Goal: Task Accomplishment & Management: Manage account settings

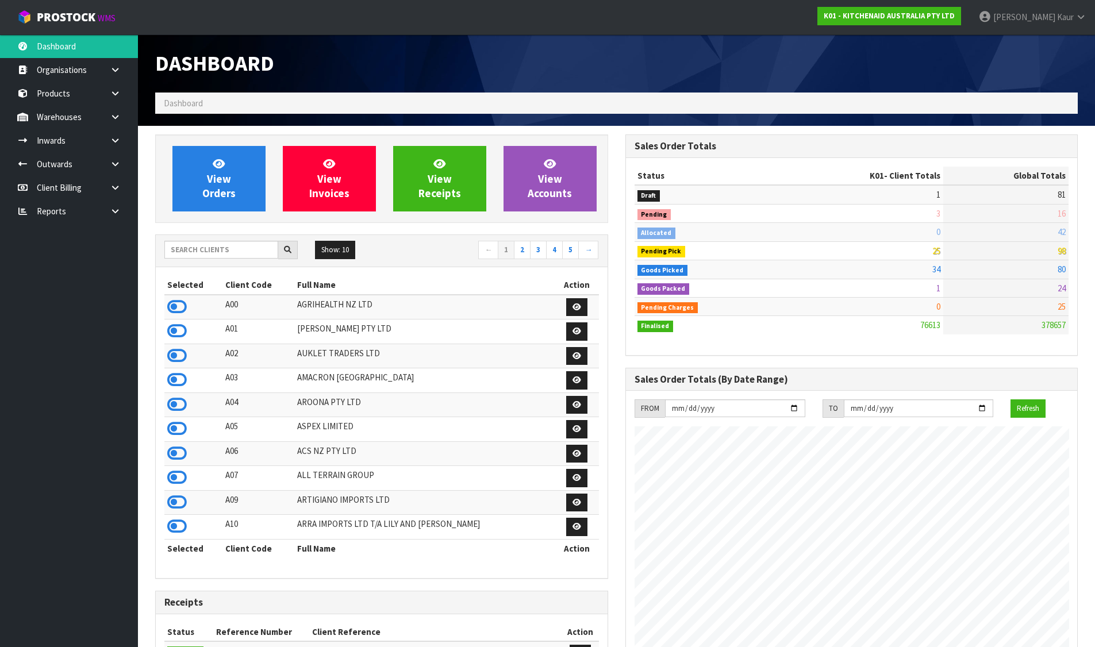
scroll to position [871, 470]
click at [224, 248] on input "text" at bounding box center [221, 250] width 114 height 18
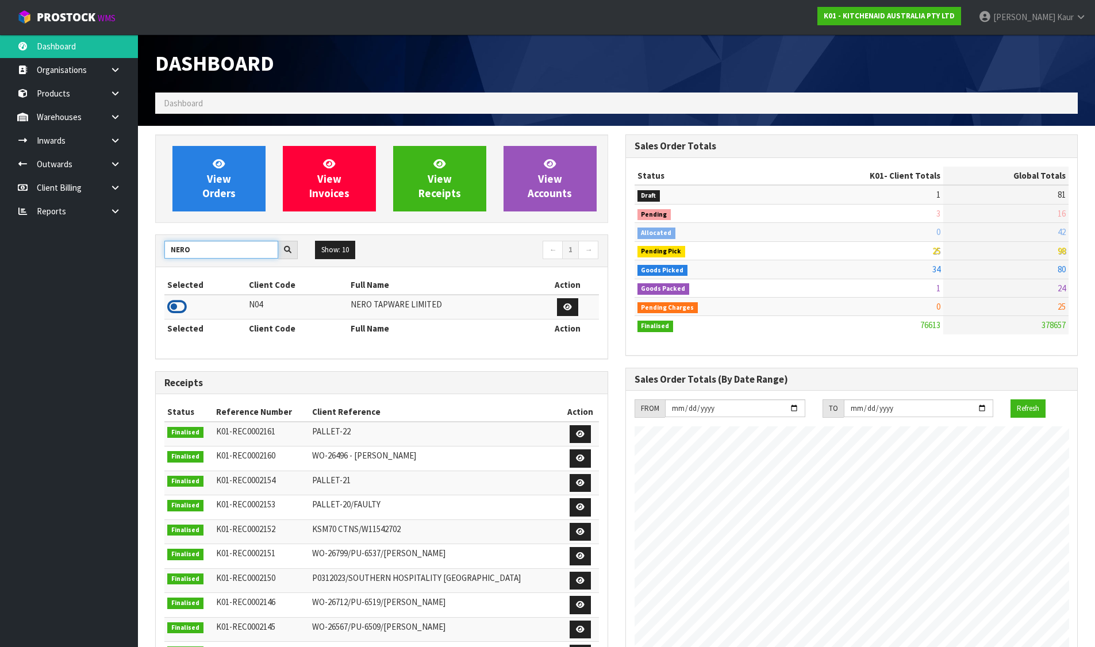
type input "NERO"
click at [183, 307] on icon at bounding box center [177, 306] width 20 height 17
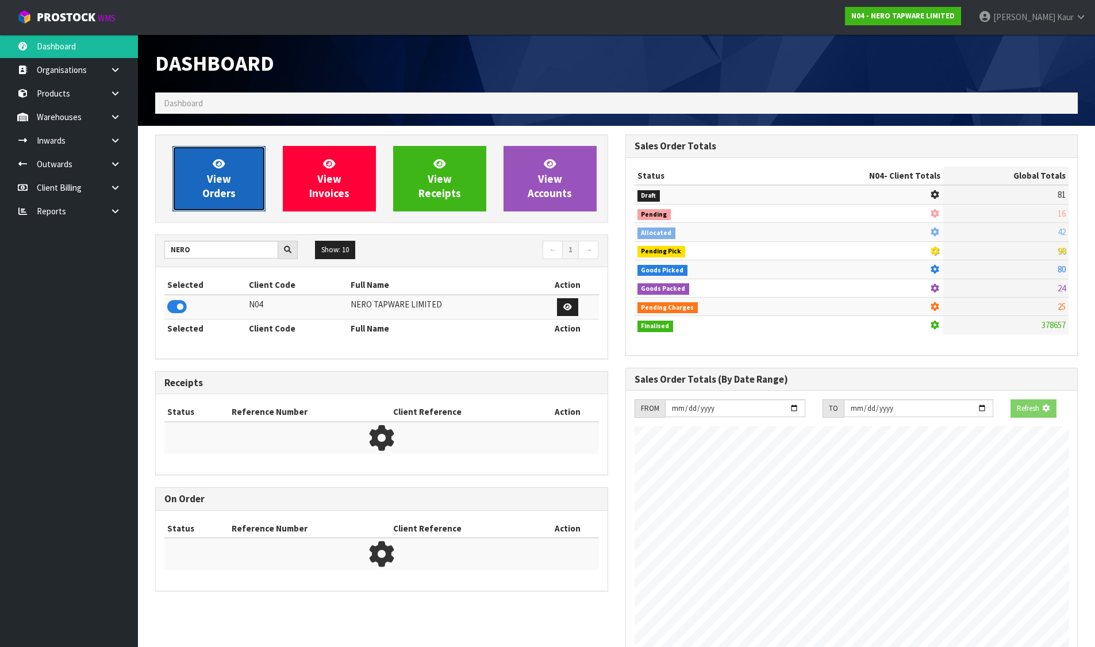
click at [232, 185] on link "View Orders" at bounding box center [218, 179] width 93 height 66
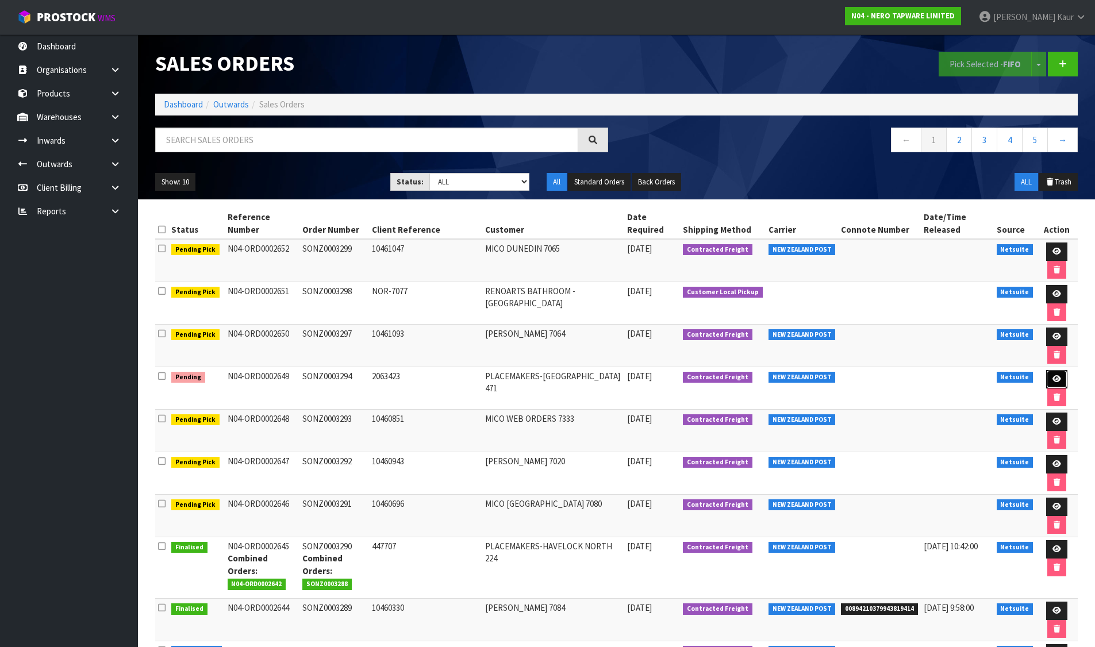
click at [1062, 378] on link at bounding box center [1056, 379] width 21 height 18
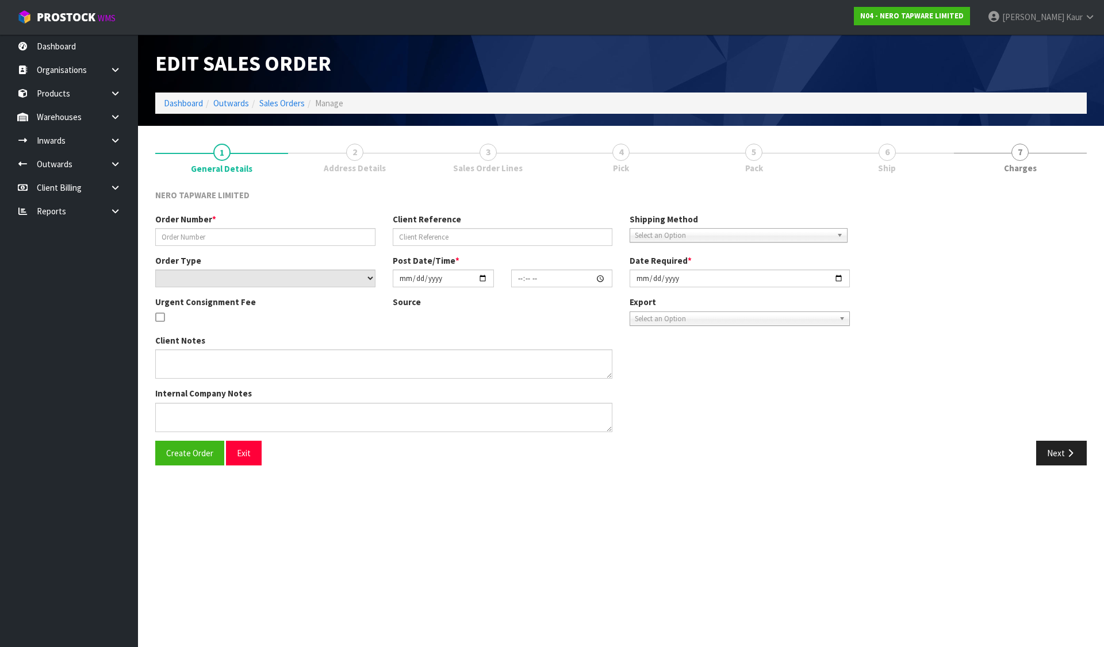
type input "SONZ0003294"
type input "2063423"
select select "number:0"
type input "[DATE]"
type input "11:00:12.000"
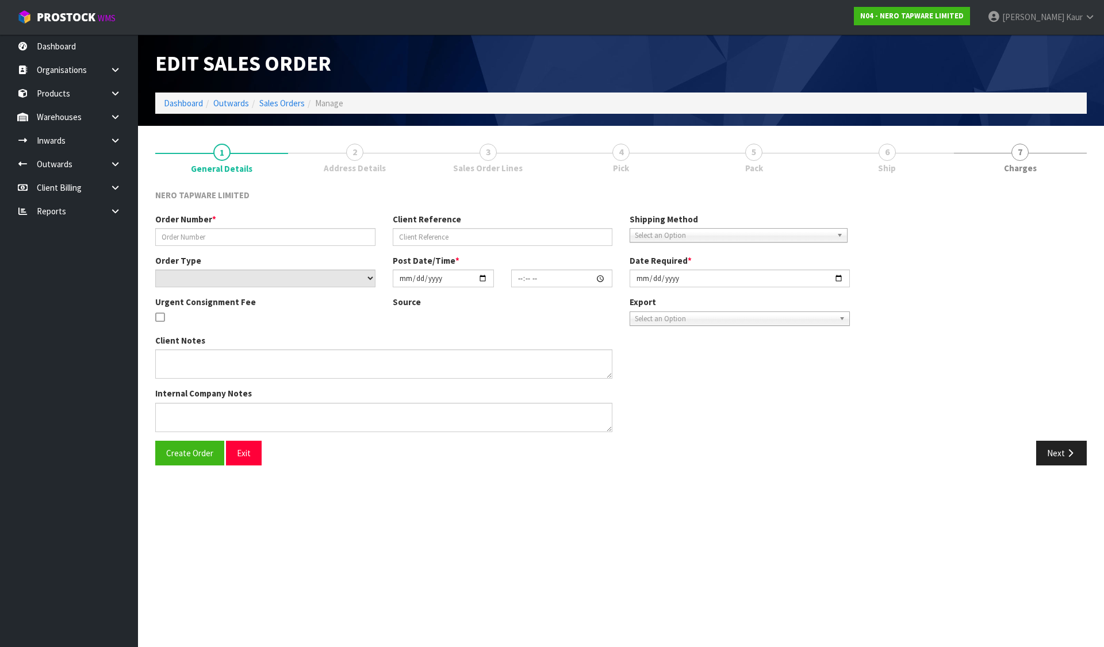
type input "[DATE]"
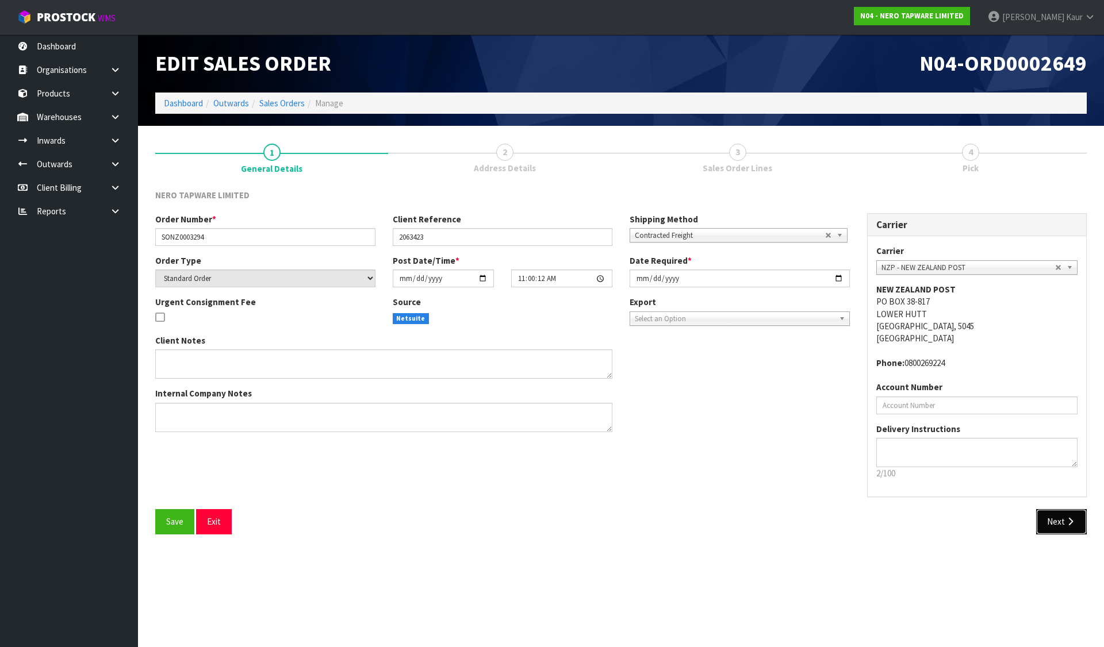
click at [1060, 518] on button "Next" at bounding box center [1061, 521] width 51 height 25
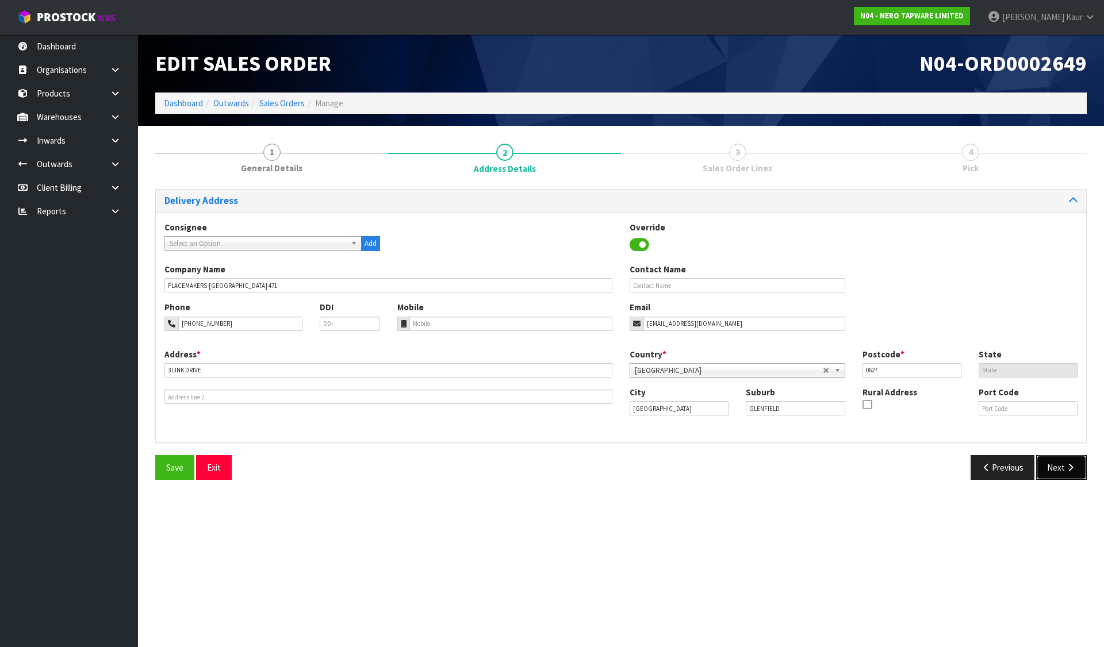
click at [1077, 468] on button "Next" at bounding box center [1061, 467] width 51 height 25
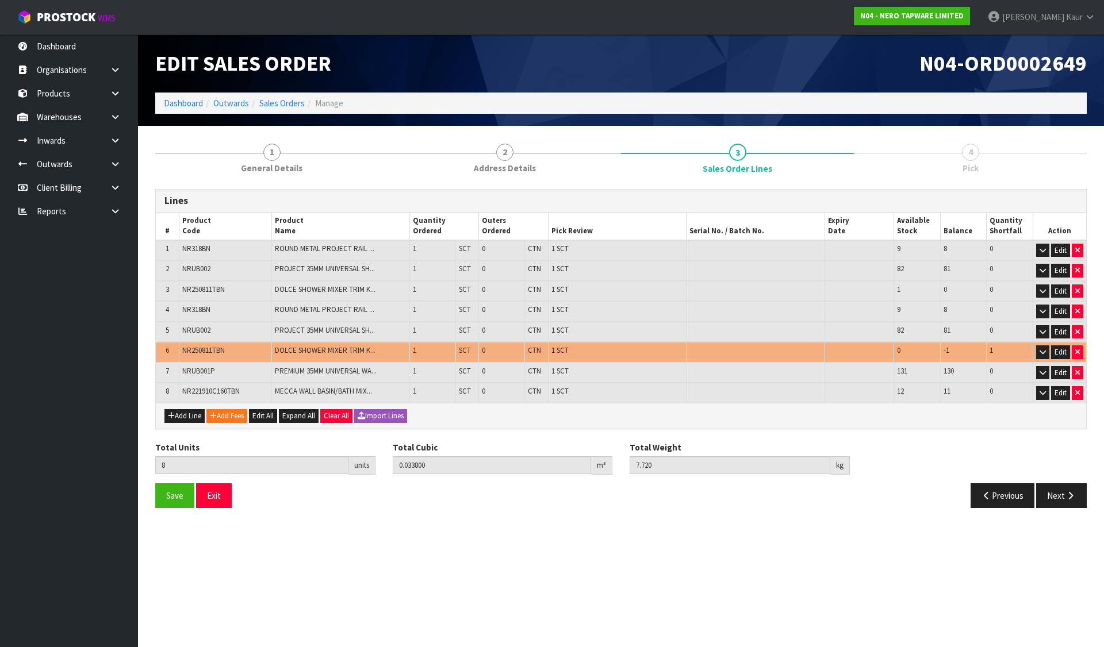
click at [196, 350] on span "NR250811TBN" at bounding box center [203, 350] width 43 height 10
copy span "NR250811TBN"
click at [179, 416] on button "Add Line" at bounding box center [184, 416] width 40 height 14
type input "0"
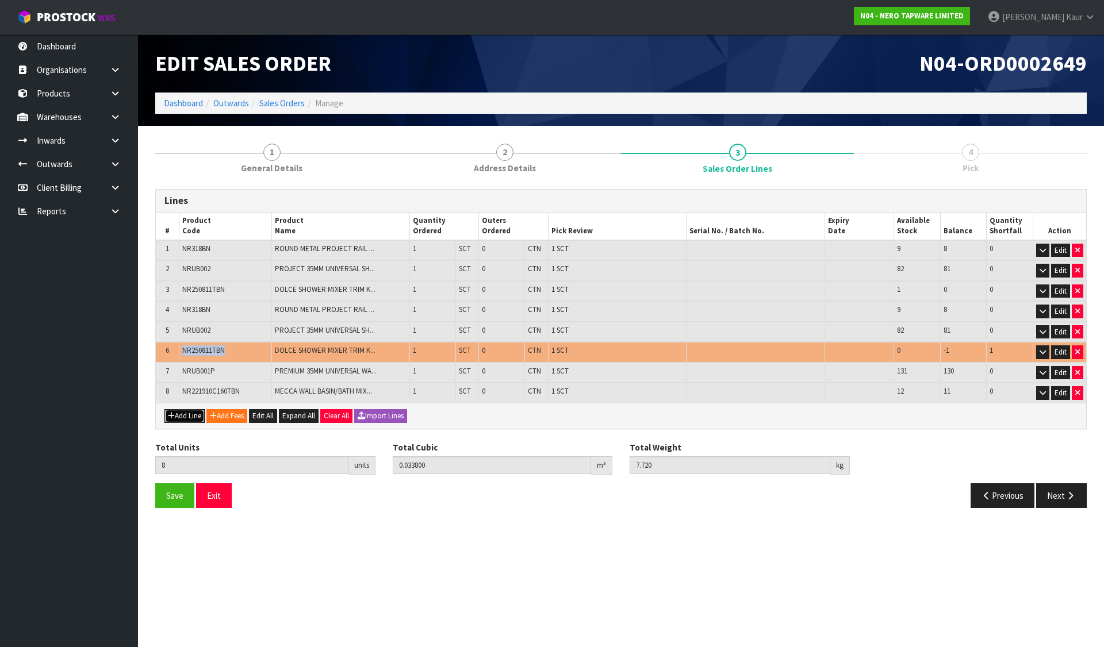
type input "0"
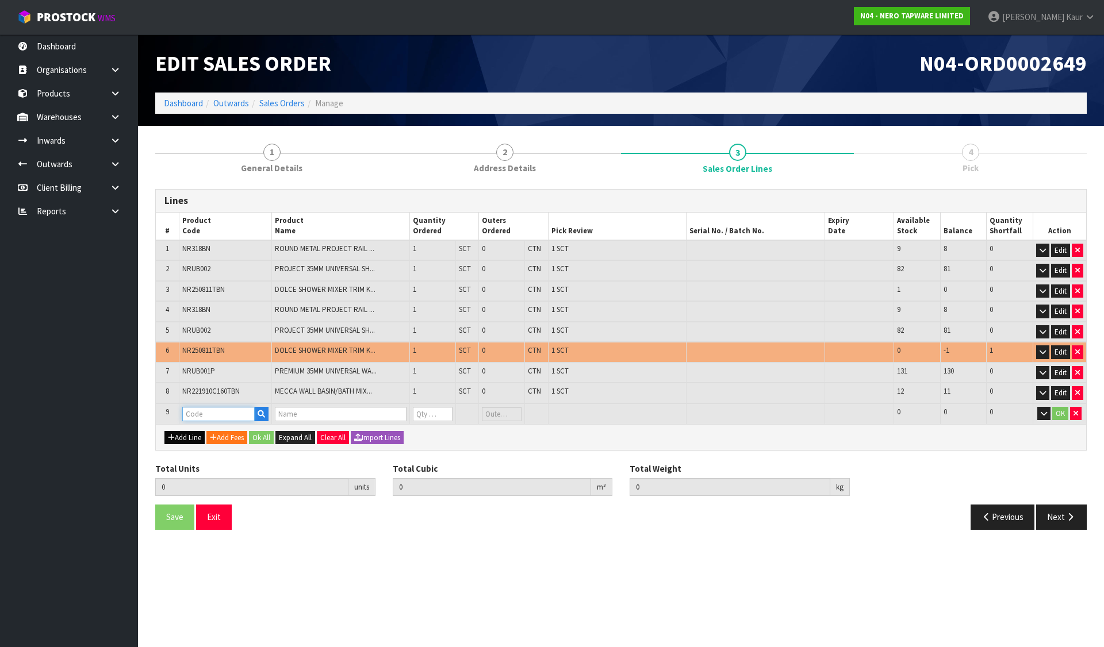
click at [207, 416] on input "text" at bounding box center [218, 414] width 72 height 14
paste input "NR250811TBN"
type input "NR250811TBN"
type input "8"
type input "0.0338"
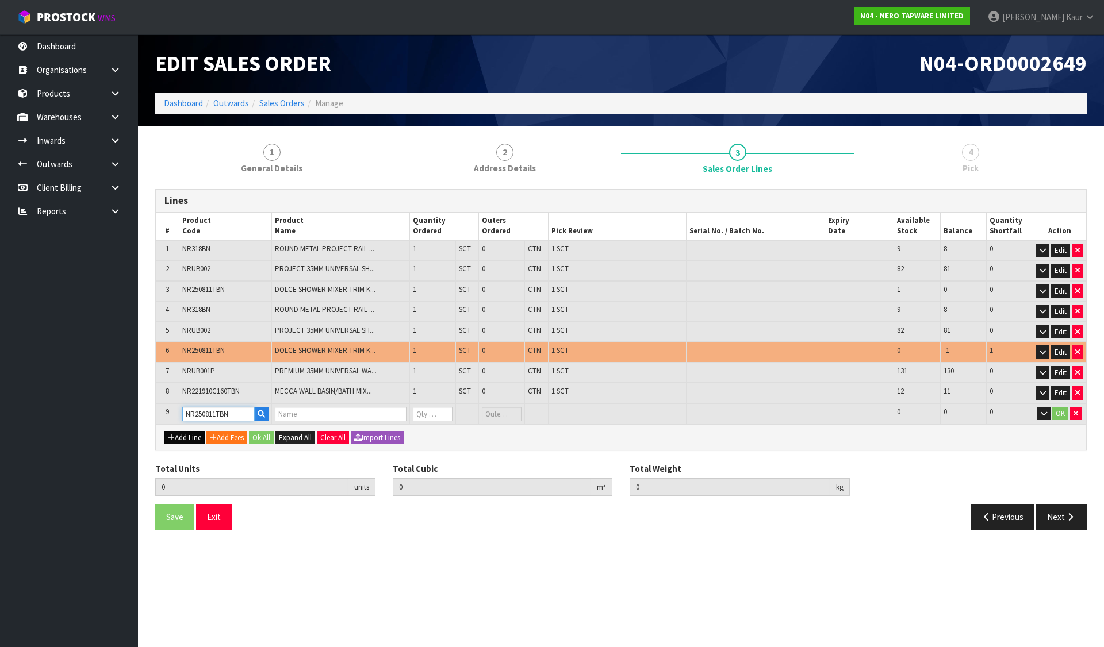
type input "7.72"
type input "DOLCE SHOWER MIXER TRIM KITS ONLY BRUSHED NICKEL"
type input "0"
type input "NR250811TBN"
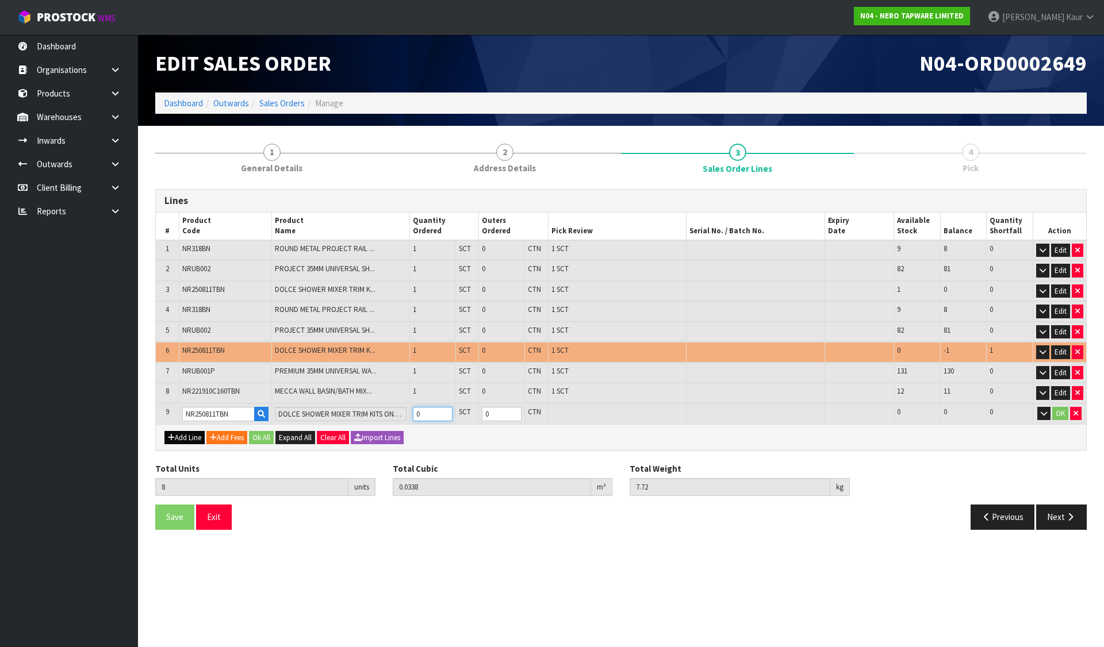
type input "9"
type input "0.03587"
type input "8.12"
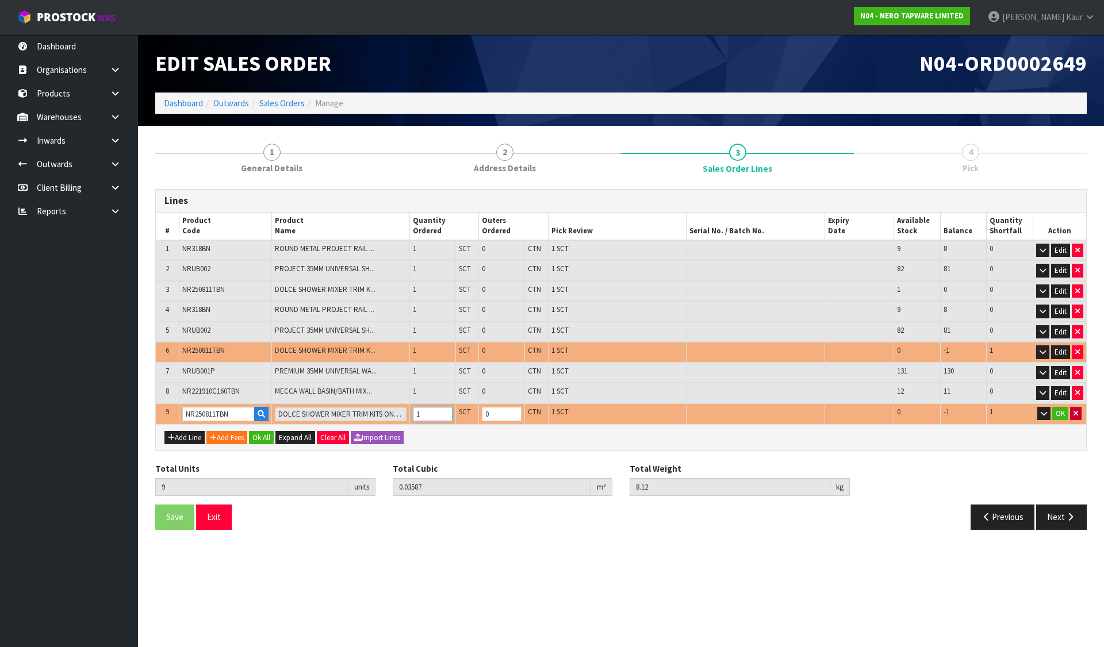
type input "1"
click at [1079, 415] on button "button" at bounding box center [1075, 414] width 11 height 14
type input "8"
type input "0.0338"
type input "7.72"
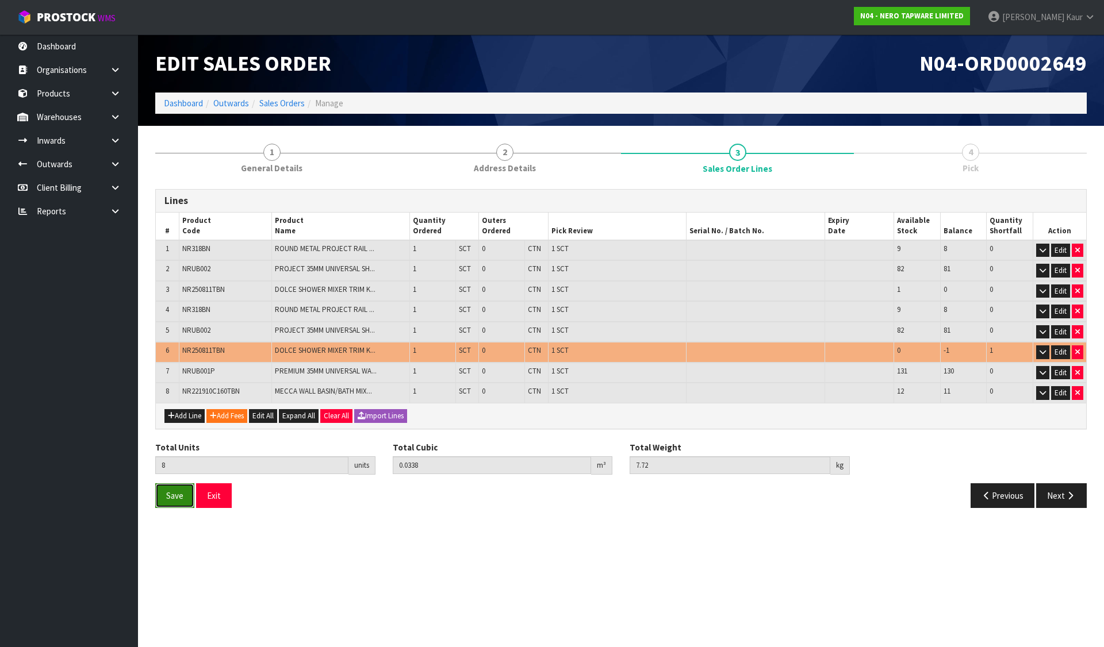
click at [180, 489] on button "Save" at bounding box center [174, 495] width 39 height 25
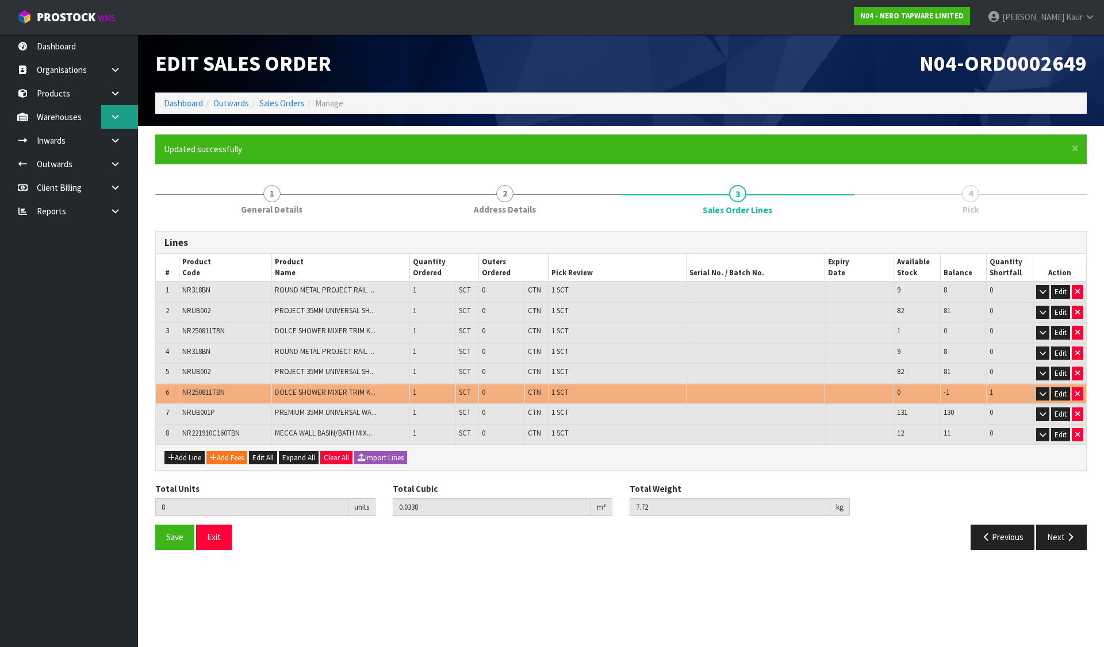
click at [116, 116] on icon at bounding box center [115, 117] width 11 height 9
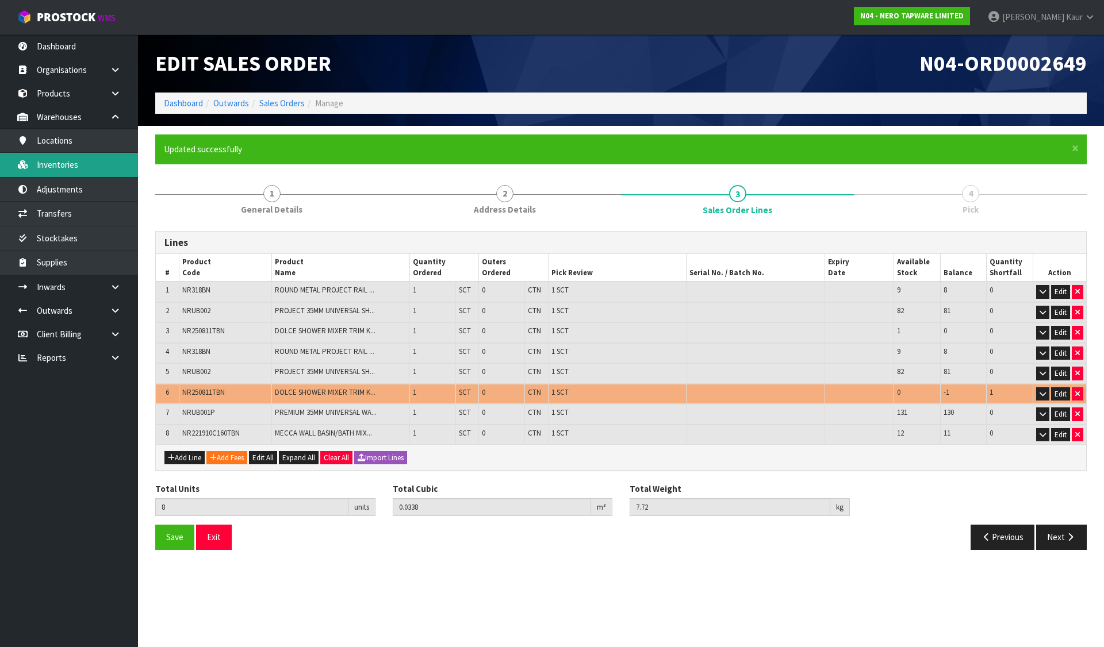
click at [99, 159] on link "Inventories" at bounding box center [69, 165] width 138 height 24
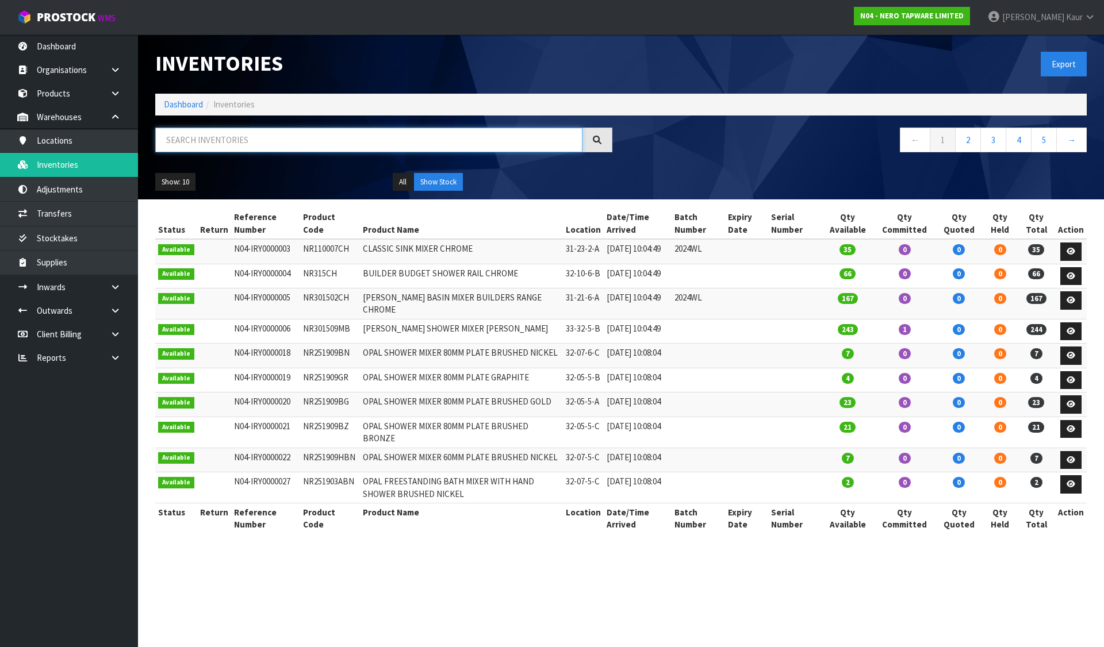
click at [208, 148] on input "text" at bounding box center [368, 140] width 427 height 25
paste input "NR250811TBN"
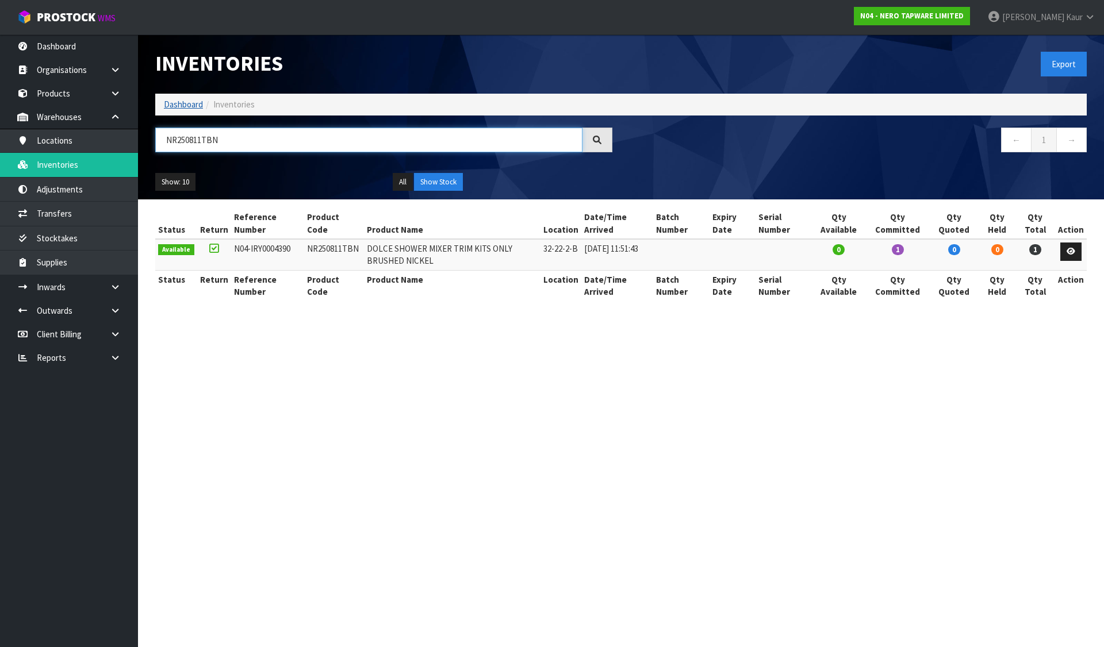
type input "NR250811TBN"
click at [182, 102] on link "Dashboard" at bounding box center [183, 104] width 39 height 11
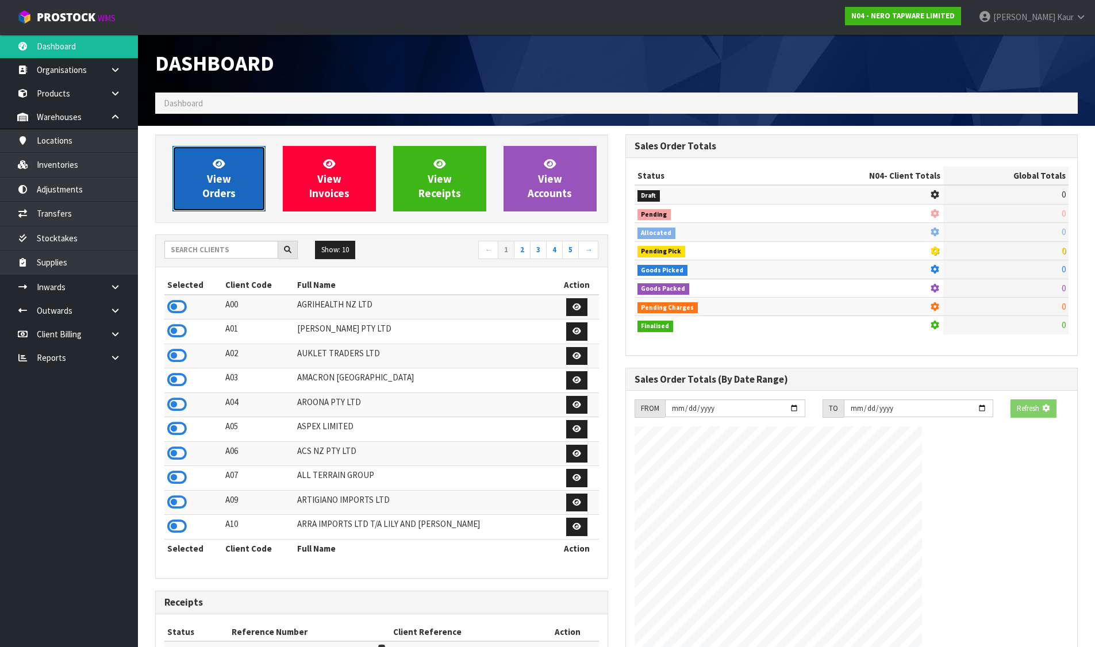
click at [218, 175] on span "View Orders" at bounding box center [218, 178] width 33 height 43
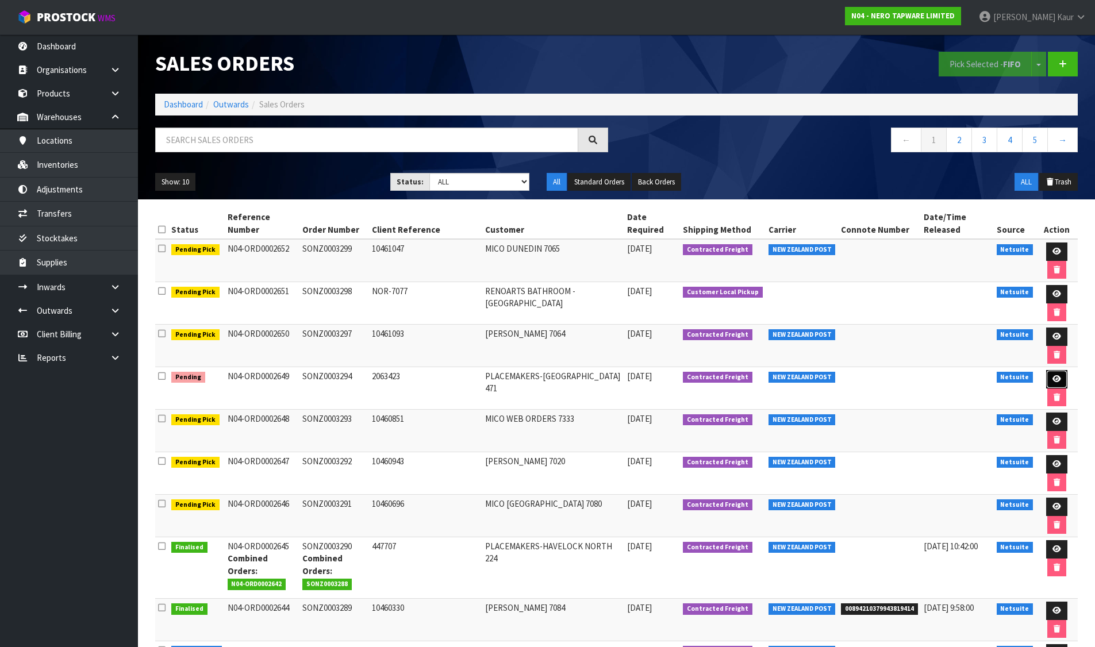
click at [1060, 374] on link at bounding box center [1056, 379] width 21 height 18
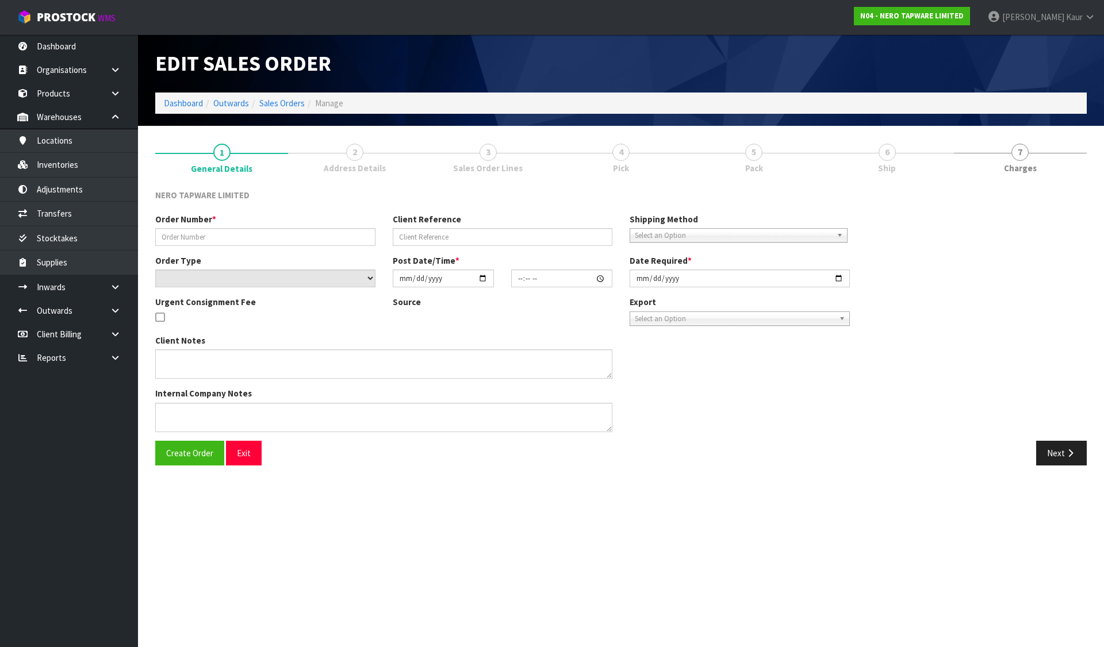
type input "SONZ0003294"
type input "2063423"
select select "number:0"
type input "[DATE]"
type input "11:00:12.000"
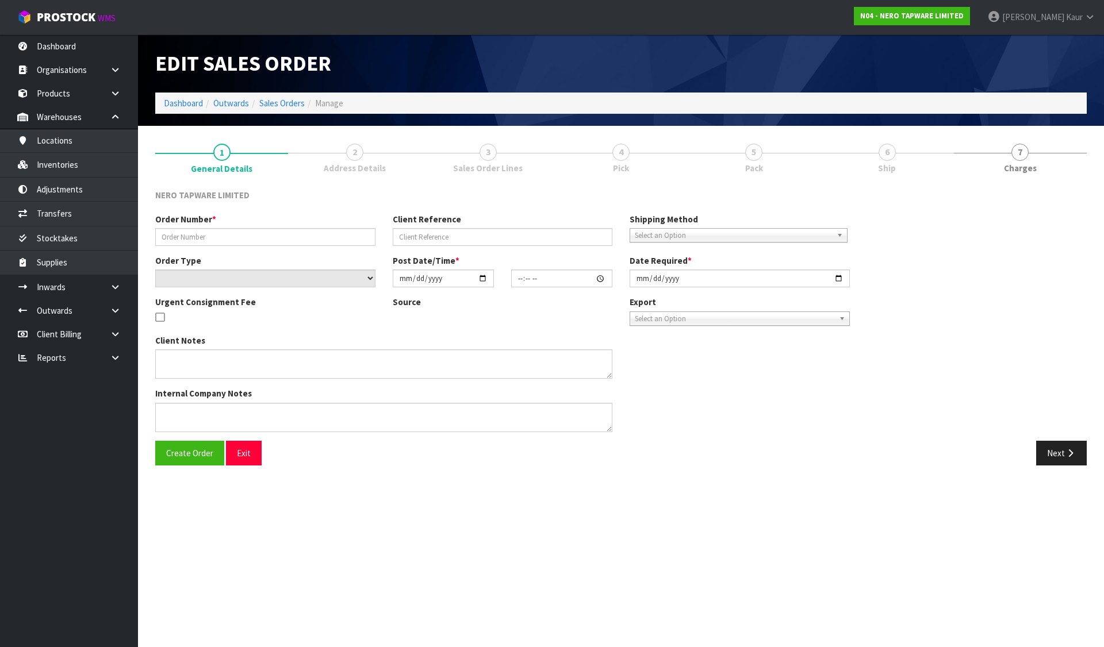
type input "[DATE]"
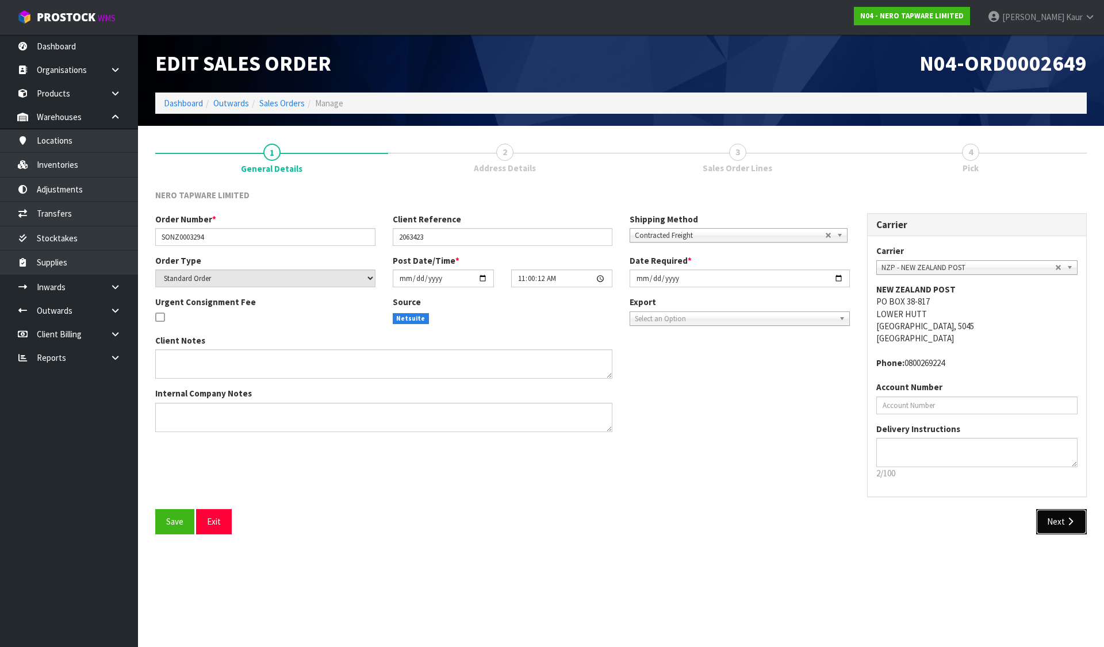
click at [1056, 521] on button "Next" at bounding box center [1061, 521] width 51 height 25
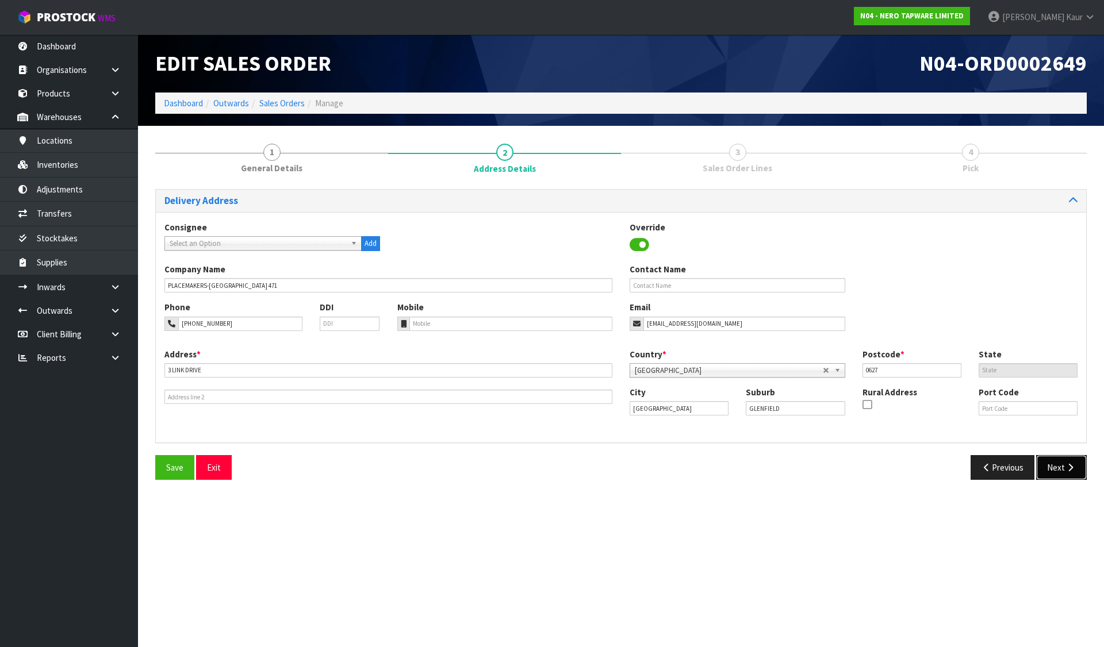
click at [1067, 475] on button "Next" at bounding box center [1061, 467] width 51 height 25
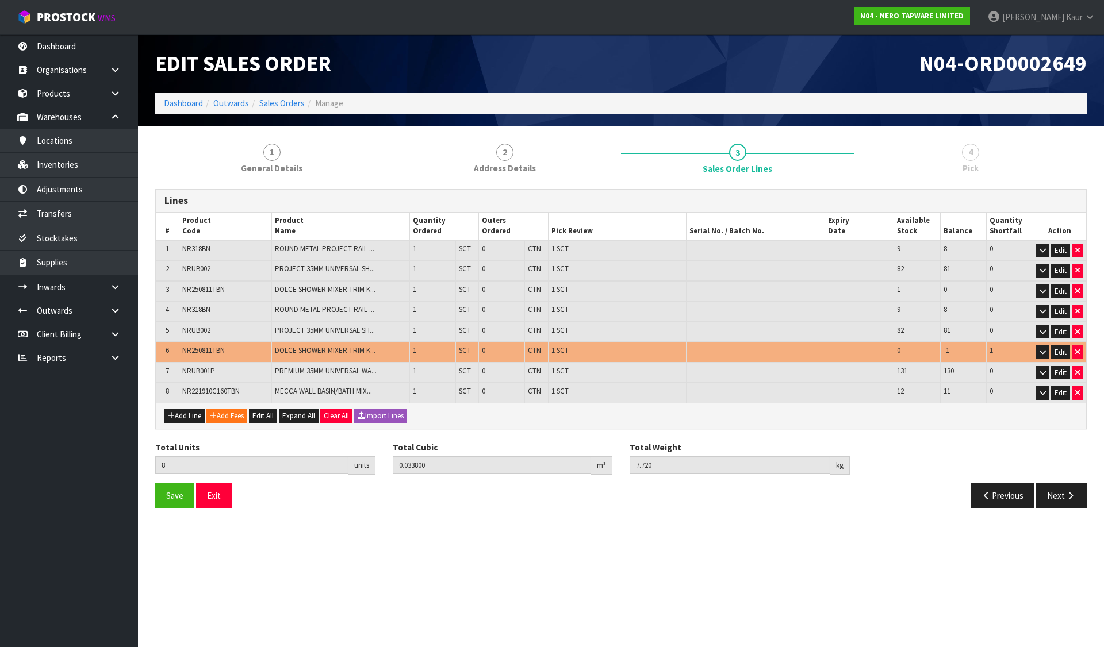
click at [550, 522] on section "1 General Details 2 Address Details 3 Sales Order Lines 4 Pick Lines # Product …" at bounding box center [621, 325] width 966 height 399
click at [193, 102] on link "Dashboard" at bounding box center [183, 103] width 39 height 11
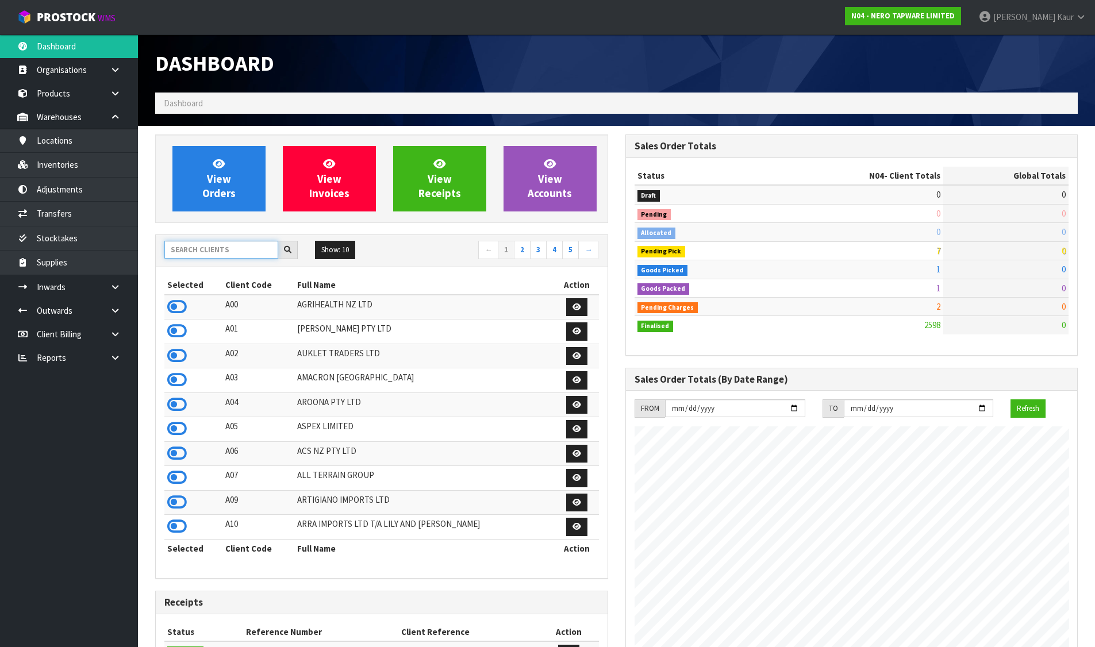
scroll to position [895, 470]
click at [226, 243] on input "text" at bounding box center [221, 250] width 114 height 18
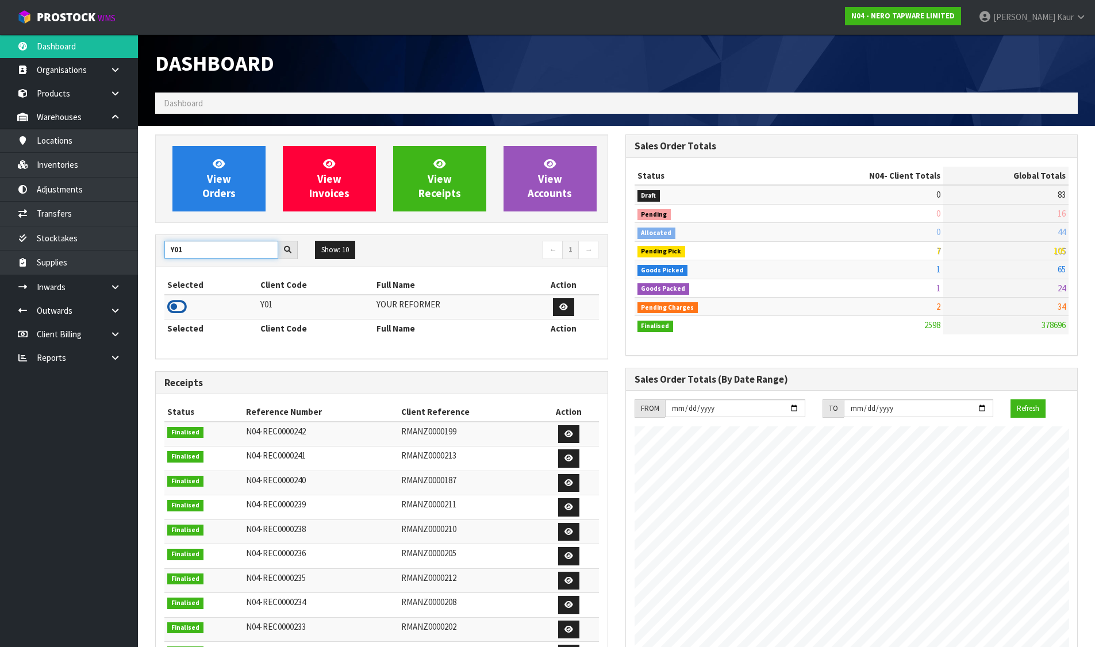
type input "Y01"
drag, startPoint x: 184, startPoint y: 307, endPoint x: 183, endPoint y: 300, distance: 7.5
click at [183, 307] on icon at bounding box center [177, 306] width 20 height 17
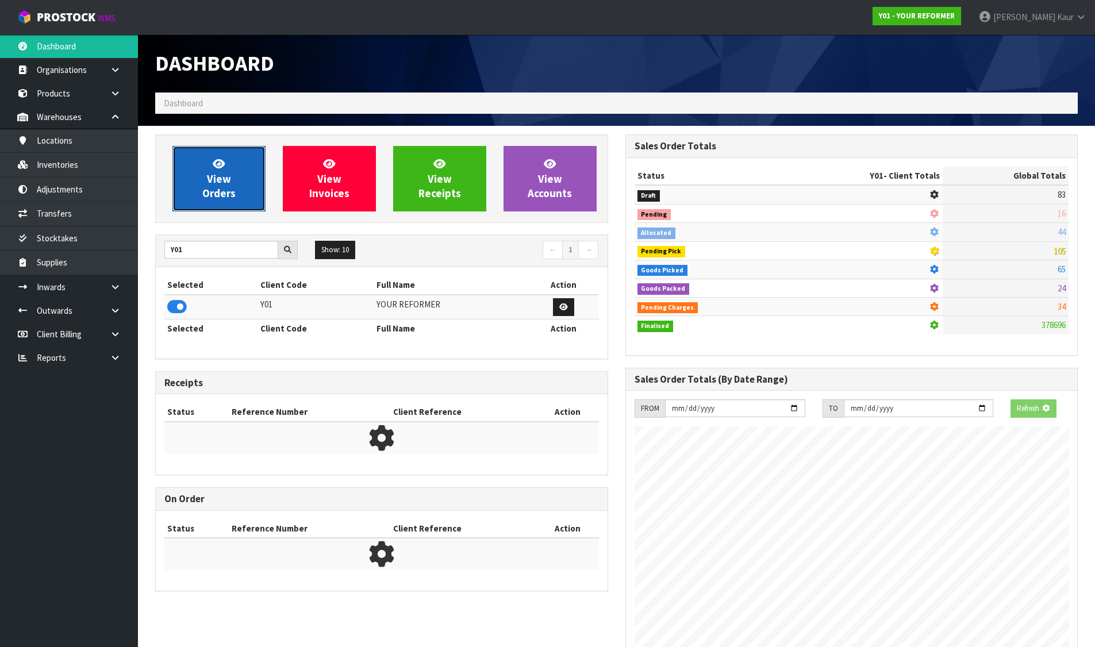
click at [249, 187] on link "View Orders" at bounding box center [218, 179] width 93 height 66
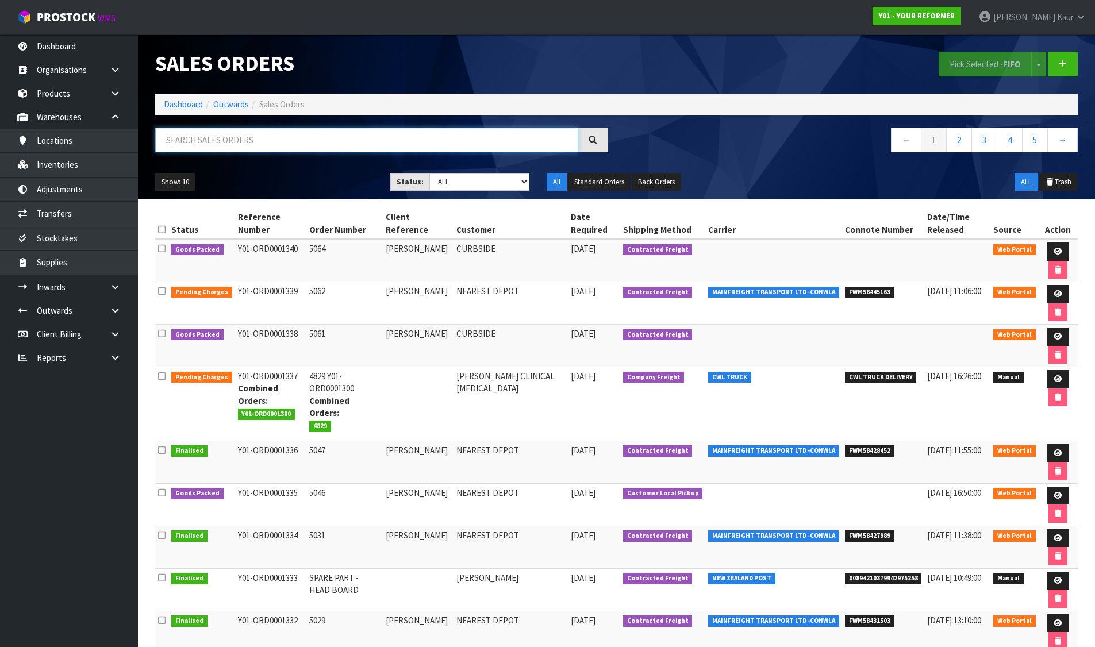
click at [270, 145] on input "text" at bounding box center [366, 140] width 423 height 25
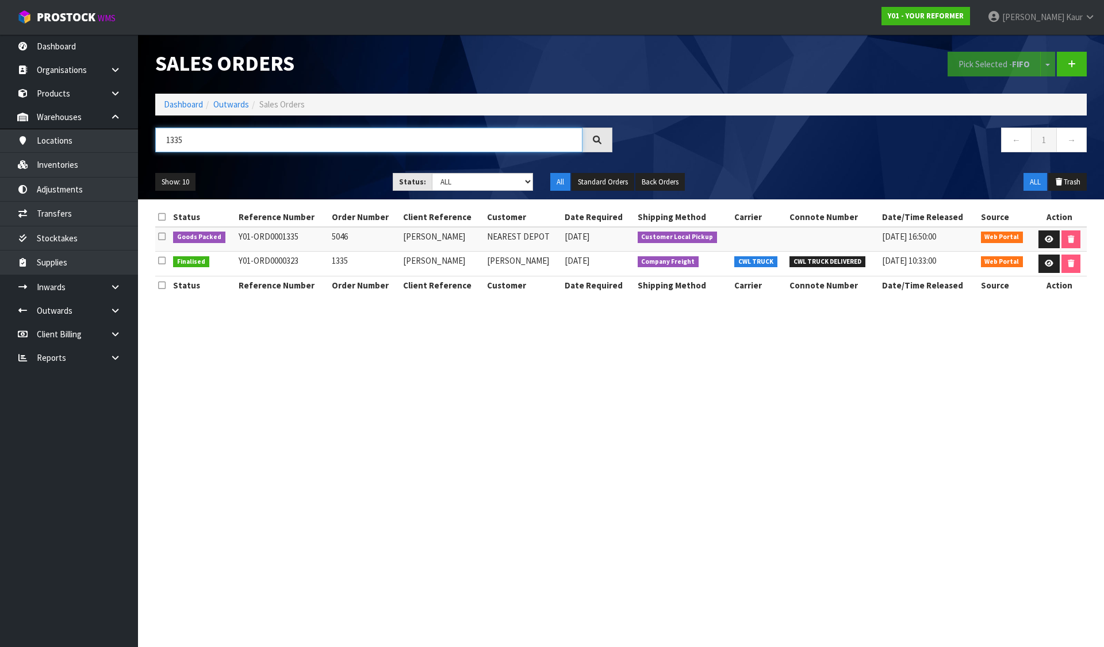
type input "1335"
drag, startPoint x: 109, startPoint y: 117, endPoint x: 198, endPoint y: 237, distance: 149.6
click at [110, 117] on link at bounding box center [119, 117] width 37 height 24
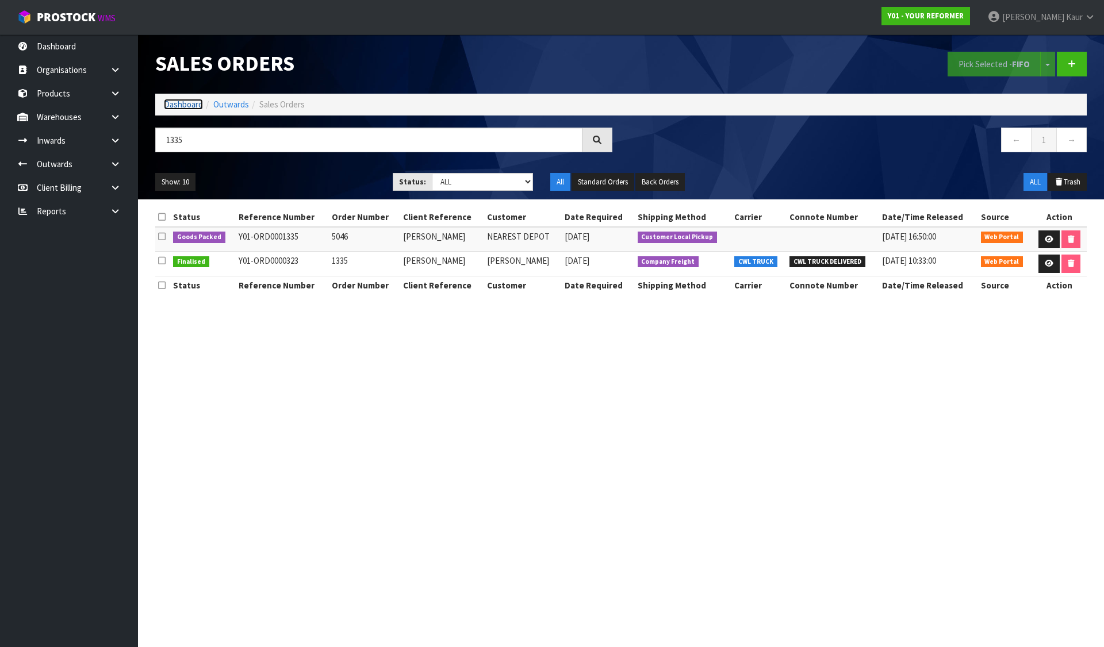
click at [180, 100] on link "Dashboard" at bounding box center [183, 104] width 39 height 11
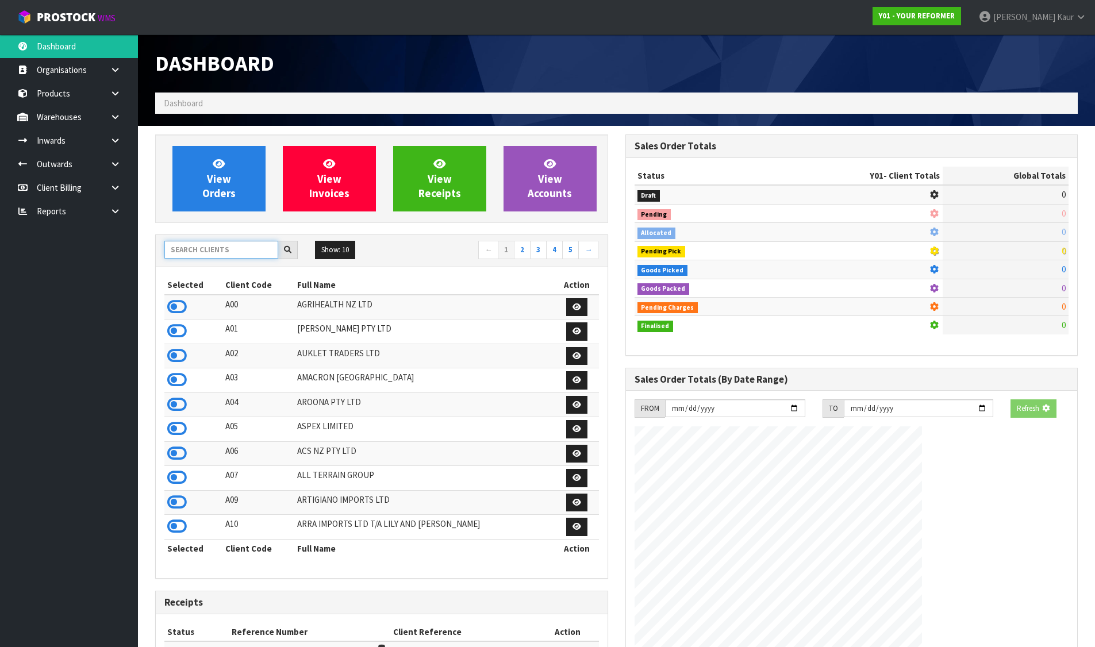
click at [226, 252] on input "text" at bounding box center [221, 250] width 114 height 18
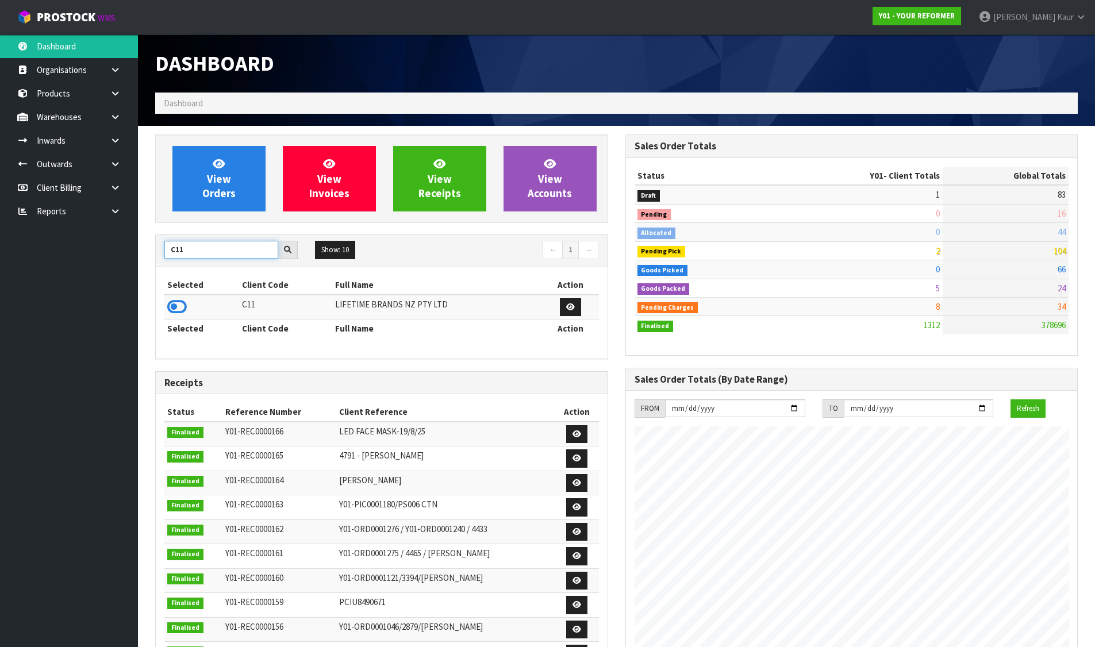
type input "C11"
click at [182, 305] on icon at bounding box center [177, 306] width 20 height 17
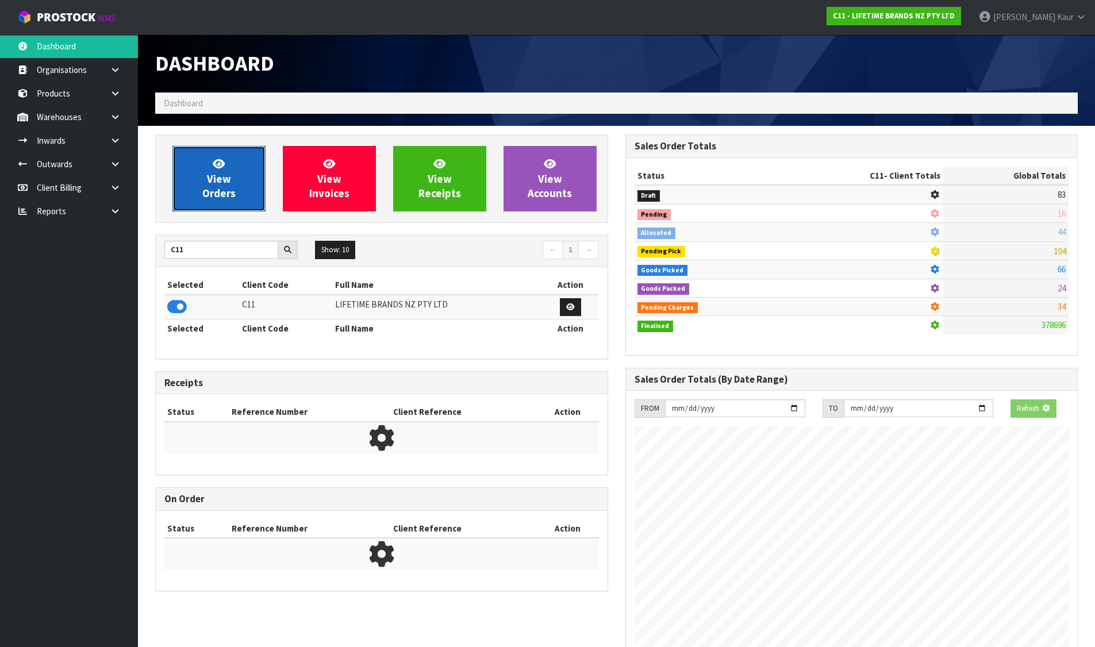
click at [221, 175] on span "View Orders" at bounding box center [218, 178] width 33 height 43
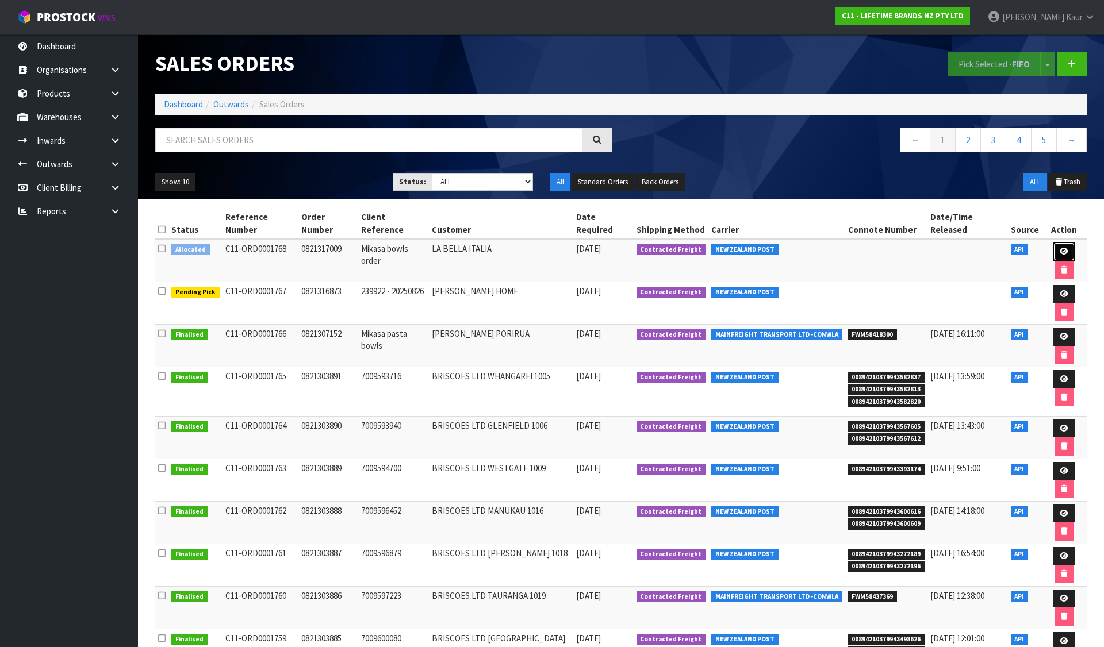
click at [1059, 250] on icon at bounding box center [1063, 251] width 9 height 7
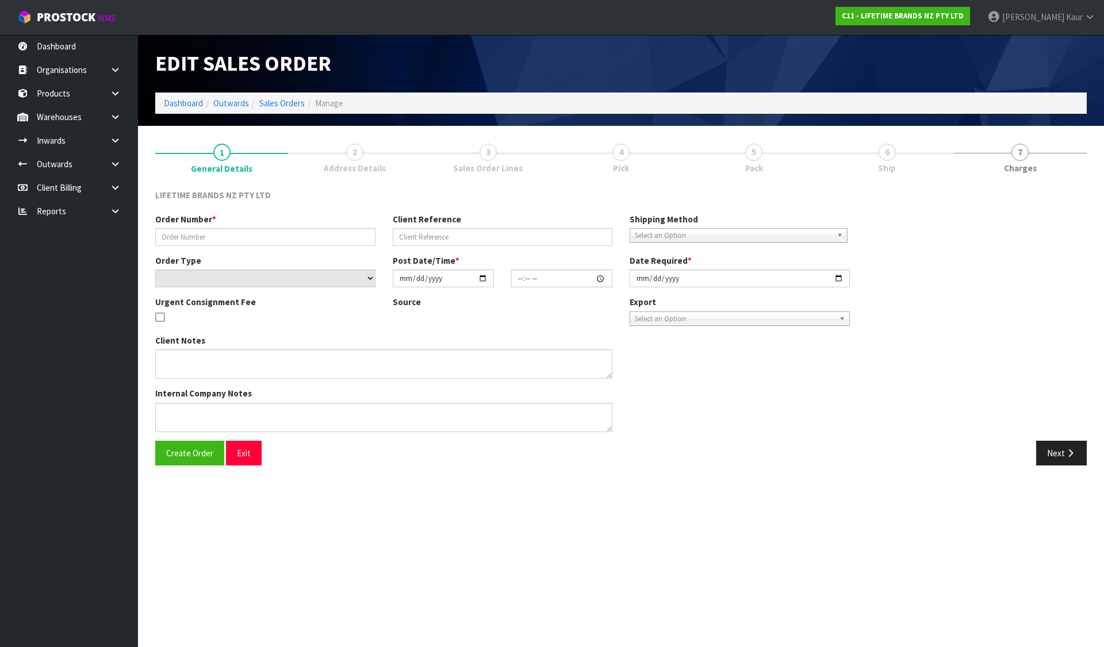
type input "0821317009"
type input "Mikasa bowls order"
select select "number:0"
type input "[DATE]"
type input "11:38:37.000"
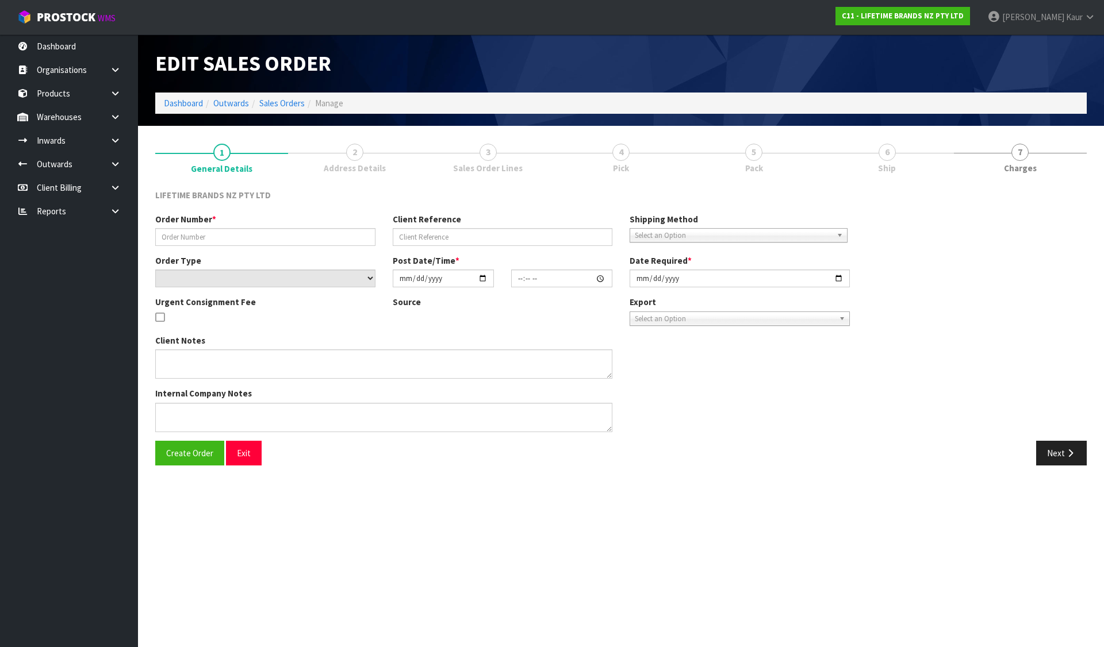
type input "[DATE]"
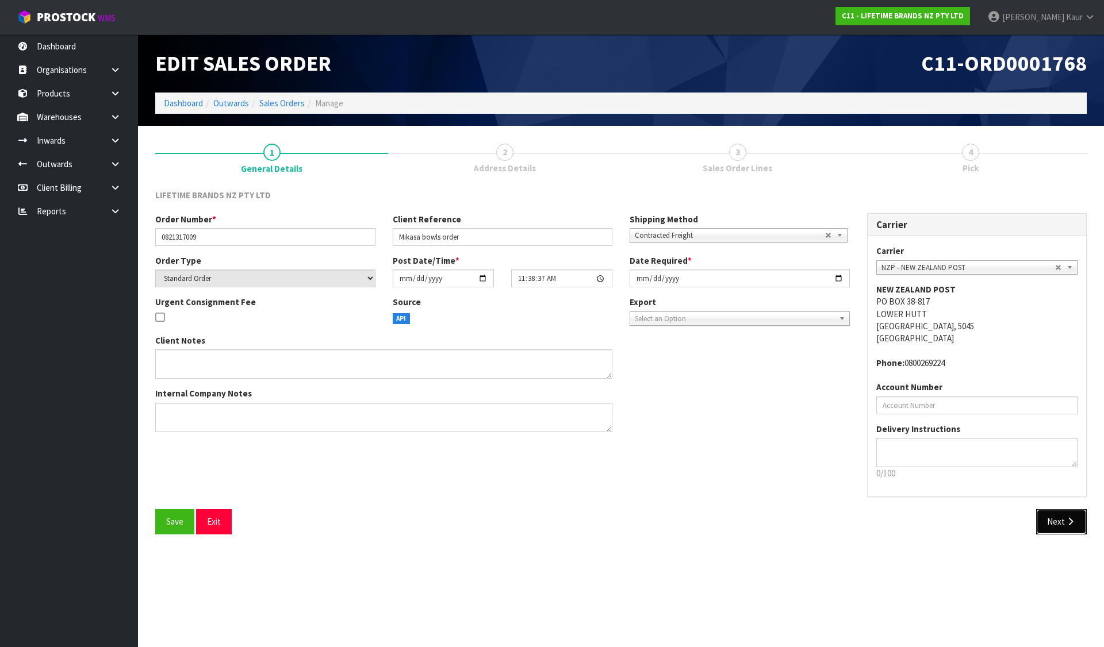
click at [1063, 530] on button "Next" at bounding box center [1061, 521] width 51 height 25
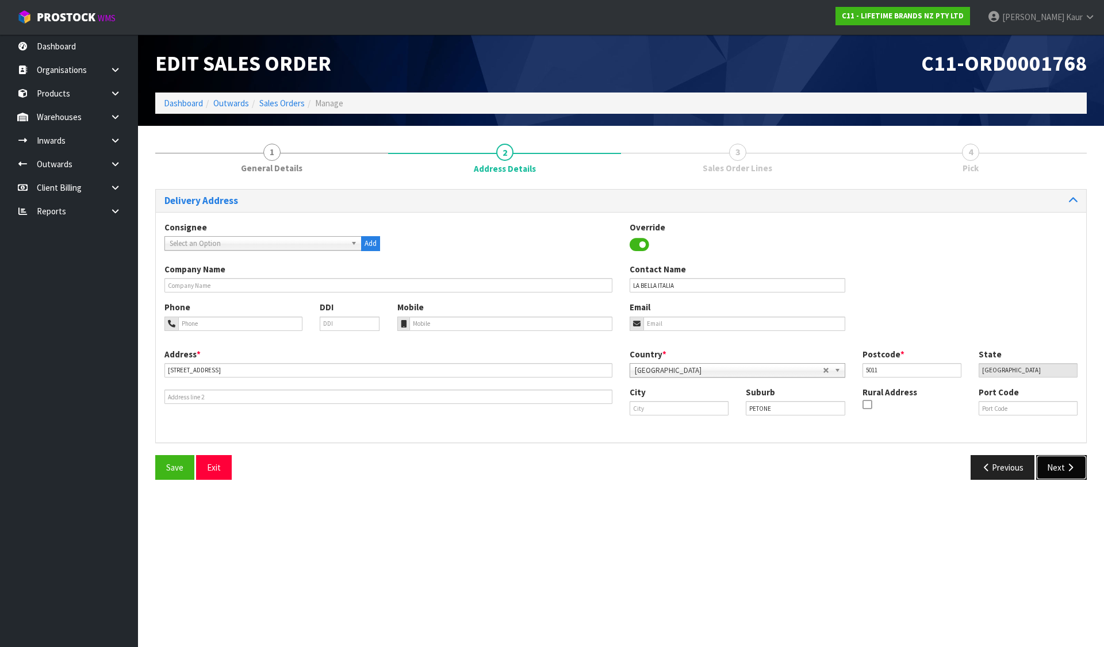
click at [1067, 462] on button "Next" at bounding box center [1061, 467] width 51 height 25
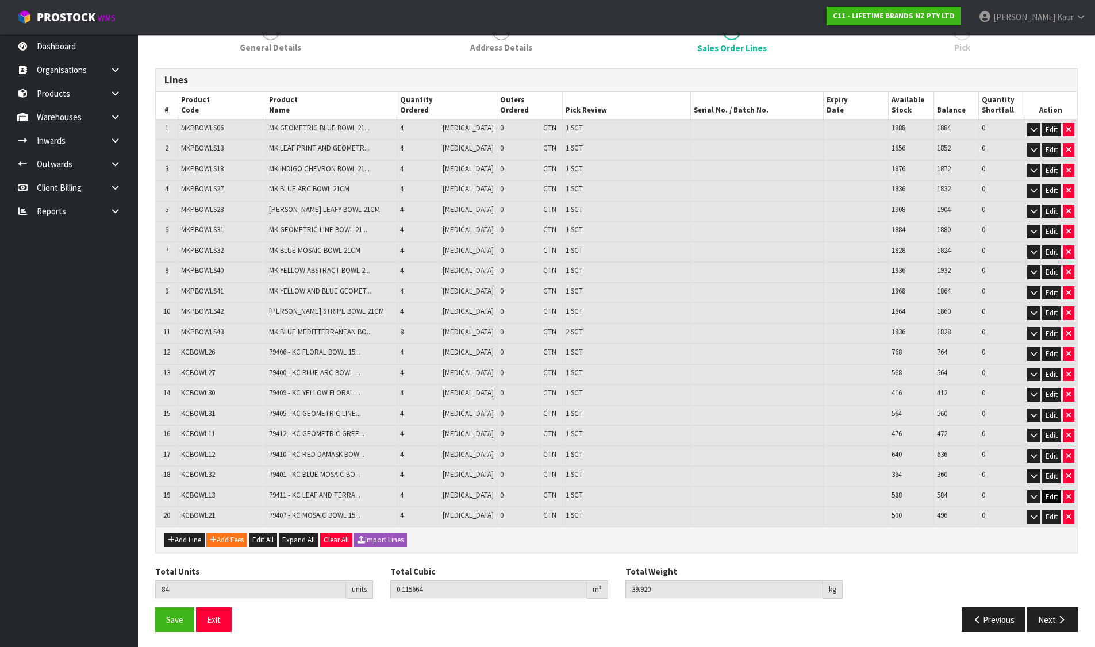
scroll to position [123, 0]
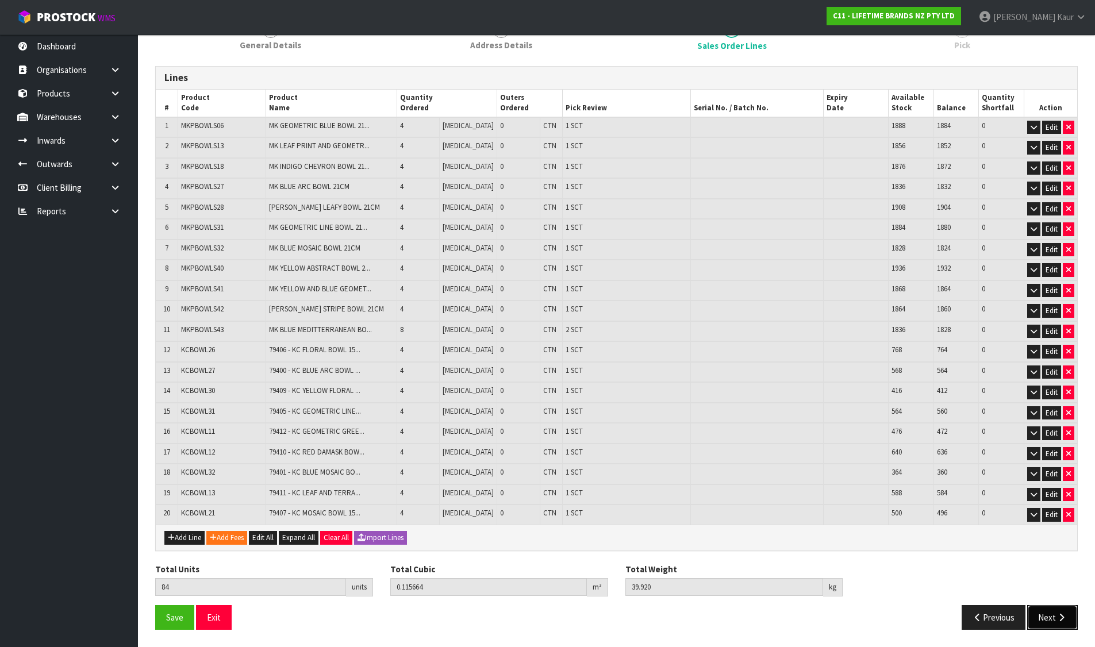
click at [1046, 610] on button "Next" at bounding box center [1052, 617] width 51 height 25
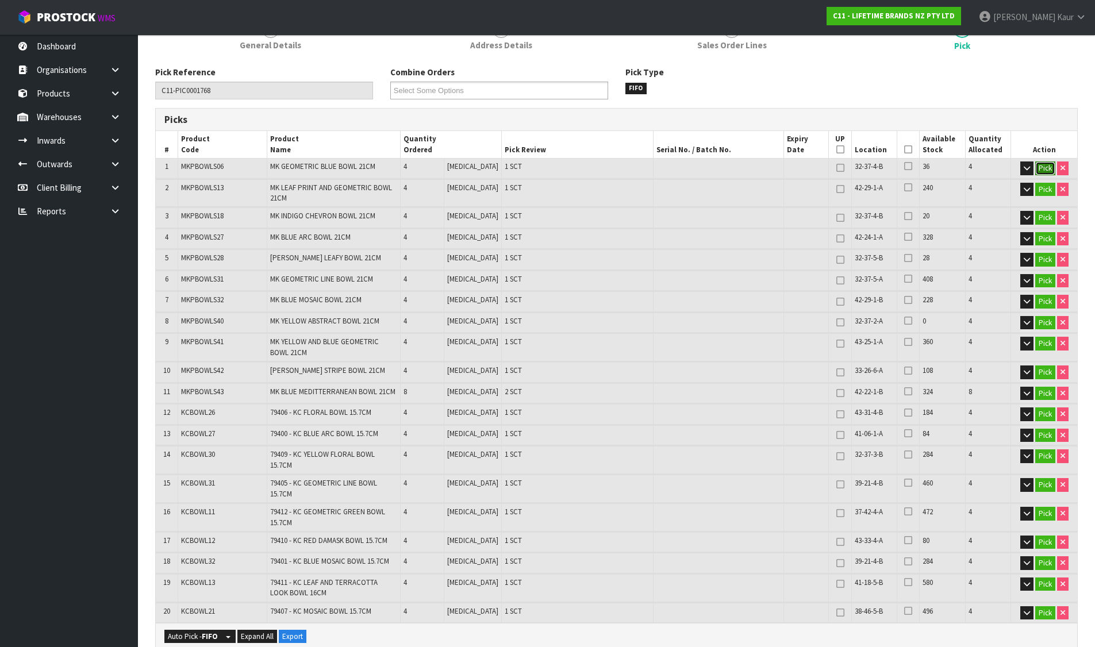
click at [1045, 165] on button "Pick" at bounding box center [1045, 169] width 20 height 14
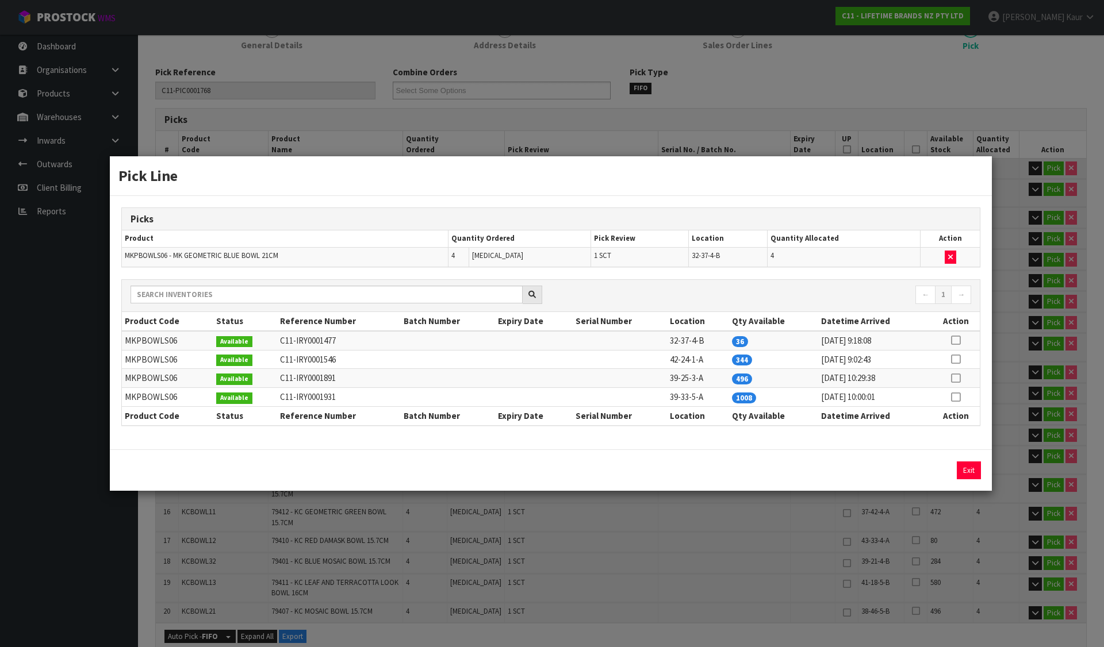
click at [956, 359] on icon at bounding box center [955, 359] width 9 height 1
click at [952, 248] on td at bounding box center [949, 257] width 59 height 20
click at [951, 253] on icon "button" at bounding box center [950, 256] width 5 height 7
type input "Sub-carton x 20"
type input "80"
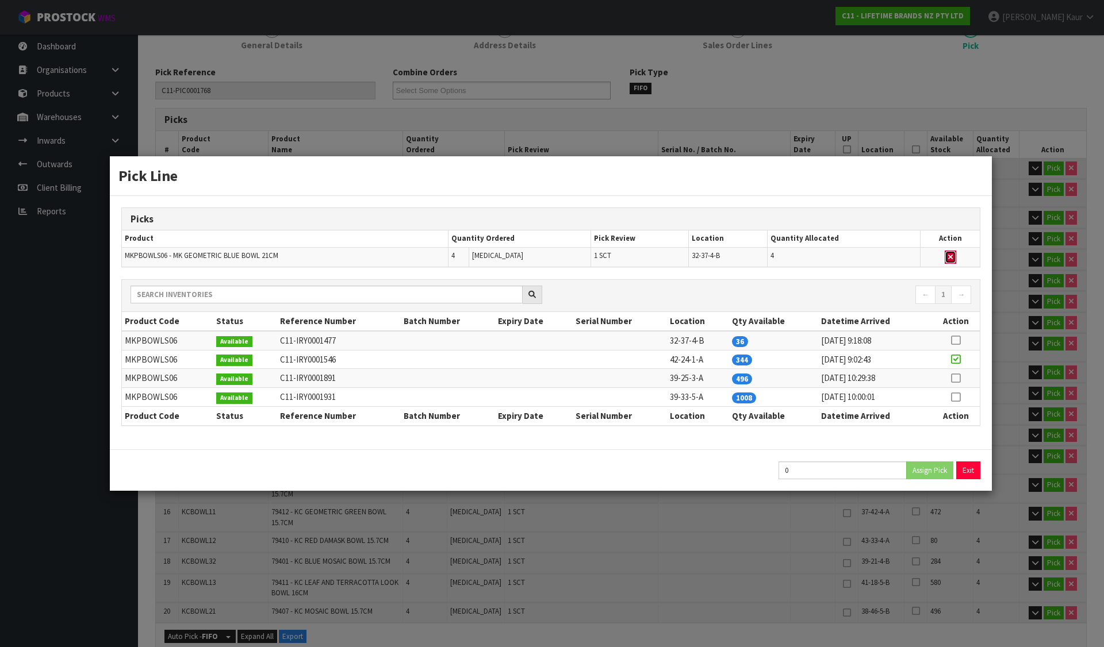
type input "0.109372"
type input "37.72"
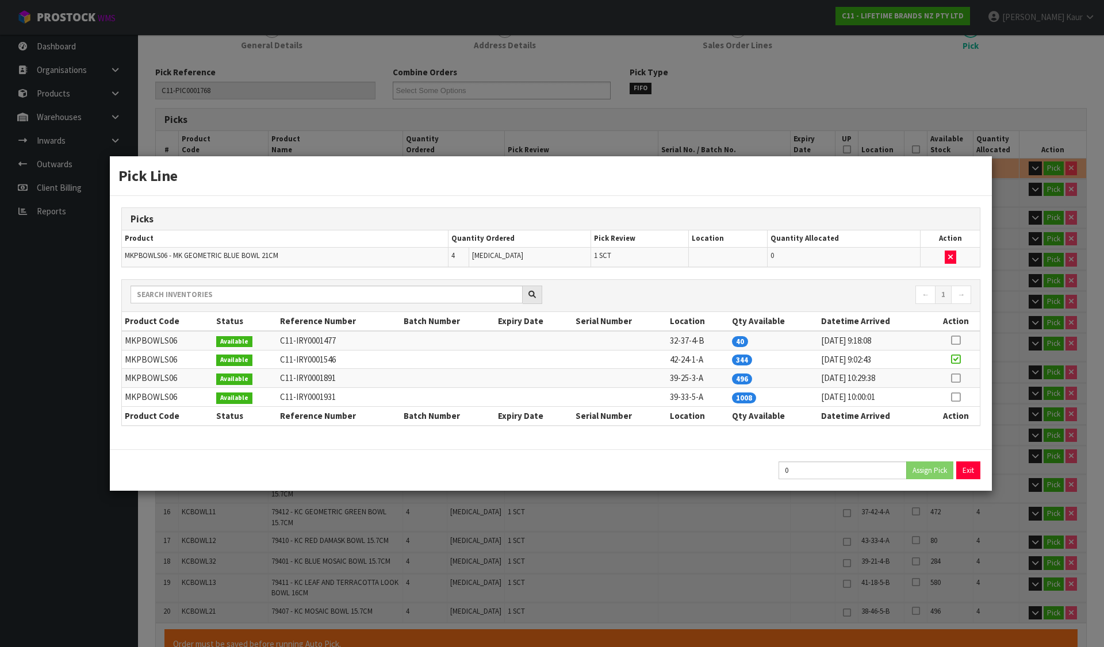
click at [952, 351] on td at bounding box center [955, 359] width 48 height 19
click at [958, 360] on icon at bounding box center [955, 359] width 9 height 1
type input "4"
click at [937, 473] on button "Assign Pick" at bounding box center [929, 471] width 47 height 18
type input "Sub-carton x 21"
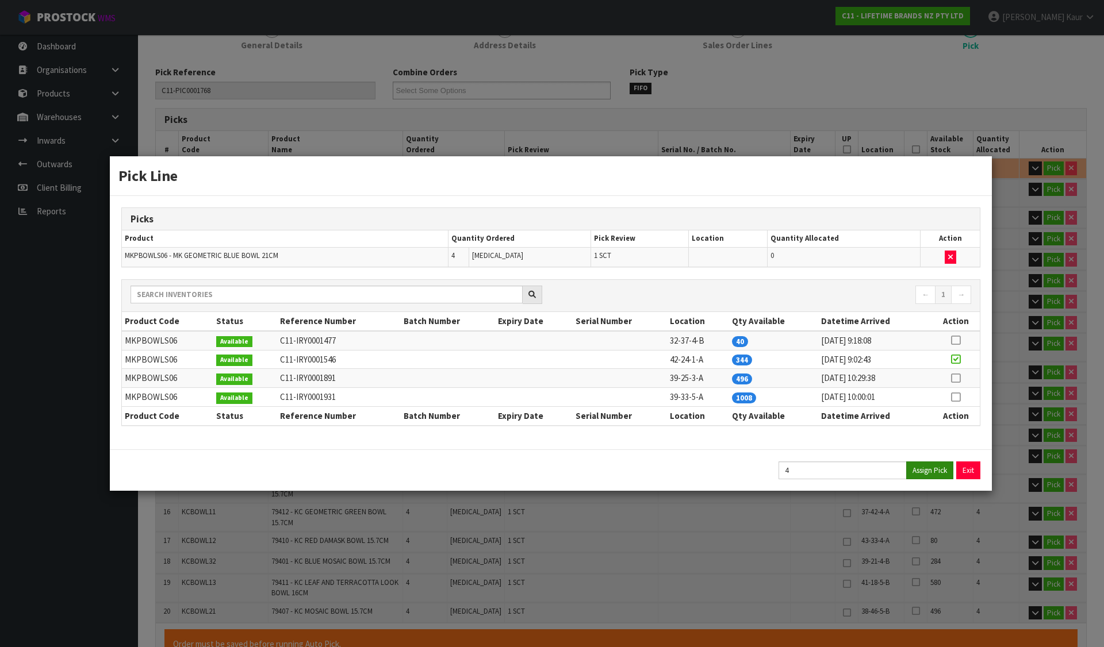
type input "84"
type input "0.115664"
type input "39.92"
click at [966, 470] on button "Exit" at bounding box center [968, 471] width 24 height 18
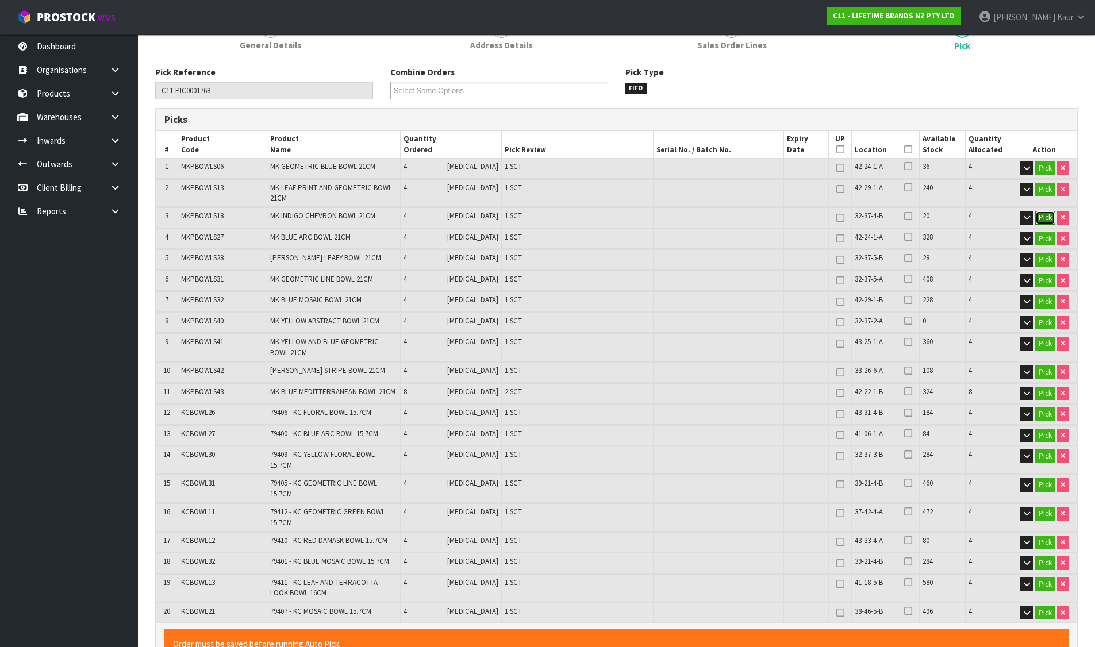
click at [1047, 217] on button "Pick" at bounding box center [1045, 218] width 20 height 14
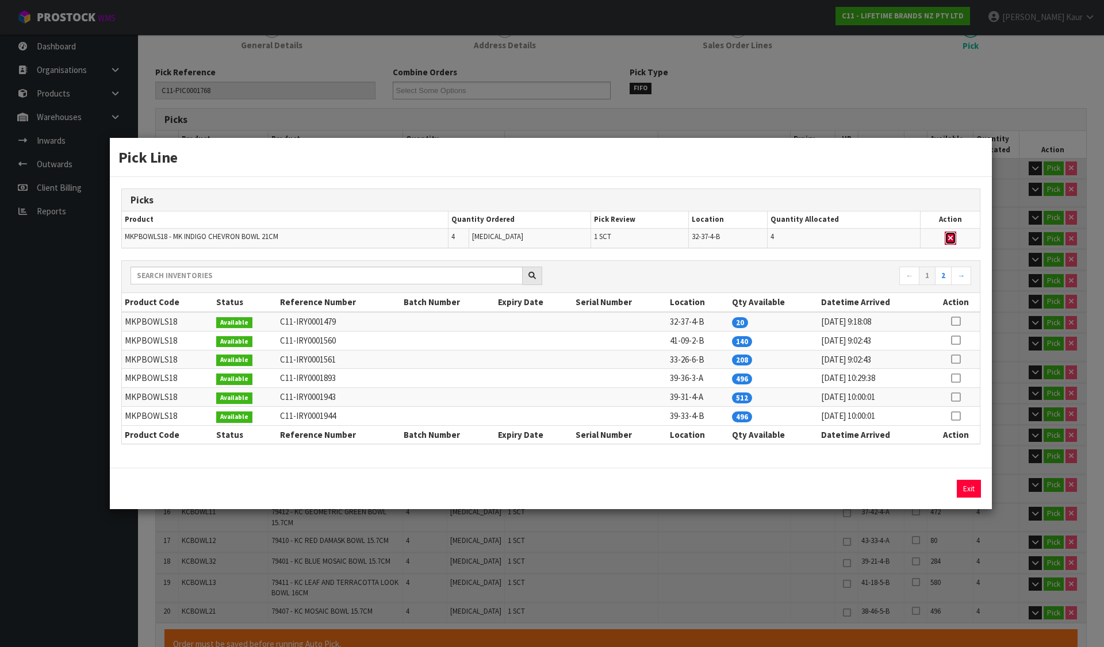
click at [948, 236] on icon "button" at bounding box center [950, 237] width 5 height 7
type input "Sub-carton x 20"
type input "80"
type input "0.1076"
type input "37.82"
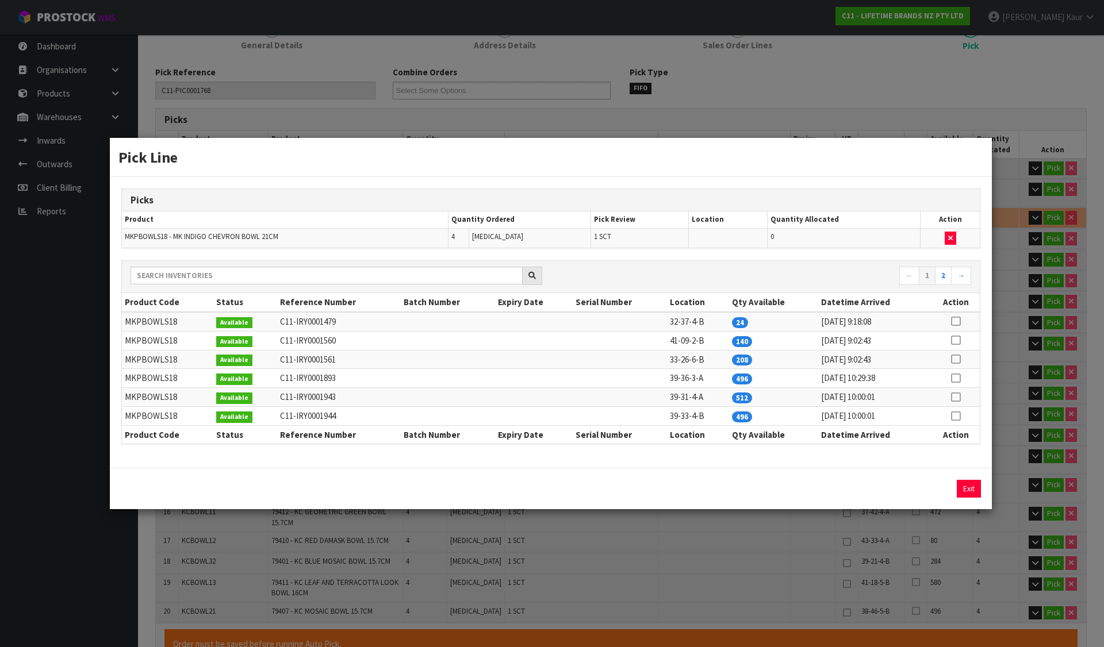
click at [957, 341] on icon at bounding box center [955, 340] width 9 height 1
drag, startPoint x: 928, startPoint y: 495, endPoint x: 960, endPoint y: 487, distance: 33.2
click at [932, 494] on button "Assign Pick" at bounding box center [929, 489] width 47 height 18
type input "Sub-carton x 21"
type input "84"
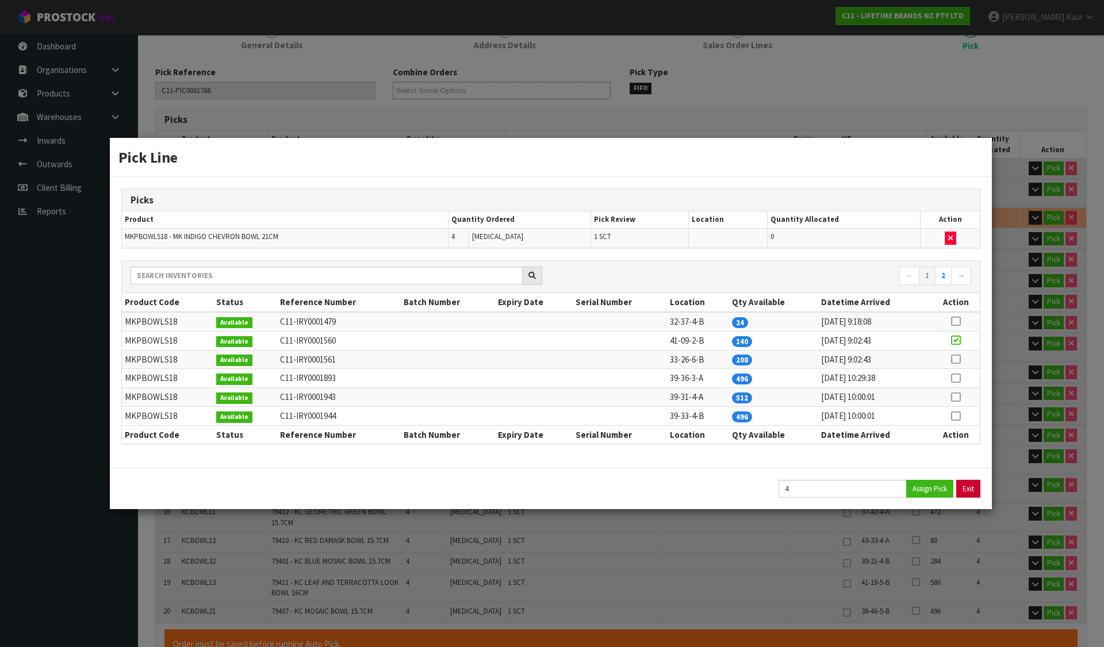
type input "0.115664"
type input "39.92"
click at [962, 487] on button "Exit" at bounding box center [968, 489] width 24 height 18
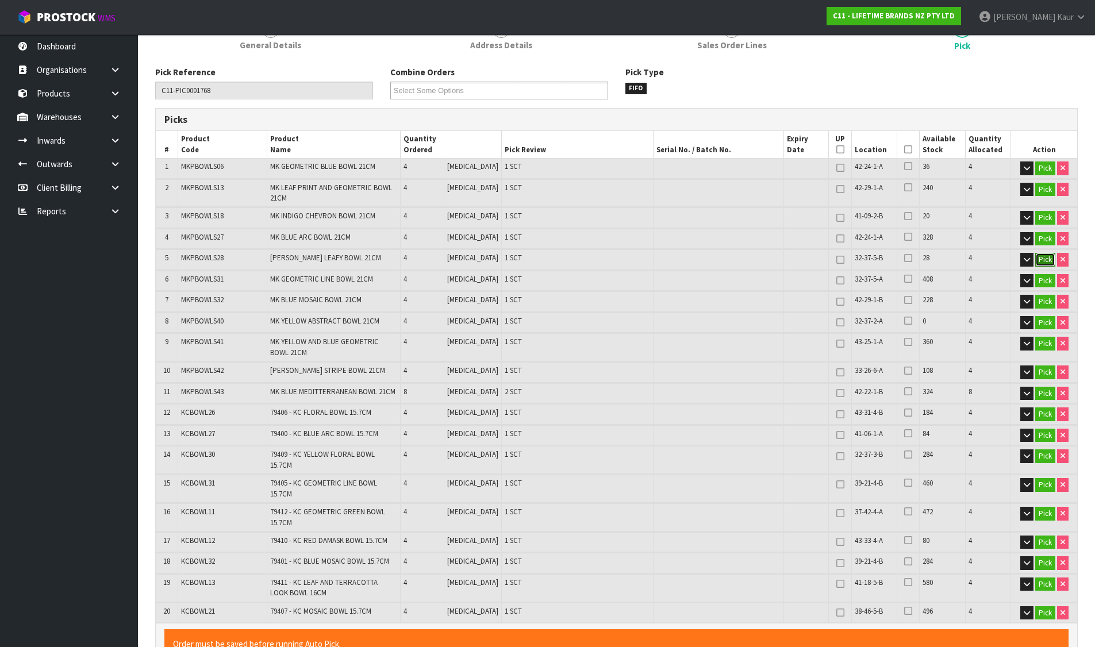
click at [1041, 260] on button "Pick" at bounding box center [1045, 260] width 20 height 14
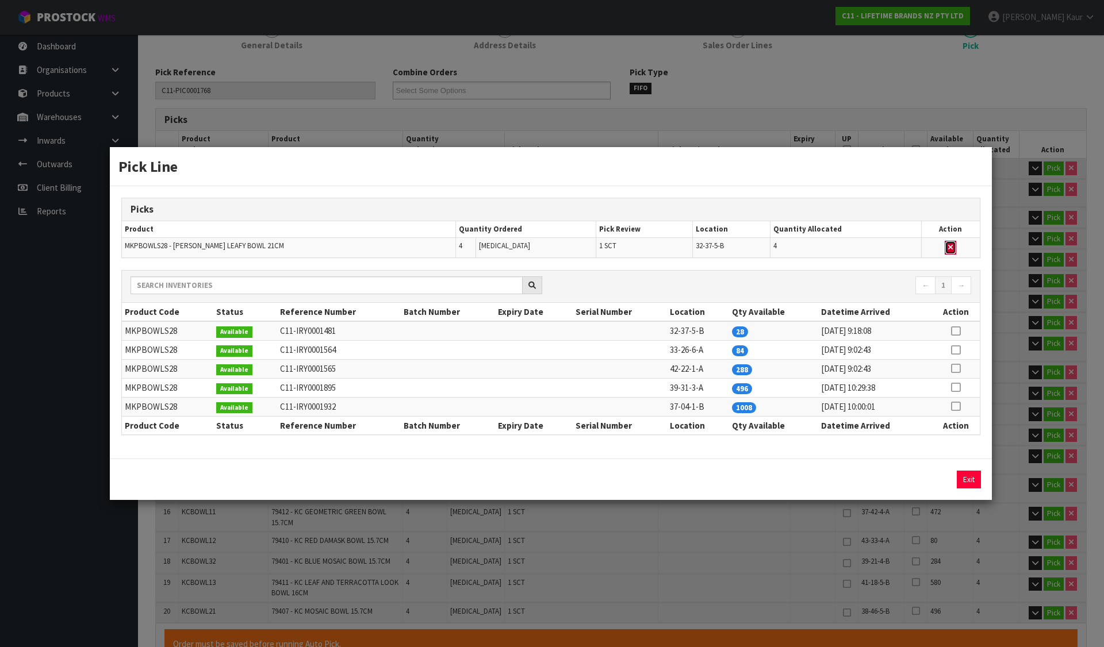
click at [951, 244] on icon "button" at bounding box center [950, 247] width 5 height 7
type input "Sub-carton x 20"
type input "80"
type input "0.109372"
type input "37.72"
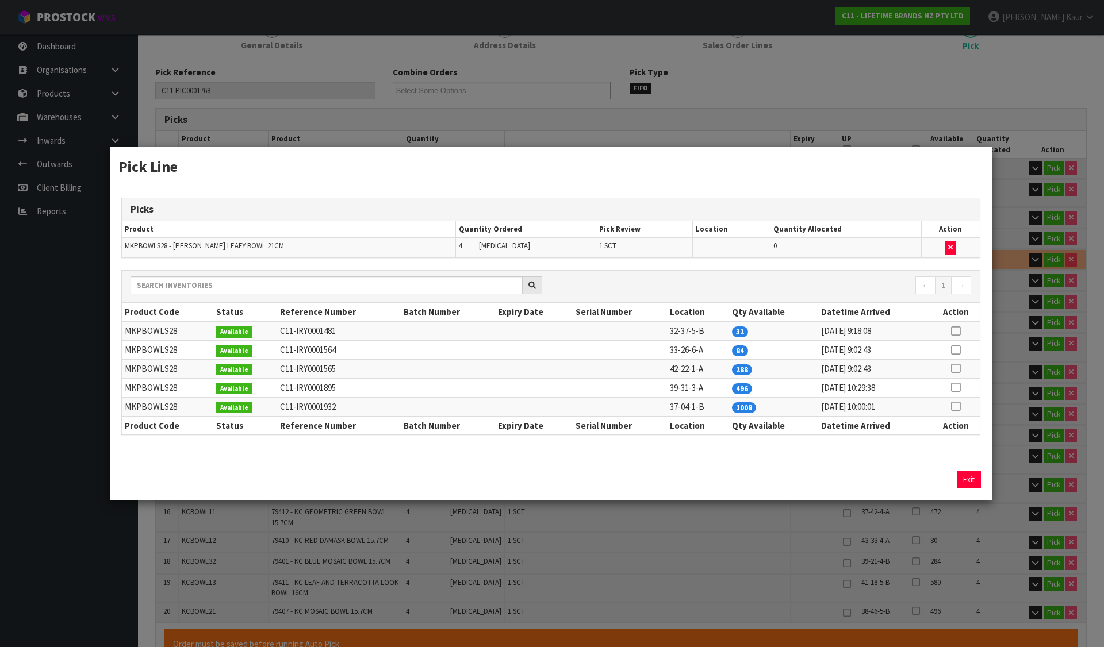
click at [959, 368] on icon at bounding box center [955, 368] width 9 height 1
drag, startPoint x: 938, startPoint y: 476, endPoint x: 978, endPoint y: 474, distance: 40.3
click at [940, 476] on button "Assign Pick" at bounding box center [929, 480] width 47 height 18
type input "Sub-carton x 21"
type input "84"
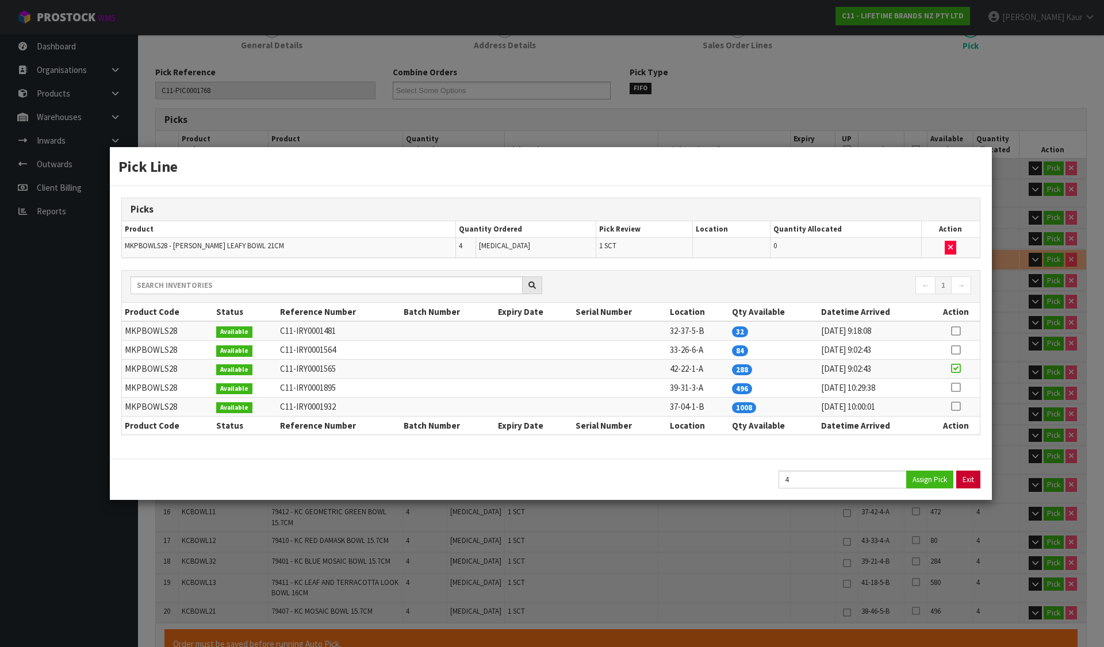
type input "0.115664"
type input "39.92"
click at [979, 474] on button "Exit" at bounding box center [968, 480] width 24 height 18
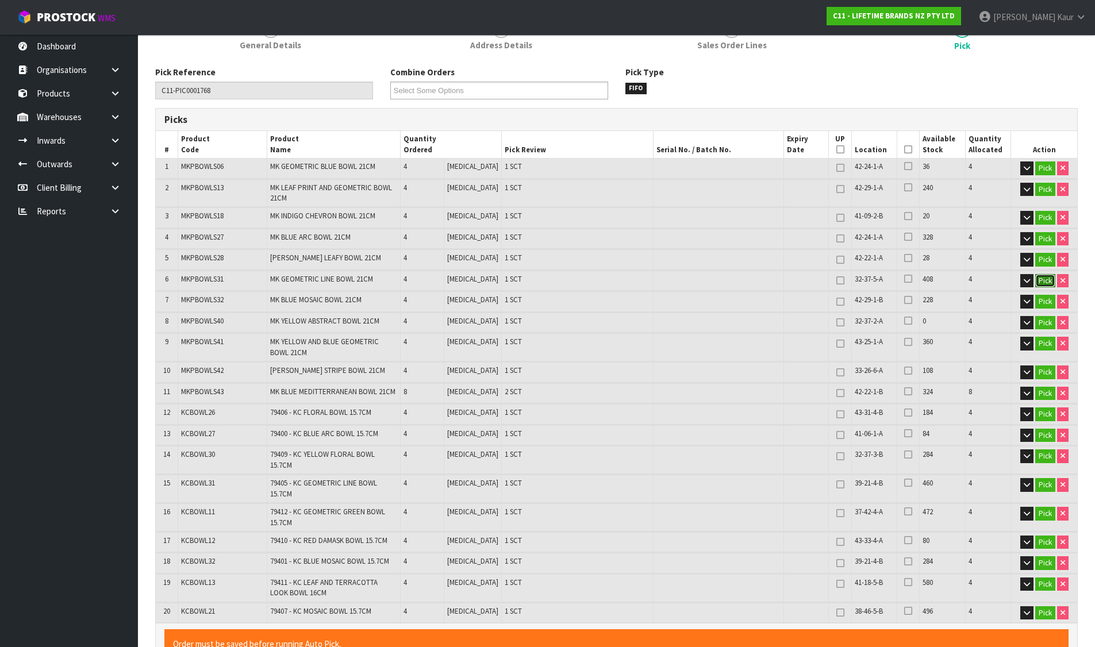
click at [1037, 278] on button "Pick" at bounding box center [1045, 281] width 20 height 14
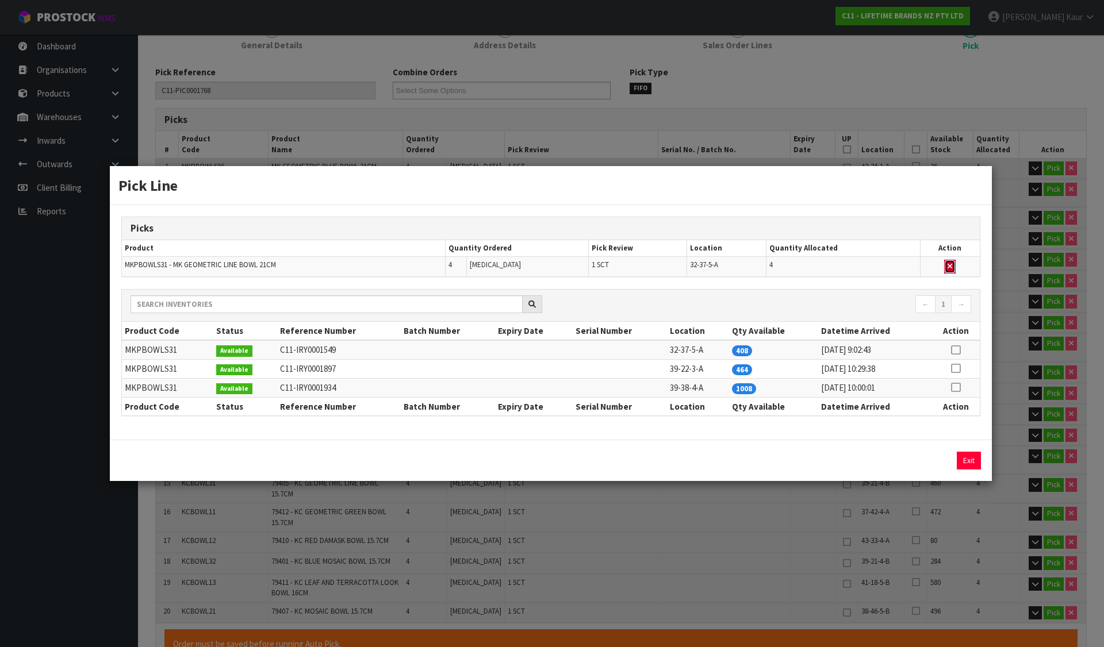
click at [953, 268] on button "button" at bounding box center [949, 267] width 11 height 14
type input "Sub-carton x 20"
type input "80"
type input "0.109372"
type input "37.72"
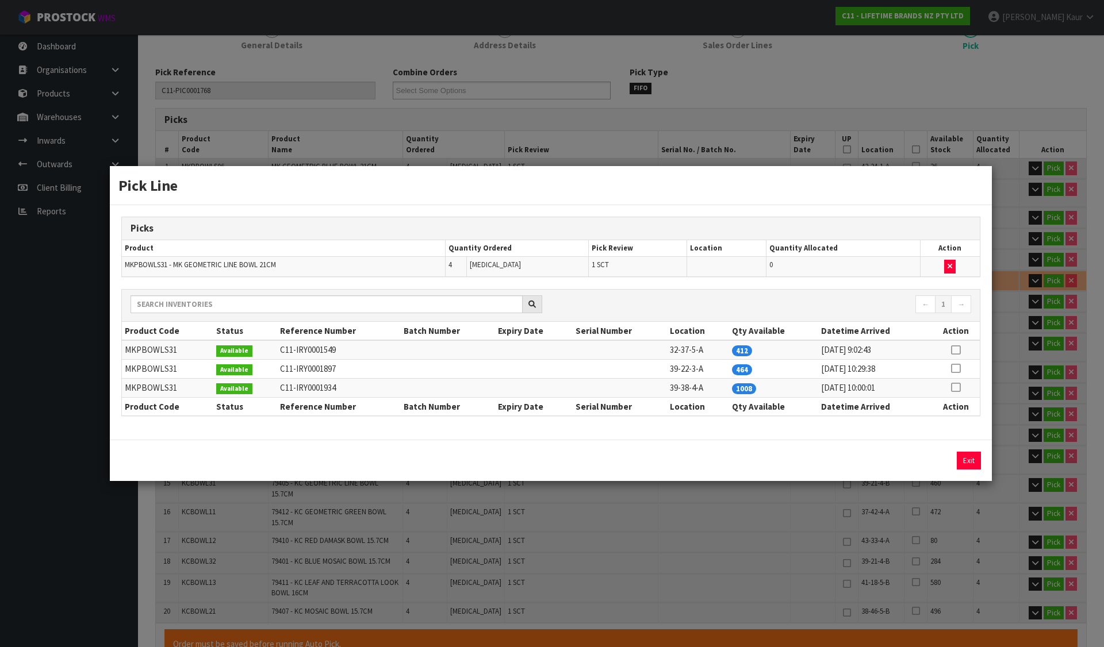
click at [956, 368] on icon at bounding box center [955, 368] width 9 height 1
click at [945, 452] on button "Assign Pick" at bounding box center [929, 461] width 47 height 18
type input "Sub-carton x 21"
type input "84"
type input "0.115664"
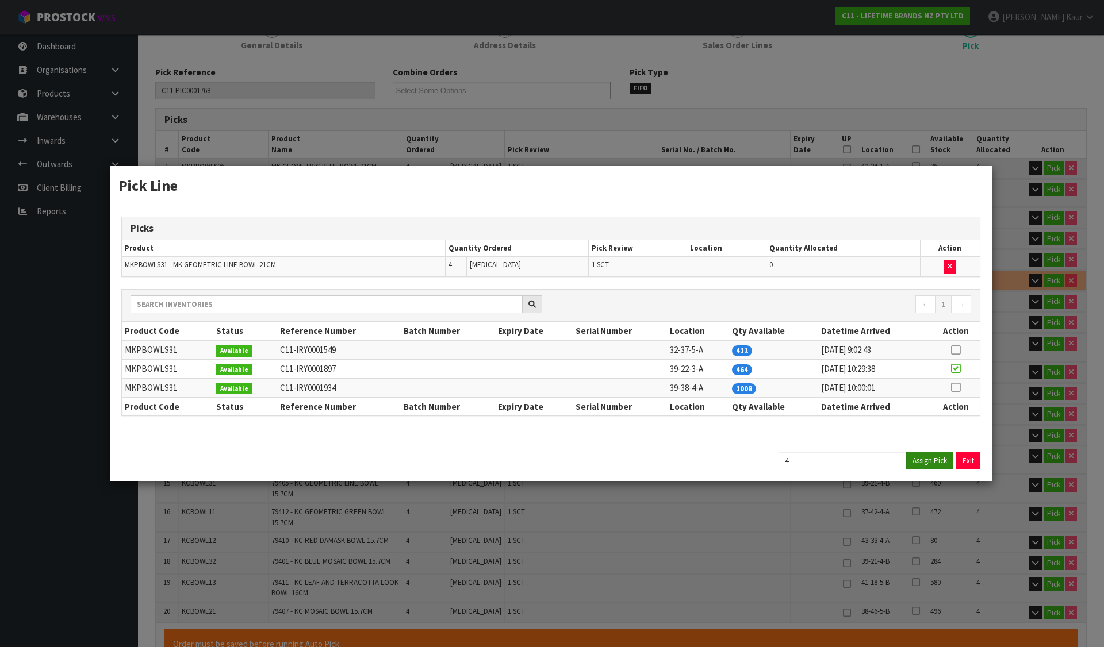
type input "39.92"
click at [965, 459] on button "Exit" at bounding box center [968, 461] width 24 height 18
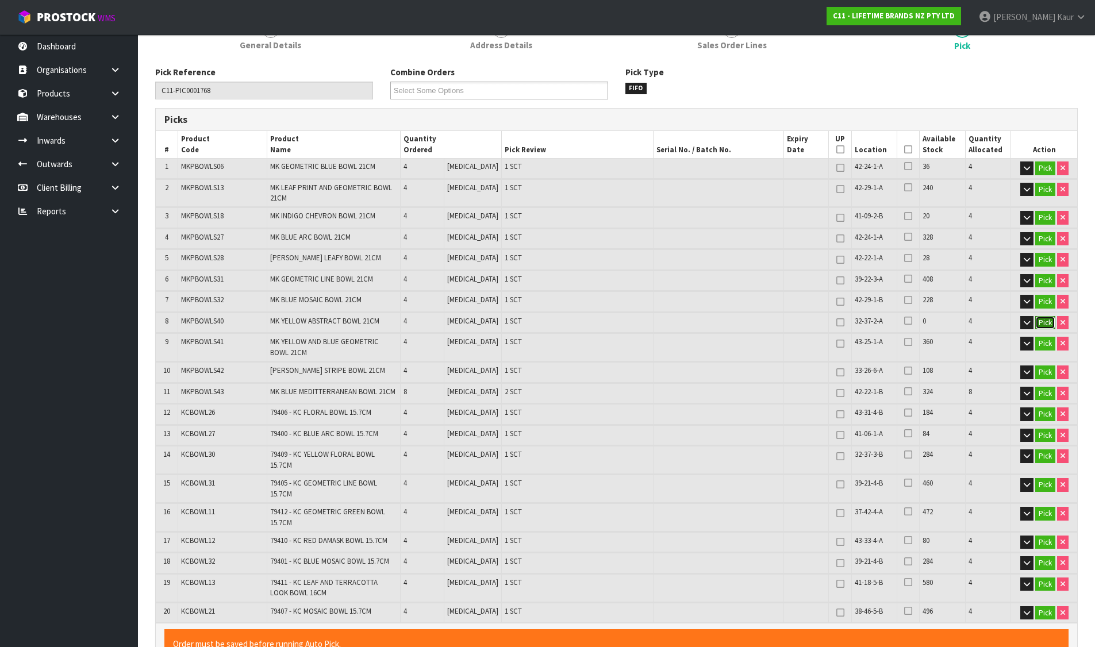
click at [1045, 321] on button "Pick" at bounding box center [1045, 323] width 20 height 14
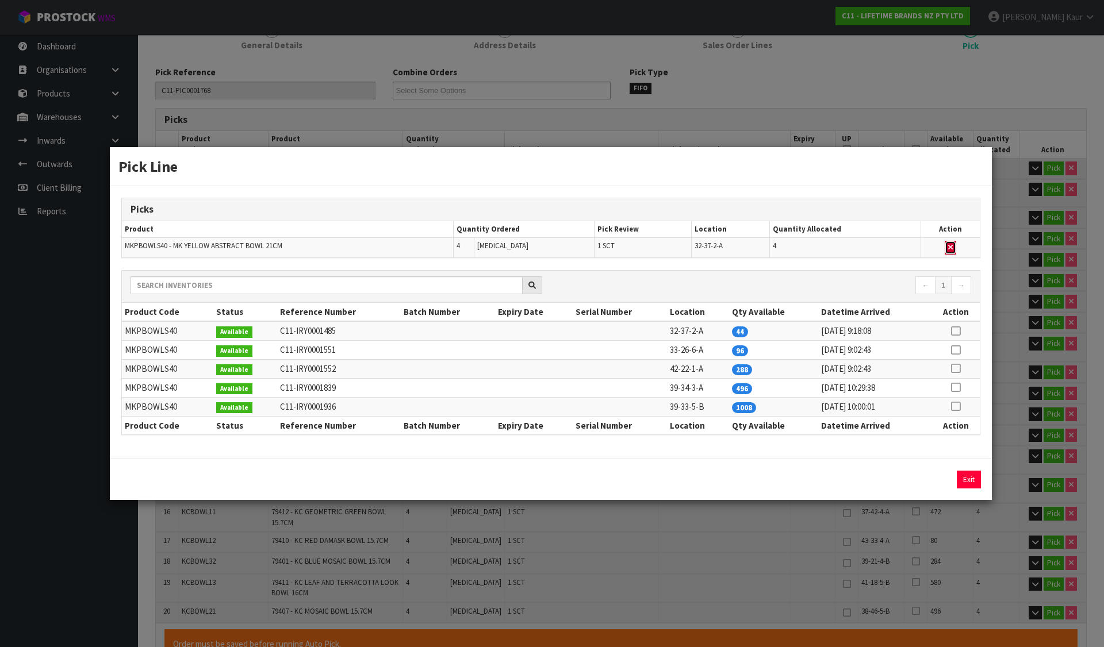
click at [952, 247] on icon "button" at bounding box center [950, 247] width 5 height 7
type input "Sub-carton x 20"
type input "80"
type input "0.109372"
type input "37.72"
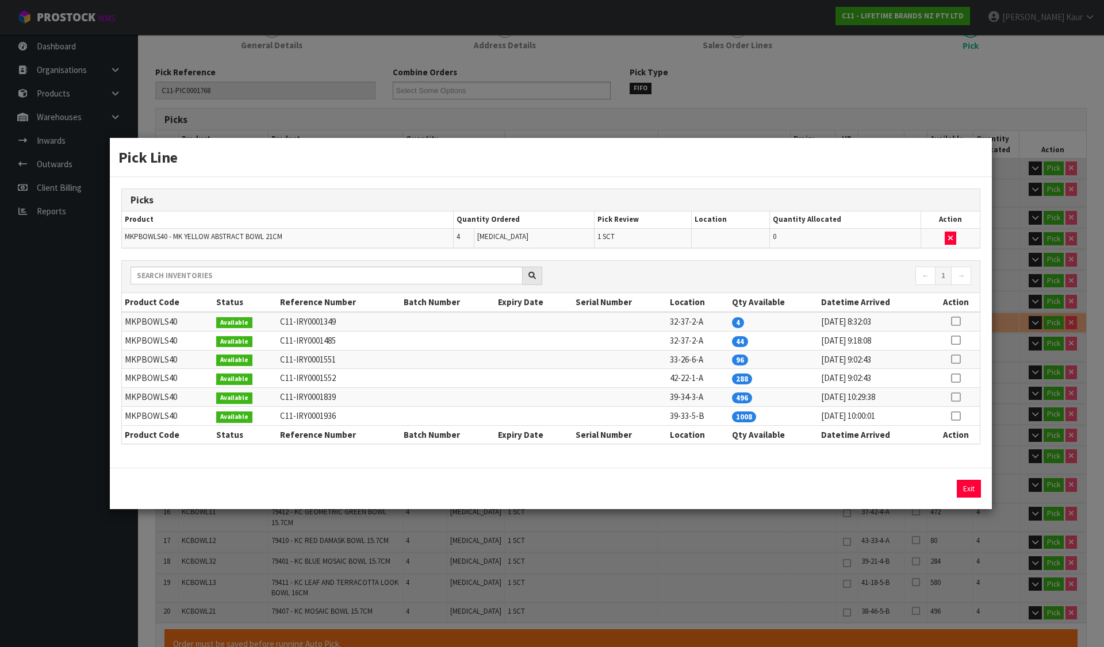
click at [958, 378] on icon at bounding box center [955, 378] width 9 height 1
drag, startPoint x: 929, startPoint y: 487, endPoint x: 949, endPoint y: 487, distance: 20.1
click at [930, 487] on button "Assign Pick" at bounding box center [929, 489] width 47 height 18
type input "Sub-carton x 21"
type input "84"
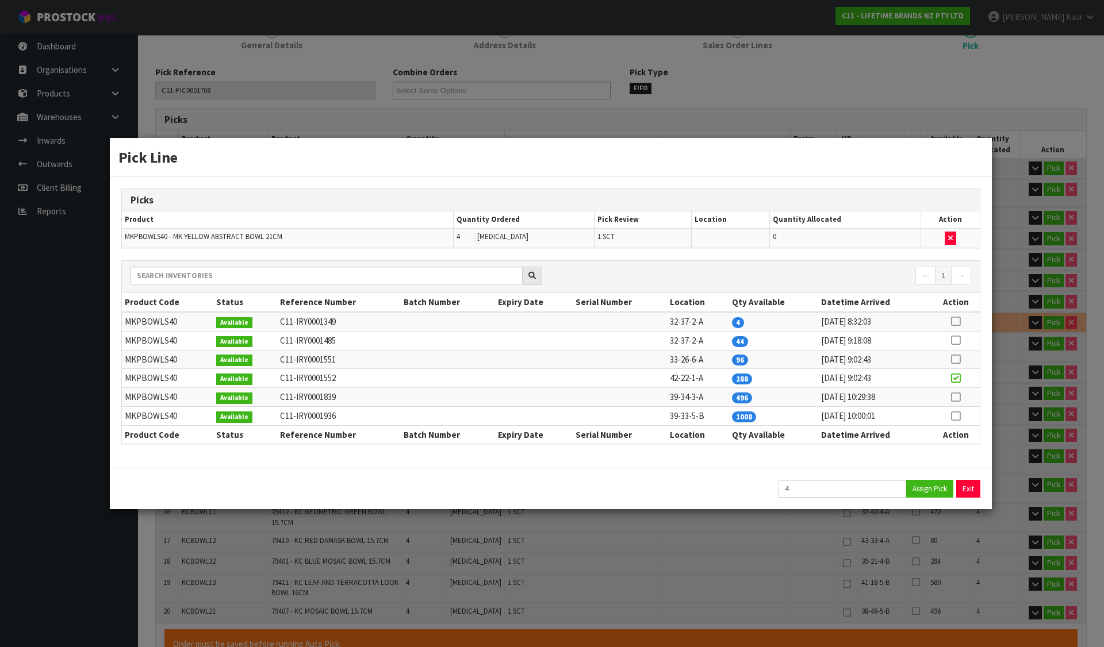
type input "0.115664"
type input "39.92"
click at [962, 487] on button "Exit" at bounding box center [968, 489] width 24 height 18
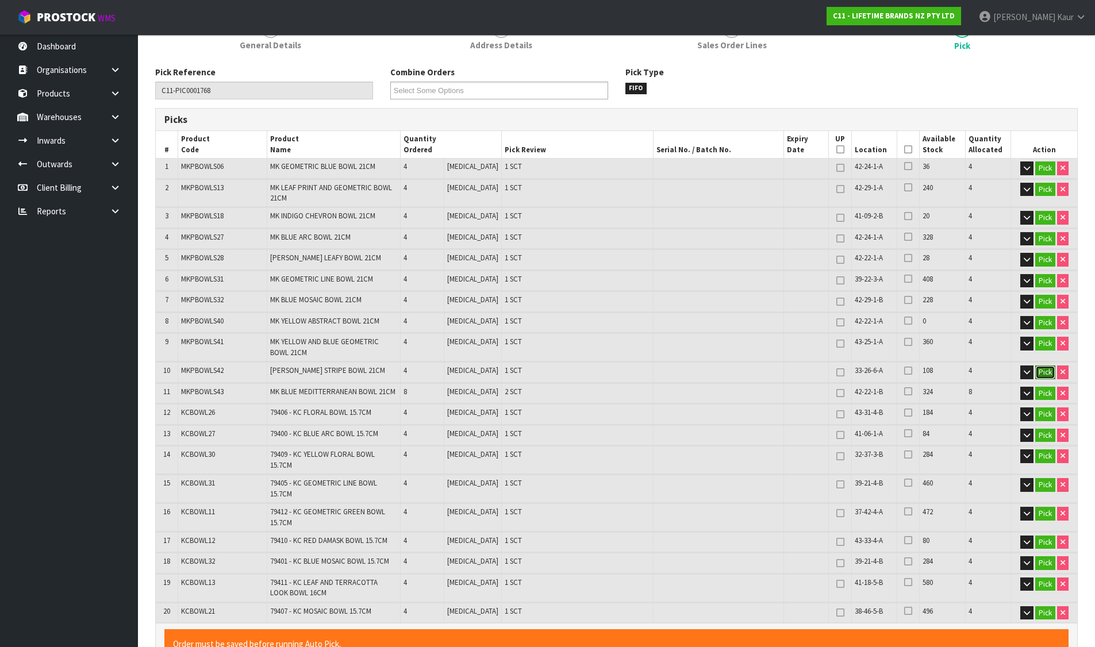
click at [1045, 368] on button "Pick" at bounding box center [1045, 373] width 20 height 14
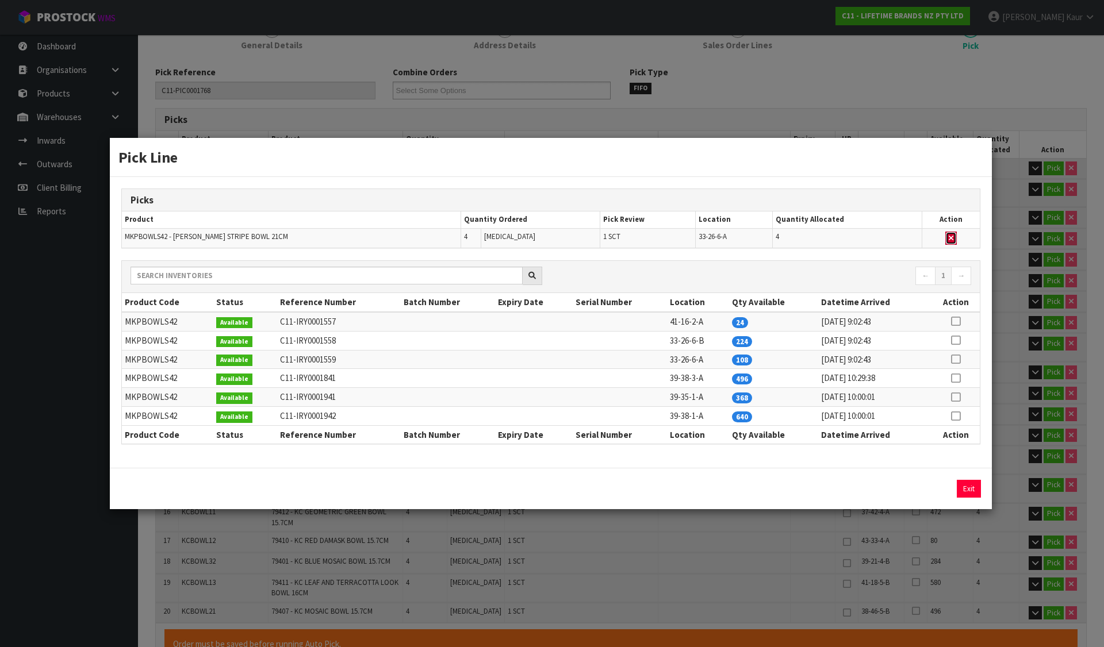
click at [951, 236] on icon "button" at bounding box center [950, 237] width 5 height 7
type input "Sub-carton x 20"
type input "80"
type input "0.109372"
type input "37.82"
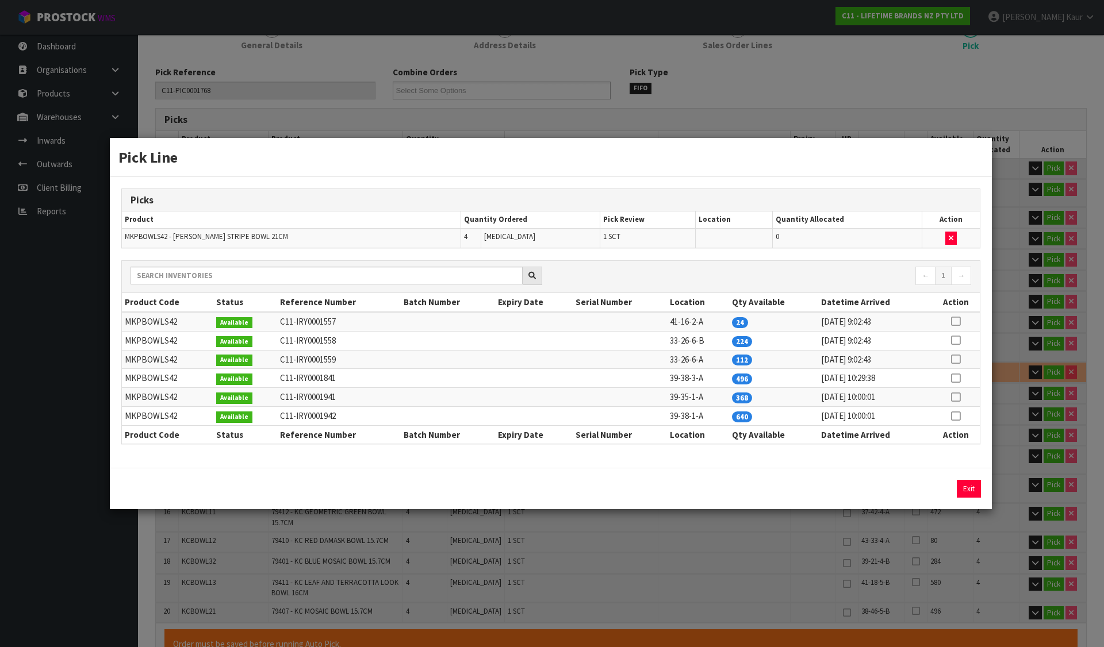
click at [955, 321] on icon at bounding box center [955, 321] width 9 height 1
click at [943, 493] on button "Assign Pick" at bounding box center [929, 489] width 47 height 18
type input "Sub-carton x 21"
type input "84"
type input "0.115664"
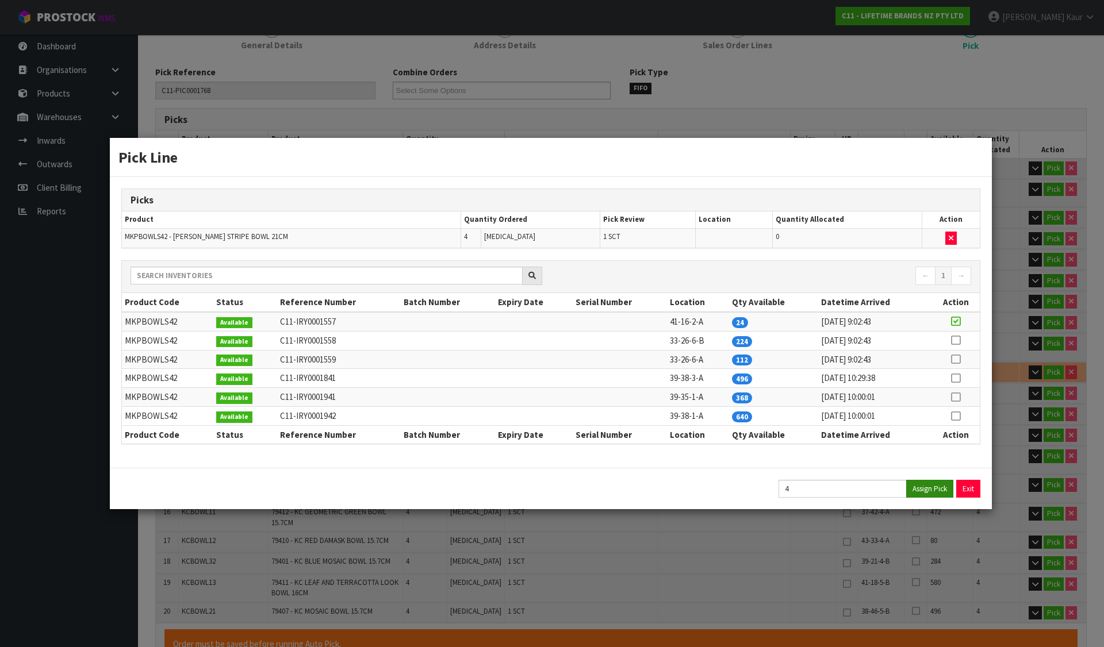
type input "39.92"
click at [975, 486] on button "Exit" at bounding box center [968, 489] width 24 height 18
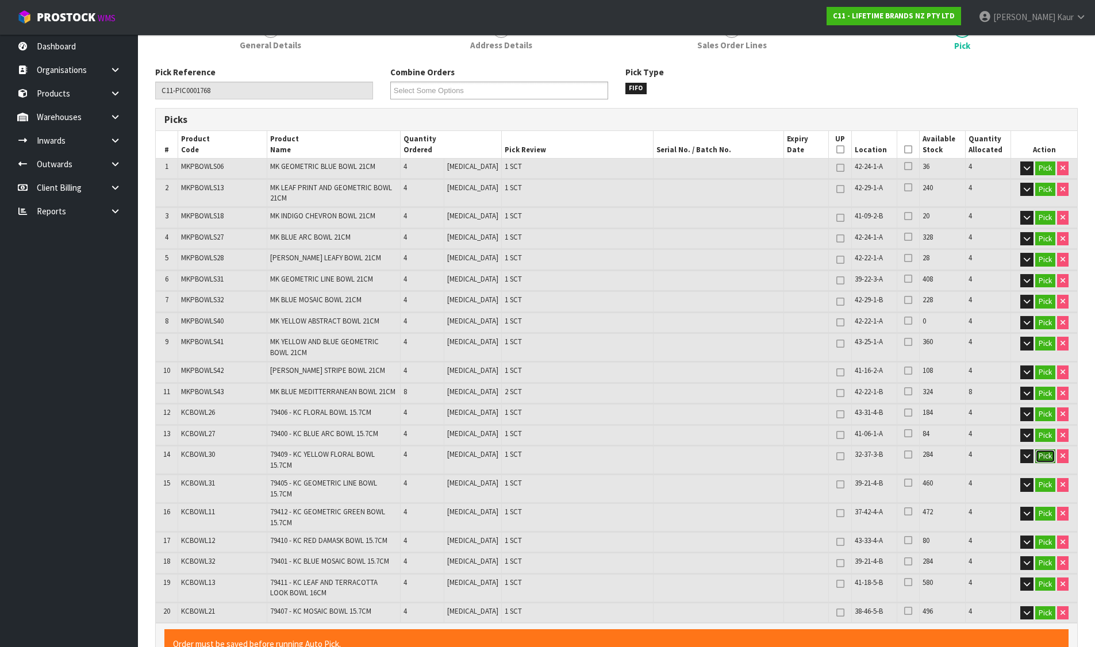
click at [1047, 454] on button "Pick" at bounding box center [1045, 456] width 20 height 14
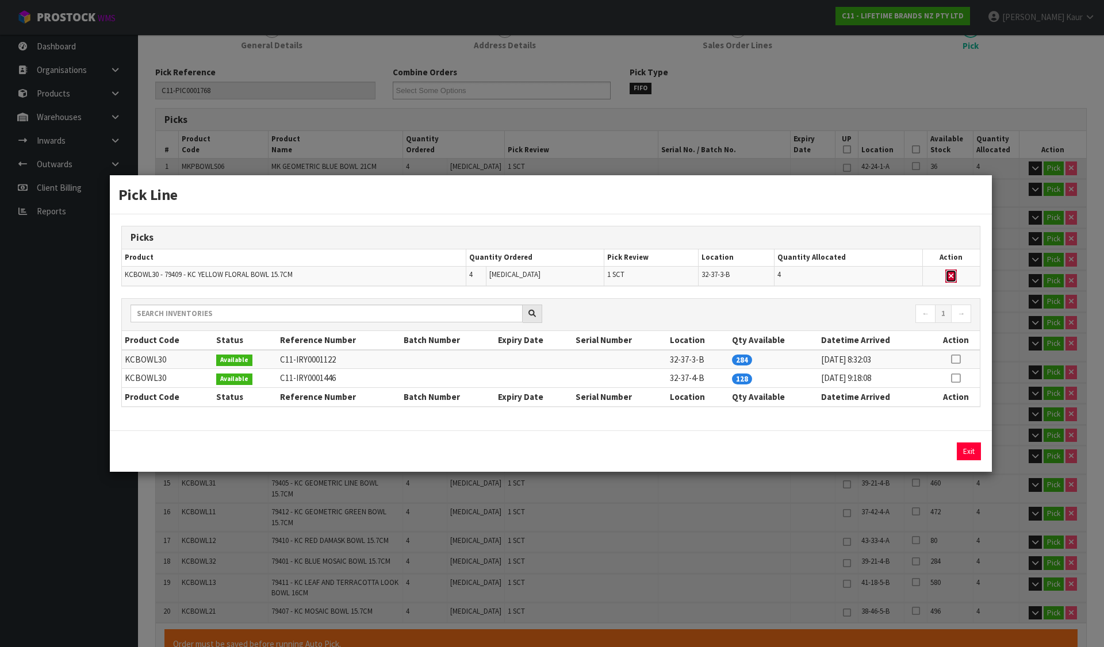
click at [950, 276] on icon "button" at bounding box center [950, 275] width 5 height 7
type input "Sub-carton x 20"
type input "80"
type input "0.111551"
type input "38.38"
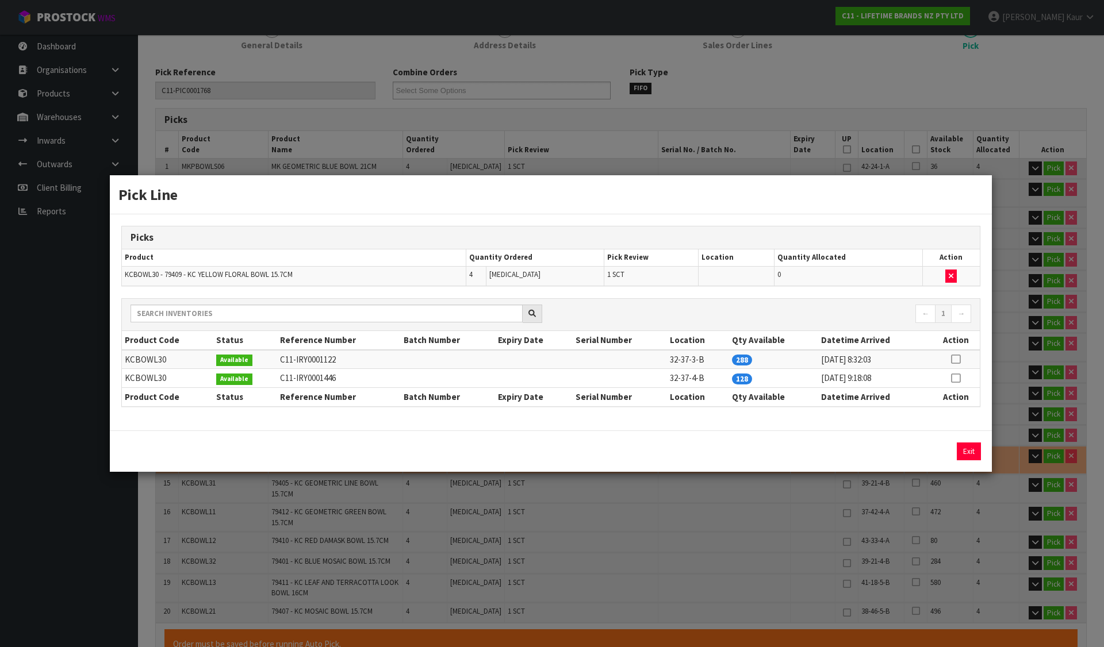
click at [954, 378] on icon at bounding box center [955, 378] width 9 height 1
click at [938, 449] on button "Assign Pick" at bounding box center [929, 452] width 47 height 18
type input "Sub-carton x 21"
type input "84"
type input "0.115664"
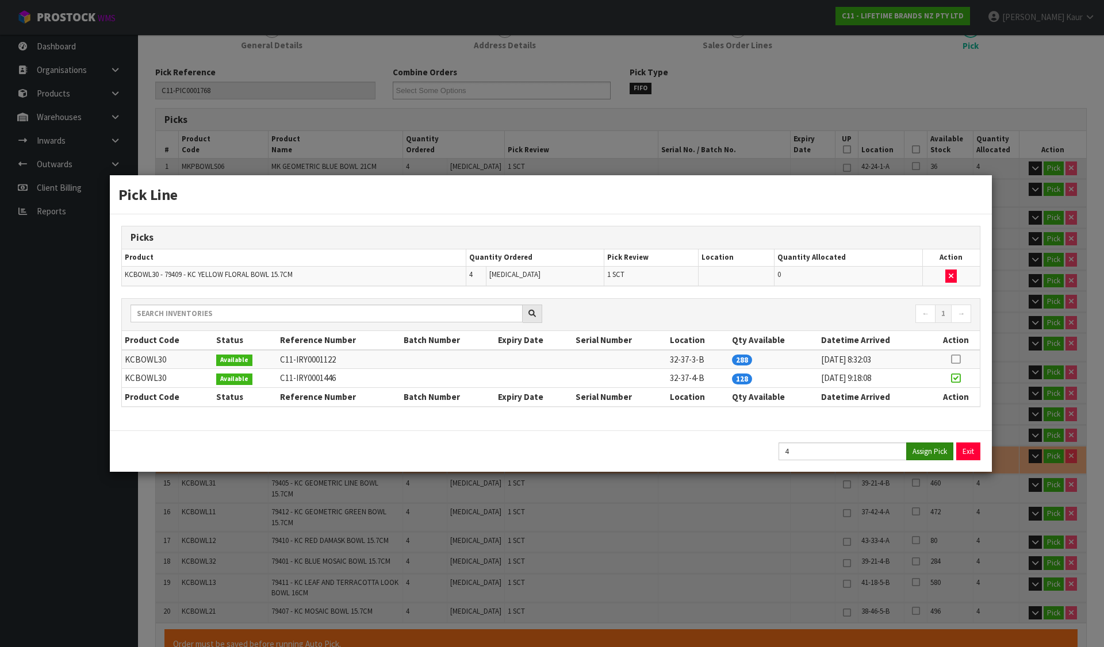
type input "39.92"
click at [964, 453] on button "Exit" at bounding box center [968, 452] width 24 height 18
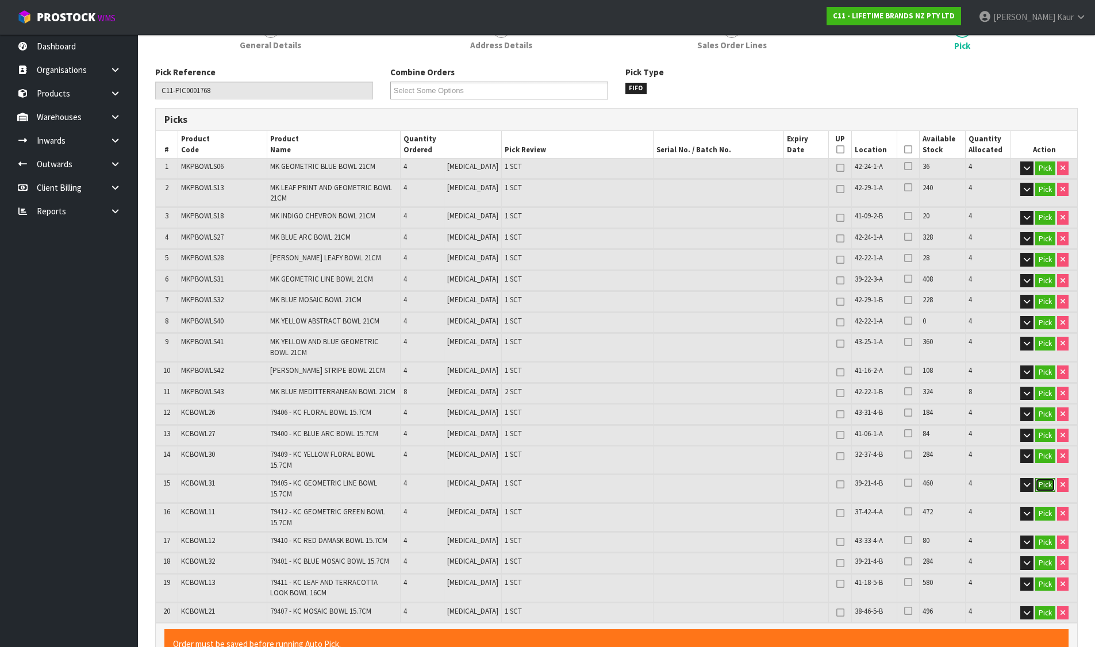
click at [1044, 478] on button "Pick" at bounding box center [1045, 485] width 20 height 14
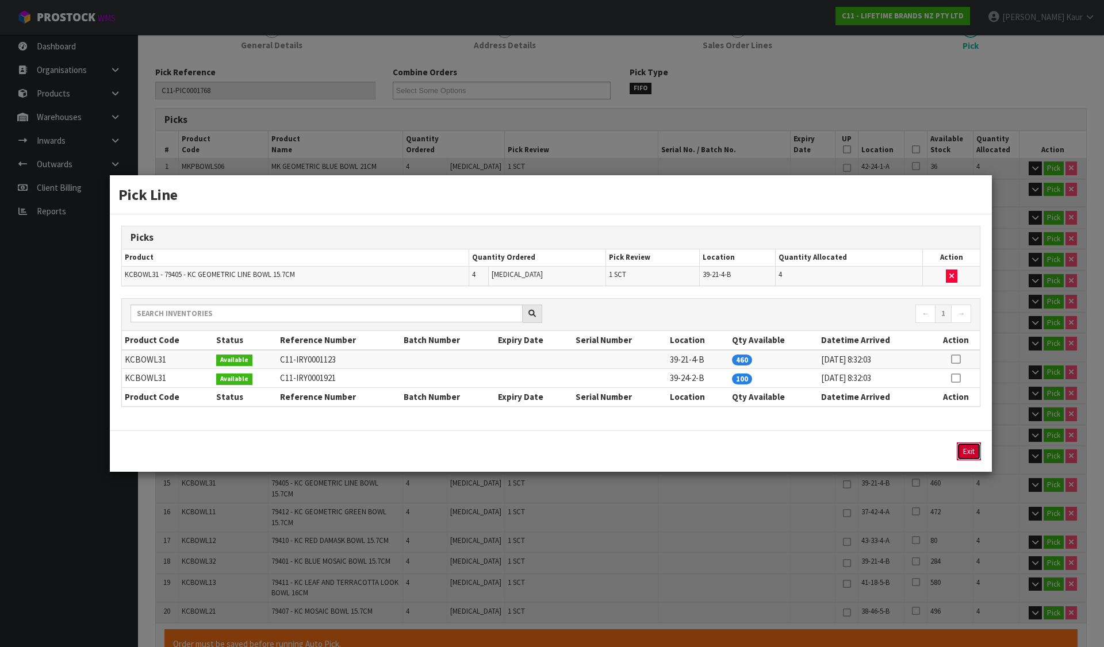
click at [975, 452] on button "Exit" at bounding box center [968, 452] width 24 height 18
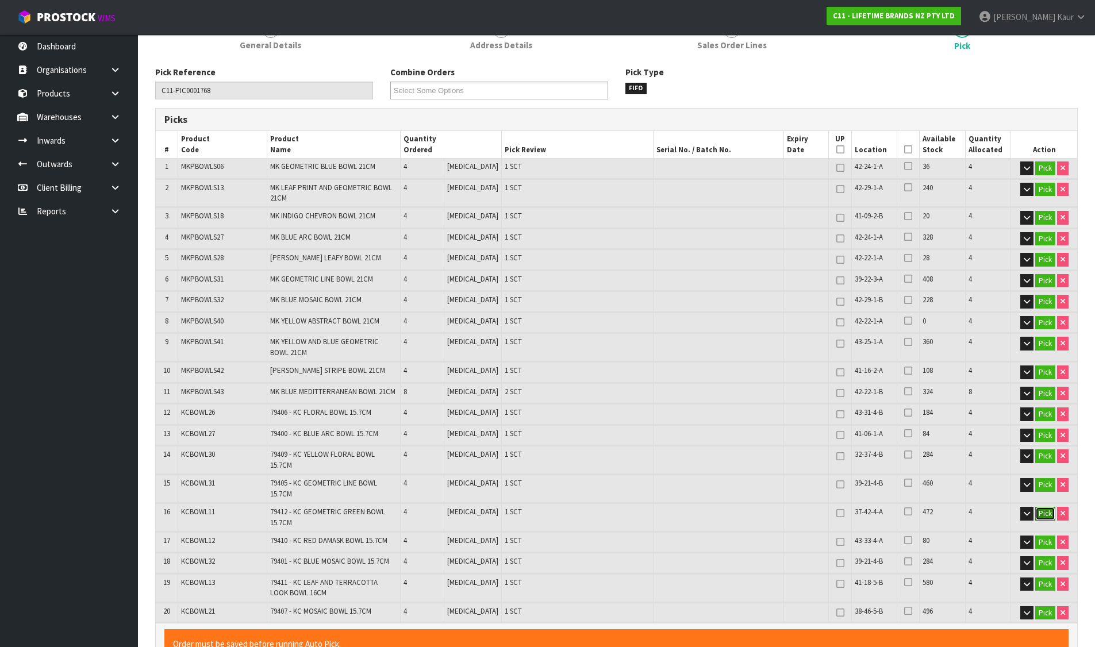
click at [1039, 507] on button "Pick" at bounding box center [1045, 514] width 20 height 14
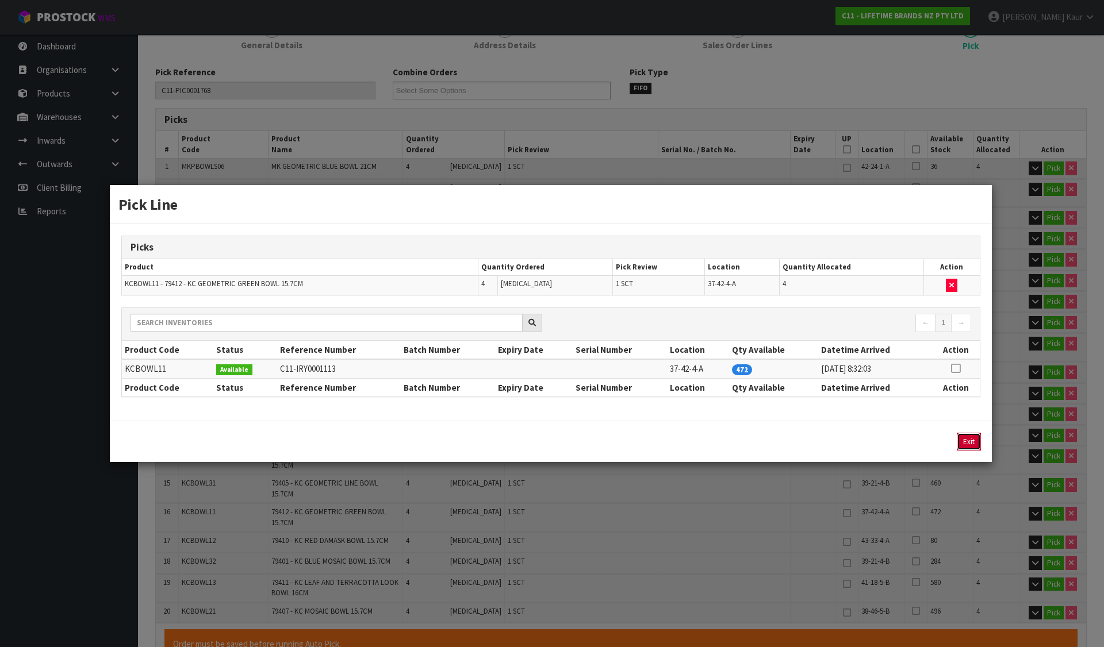
click at [970, 433] on button "Exit" at bounding box center [968, 442] width 24 height 18
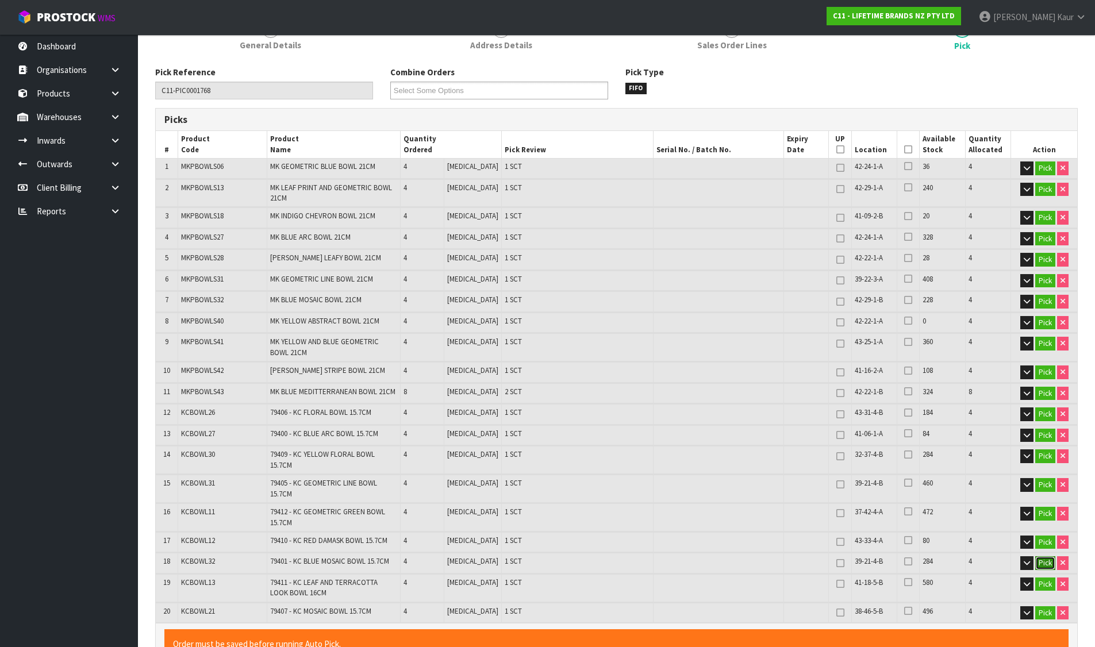
click at [1041, 556] on button "Pick" at bounding box center [1045, 563] width 20 height 14
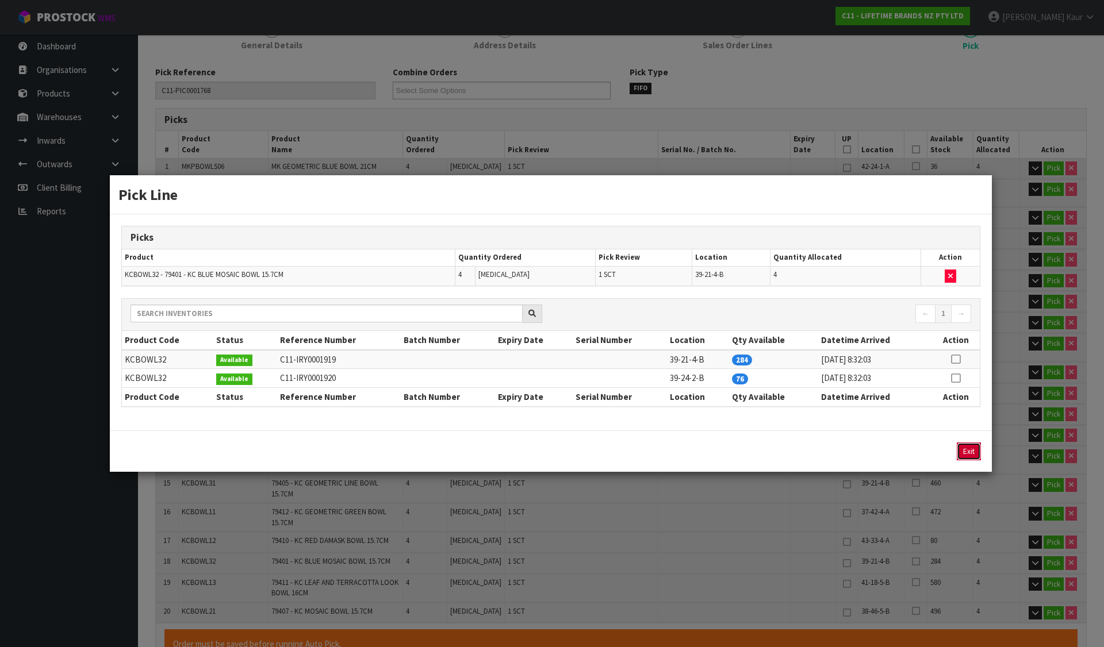
click at [963, 449] on button "Exit" at bounding box center [968, 452] width 24 height 18
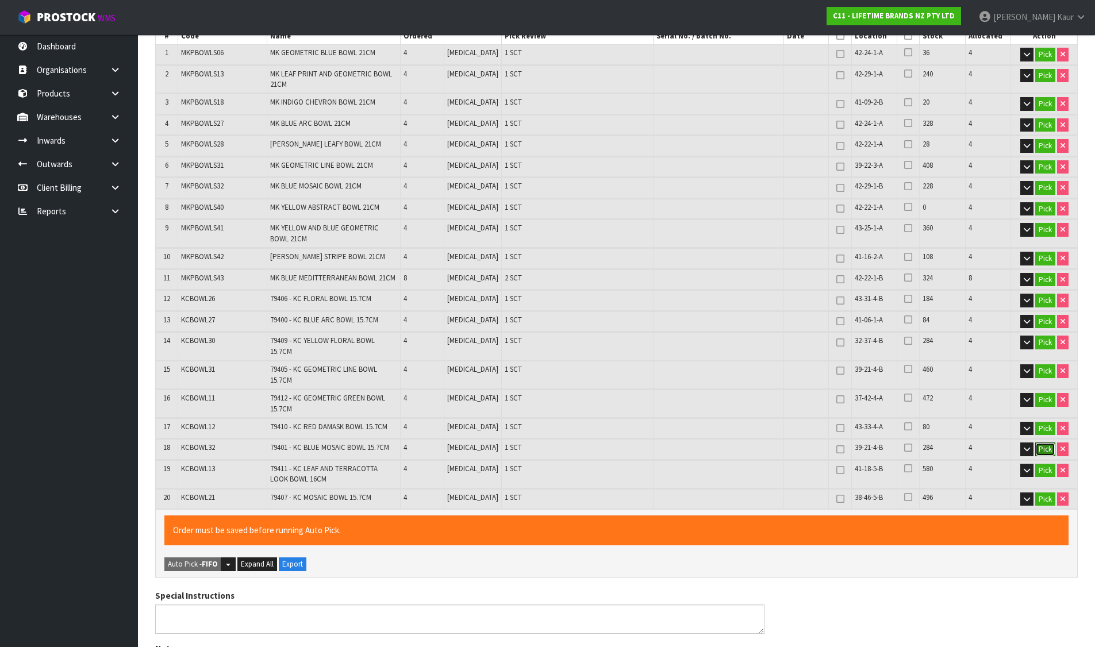
scroll to position [238, 0]
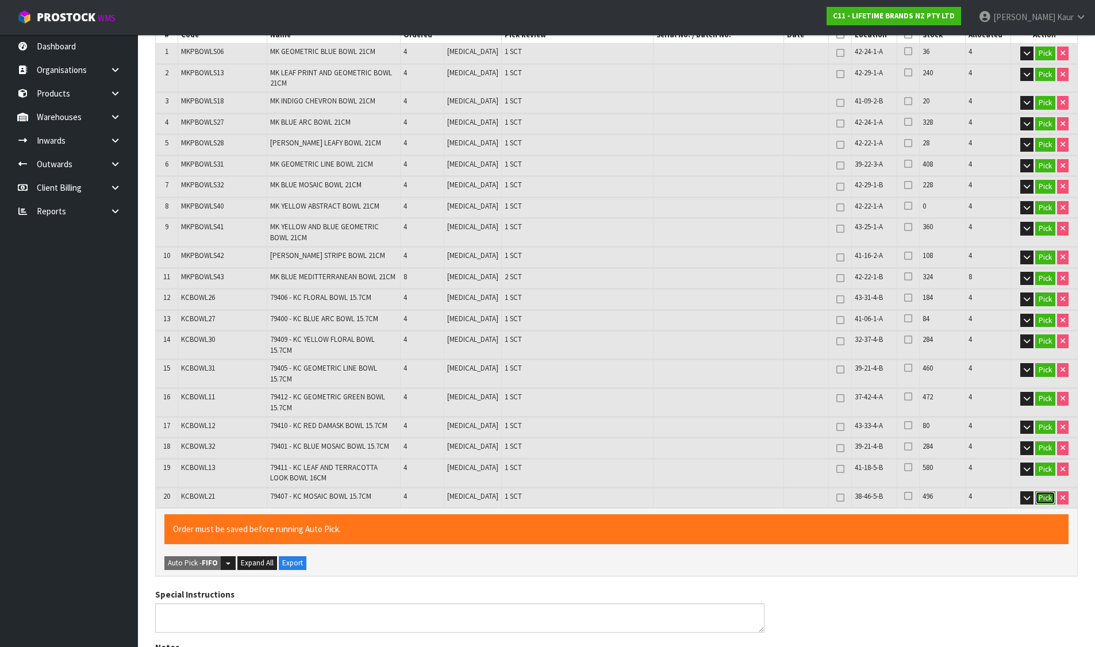
click at [1038, 491] on button "Pick" at bounding box center [1045, 498] width 20 height 14
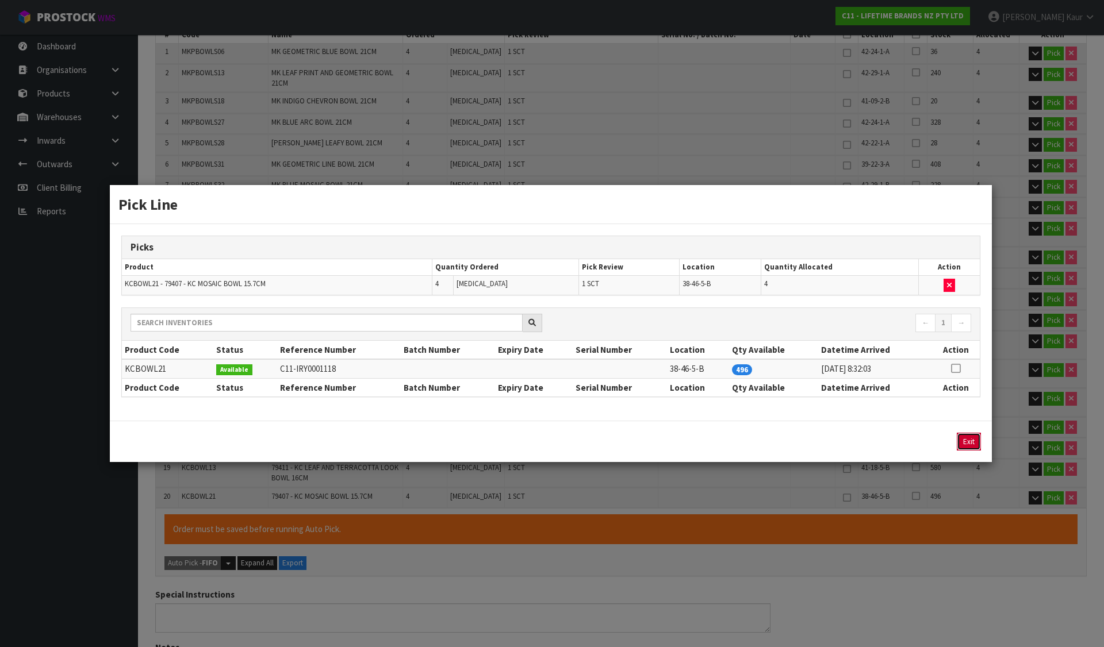
click at [965, 439] on button "Exit" at bounding box center [968, 442] width 24 height 18
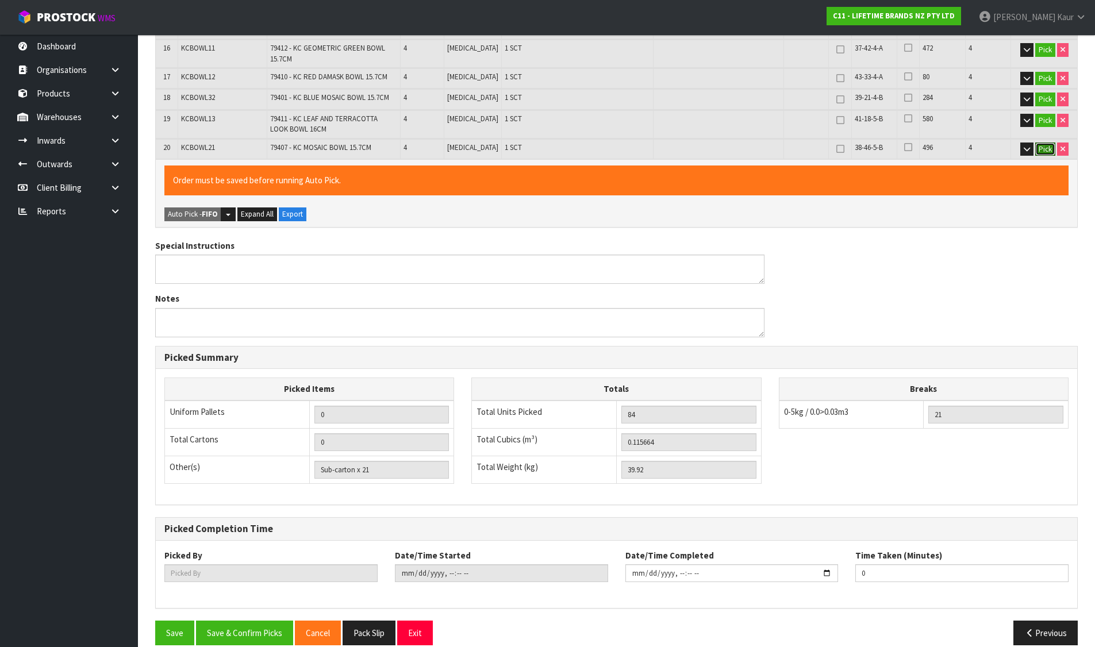
scroll to position [587, 0]
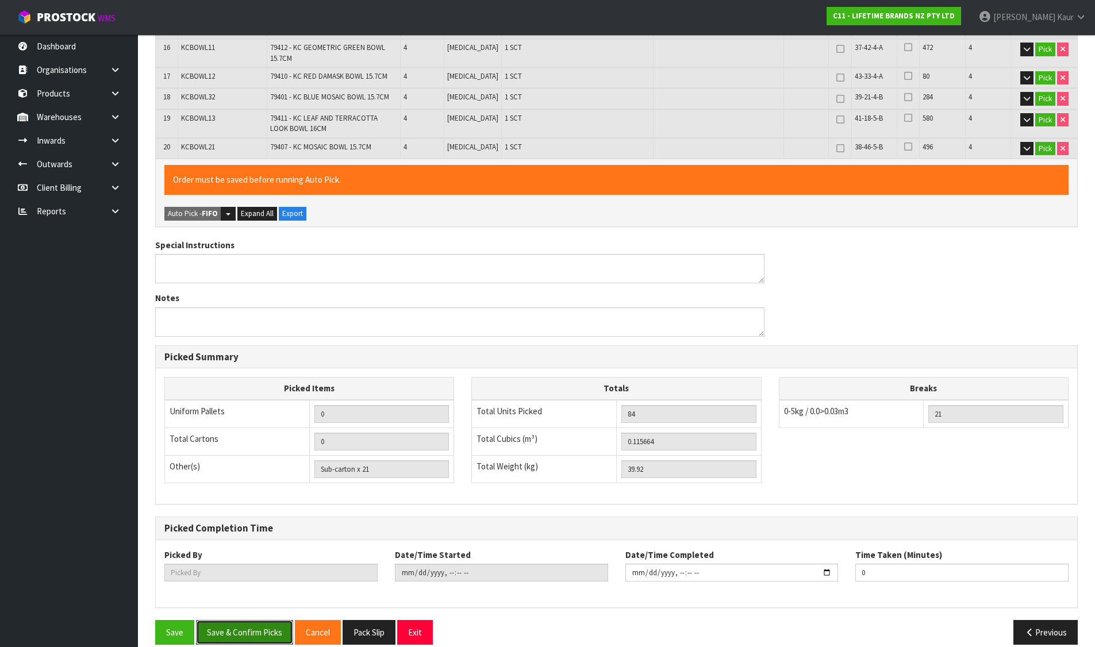
click at [239, 620] on button "Save & Confirm Picks" at bounding box center [244, 632] width 97 height 25
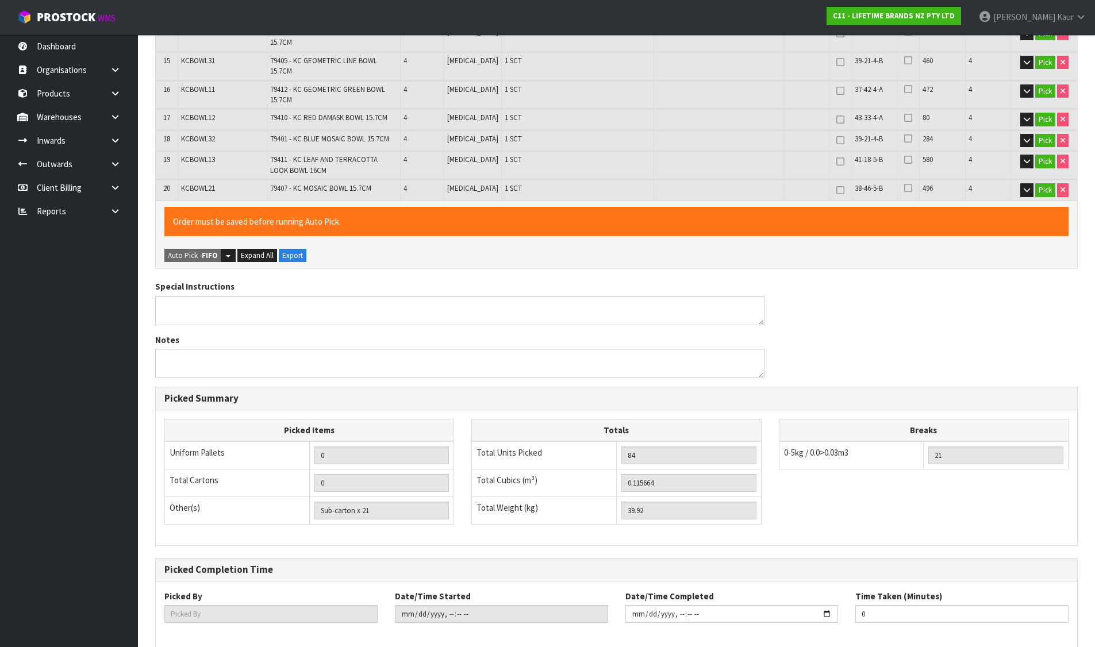
scroll to position [0, 0]
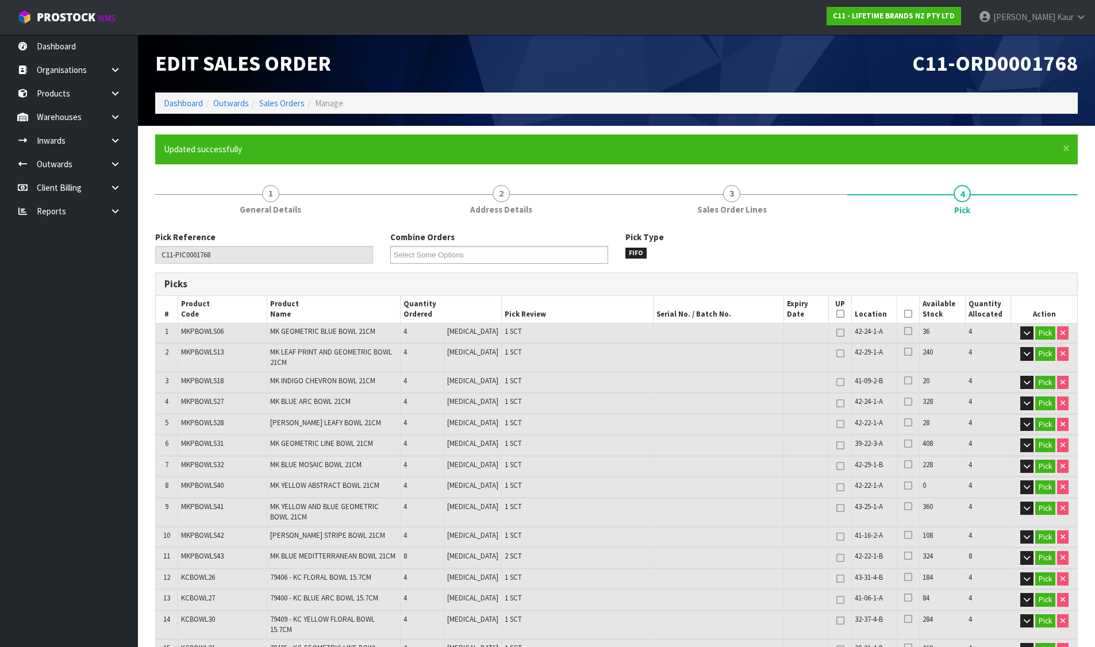
type input "[PERSON_NAME]"
type input "[DATE]T11:44:55"
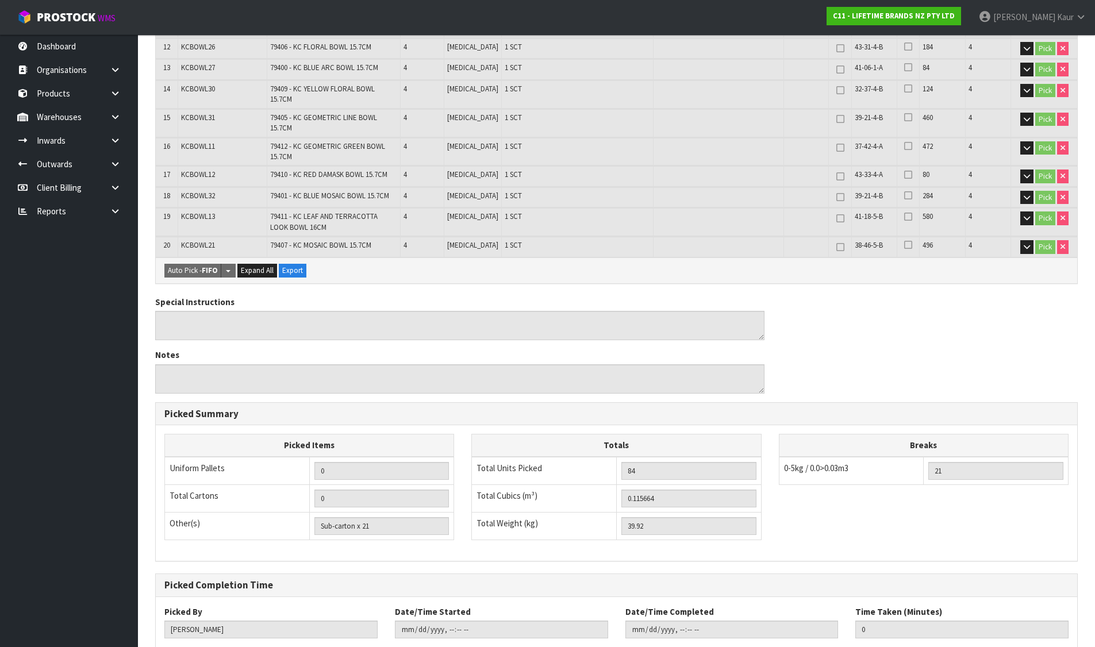
scroll to position [587, 0]
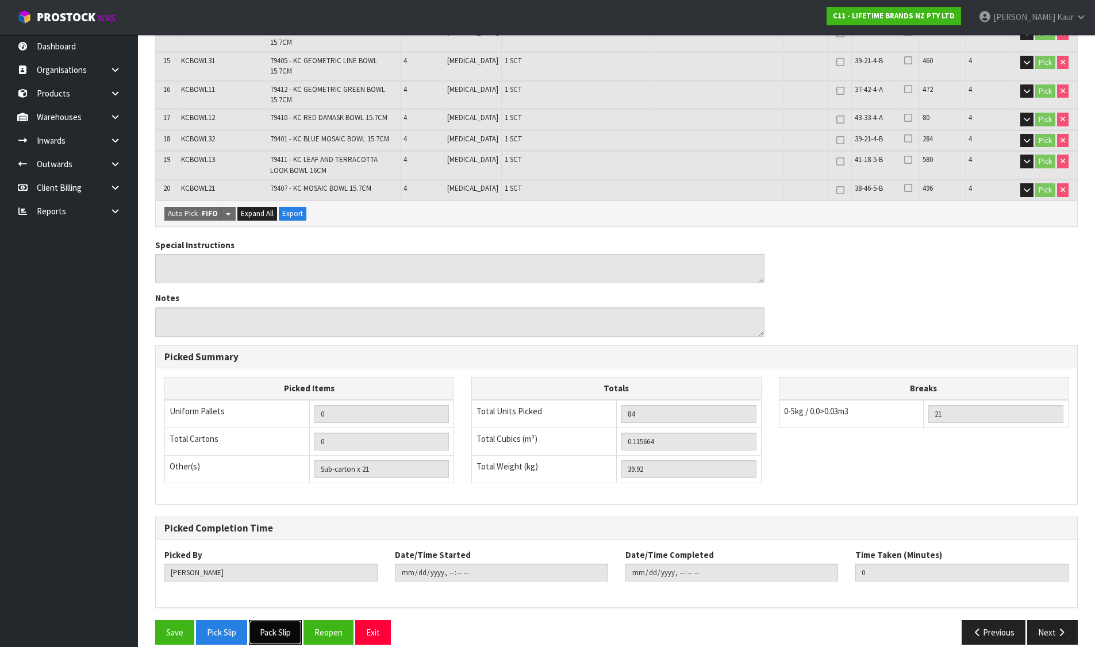
click at [290, 620] on button "Pack Slip" at bounding box center [275, 632] width 53 height 25
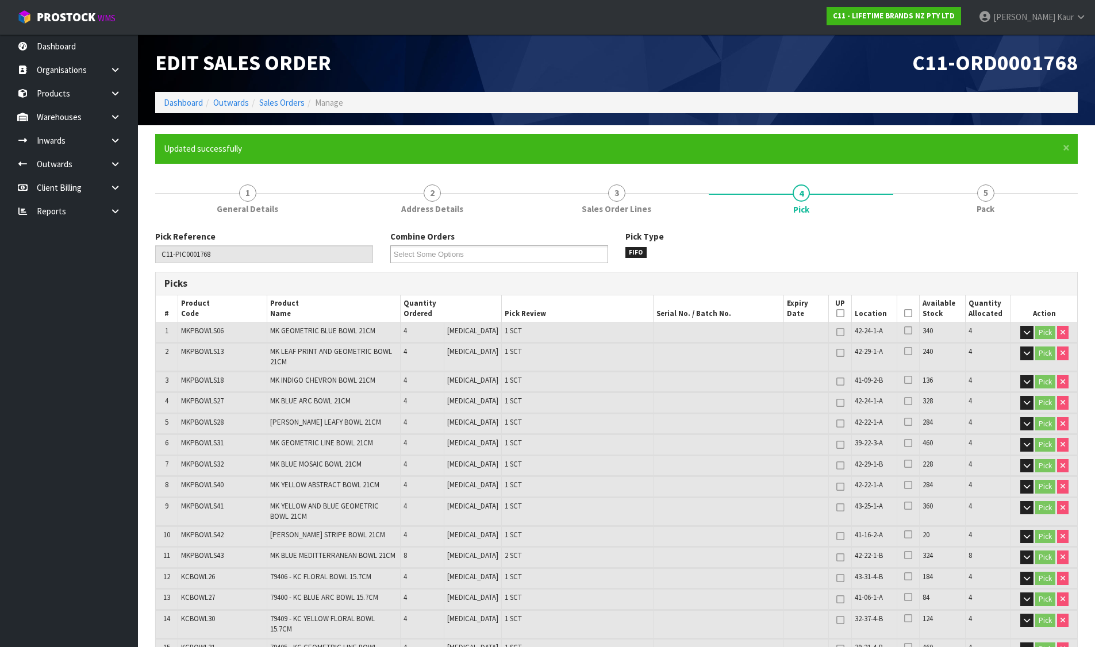
scroll to position [0, 0]
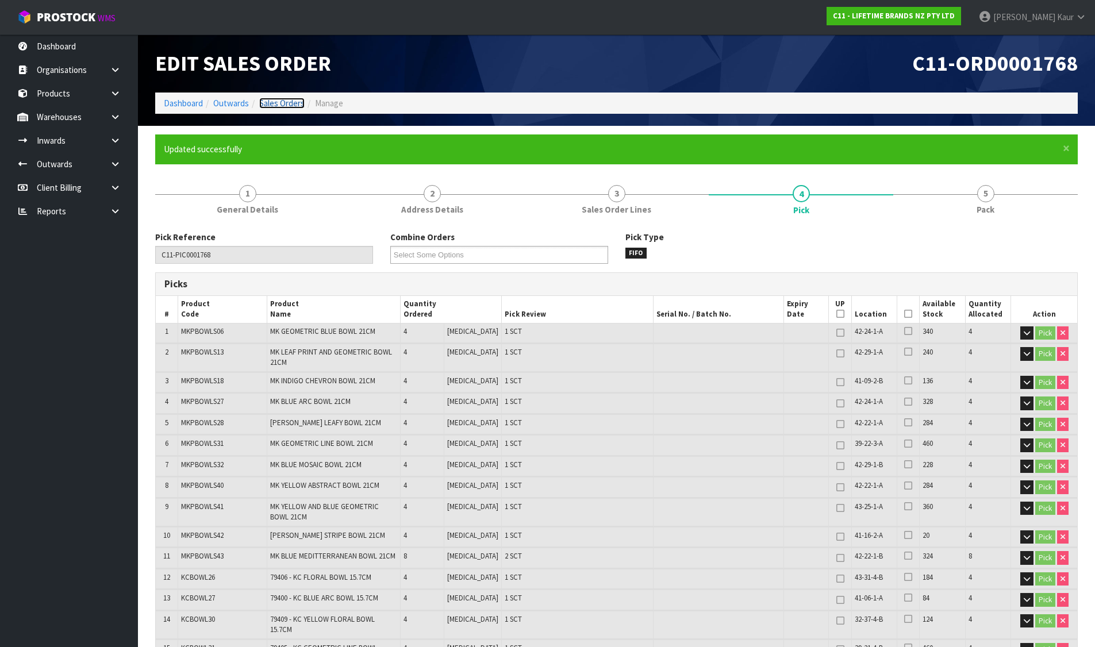
click at [276, 101] on link "Sales Orders" at bounding box center [281, 103] width 45 height 11
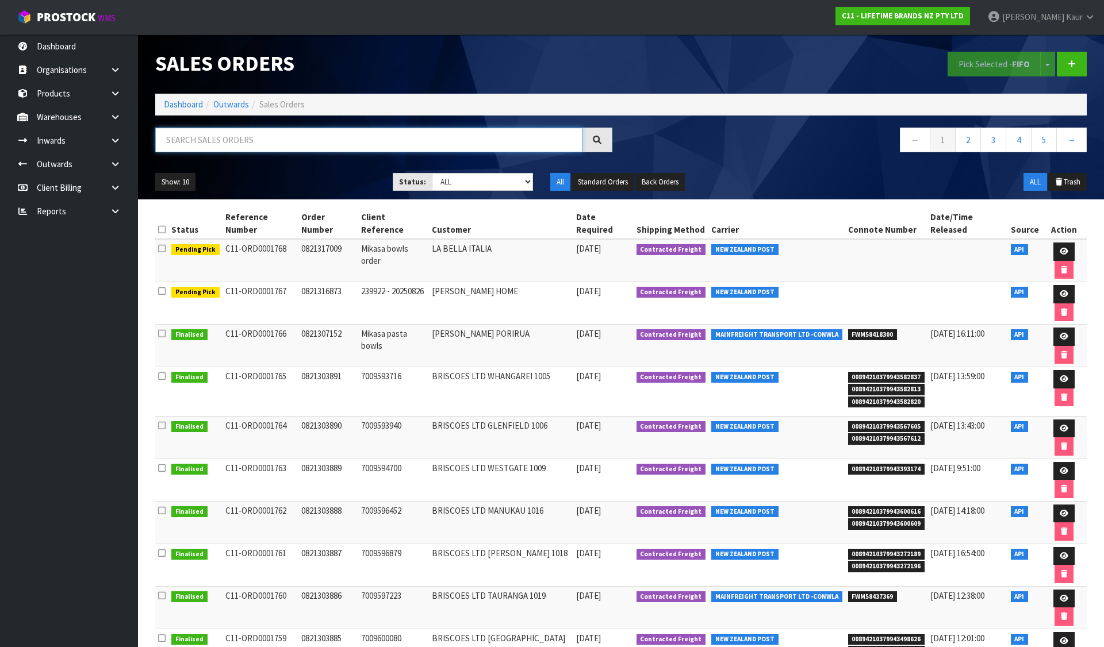
click at [240, 144] on input "text" at bounding box center [368, 140] width 427 height 25
paste input "0821316874"
type input "0821316874"
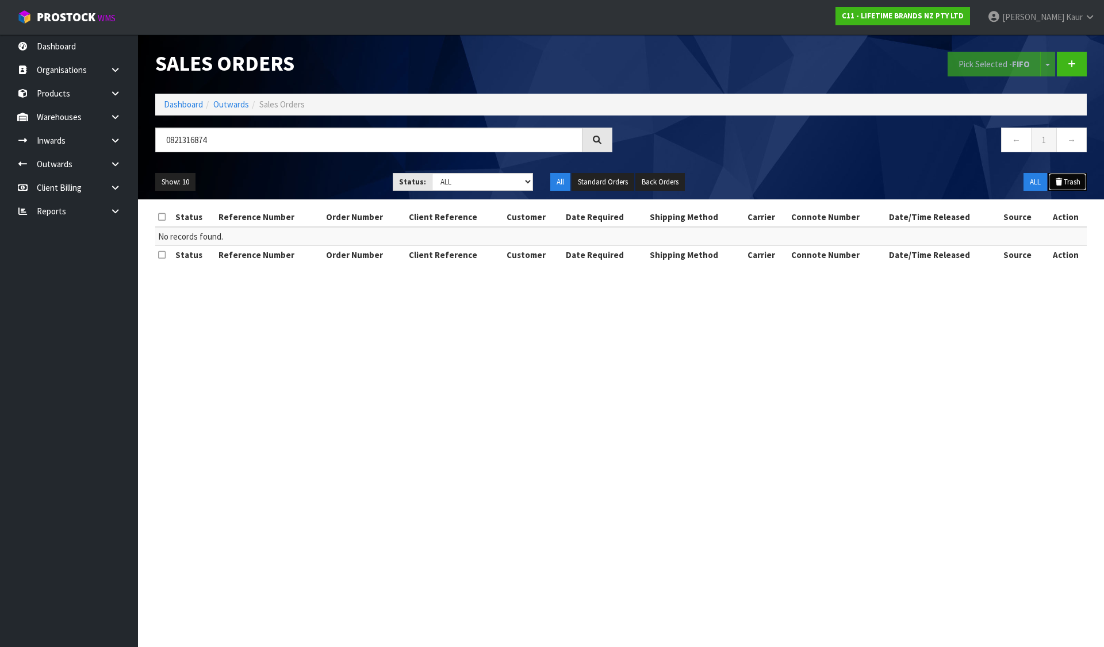
click at [1079, 182] on button "Trash" at bounding box center [1067, 182] width 39 height 18
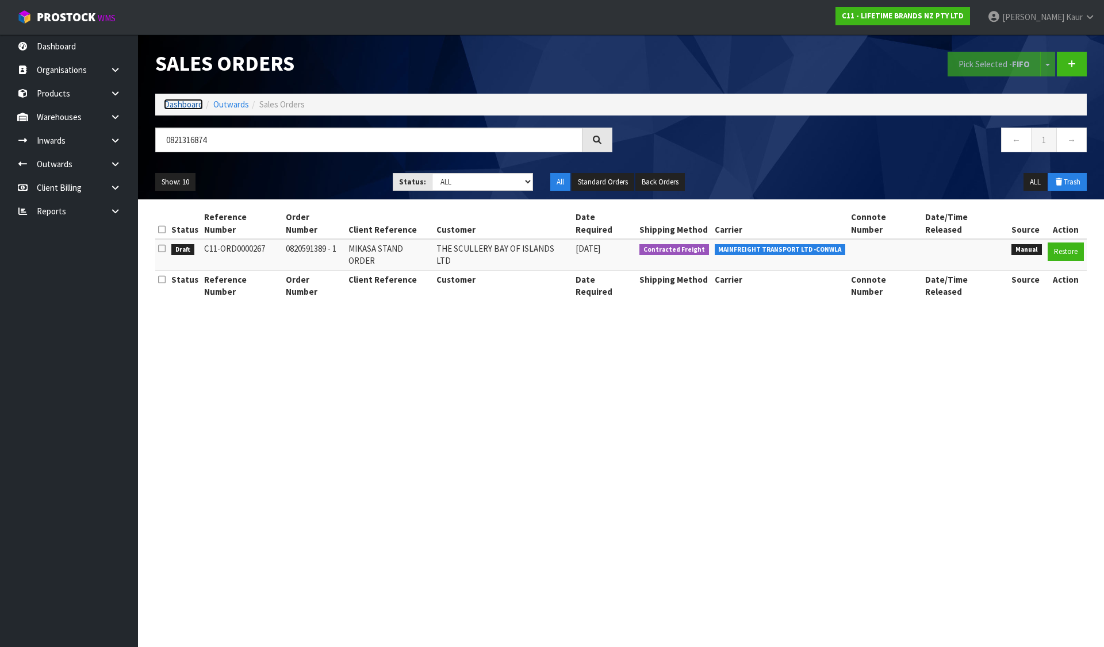
click at [183, 102] on link "Dashboard" at bounding box center [183, 104] width 39 height 11
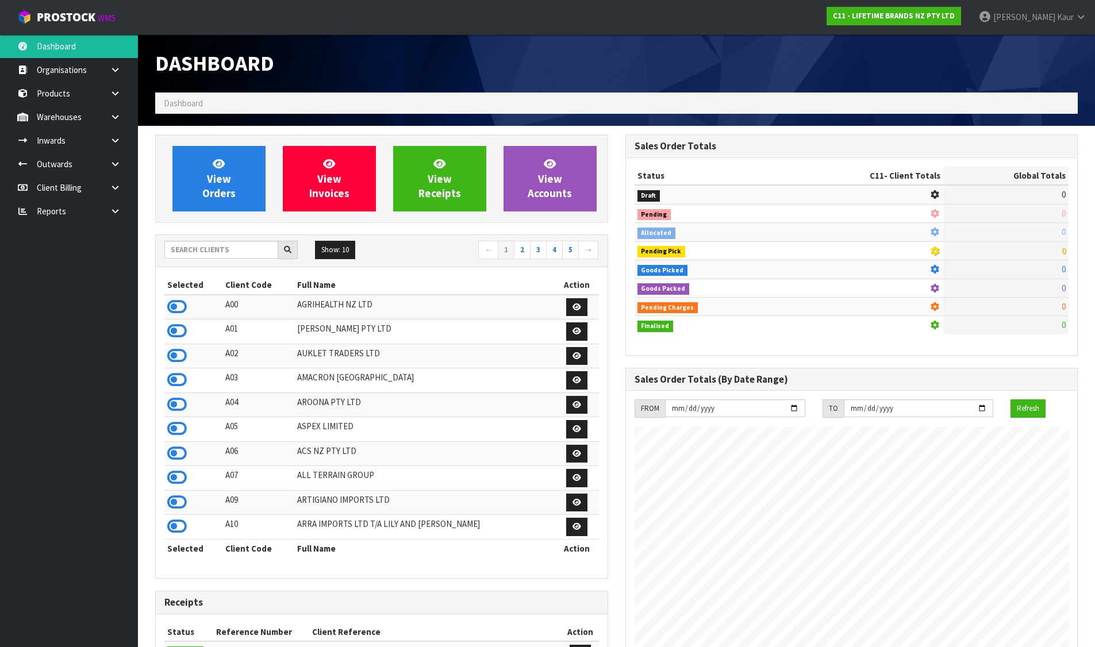
scroll to position [871, 470]
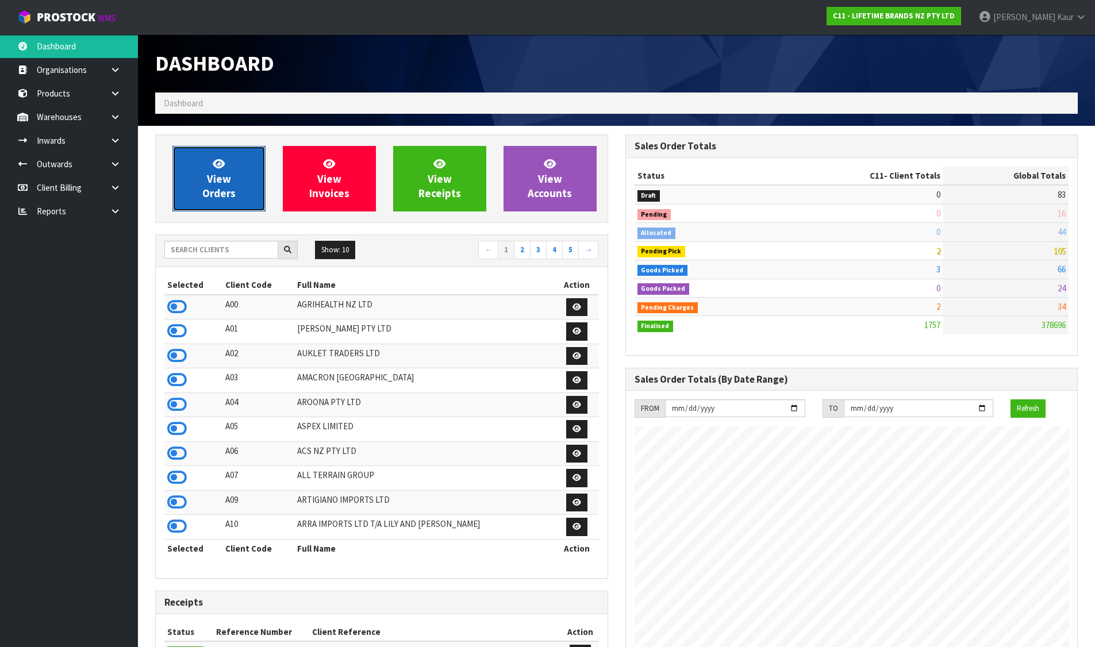
click at [231, 170] on link "View Orders" at bounding box center [218, 179] width 93 height 66
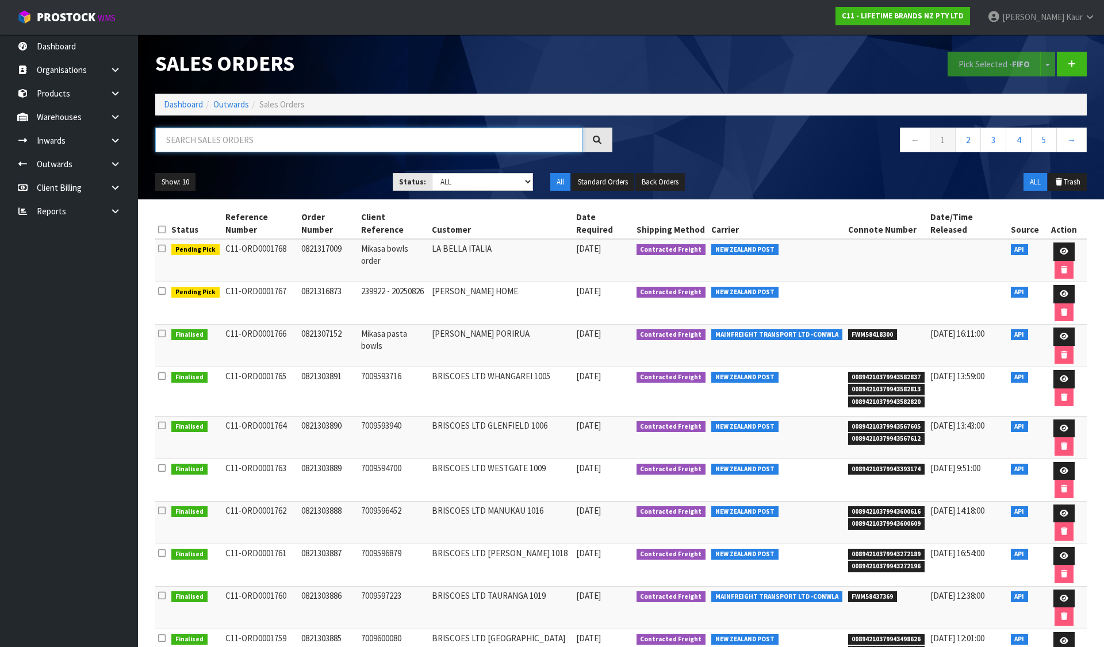
click at [274, 133] on input "text" at bounding box center [368, 140] width 427 height 25
paste input "0821316873"
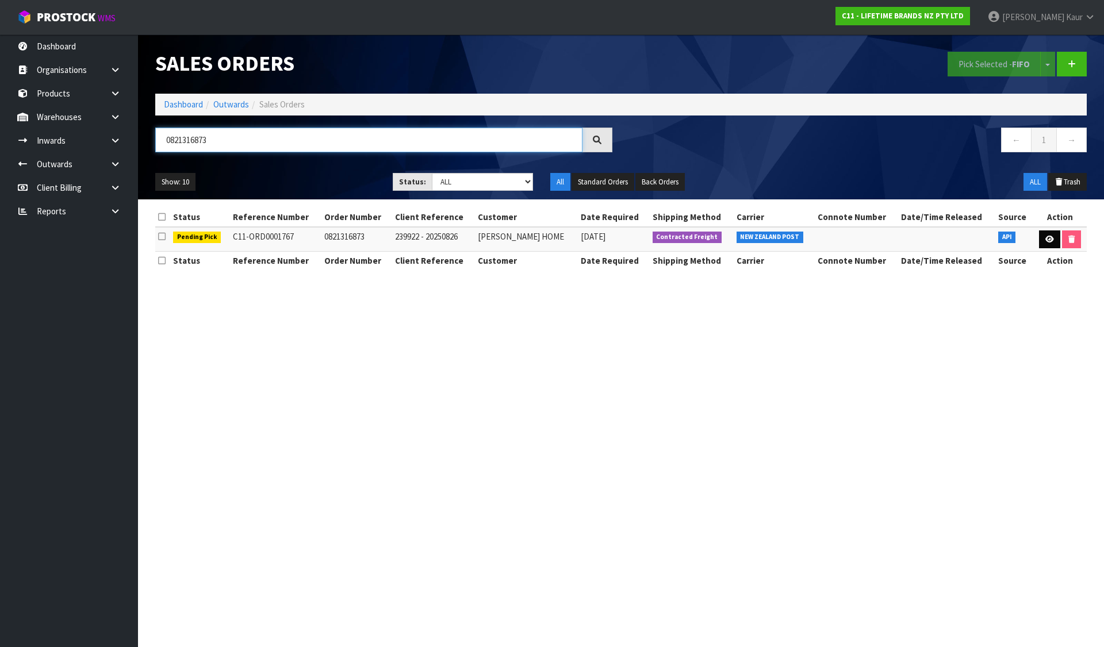
type input "0821316873"
click at [1045, 236] on icon at bounding box center [1049, 239] width 9 height 7
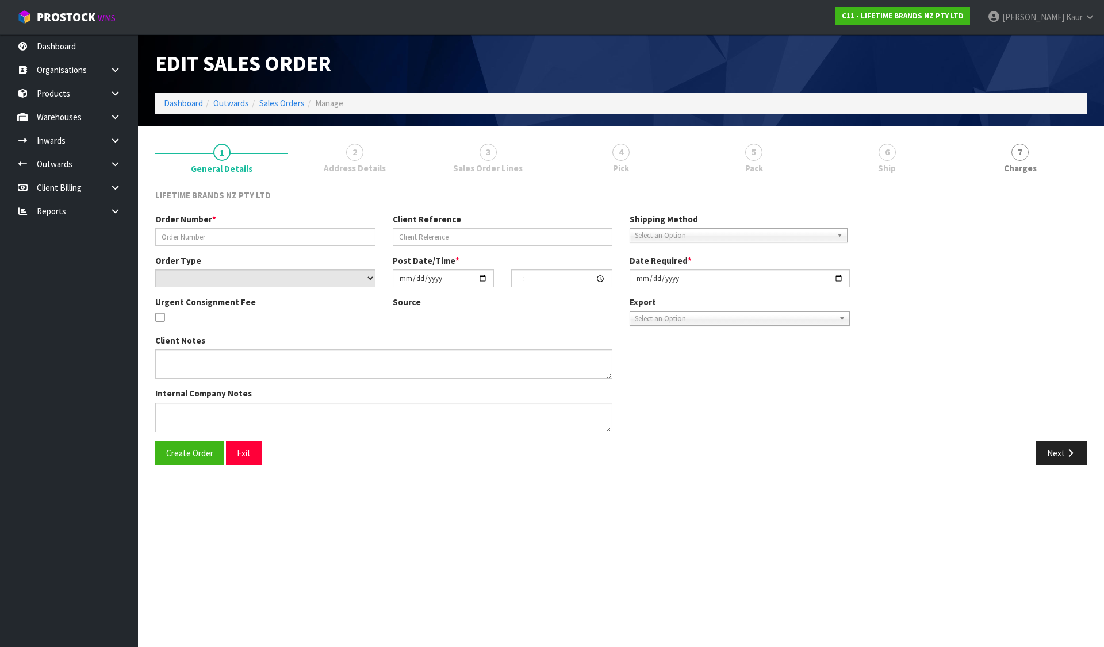
type input "0821316873"
type input "239922 - 20250826"
select select "number:0"
type input "[DATE]"
type input "10:38:39.000"
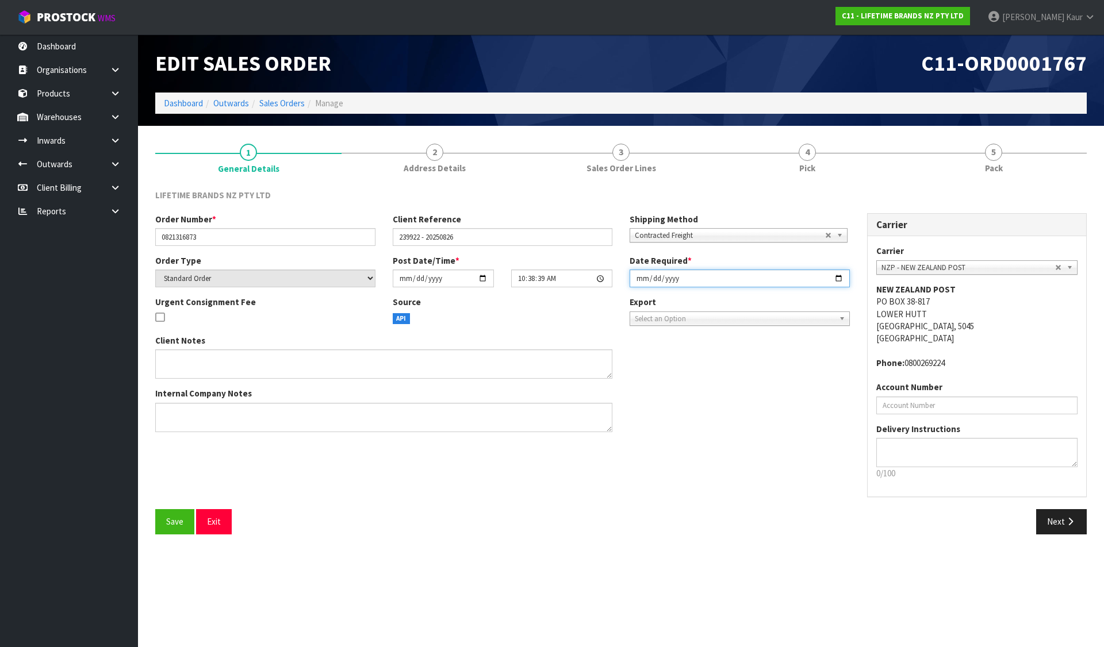
click at [841, 277] on input "[DATE]" at bounding box center [739, 279] width 220 height 18
type input "[DATE]"
click at [171, 520] on span "Save" at bounding box center [174, 521] width 17 height 11
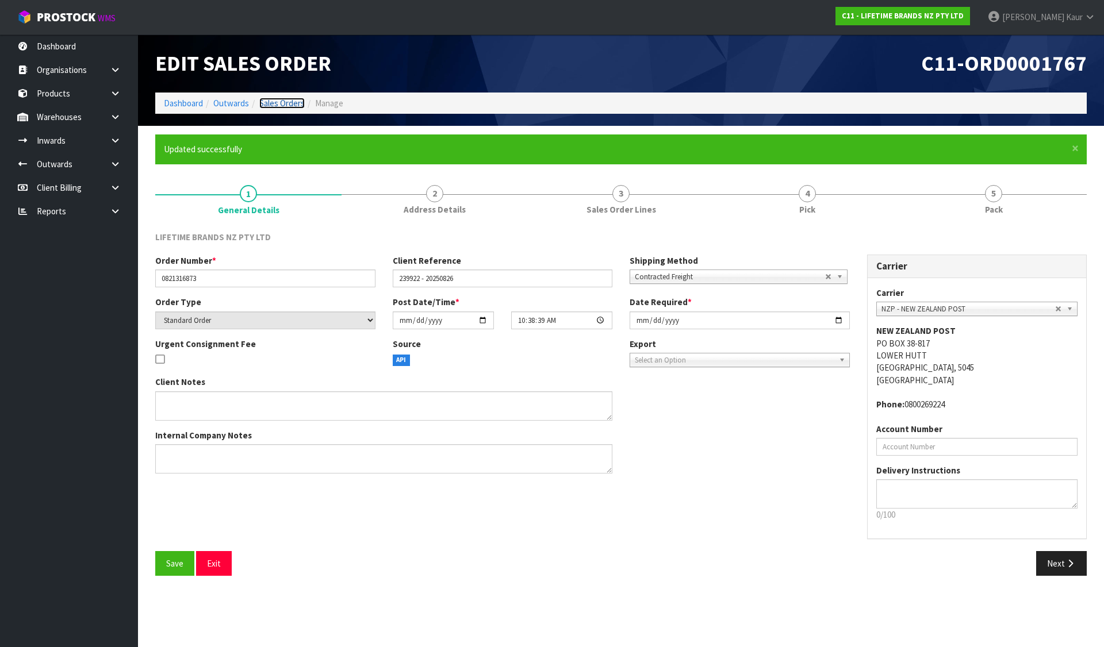
click at [279, 101] on link "Sales Orders" at bounding box center [281, 103] width 45 height 11
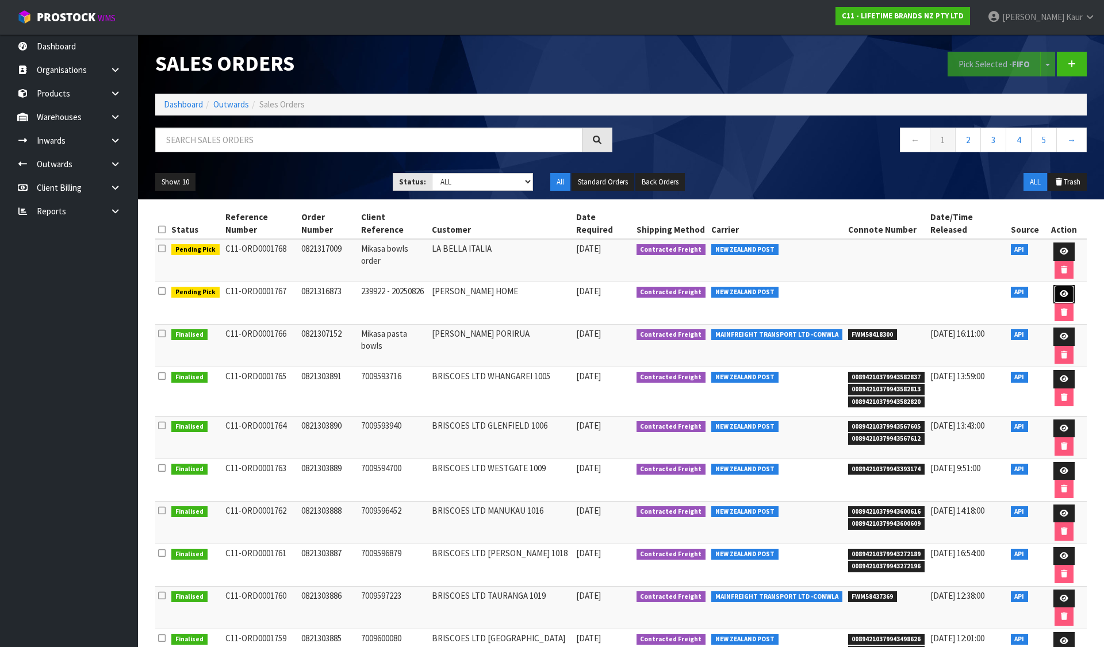
click at [1059, 290] on icon at bounding box center [1063, 293] width 9 height 7
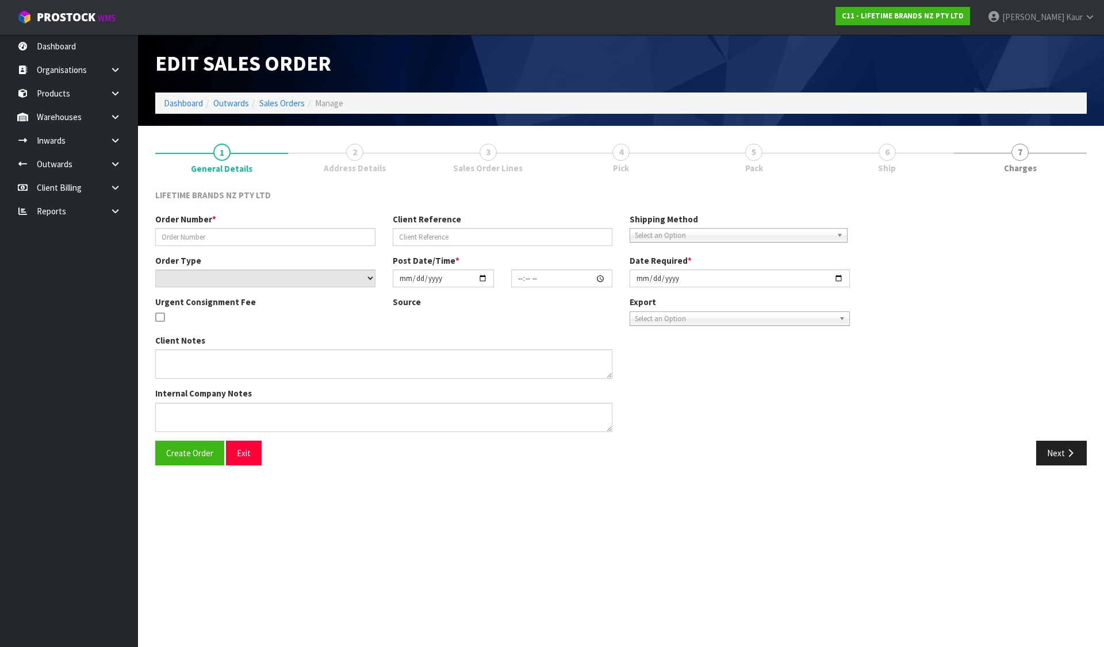
type input "0821316873"
type input "239922 - 20250826"
select select "number:0"
type input "[DATE]"
type input "10:38:39.000"
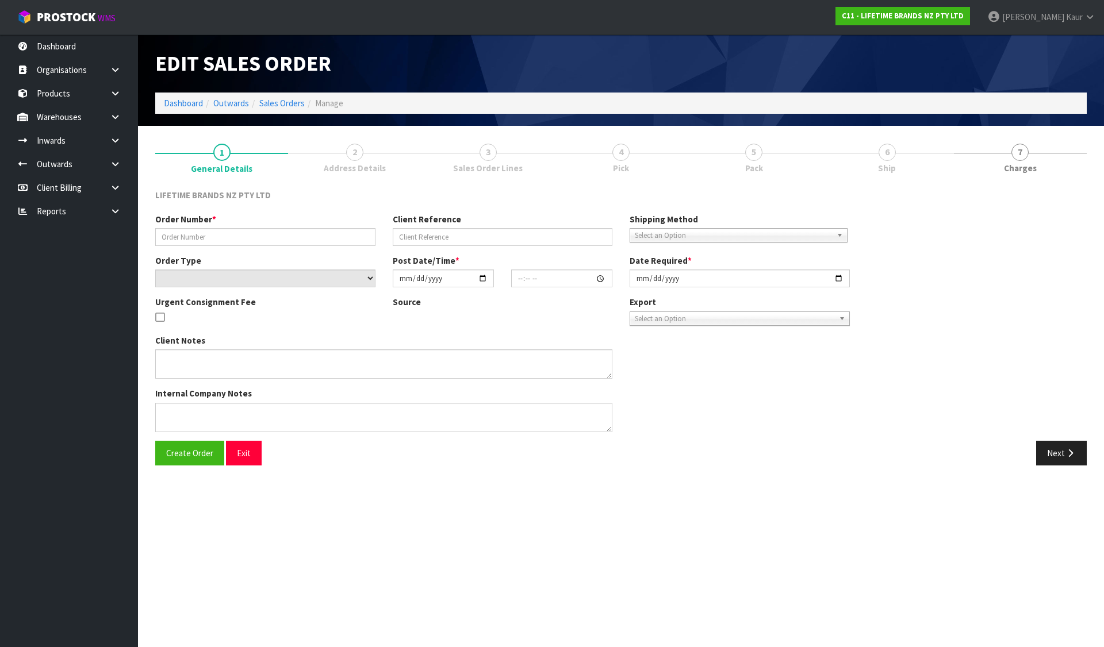
type input "[DATE]"
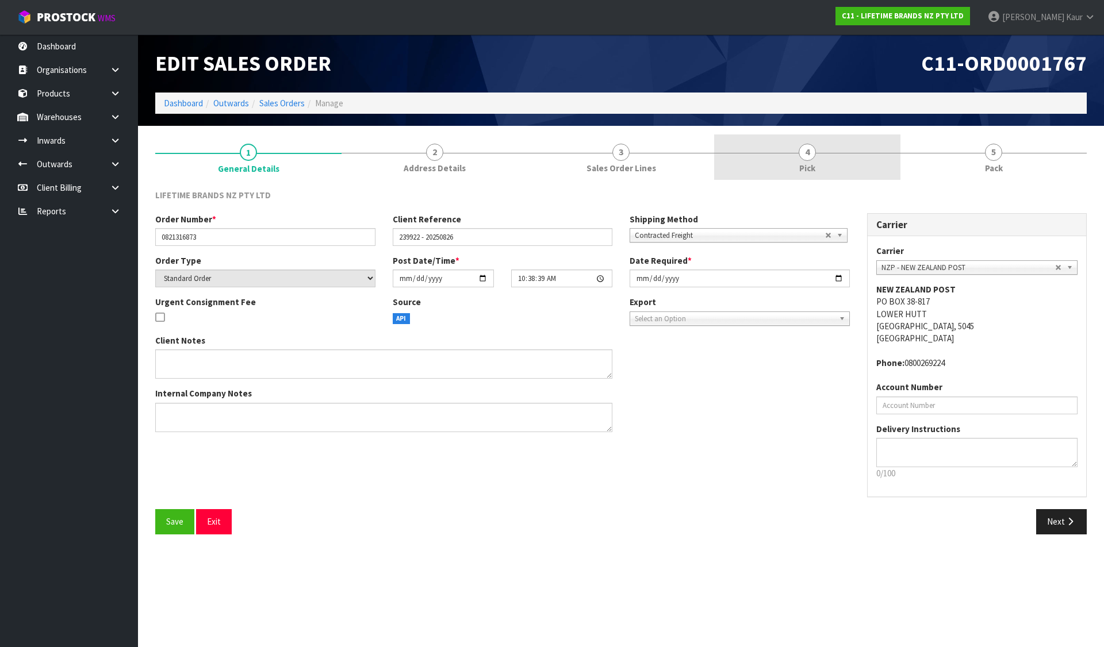
click at [782, 160] on link "4 Pick" at bounding box center [807, 156] width 186 height 45
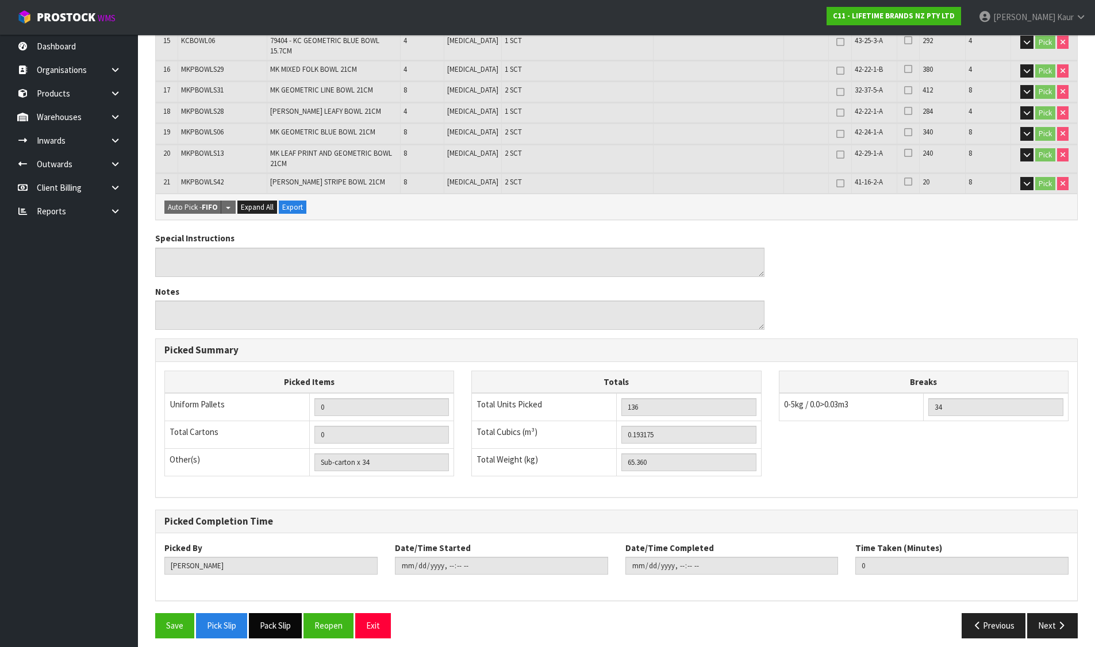
scroll to position [582, 0]
click at [333, 618] on button "Reopen" at bounding box center [328, 625] width 50 height 25
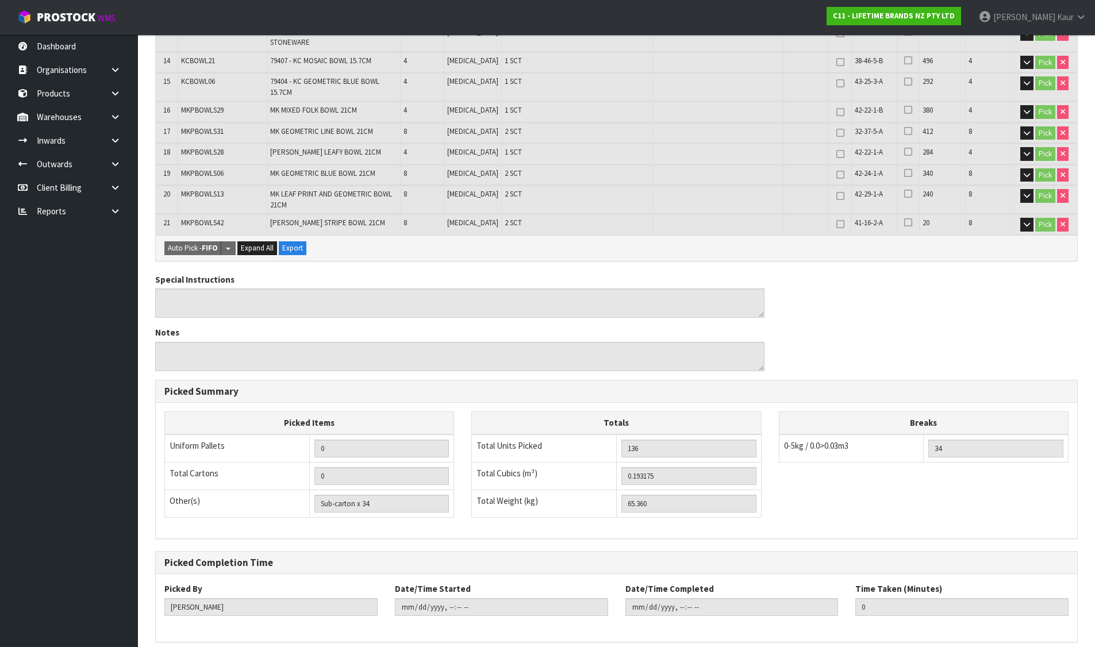
scroll to position [0, 0]
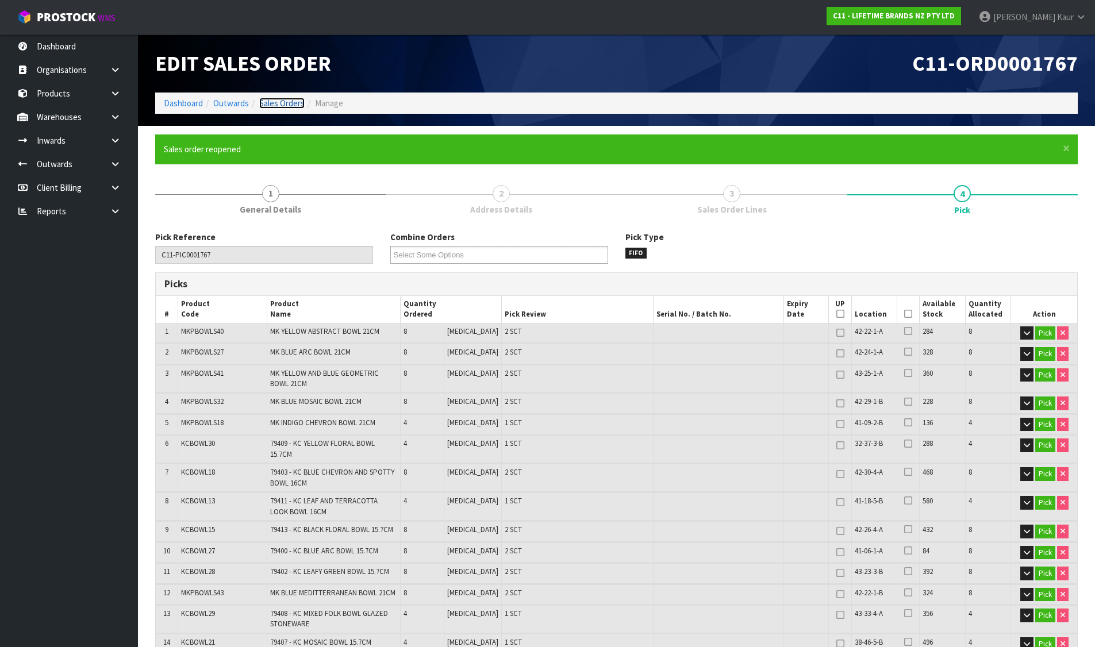
click at [288, 99] on link "Sales Orders" at bounding box center [281, 103] width 45 height 11
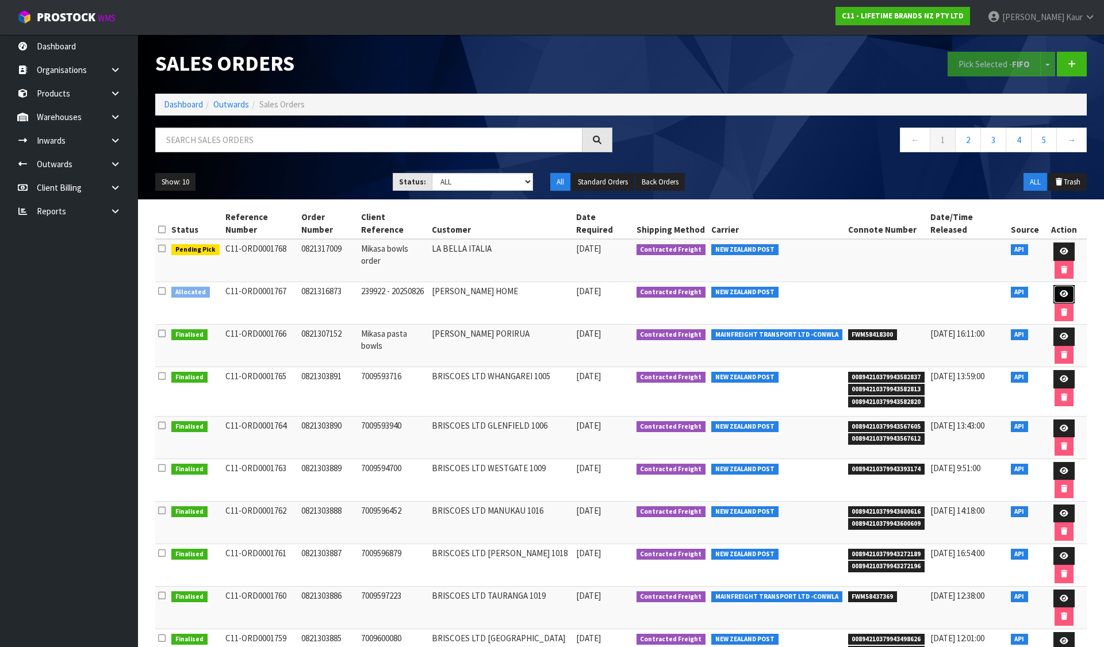
drag, startPoint x: 1058, startPoint y: 282, endPoint x: 1090, endPoint y: 267, distance: 36.0
click at [1058, 285] on link at bounding box center [1063, 294] width 21 height 18
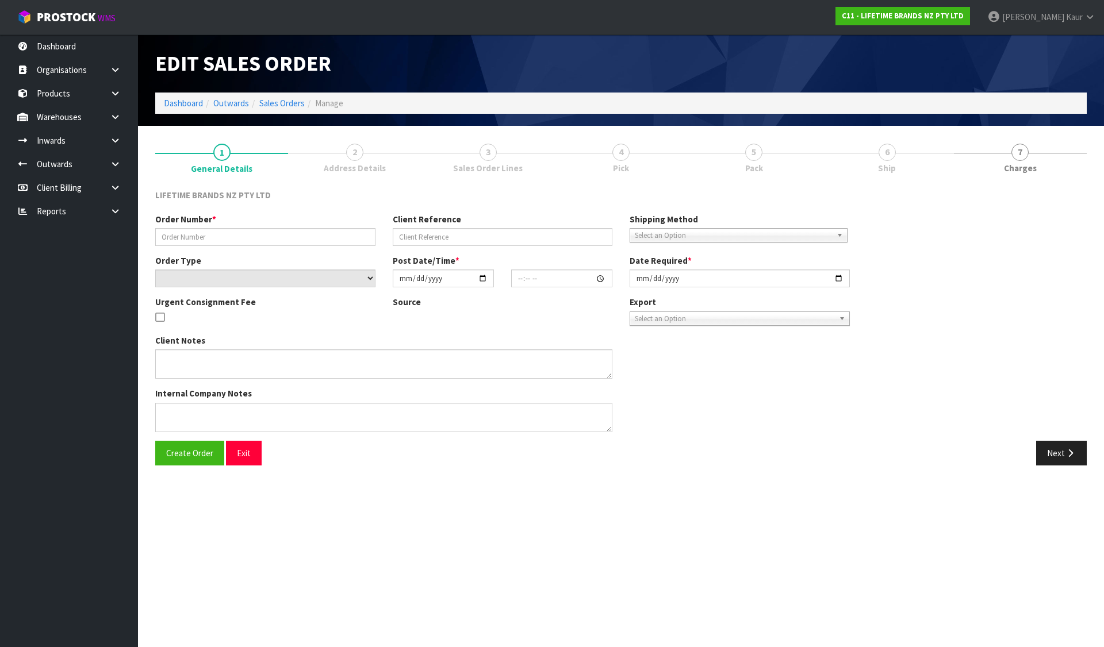
type input "0821316873"
type input "239922 - 20250826"
select select "number:0"
type input "[DATE]"
type input "10:38:39.000"
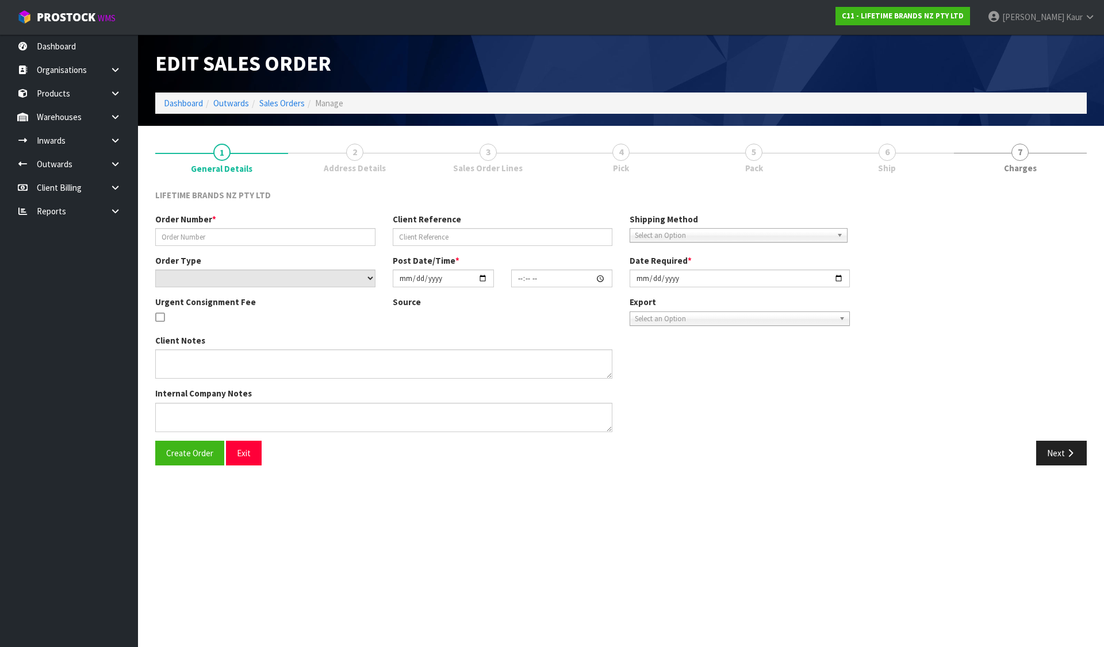
type input "[DATE]"
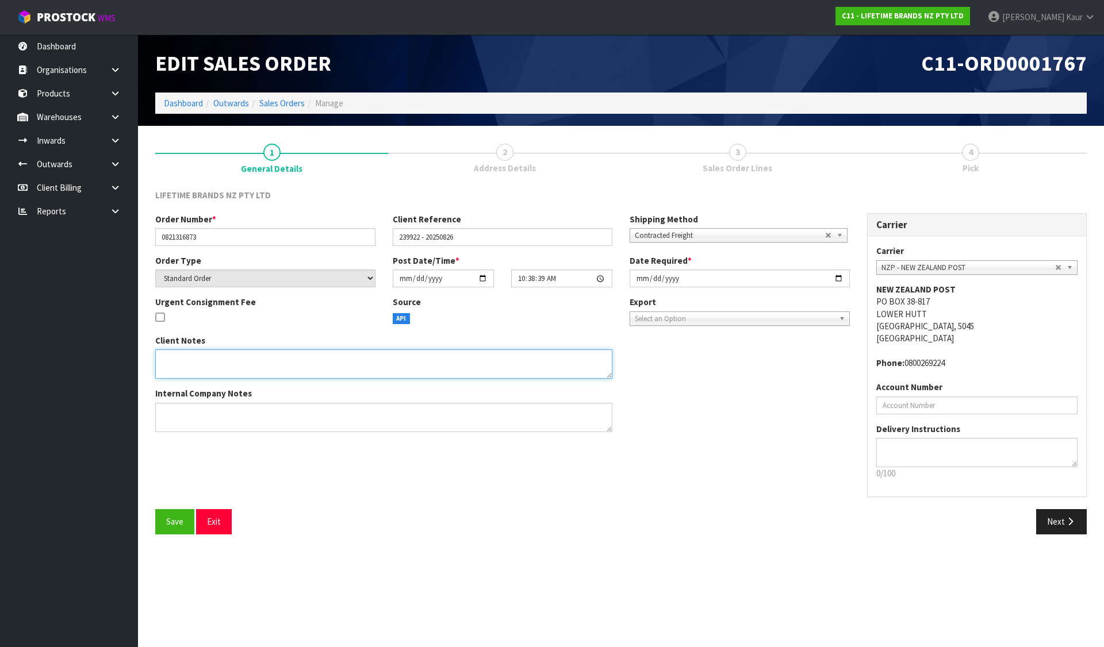
click at [392, 369] on textarea at bounding box center [383, 363] width 457 height 29
paste textarea "CAN YOU PLEASE CONFIRM THAT IT SHOWS AS SEPT INVOICING"
type textarea "CAN YOU PLEASE CONFIRM THAT IT SHOWS AS SEPT INVOICING"
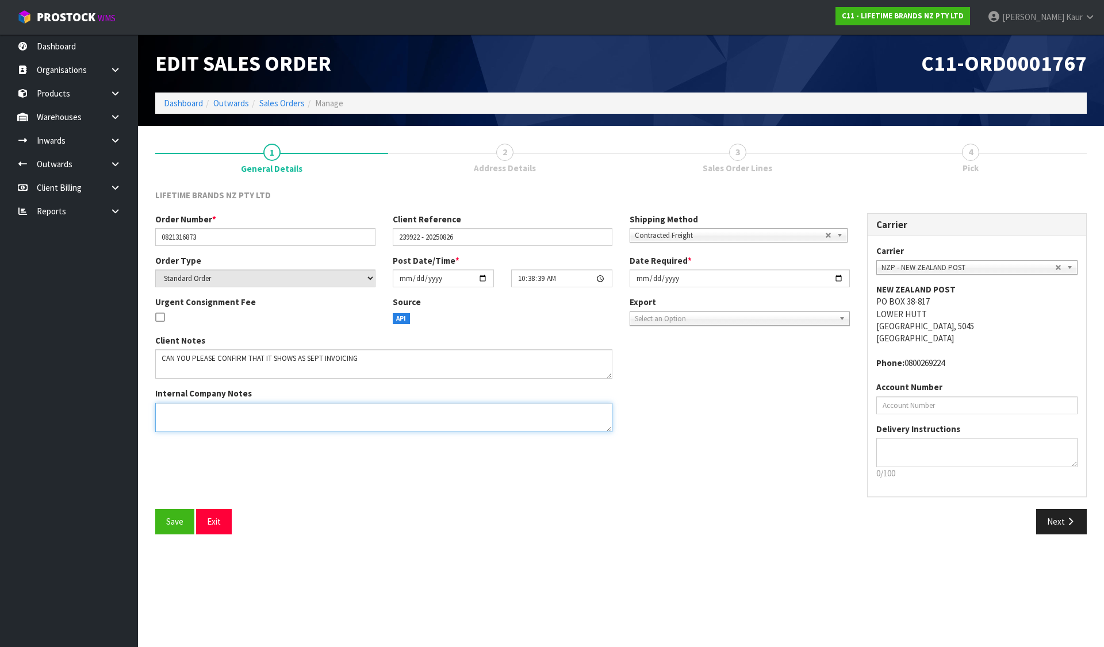
click at [371, 422] on textarea at bounding box center [383, 417] width 457 height 29
paste textarea "CAN YOU PLEASE CONFIRM THAT IT SHOWS AS SEPT INVOICING"
type textarea "CAN YOU PLEASE CONFIRM THAT IT SHOWS AS SEPT INVOICING"
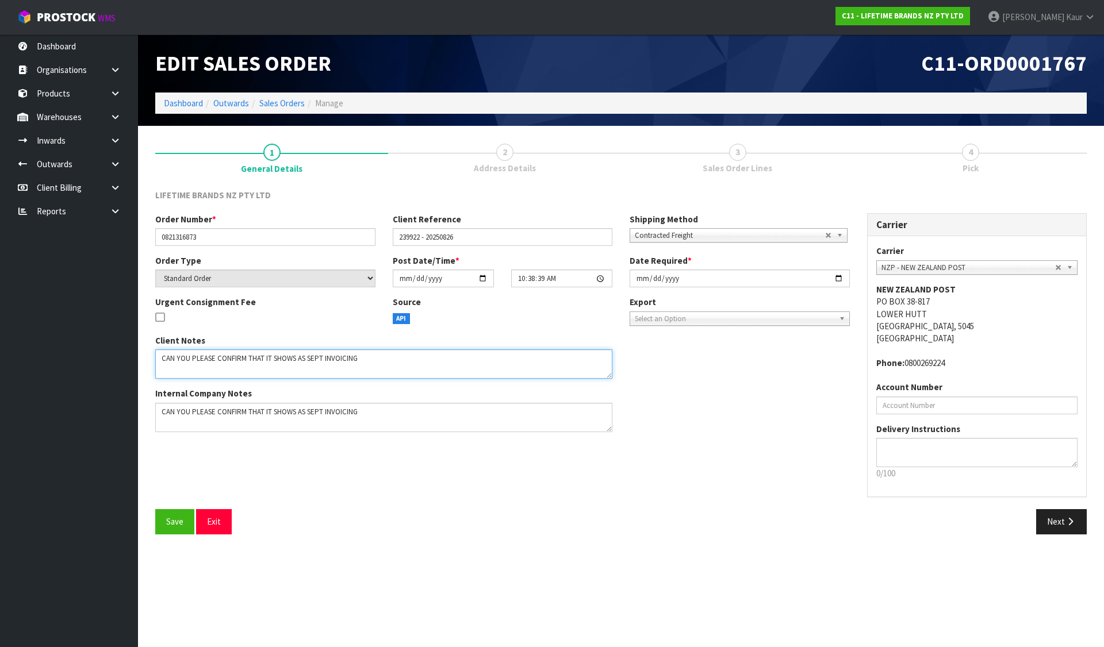
drag, startPoint x: 381, startPoint y: 366, endPoint x: 153, endPoint y: 355, distance: 227.9
click at [153, 355] on div "Client Notes Internal Company Notes" at bounding box center [384, 388] width 474 height 106
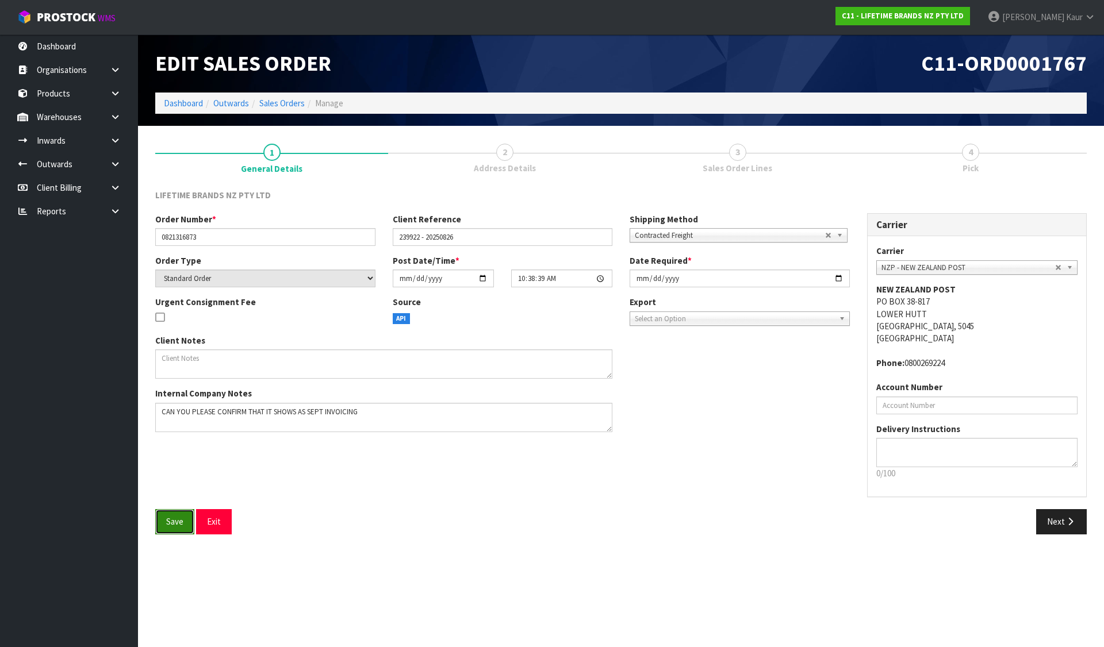
click at [172, 521] on span "Save" at bounding box center [174, 521] width 17 height 11
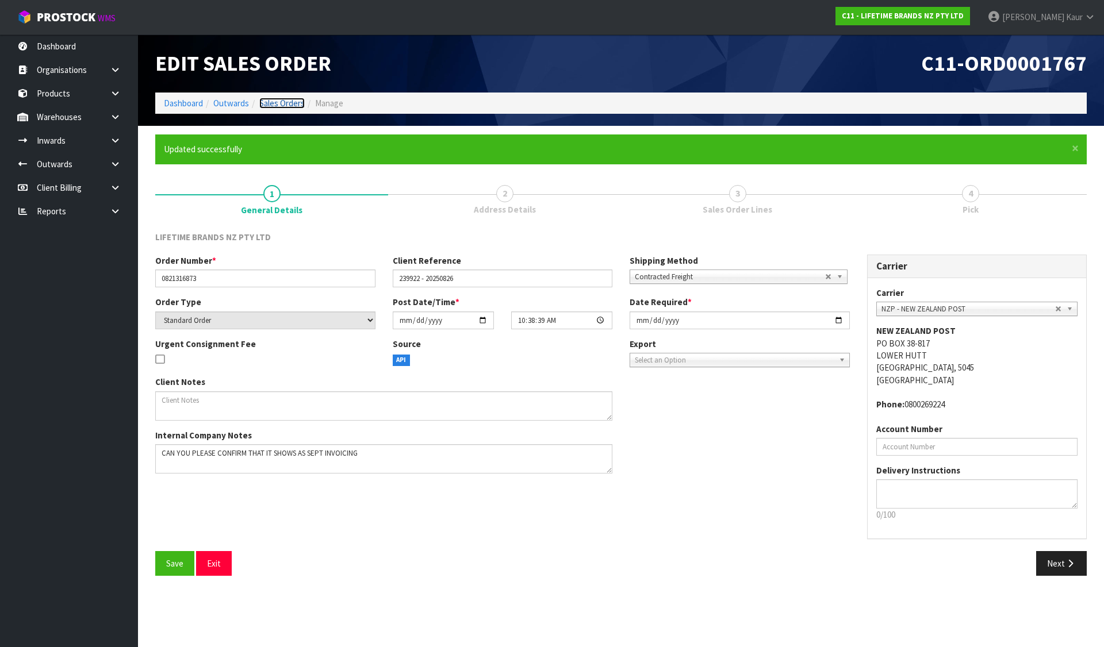
click at [291, 106] on link "Sales Orders" at bounding box center [281, 103] width 45 height 11
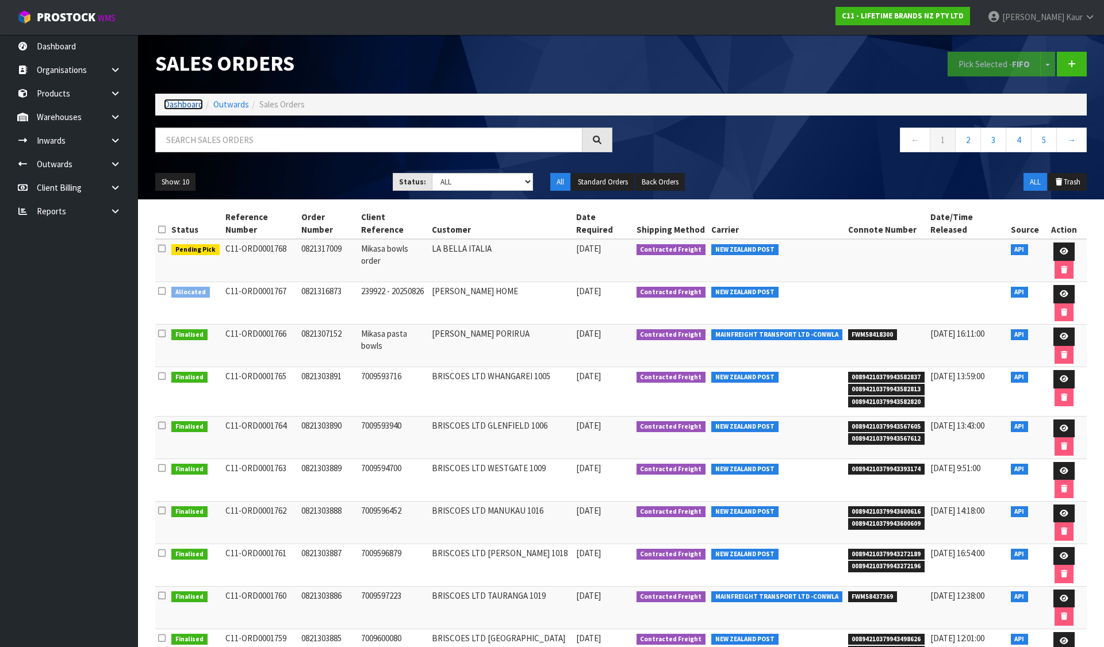
click at [190, 102] on link "Dashboard" at bounding box center [183, 104] width 39 height 11
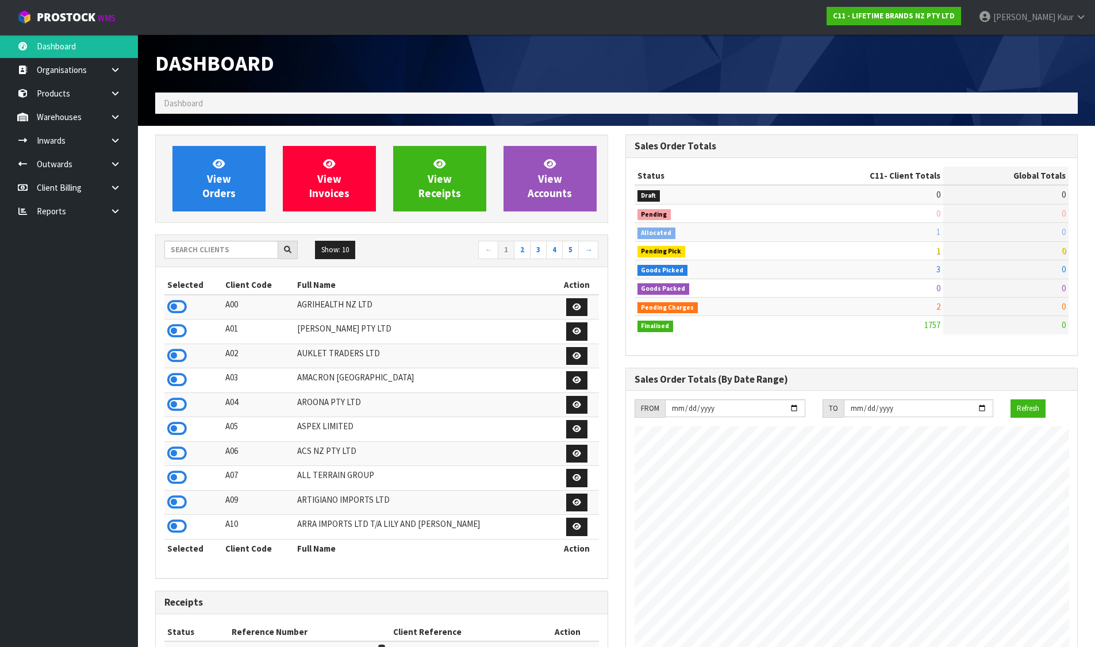
scroll to position [871, 470]
click at [260, 244] on input "text" at bounding box center [221, 250] width 114 height 18
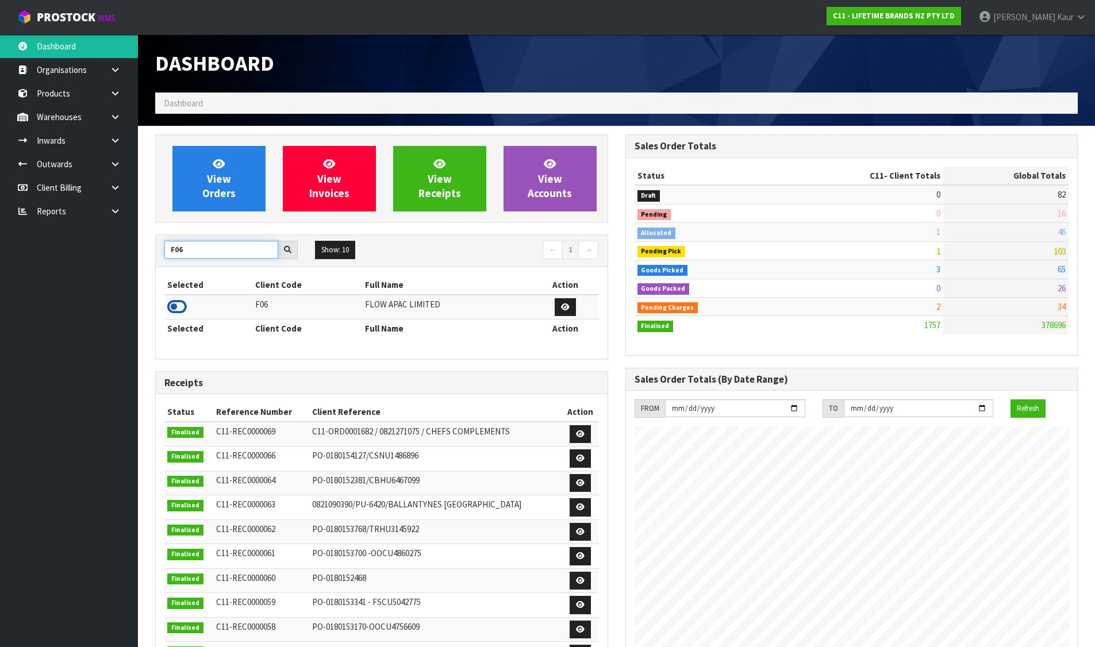
type input "F06"
drag, startPoint x: 186, startPoint y: 299, endPoint x: 177, endPoint y: 305, distance: 10.1
click at [177, 305] on icon at bounding box center [177, 306] width 20 height 17
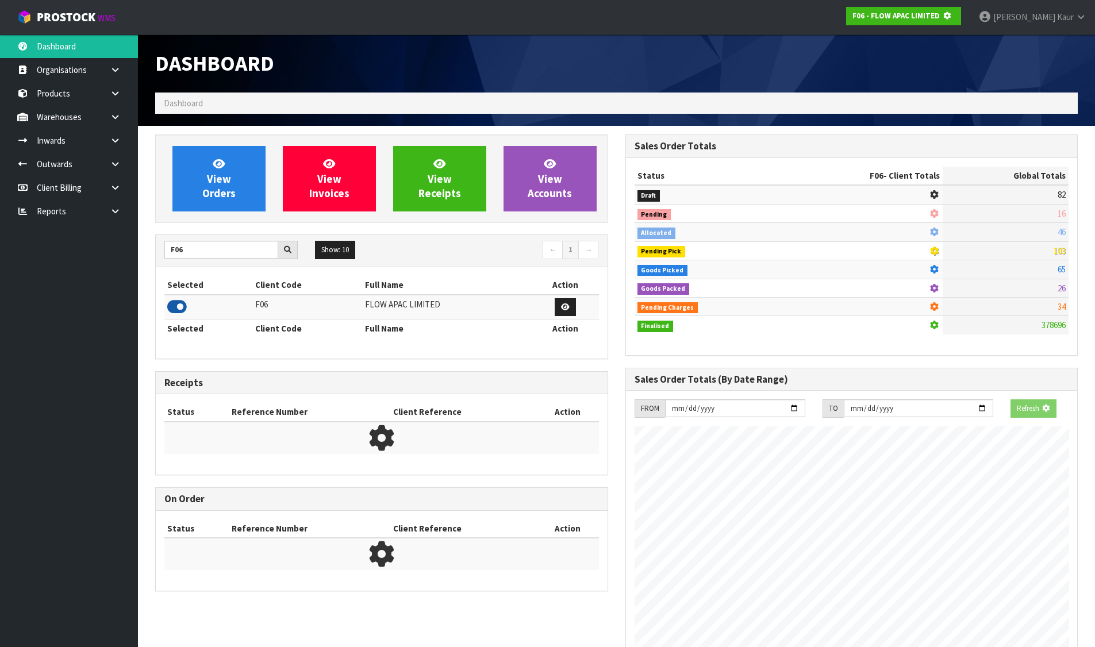
scroll to position [717, 470]
click at [196, 207] on link "View Orders" at bounding box center [218, 179] width 93 height 66
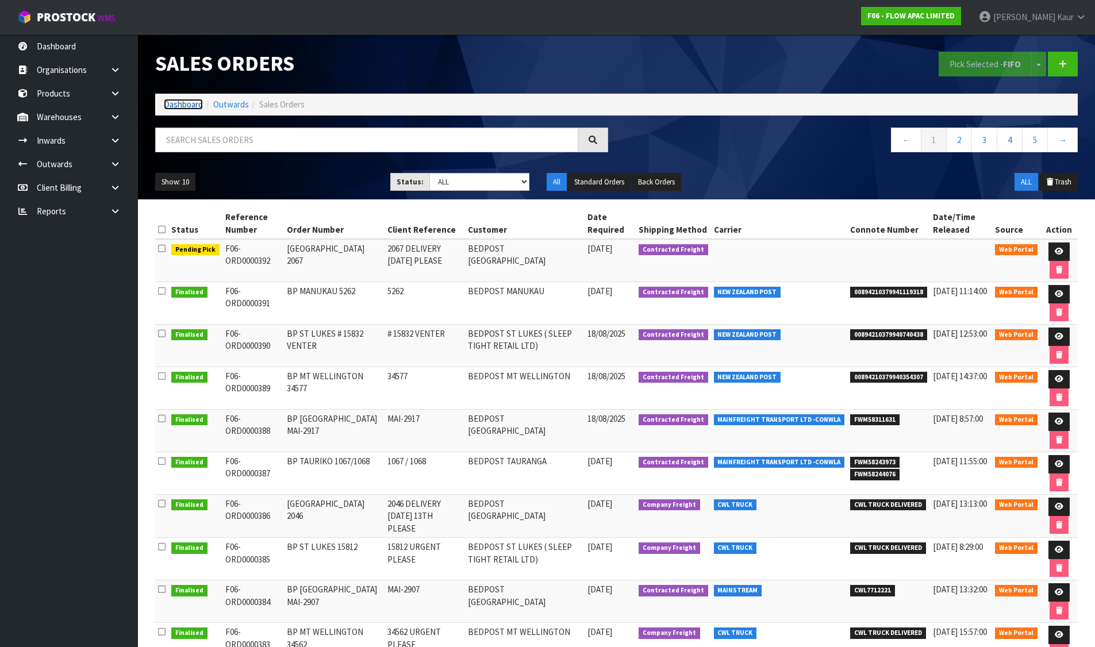
click at [168, 101] on link "Dashboard" at bounding box center [183, 104] width 39 height 11
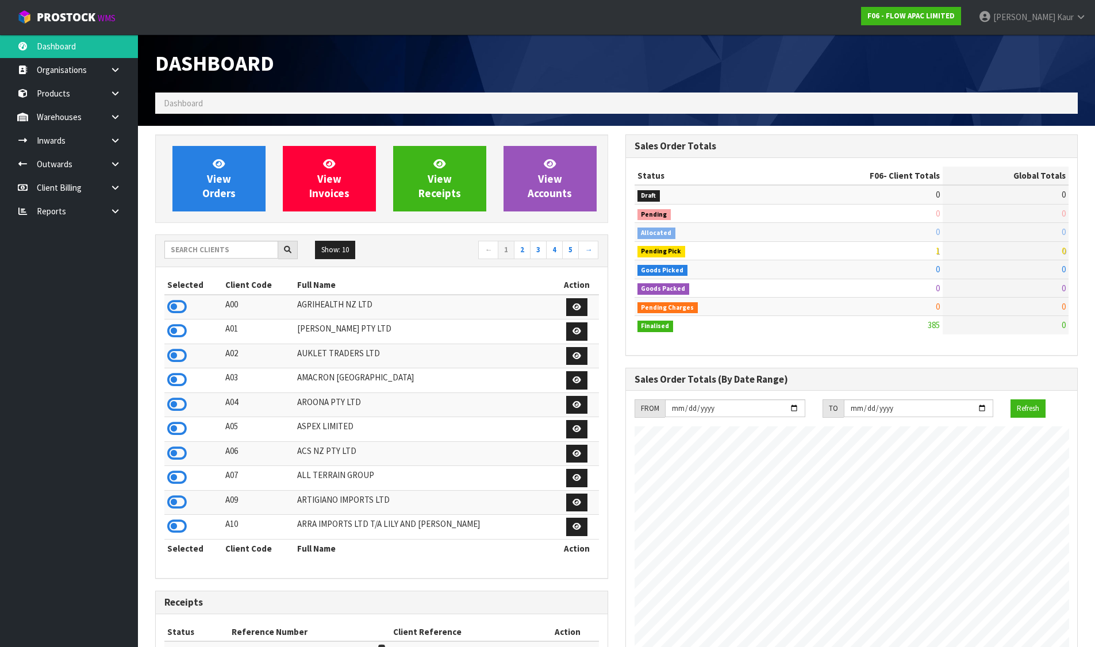
scroll to position [740, 470]
click at [232, 248] on input "text" at bounding box center [221, 250] width 114 height 18
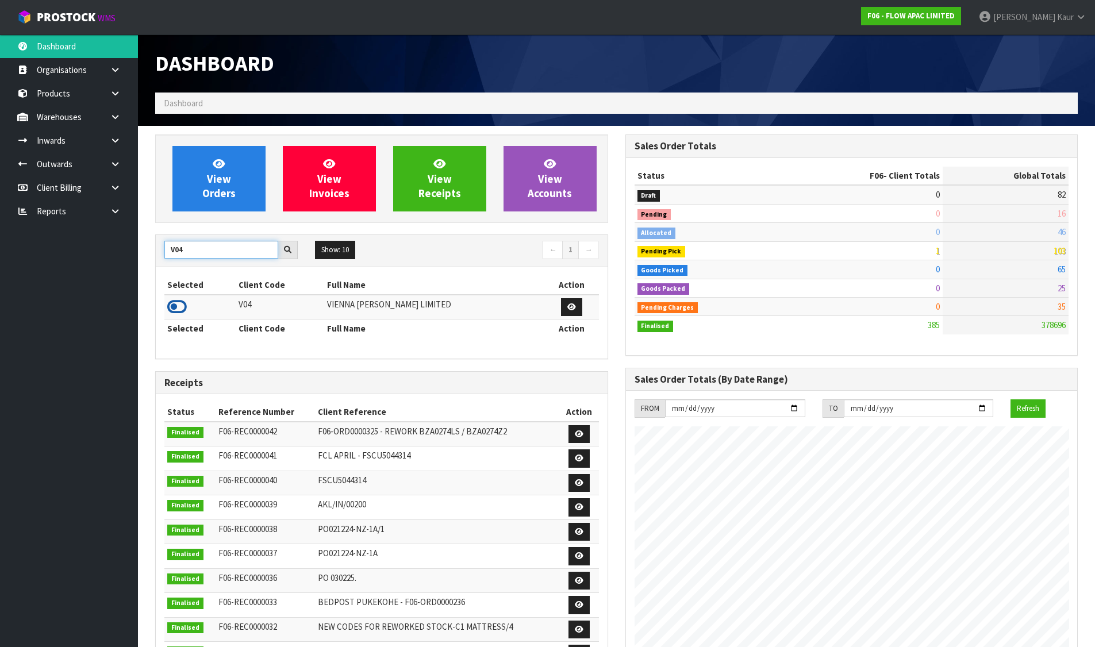
type input "V04"
drag, startPoint x: 180, startPoint y: 307, endPoint x: 176, endPoint y: 261, distance: 46.7
click at [179, 307] on icon at bounding box center [177, 306] width 20 height 17
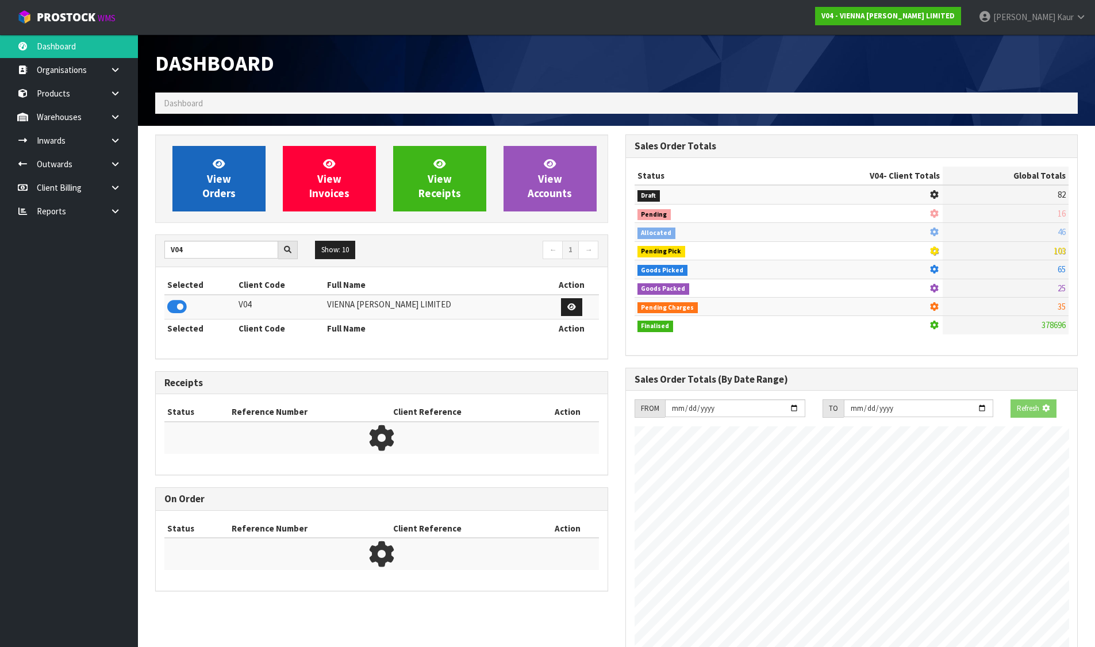
scroll to position [574027, 574274]
click at [201, 182] on link "View Orders" at bounding box center [218, 179] width 93 height 66
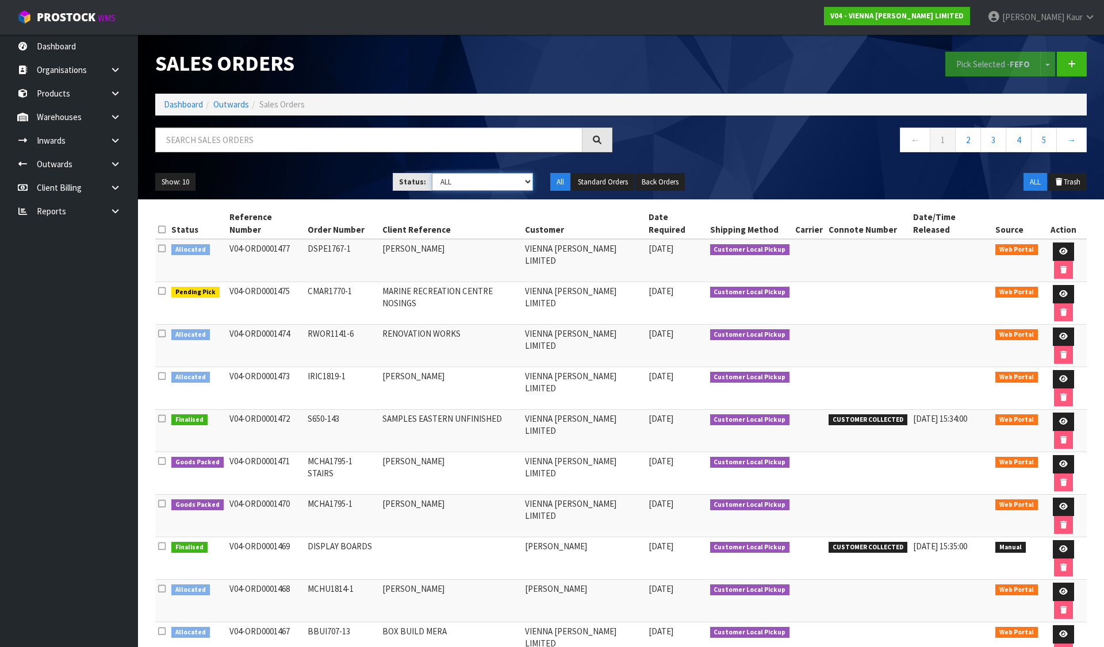
click at [482, 181] on select "Draft Pending Allocated Pending Pick Goods Picked Goods Packed Pending Charges …" at bounding box center [483, 182] width 102 height 18
select select "string:2"
click at [432, 173] on select "Draft Pending Allocated Pending Pick Goods Picked Goods Packed Pending Charges …" at bounding box center [483, 182] width 102 height 18
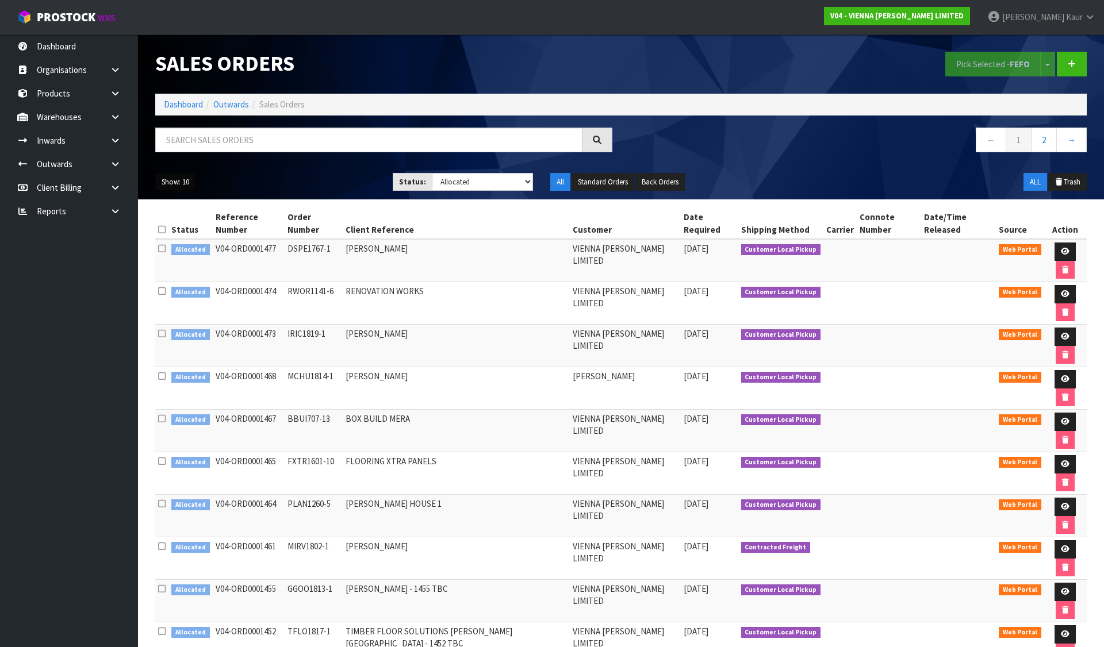
click at [171, 183] on button "Show: 10" at bounding box center [175, 182] width 40 height 18
click at [198, 236] on link "25" at bounding box center [201, 235] width 91 height 16
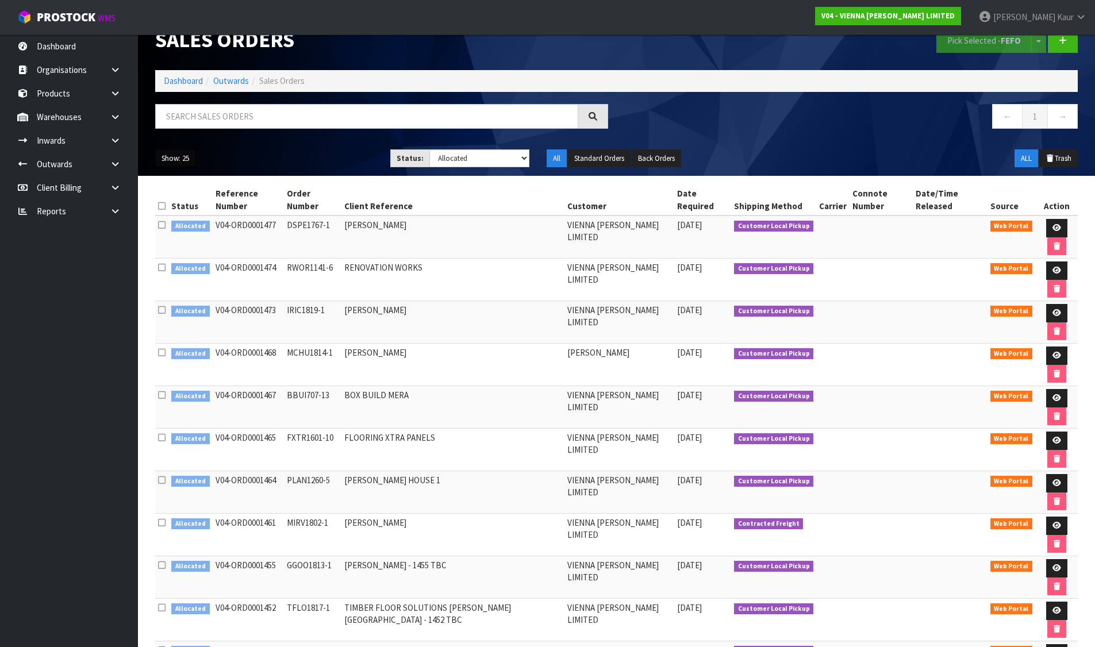
scroll to position [34, 0]
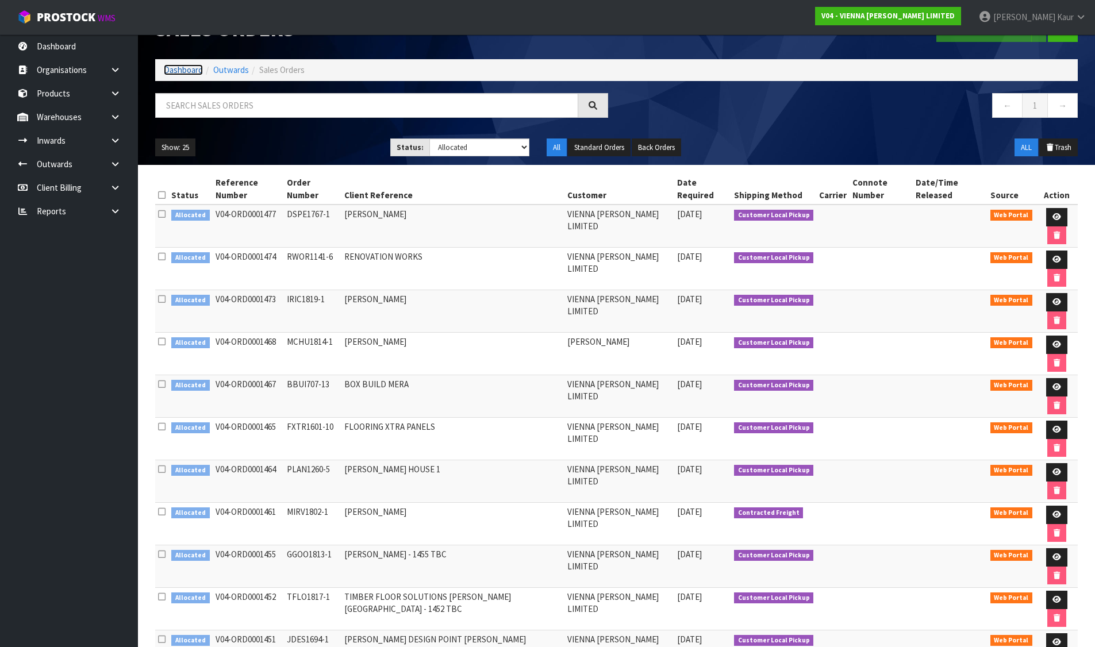
click at [195, 74] on link "Dashboard" at bounding box center [183, 69] width 39 height 11
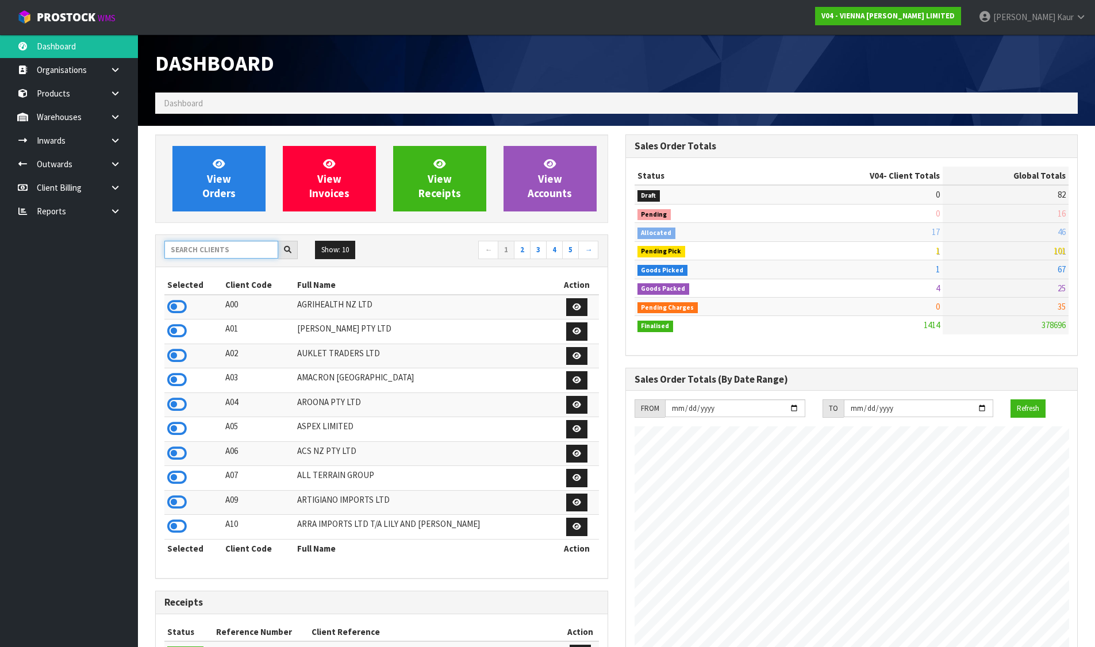
click at [252, 248] on input "text" at bounding box center [221, 250] width 114 height 18
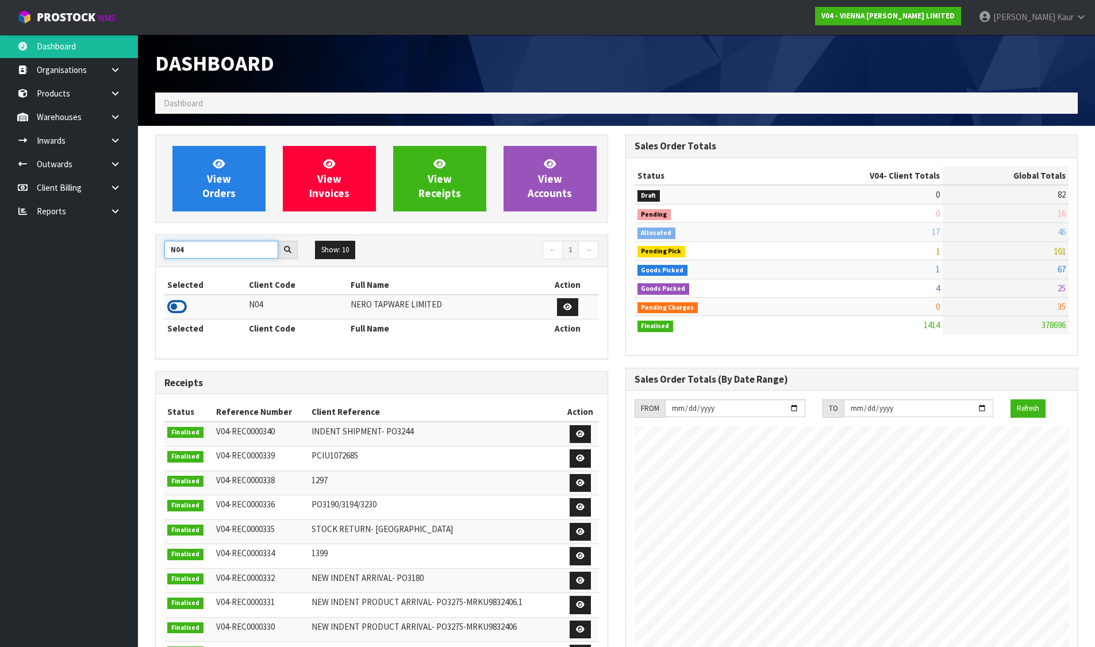
type input "N04"
click at [183, 302] on icon at bounding box center [177, 306] width 20 height 17
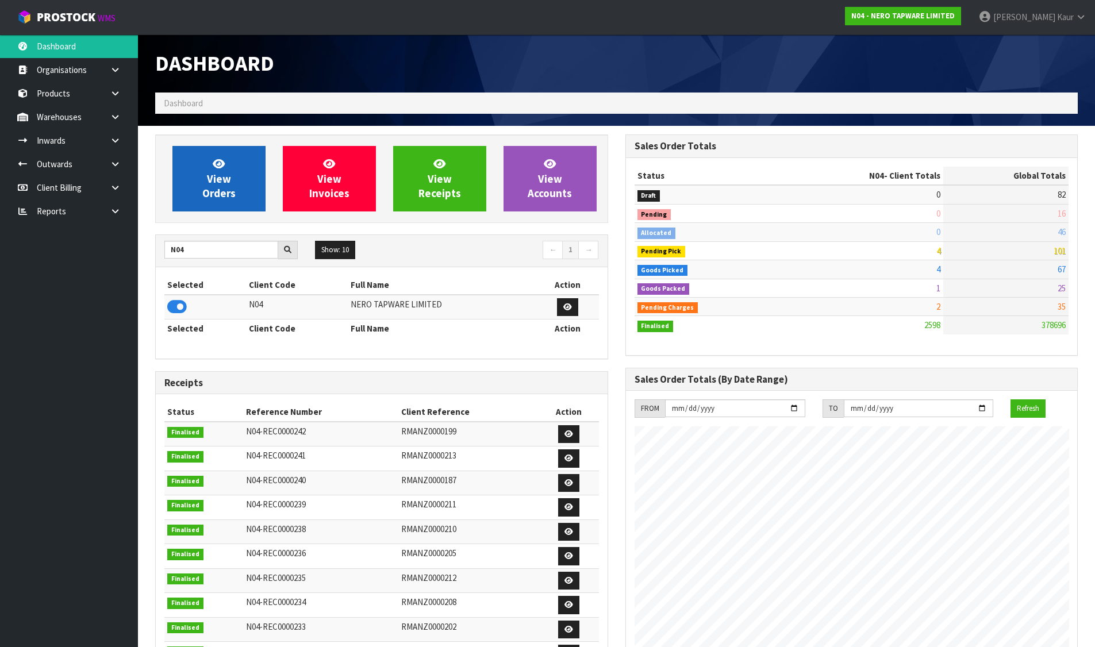
scroll to position [908, 470]
click at [44, 94] on link "Products" at bounding box center [69, 94] width 138 height 24
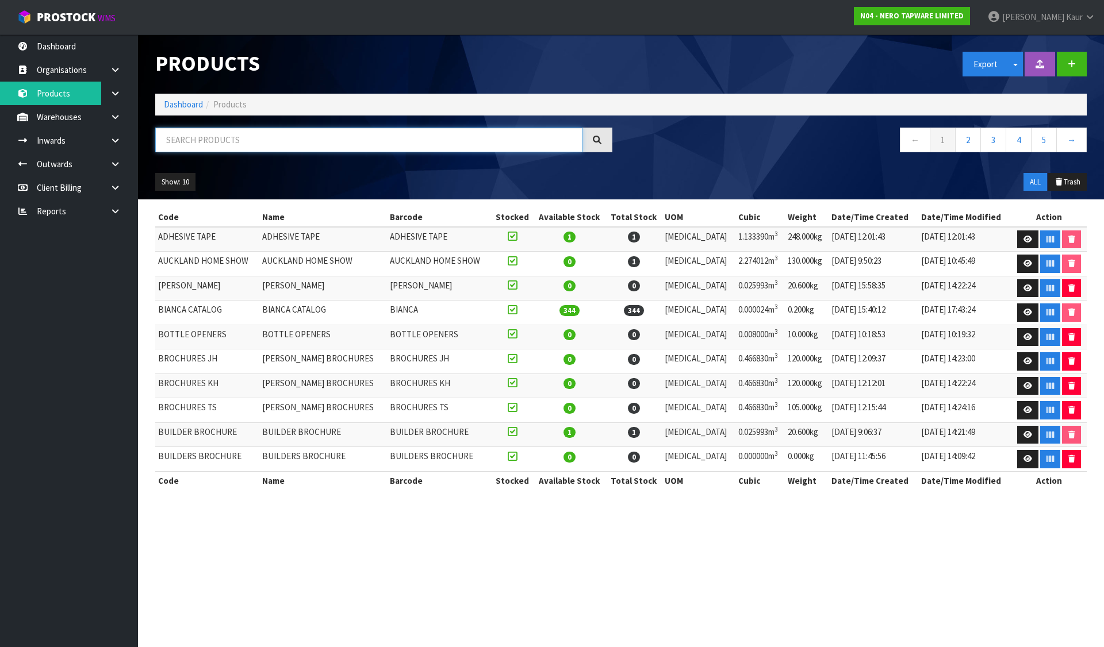
click at [221, 144] on input "text" at bounding box center [368, 140] width 427 height 25
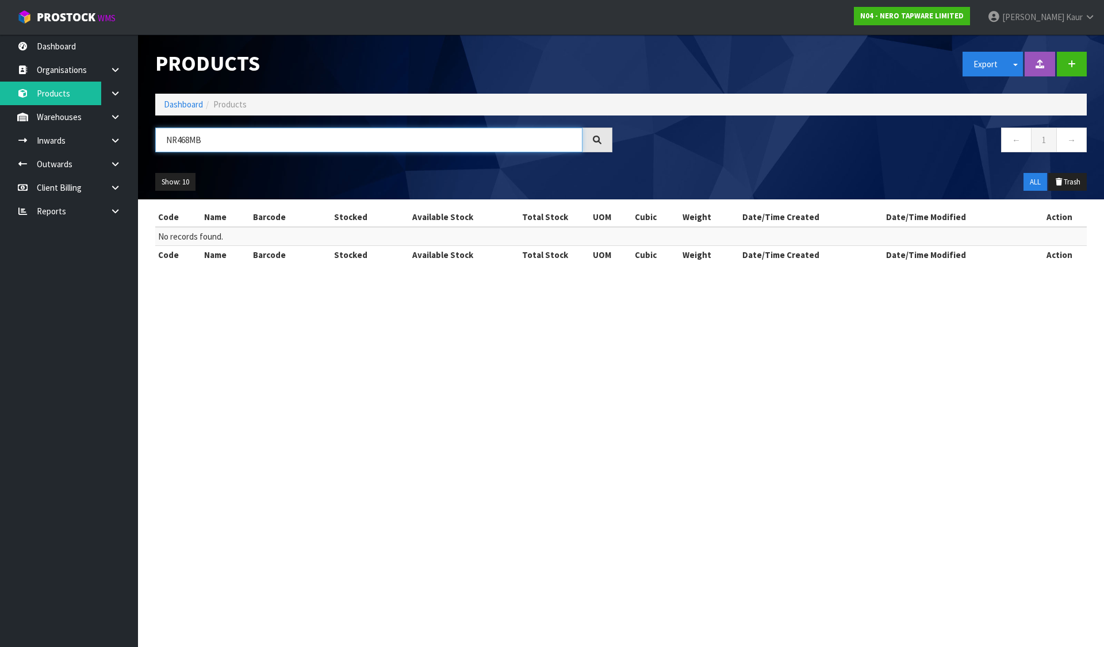
click at [191, 140] on input "NR468MB" at bounding box center [368, 140] width 427 height 25
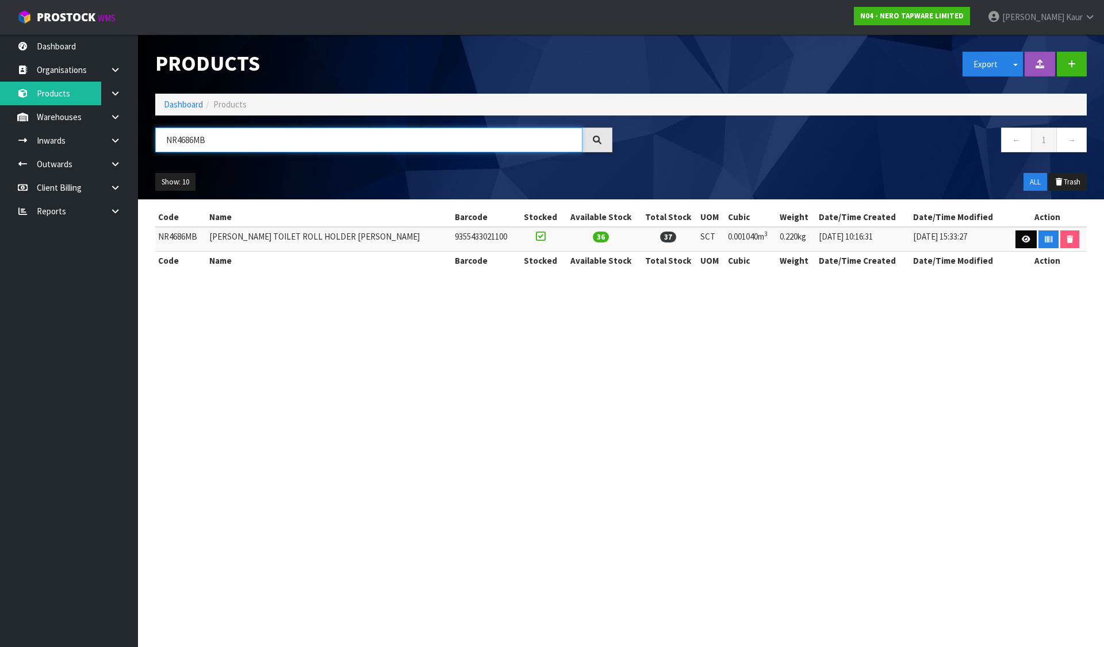
type input "NR4686MB"
click at [1015, 239] on link at bounding box center [1025, 239] width 21 height 18
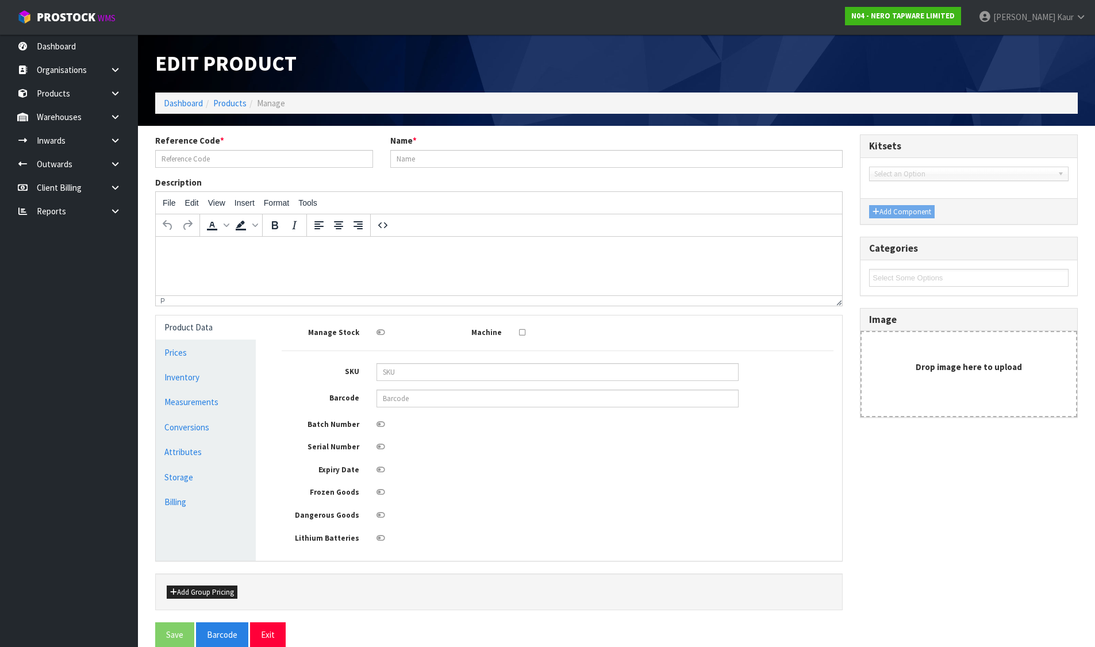
type input "NR4686MB"
type input "[PERSON_NAME] TOILET ROLL HOLDER [PERSON_NAME]"
type input "9355433021100"
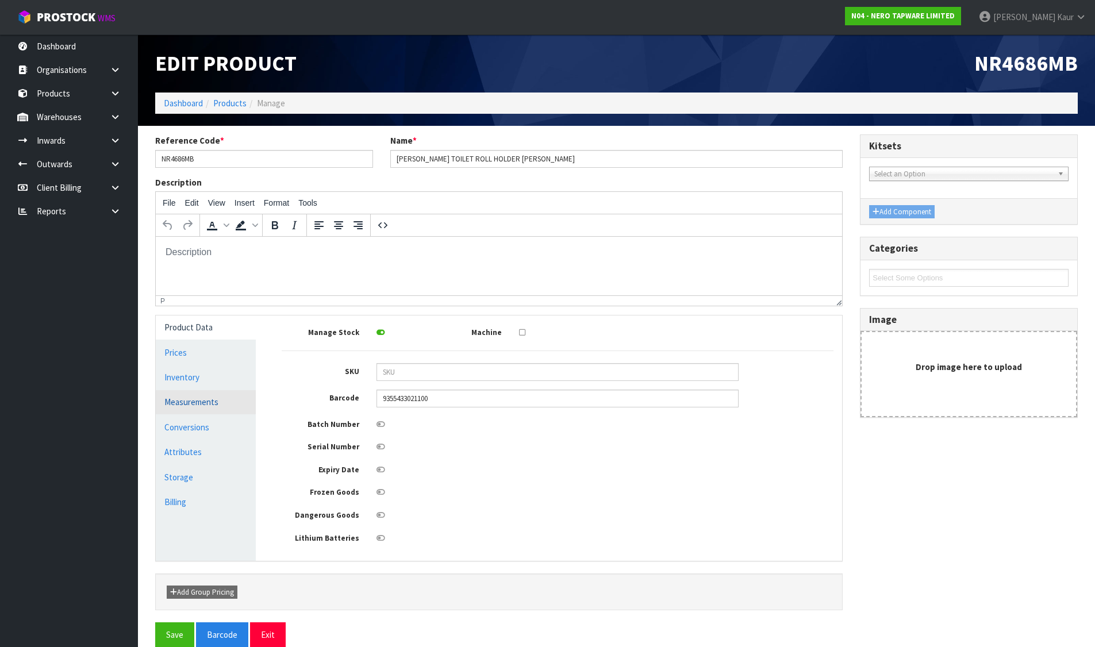
click at [186, 399] on link "Measurements" at bounding box center [206, 402] width 100 height 24
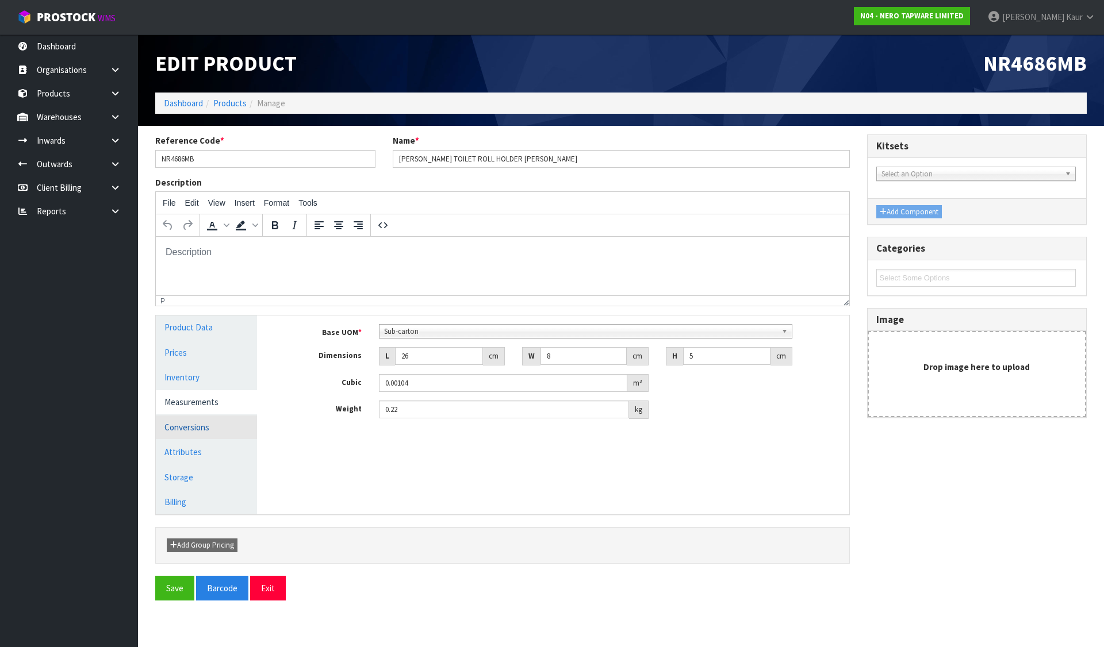
click at [191, 424] on link "Conversions" at bounding box center [206, 428] width 101 height 24
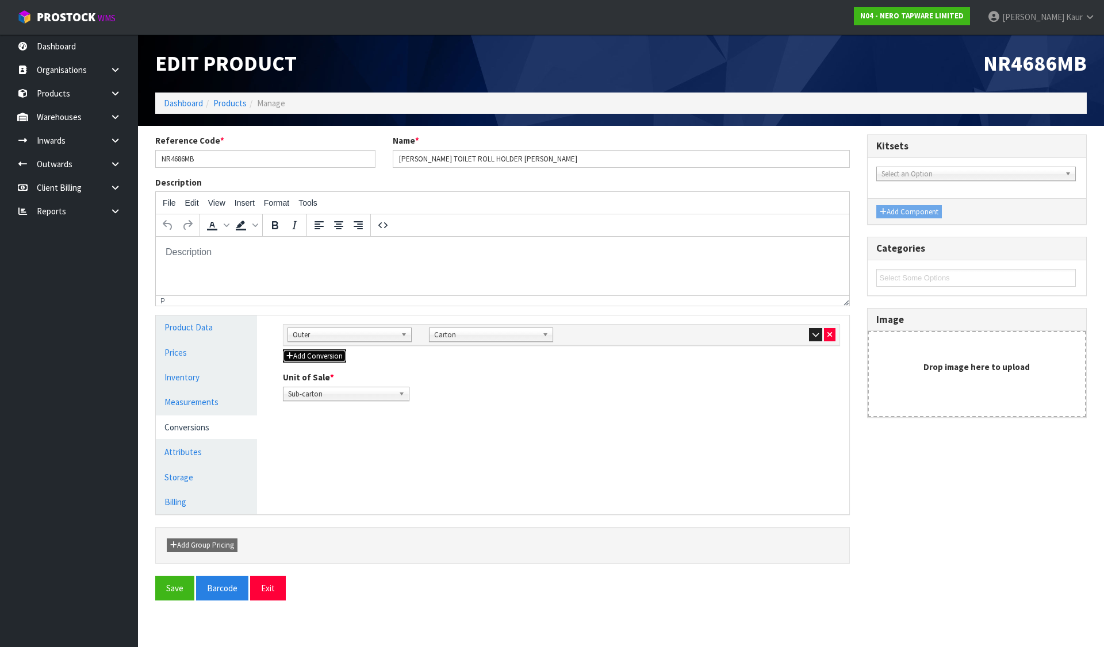
click at [313, 353] on button "Add Conversion" at bounding box center [314, 356] width 63 height 14
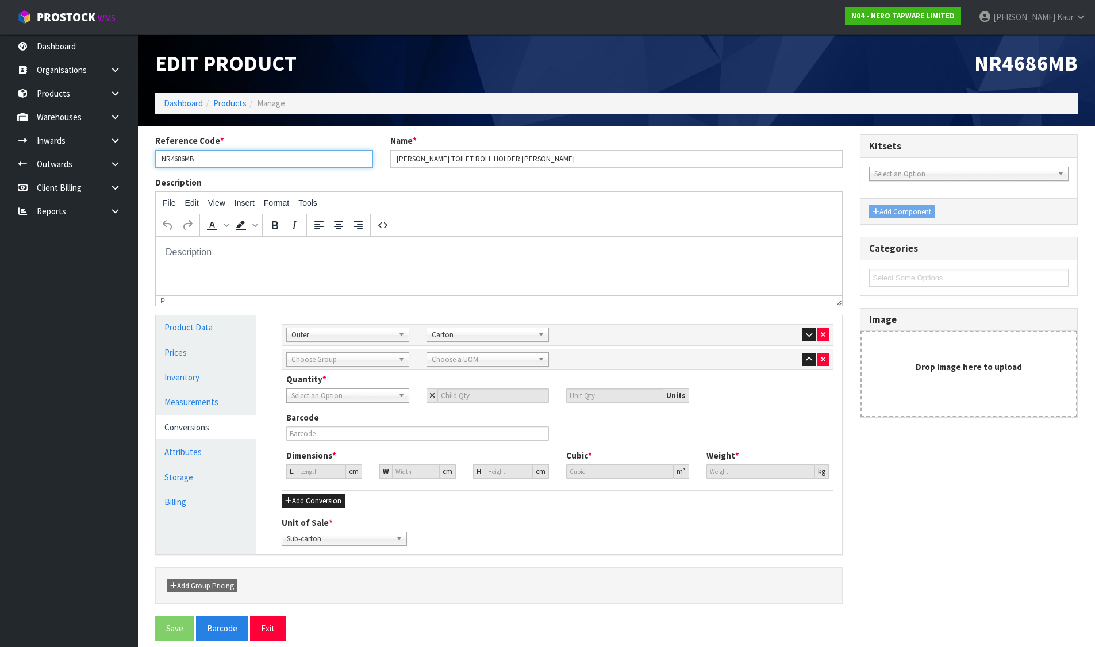
click at [177, 164] on input "NR4686MB" at bounding box center [264, 159] width 218 height 18
click at [66, 95] on link "Products" at bounding box center [69, 94] width 138 height 24
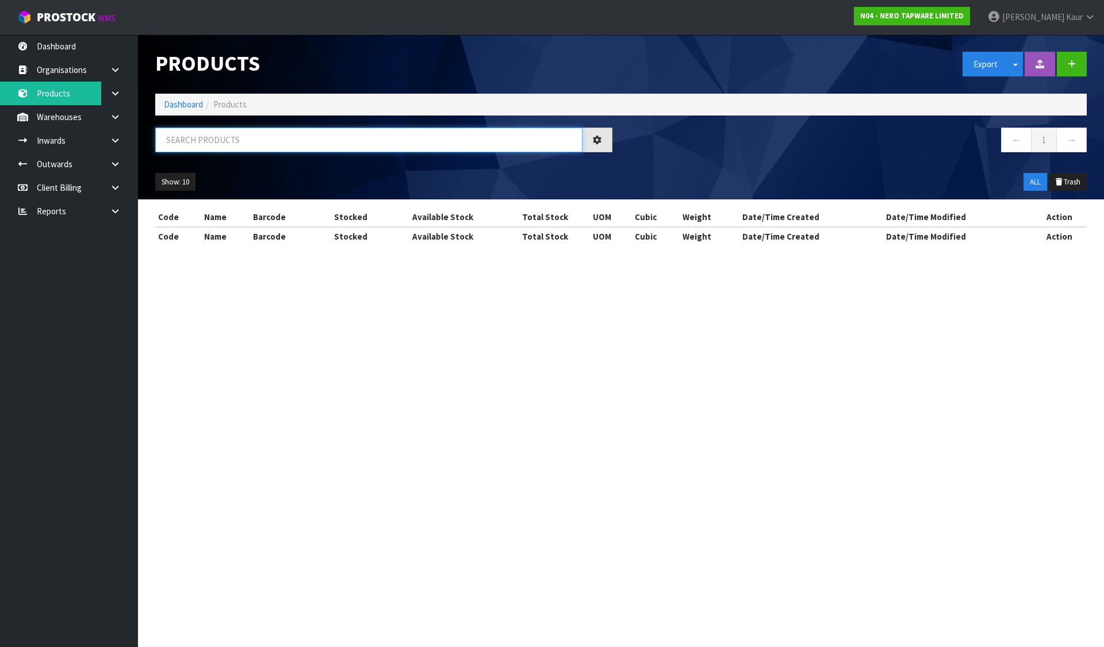
click at [174, 135] on input "text" at bounding box center [368, 140] width 427 height 25
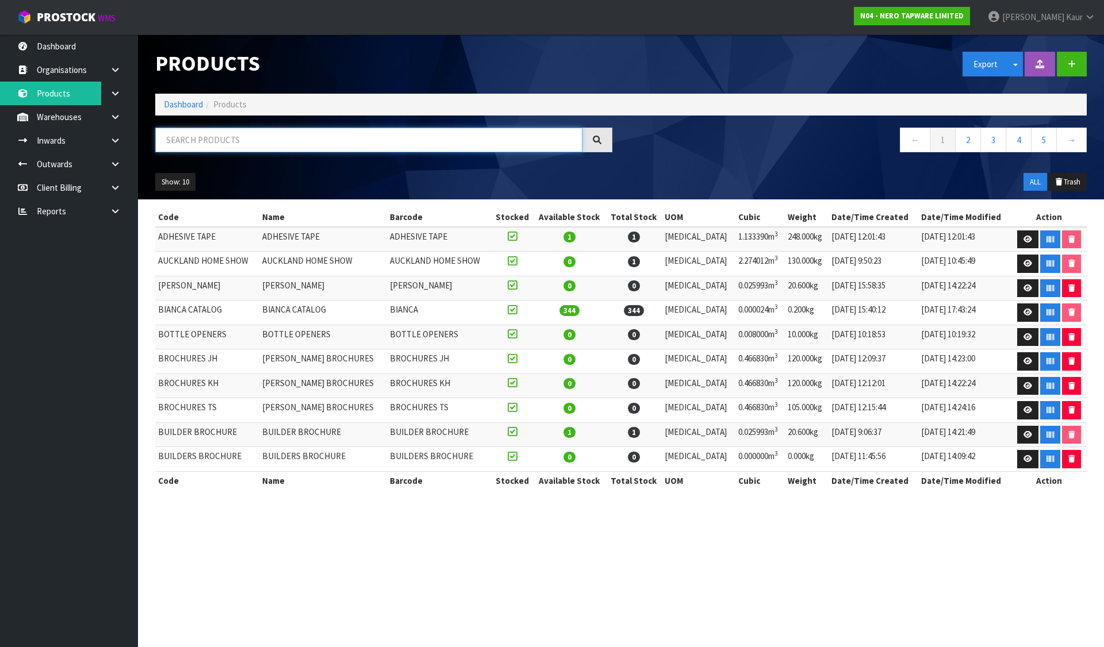
paste input "NR4686MB"
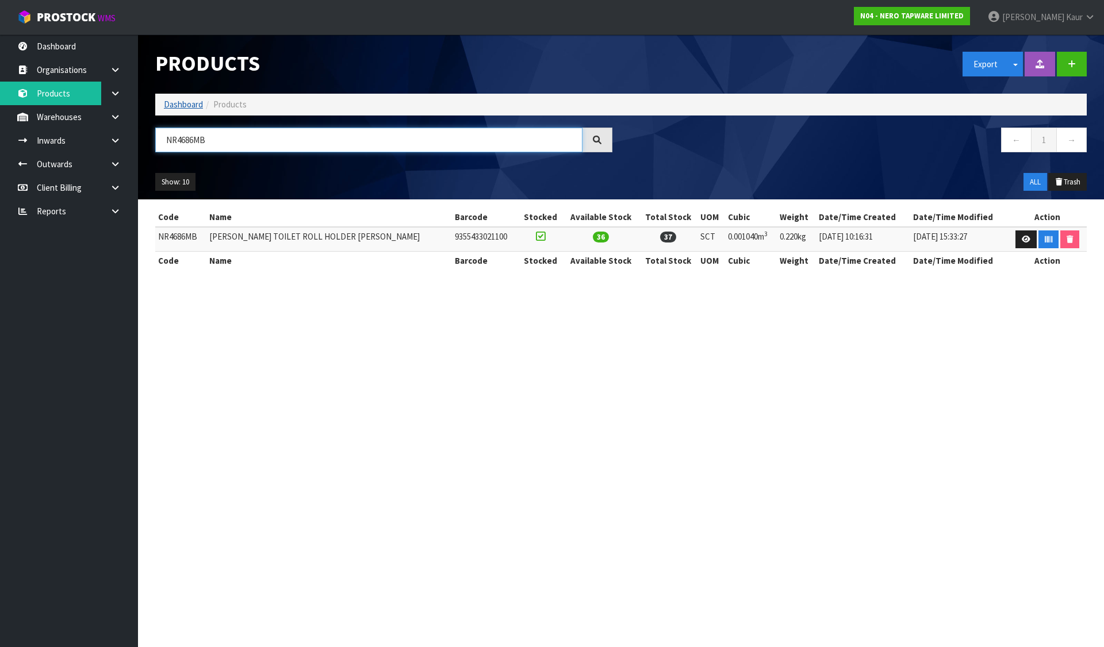
type input "NR4686MB"
click at [182, 105] on link "Dashboard" at bounding box center [183, 104] width 39 height 11
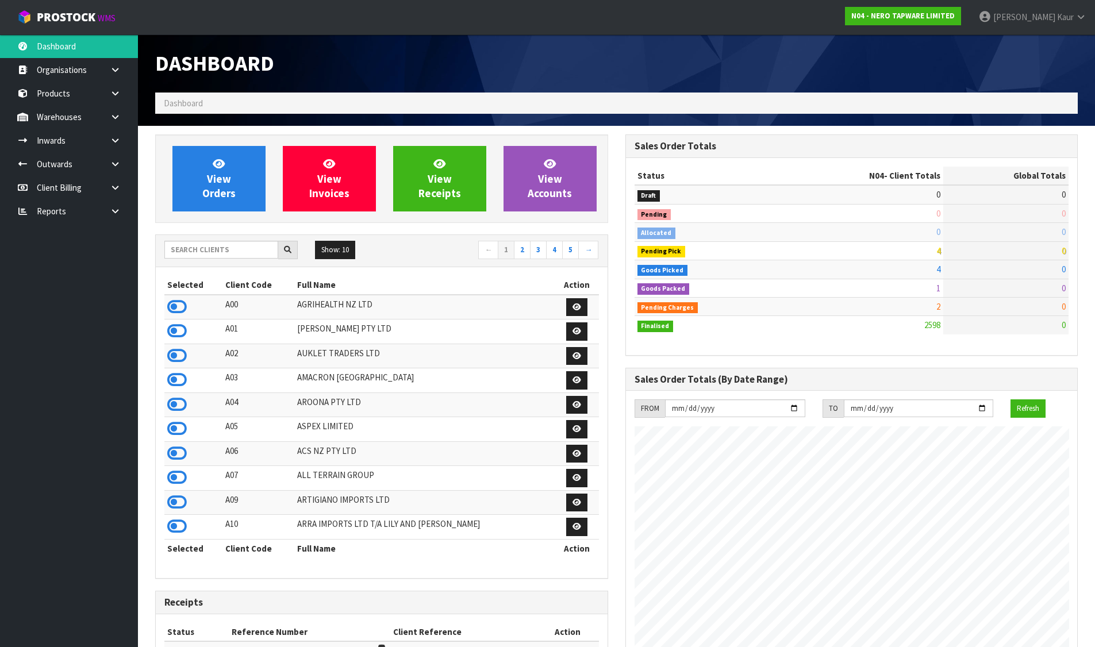
scroll to position [908, 470]
click at [237, 251] on input "text" at bounding box center [221, 250] width 114 height 18
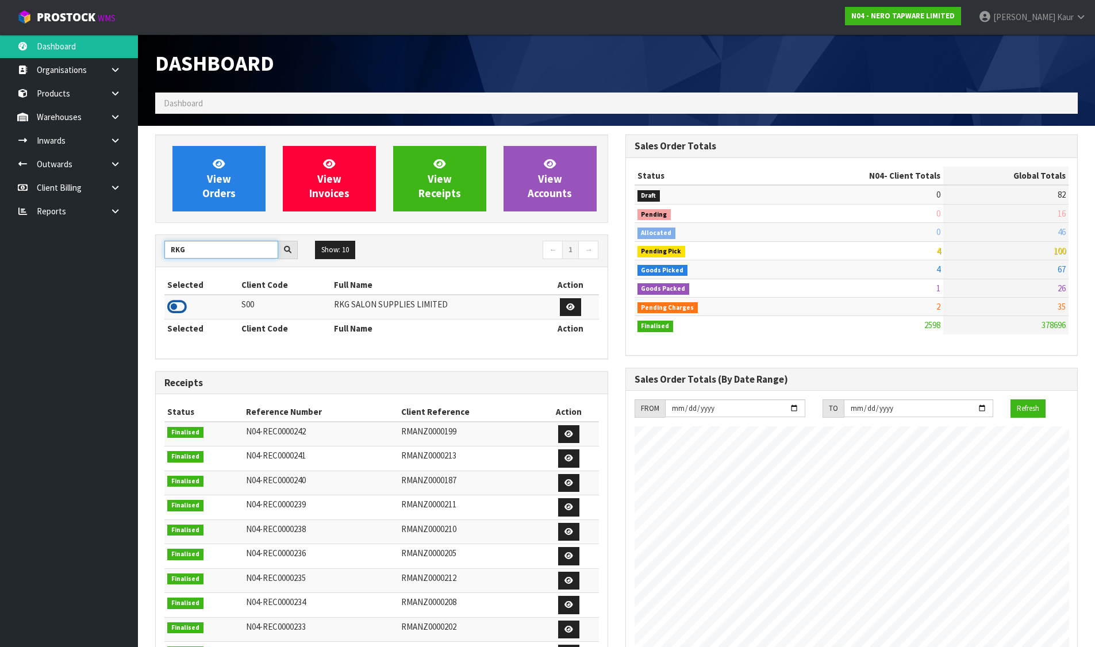
type input "RKG"
click at [180, 304] on icon at bounding box center [177, 306] width 20 height 17
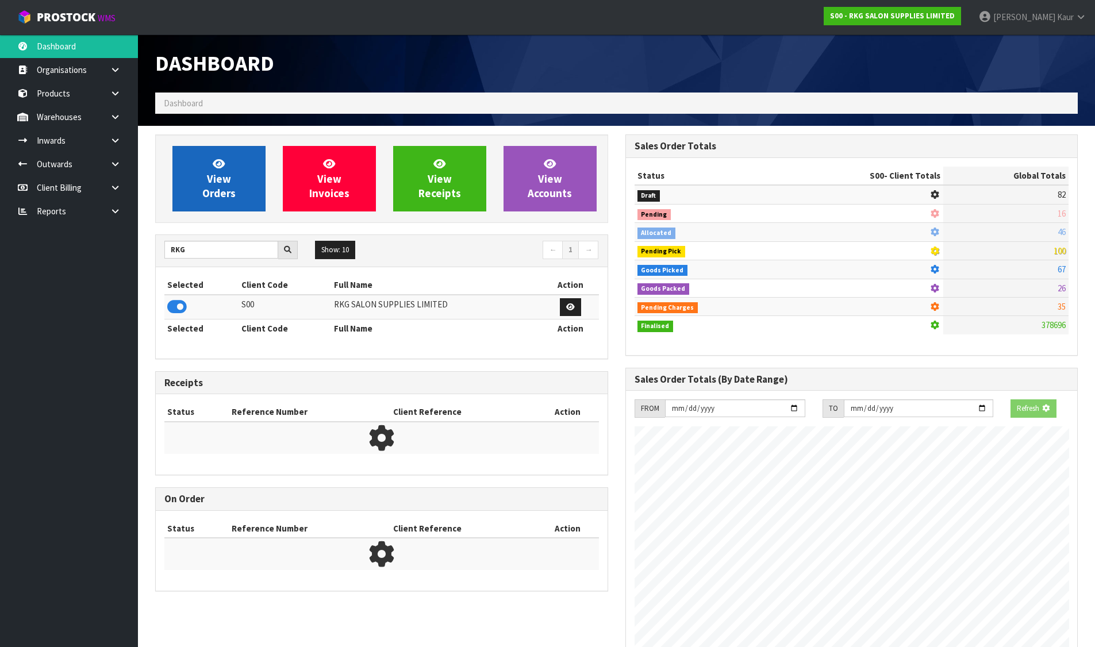
scroll to position [574027, 574274]
click at [193, 199] on link "View Orders" at bounding box center [218, 179] width 93 height 66
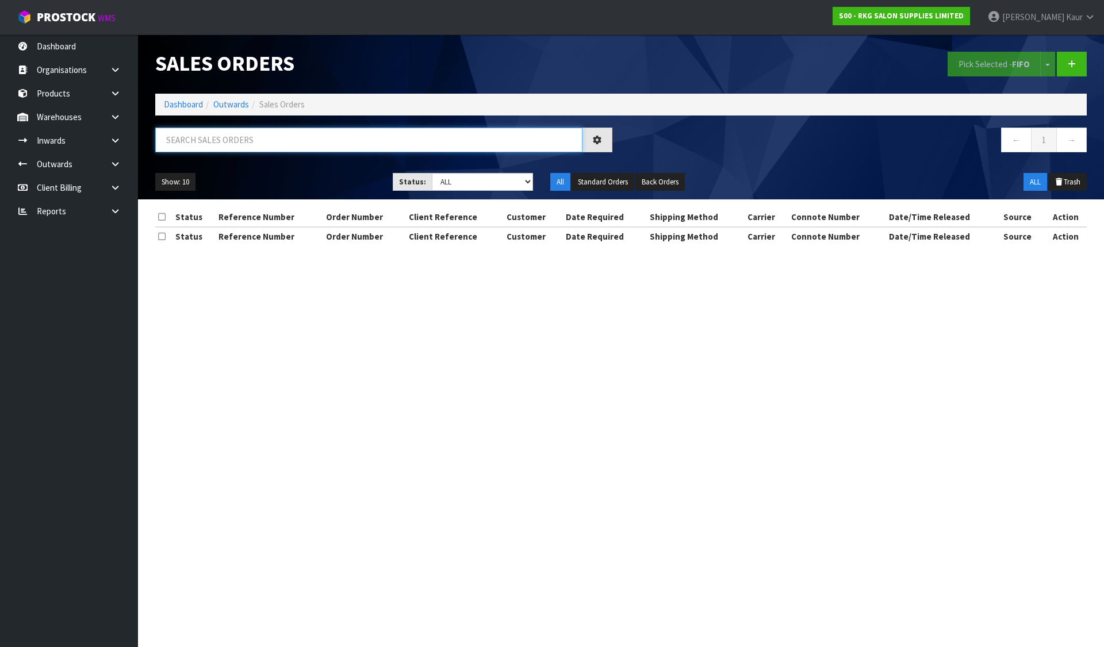
click at [205, 141] on input "text" at bounding box center [368, 140] width 427 height 25
paste input "FWM58414662"
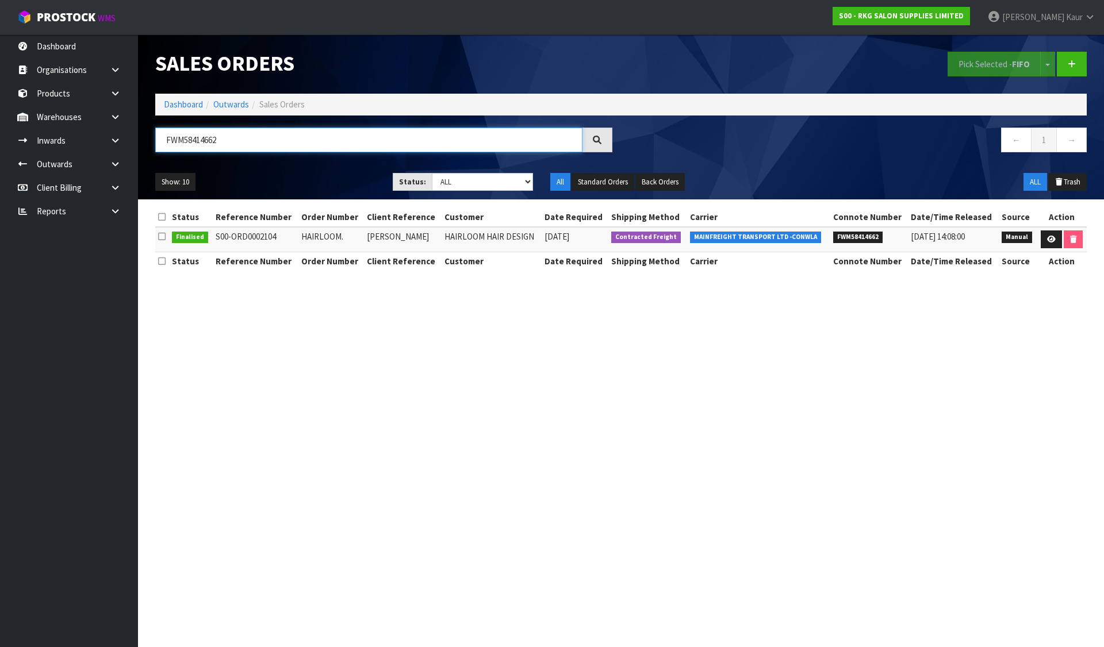
type input "FWM58414662"
click at [178, 102] on link "Dashboard" at bounding box center [183, 104] width 39 height 11
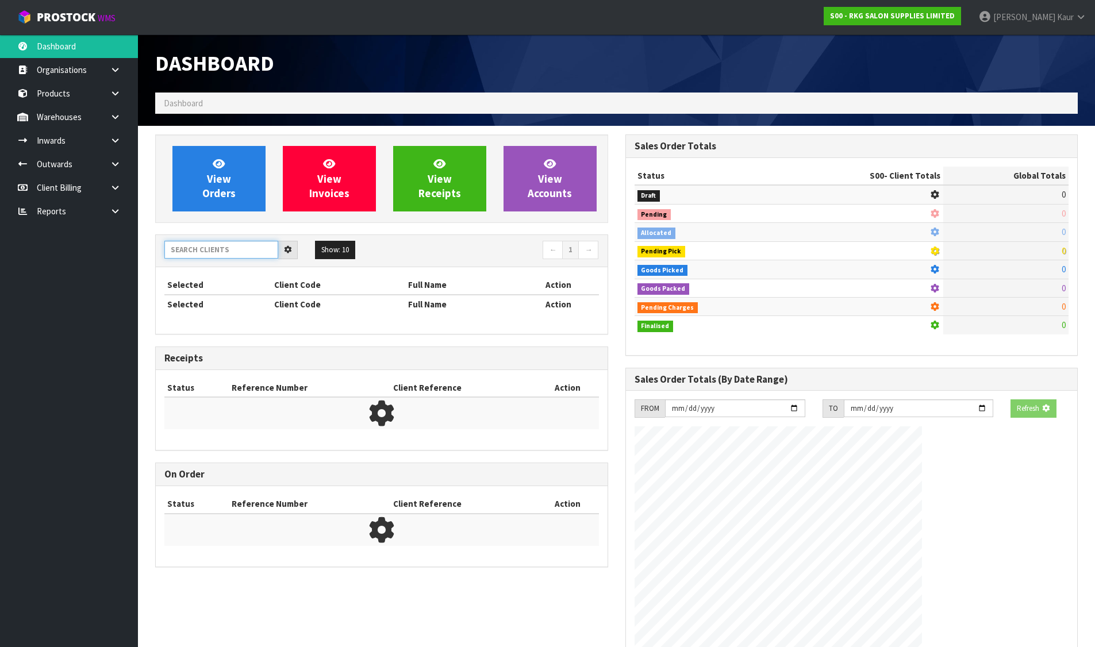
click at [237, 249] on input "text" at bounding box center [221, 250] width 114 height 18
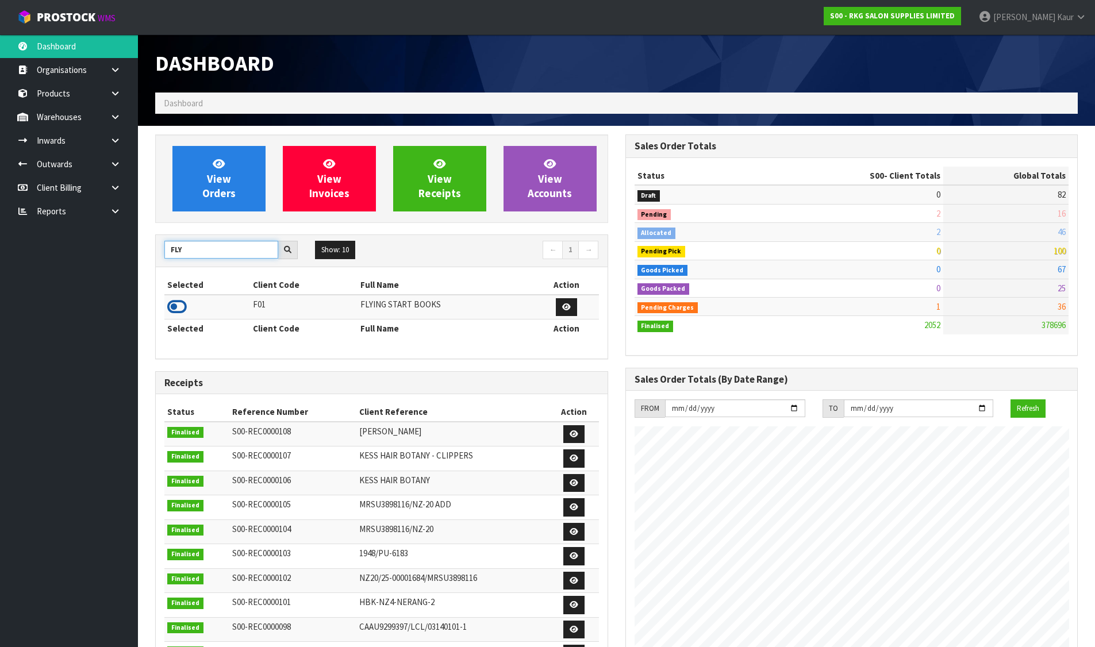
type input "FLY"
click at [168, 304] on icon at bounding box center [177, 306] width 20 height 17
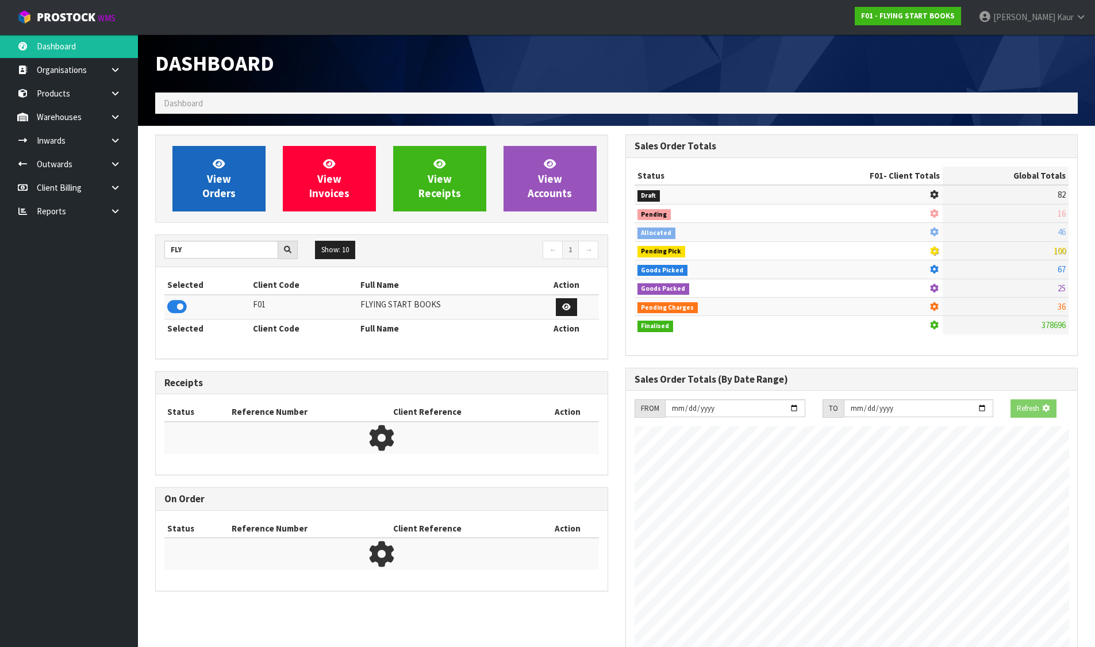
scroll to position [574027, 574274]
click at [240, 178] on link "View Orders" at bounding box center [218, 179] width 93 height 66
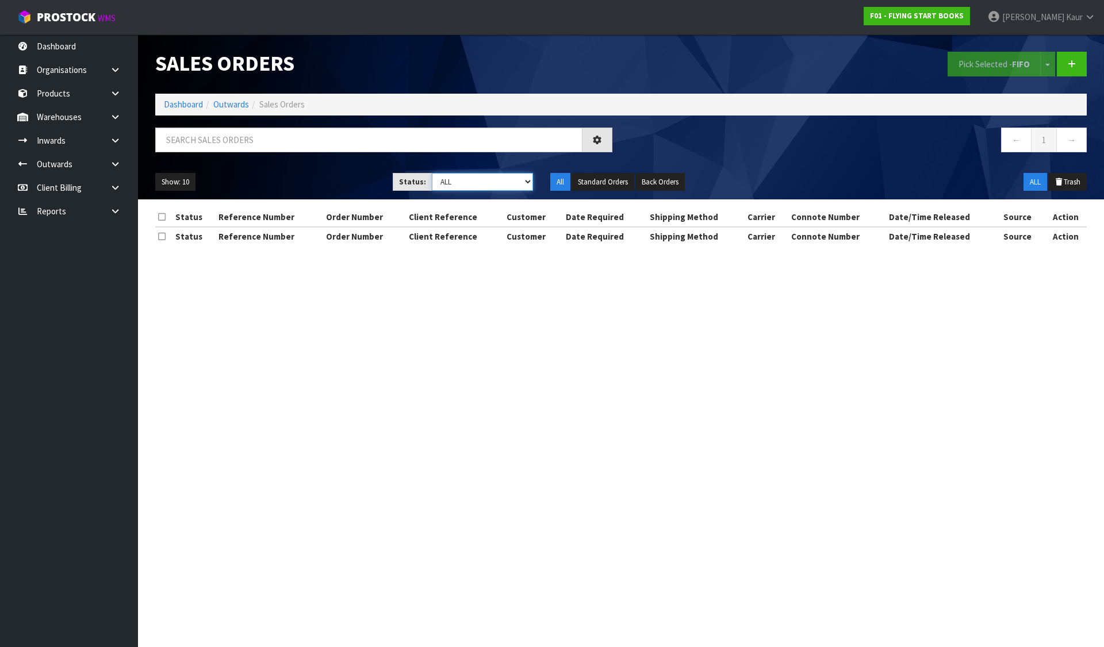
click at [449, 180] on select "Draft Pending Allocated Pending Pick Goods Picked Goods Packed Pending Charges …" at bounding box center [483, 182] width 102 height 18
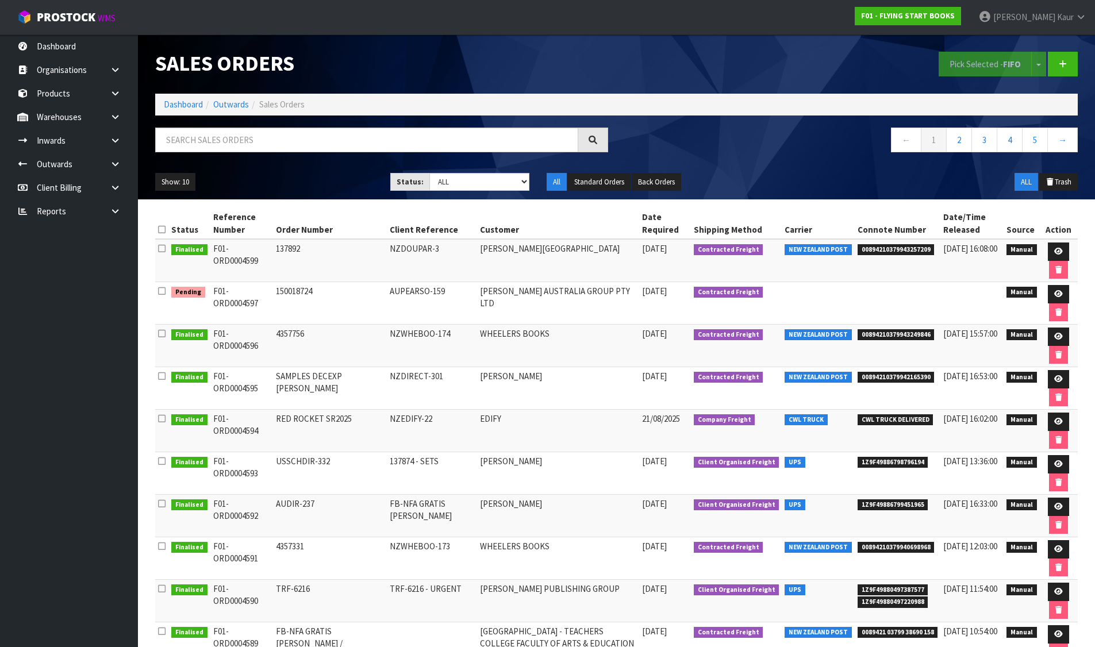
click at [617, 310] on td "[PERSON_NAME] AUSTRALIA GROUP PTY LTD" at bounding box center [558, 303] width 162 height 43
click at [1058, 289] on link at bounding box center [1058, 294] width 21 height 18
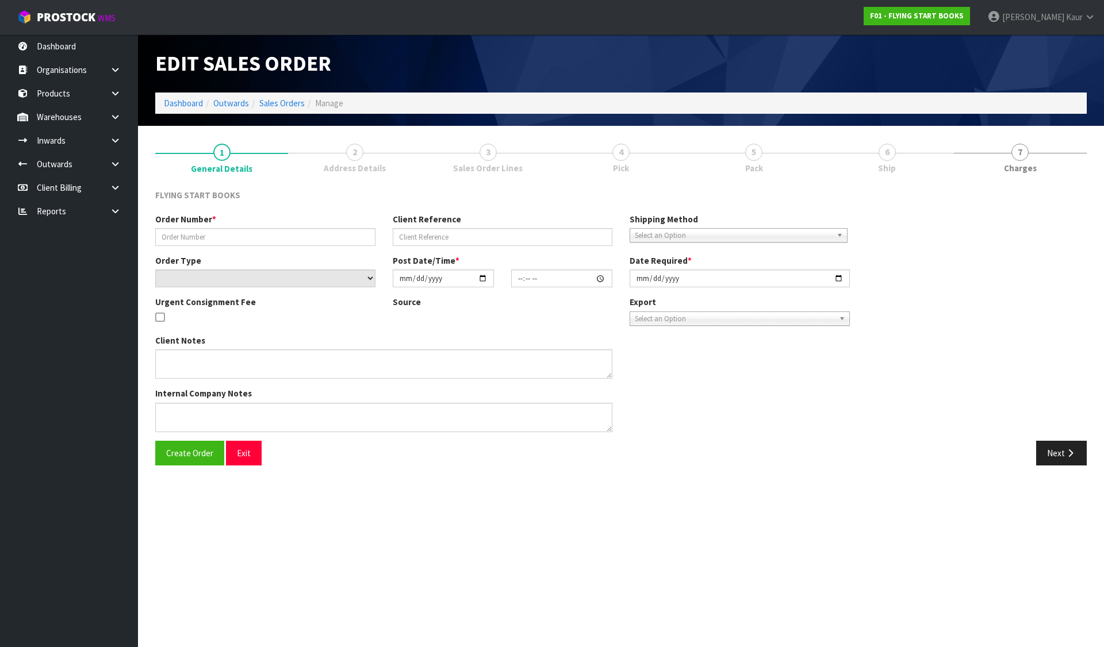
type input "150018724"
type input "AUPEARSO-159"
select select "number:0"
type input "[DATE]"
type input "08:51:00.000"
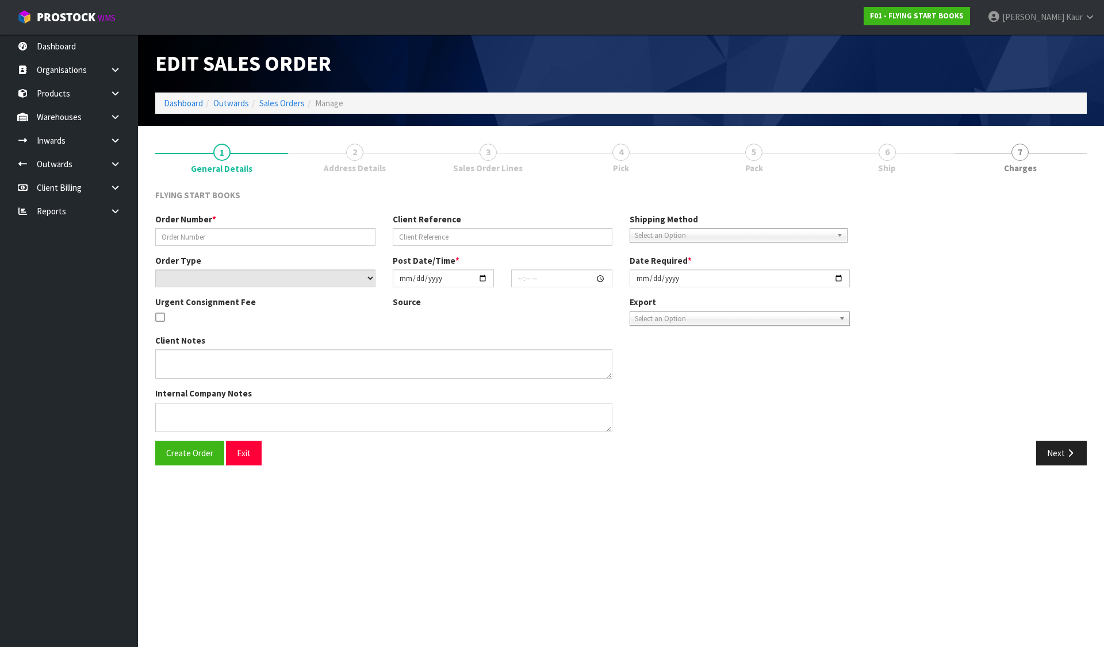
type input "[DATE]"
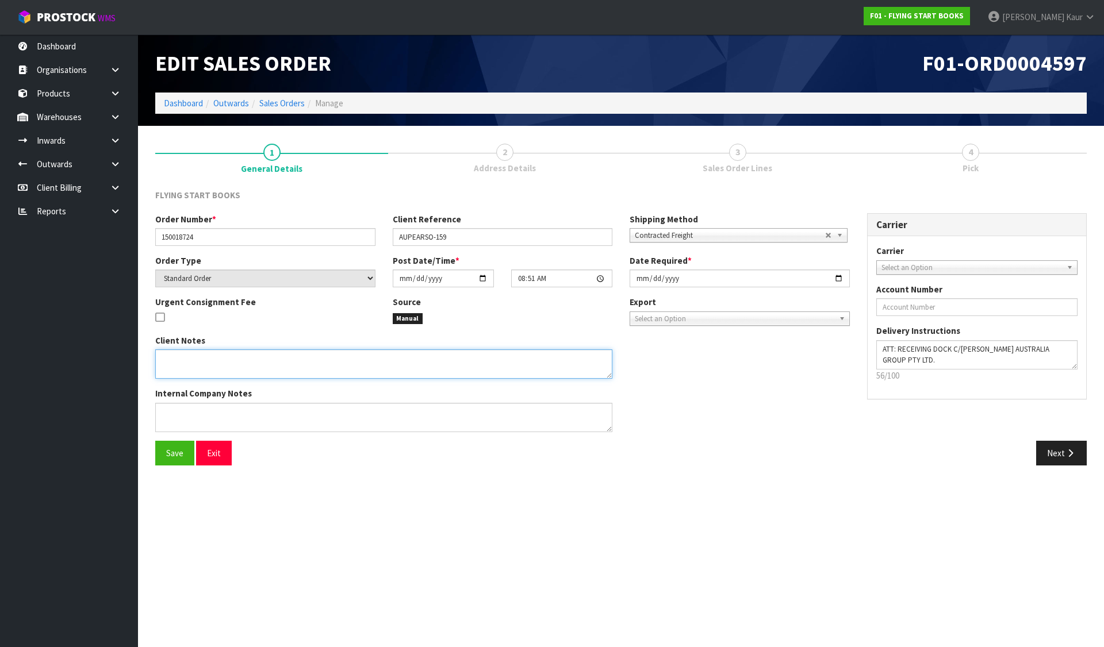
click at [244, 374] on textarea at bounding box center [383, 363] width 457 height 29
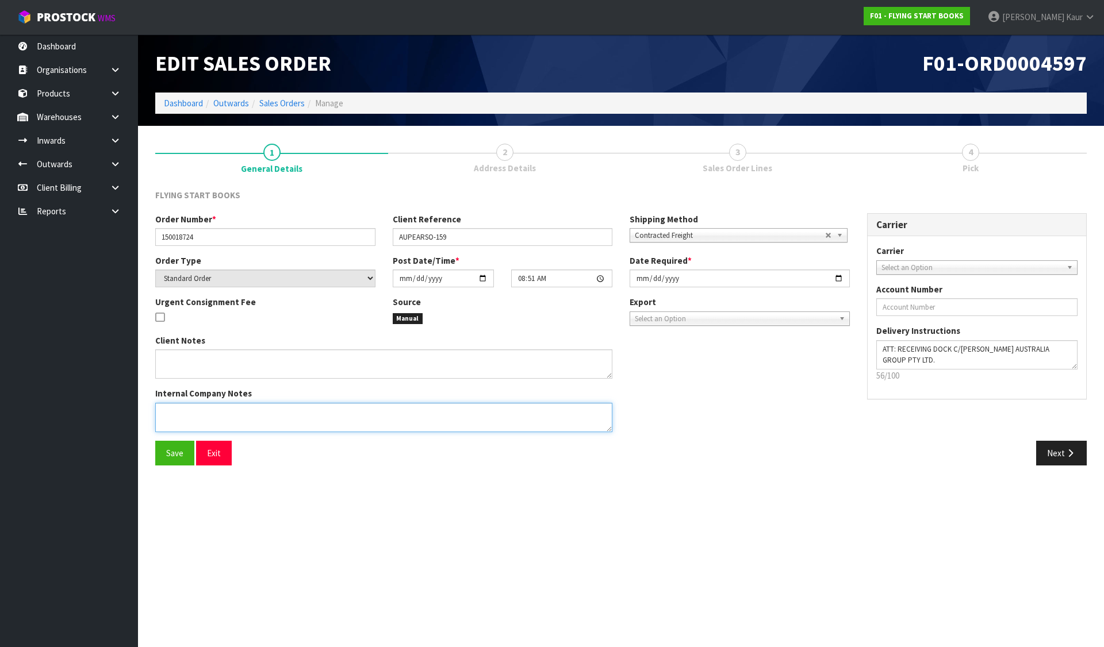
click at [256, 423] on textarea at bounding box center [383, 417] width 457 height 29
paste textarea "THEY HAVE NOT BEEN ABLE TO GET APPROVAL TO SUBSTITUTE THE TITLE AT PRESENT, SO …"
type textarea "THEY HAVE NOT BEEN ABLE TO GET APPROVAL TO SUBSTITUTE THE TITLE AT PRESENT, SO …"
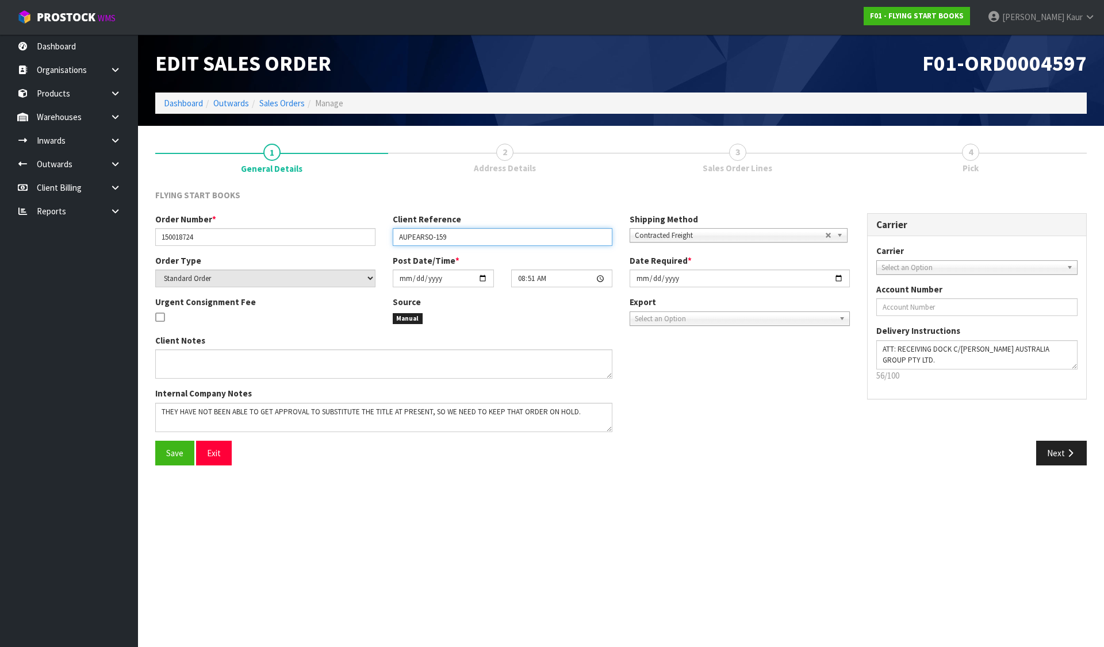
click at [489, 228] on input "AUPEARSO-159" at bounding box center [503, 237] width 220 height 18
type input "AUPEARSO-159 - ON HOLD"
click at [170, 454] on span "Save" at bounding box center [174, 453] width 17 height 11
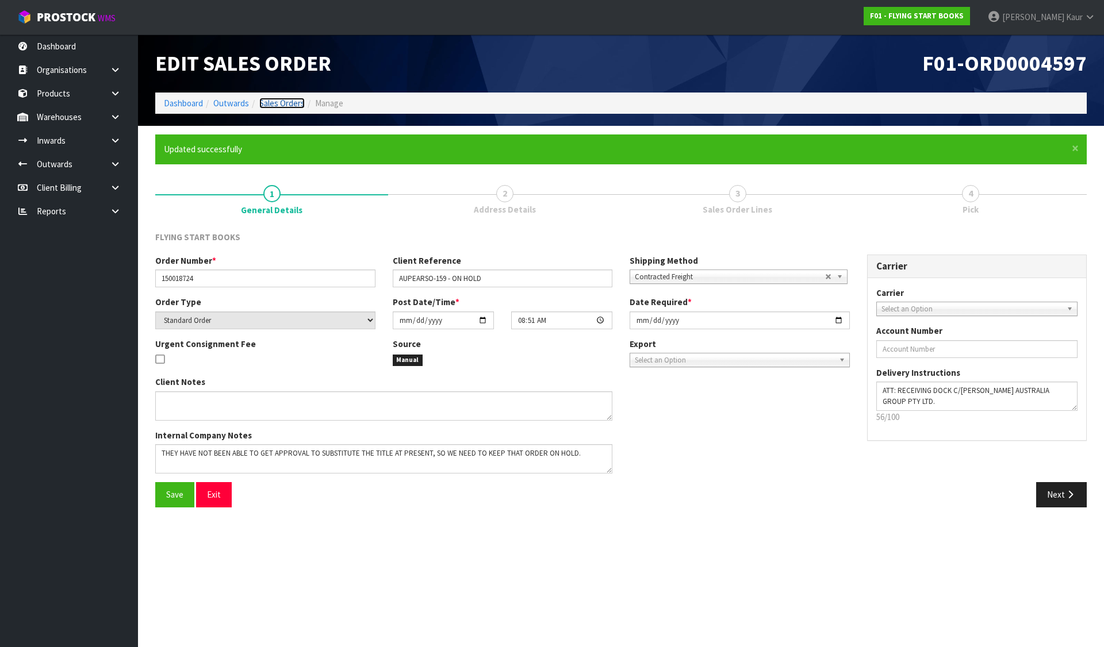
click at [271, 106] on link "Sales Orders" at bounding box center [281, 103] width 45 height 11
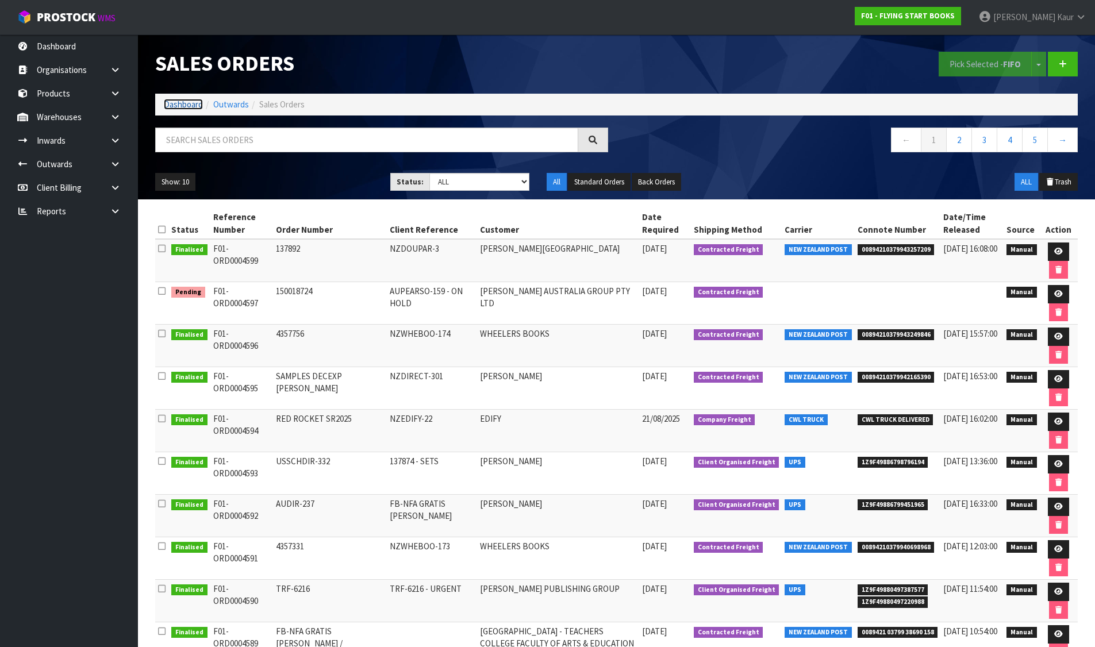
click at [180, 104] on link "Dashboard" at bounding box center [183, 104] width 39 height 11
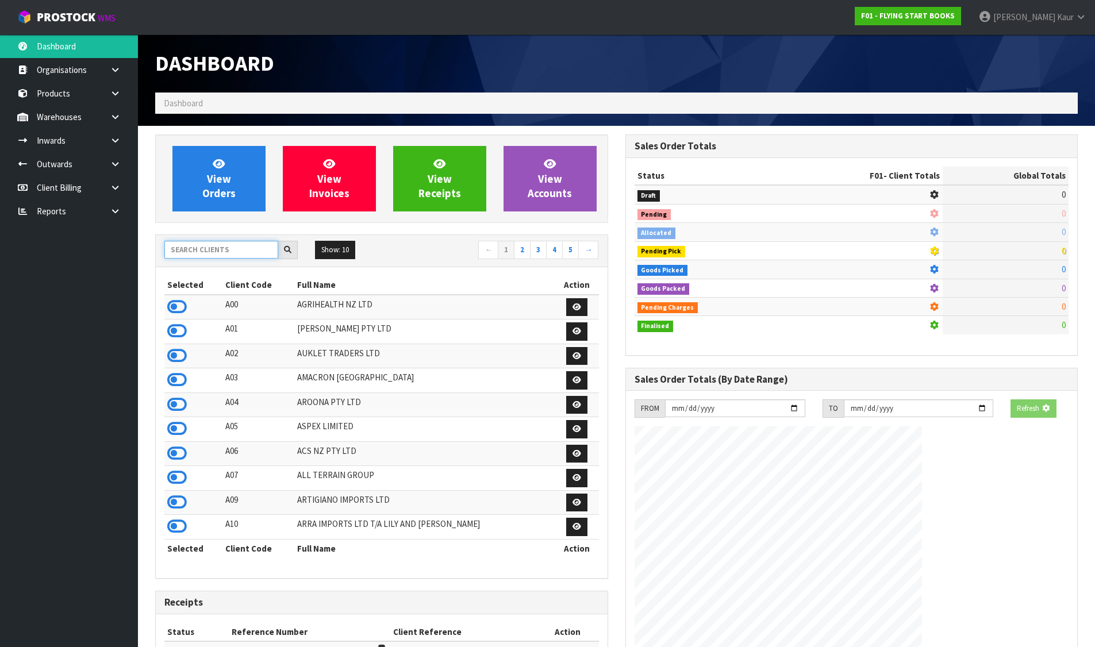
click at [266, 252] on input "text" at bounding box center [221, 250] width 114 height 18
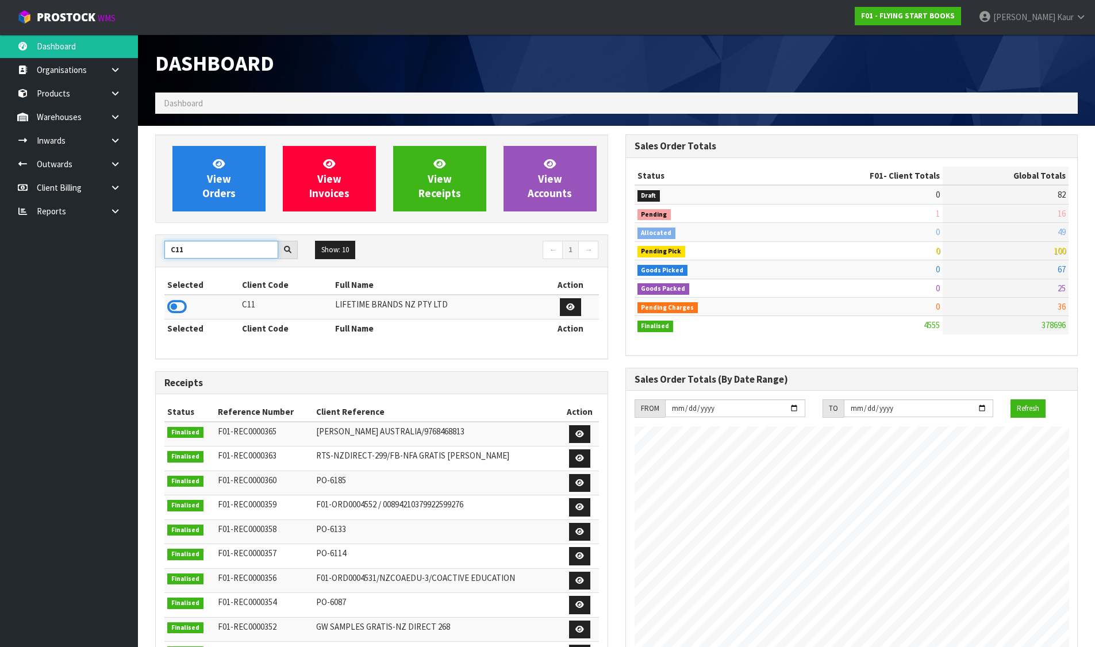
type input "C11"
click at [175, 309] on icon at bounding box center [177, 306] width 20 height 17
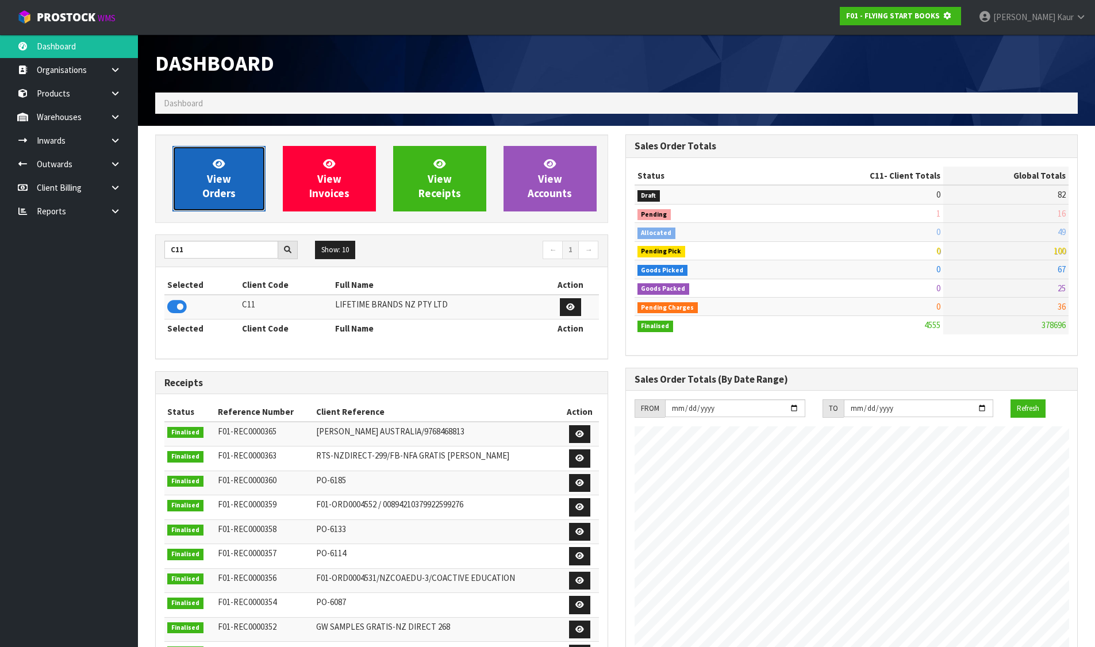
scroll to position [574027, 574274]
click at [202, 199] on span "View Orders" at bounding box center [218, 178] width 33 height 43
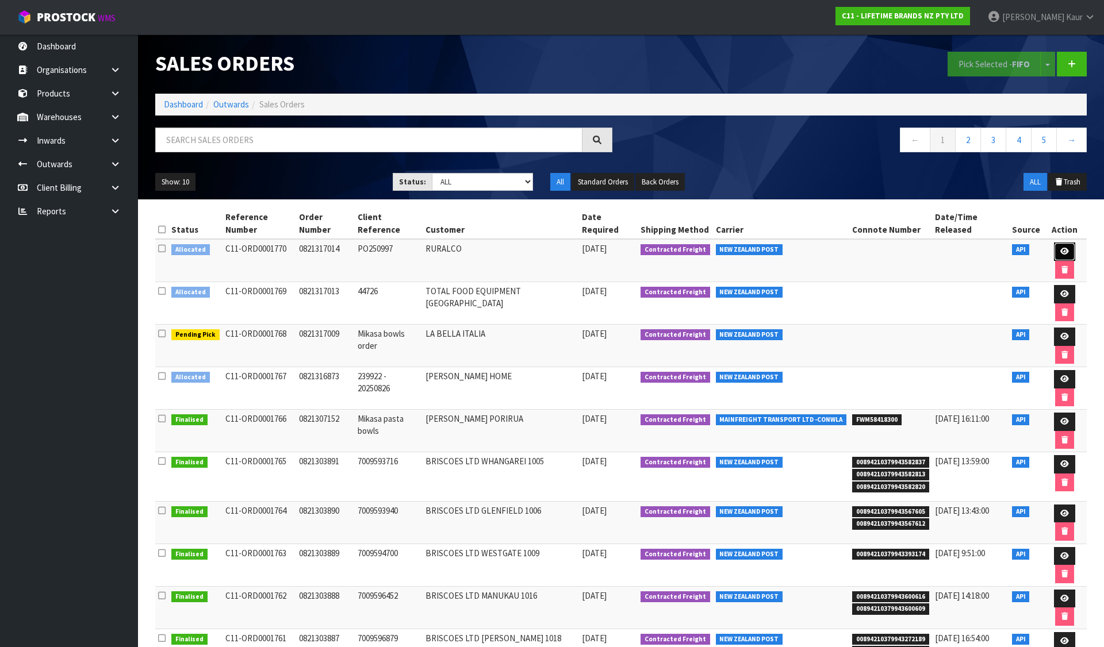
click at [1059, 243] on link at bounding box center [1064, 252] width 21 height 18
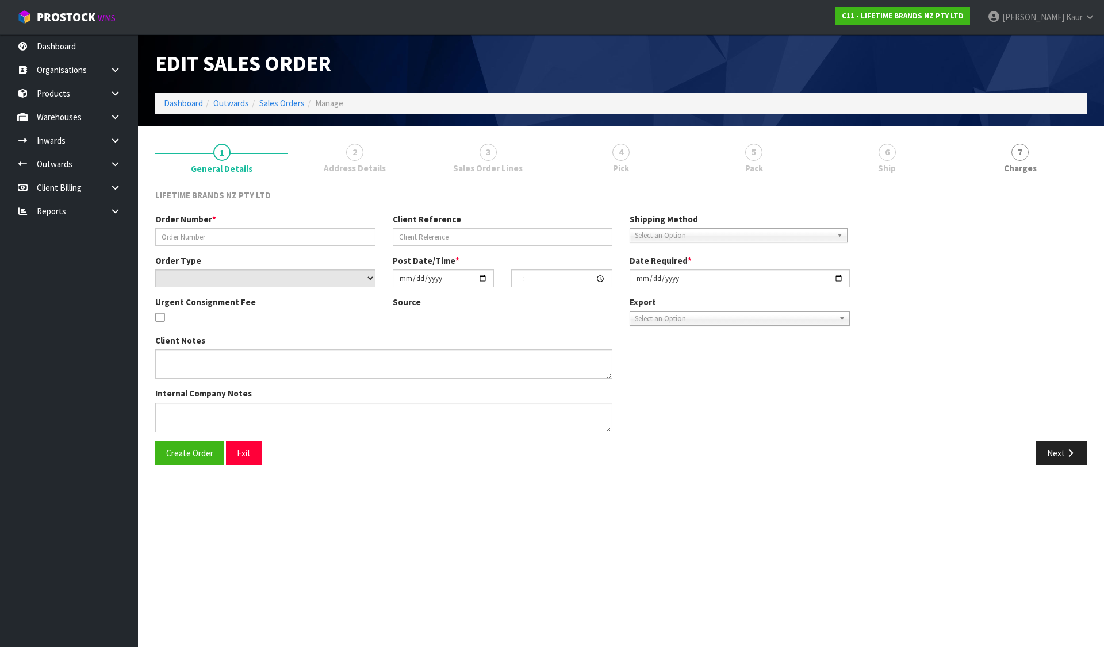
type input "0821317014"
type input "PO250997"
select select "number:0"
type input "[DATE]"
type input "12:03:37.000"
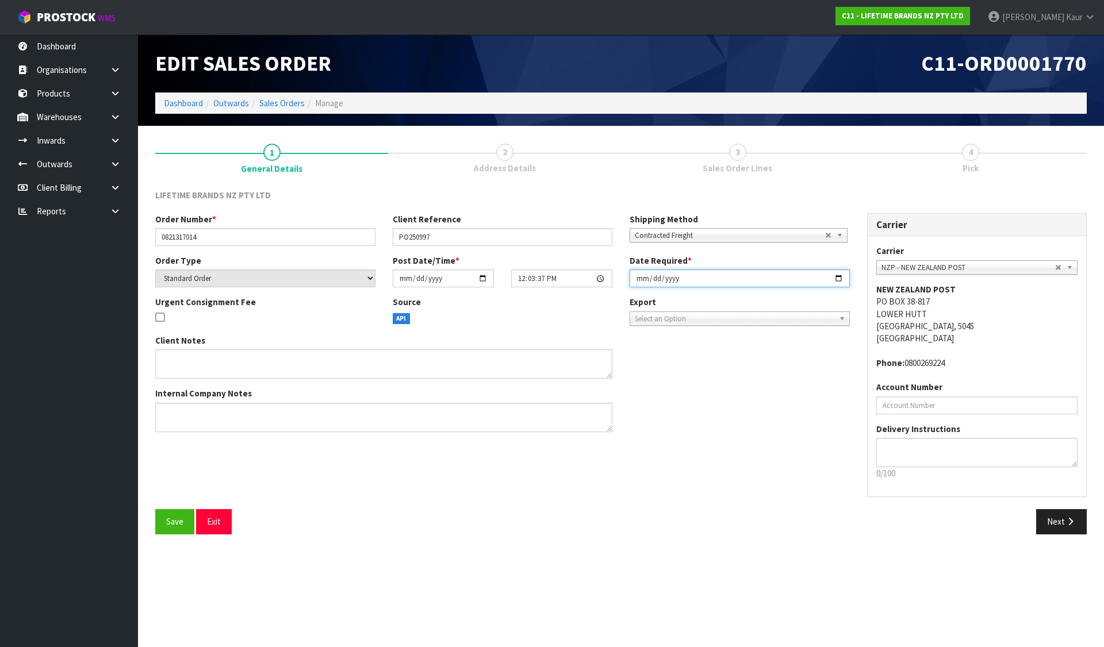
click at [836, 274] on input "[DATE]" at bounding box center [739, 279] width 220 height 18
type input "[DATE]"
click at [163, 516] on button "Save" at bounding box center [174, 521] width 39 height 25
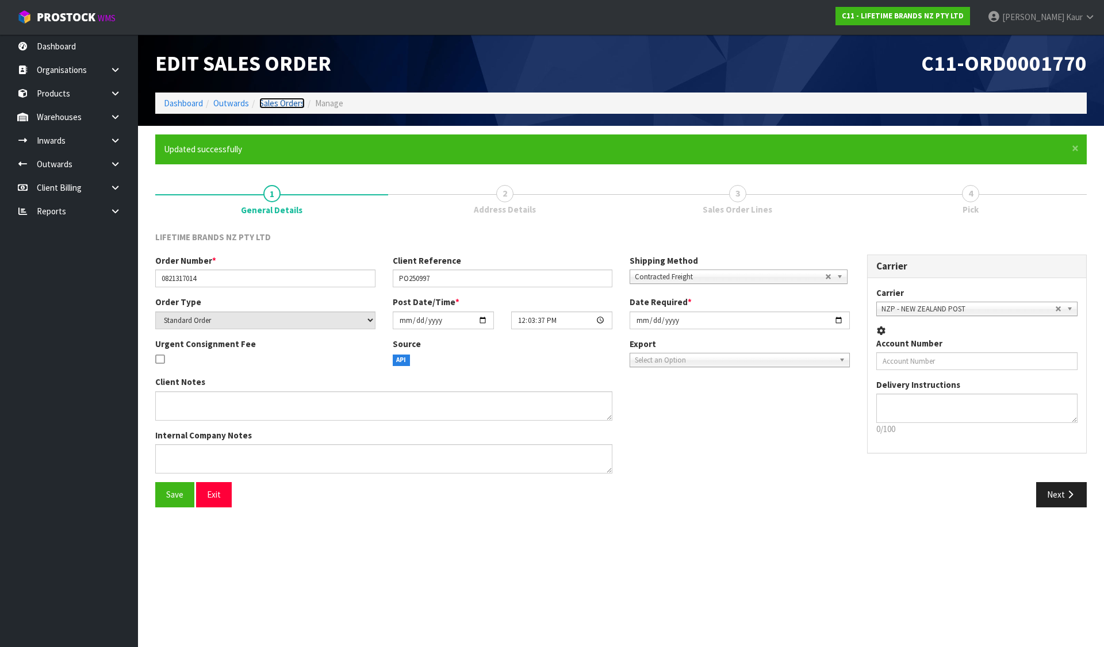
click at [292, 103] on link "Sales Orders" at bounding box center [281, 103] width 45 height 11
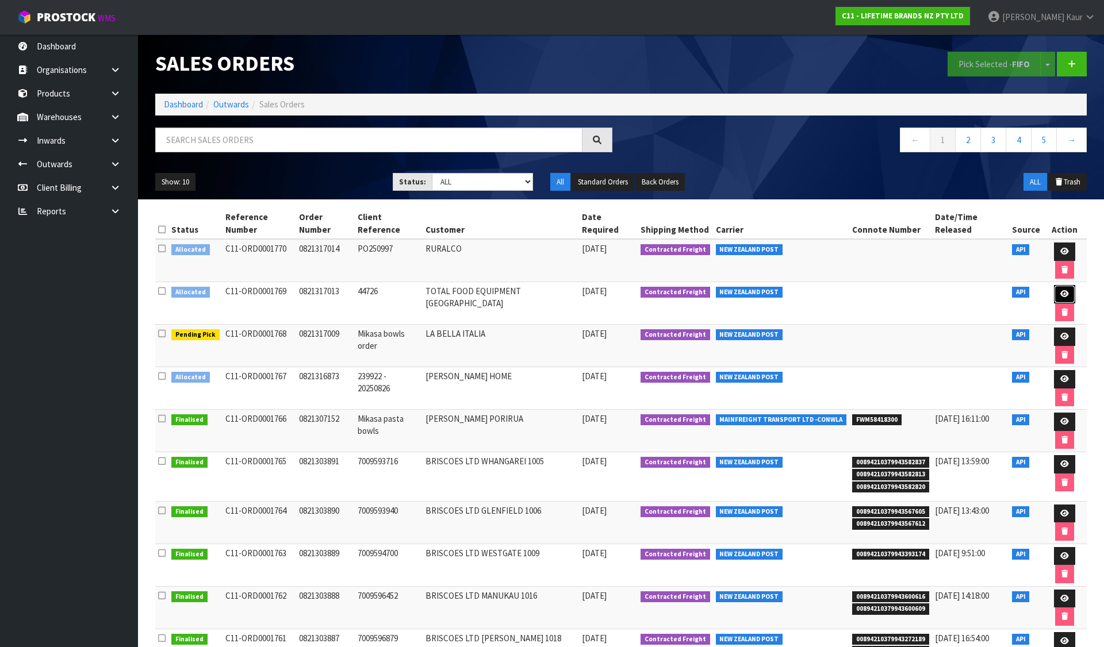
click at [1060, 290] on icon at bounding box center [1064, 293] width 9 height 7
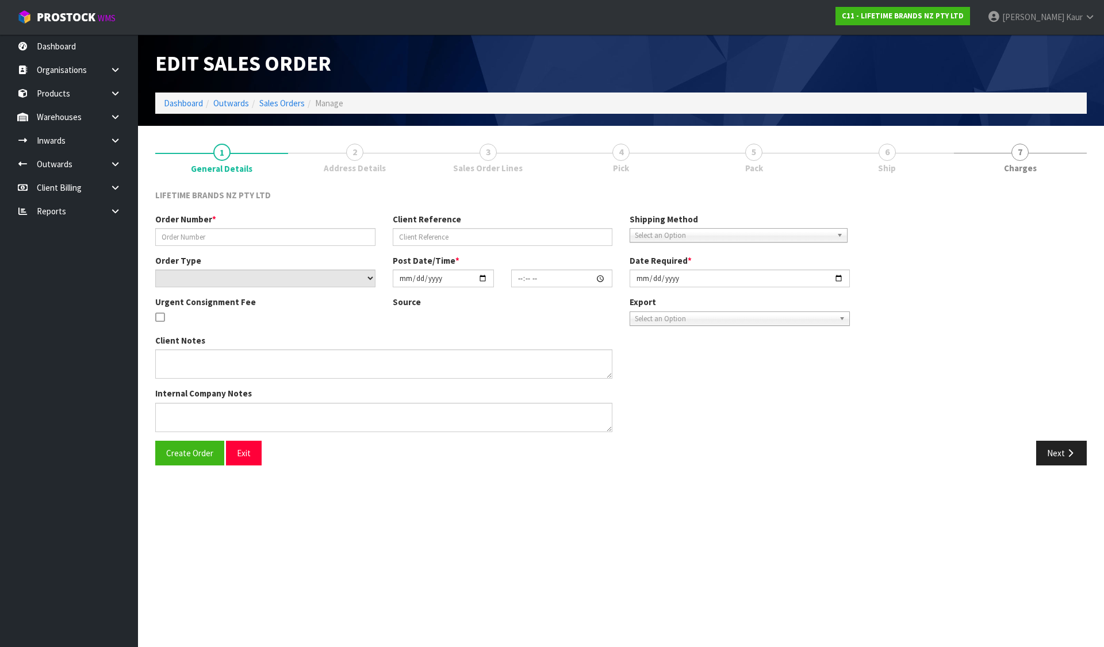
type input "0821317013"
type input "44726"
select select "number:0"
type input "[DATE]"
type input "12:03:35.000"
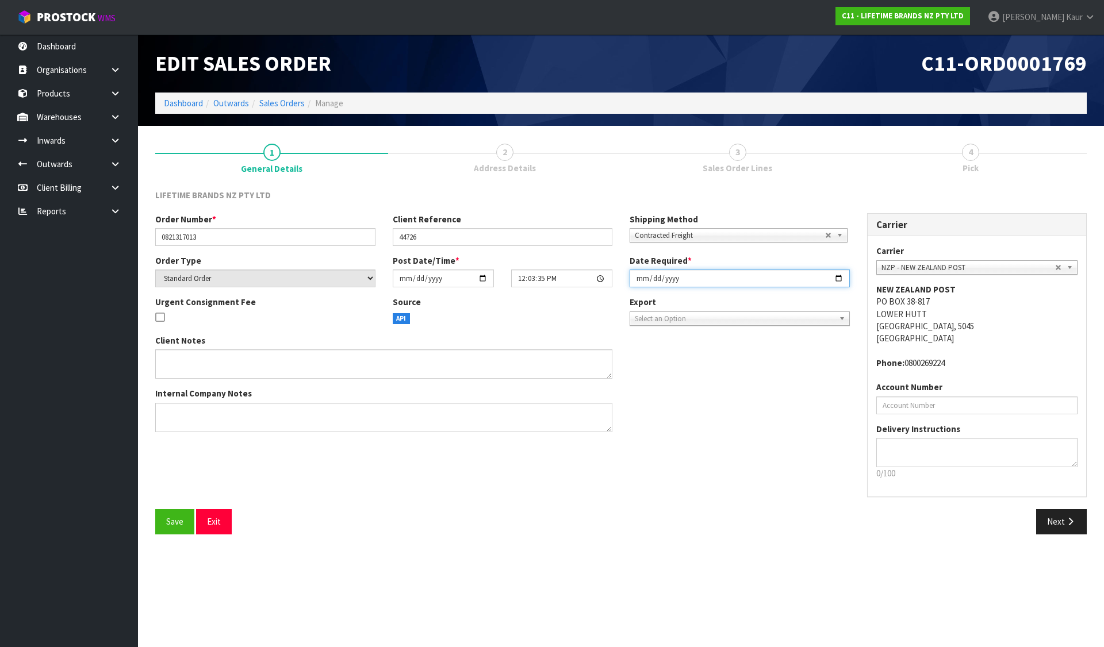
click at [842, 275] on input "[DATE]" at bounding box center [739, 279] width 220 height 18
type input "[DATE]"
click at [159, 514] on button "Save" at bounding box center [174, 521] width 39 height 25
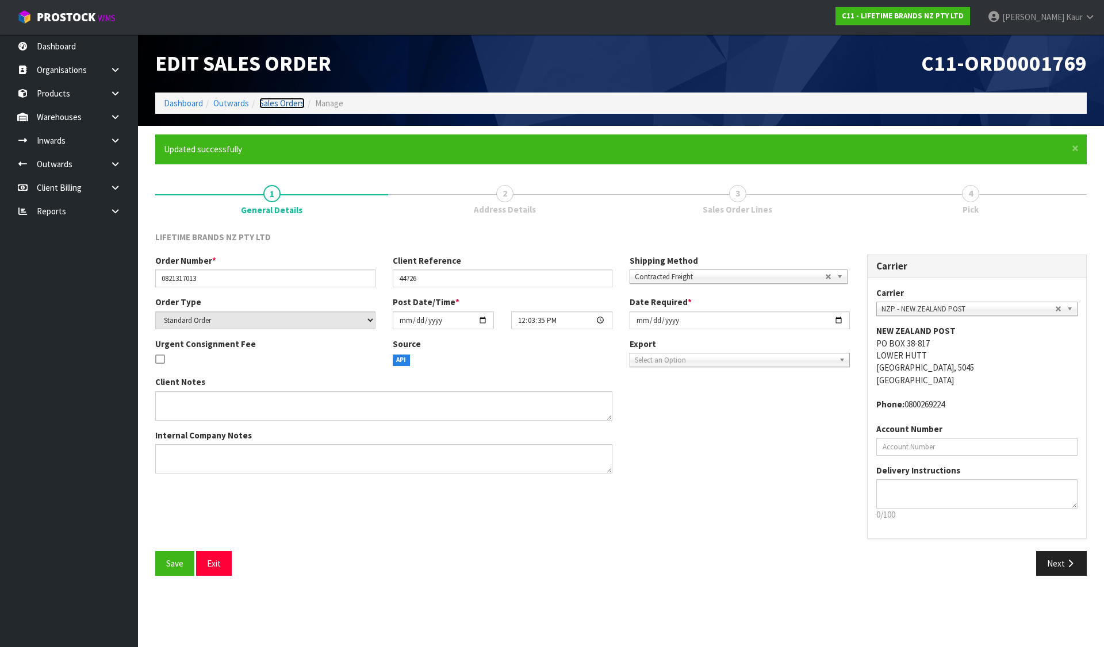
click at [272, 101] on link "Sales Orders" at bounding box center [281, 103] width 45 height 11
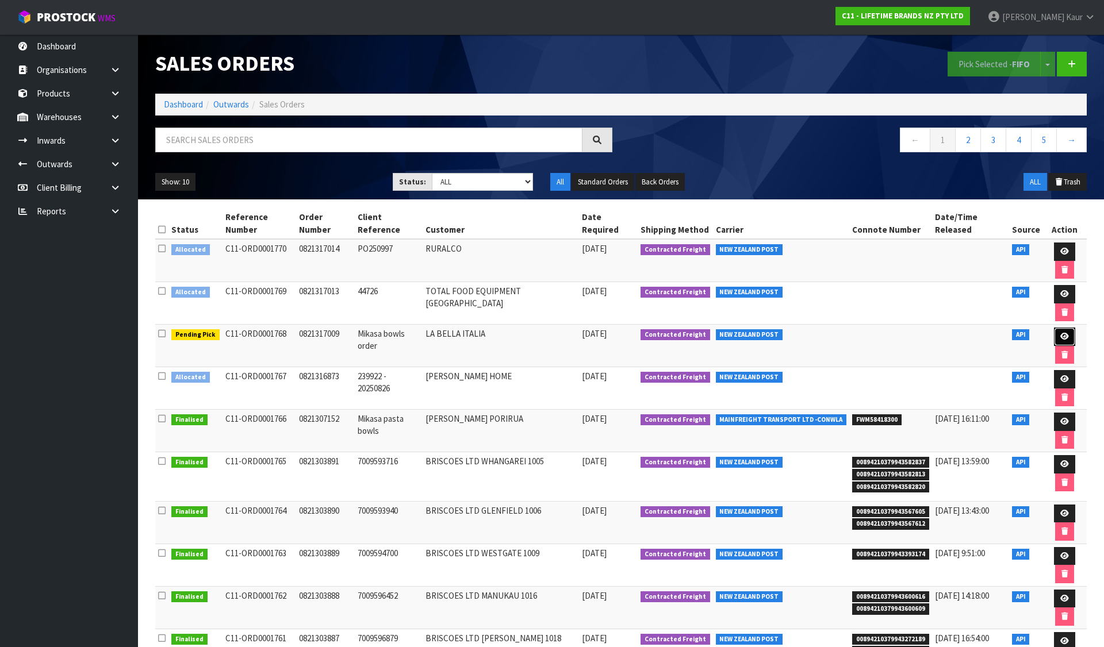
click at [1060, 333] on icon at bounding box center [1064, 336] width 9 height 7
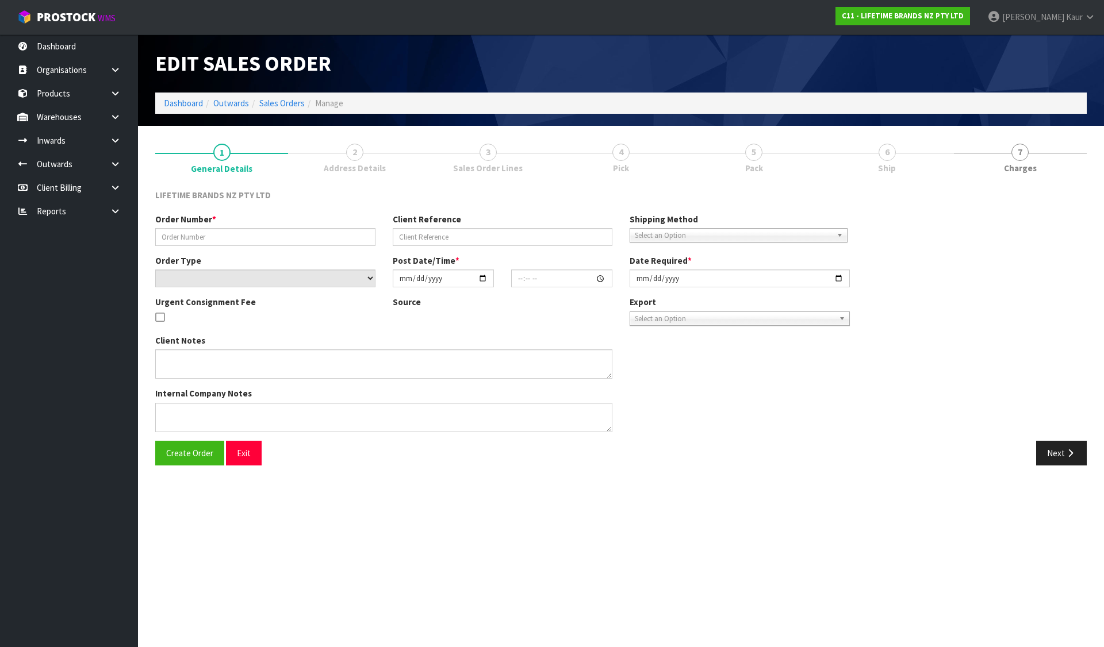
type input "0821317009"
type input "Mikasa bowls order"
select select "number:0"
type input "[DATE]"
type input "11:38:37.000"
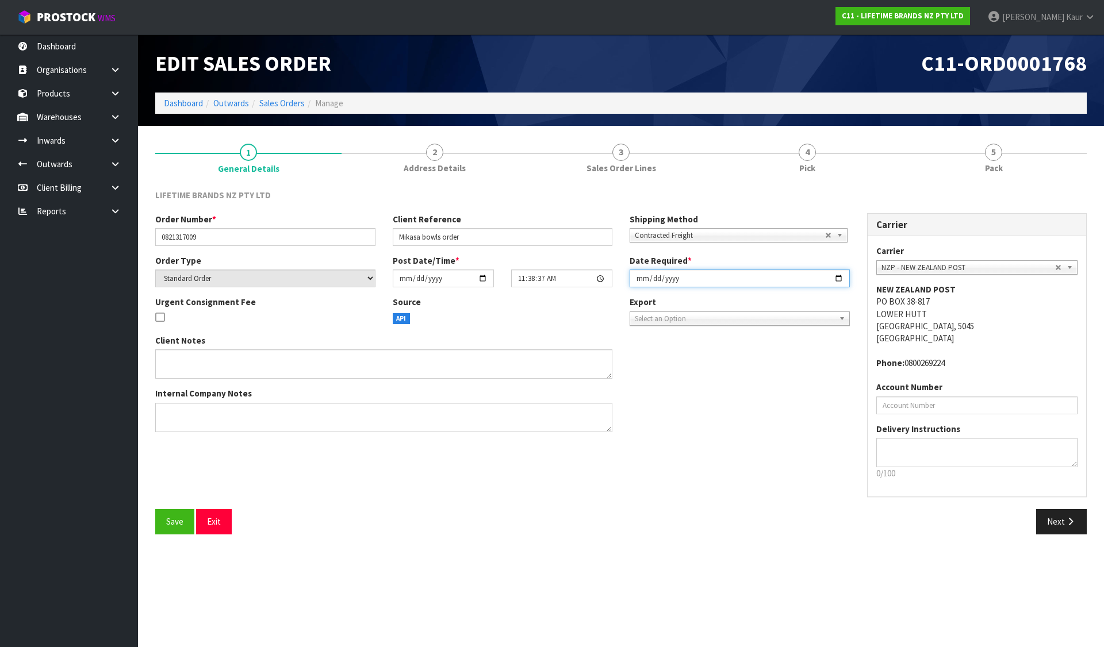
click at [838, 276] on input "[DATE]" at bounding box center [739, 279] width 220 height 18
type input "[DATE]"
click at [156, 525] on button "Save" at bounding box center [174, 521] width 39 height 25
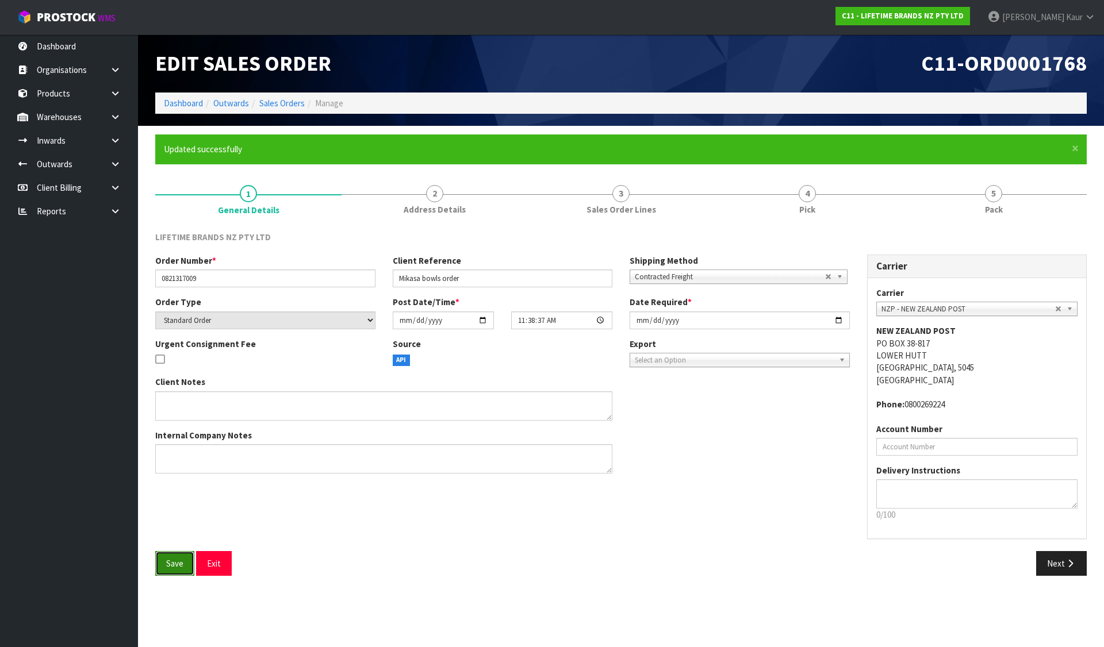
click at [176, 560] on span "Save" at bounding box center [174, 563] width 17 height 11
click at [812, 210] on span "Pick" at bounding box center [807, 209] width 16 height 12
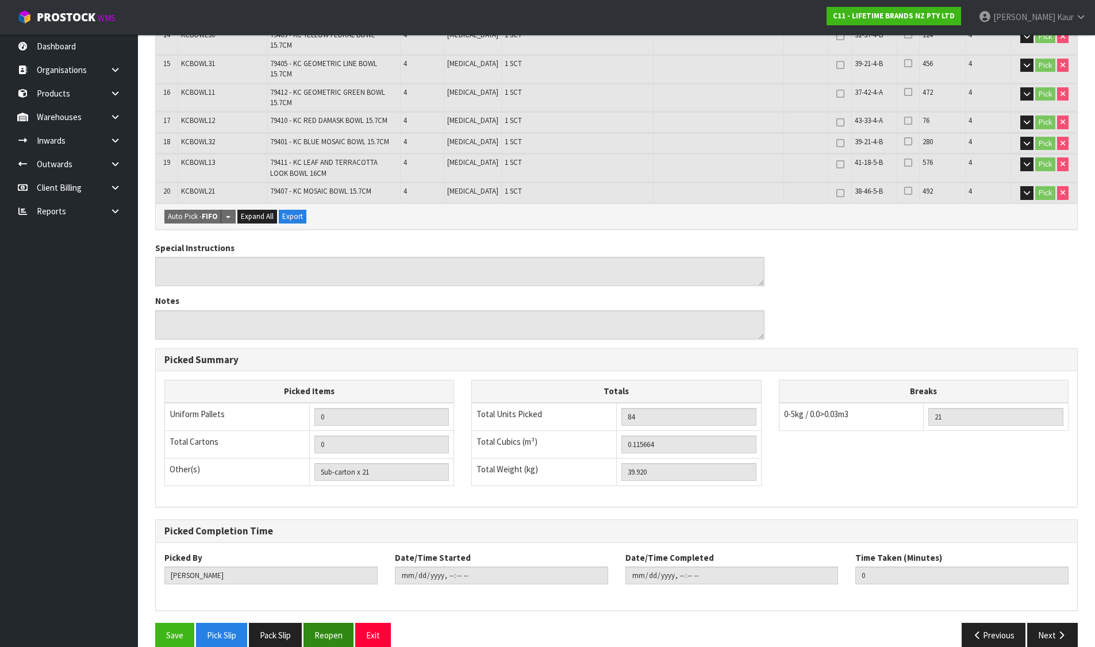
scroll to position [587, 0]
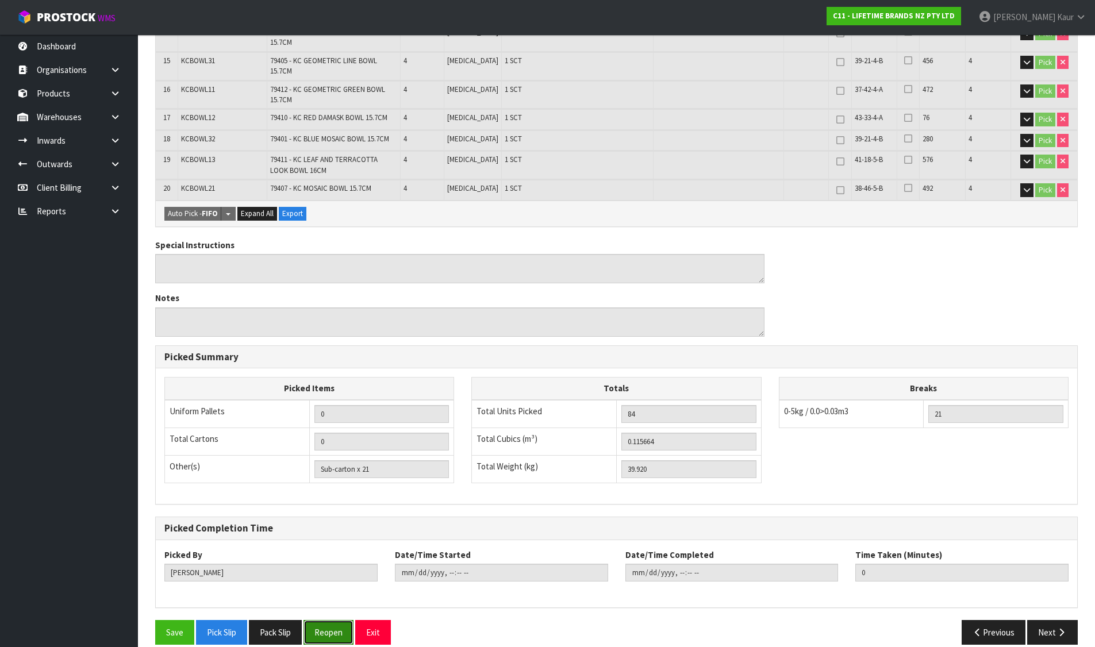
click at [324, 622] on button "Reopen" at bounding box center [328, 632] width 50 height 25
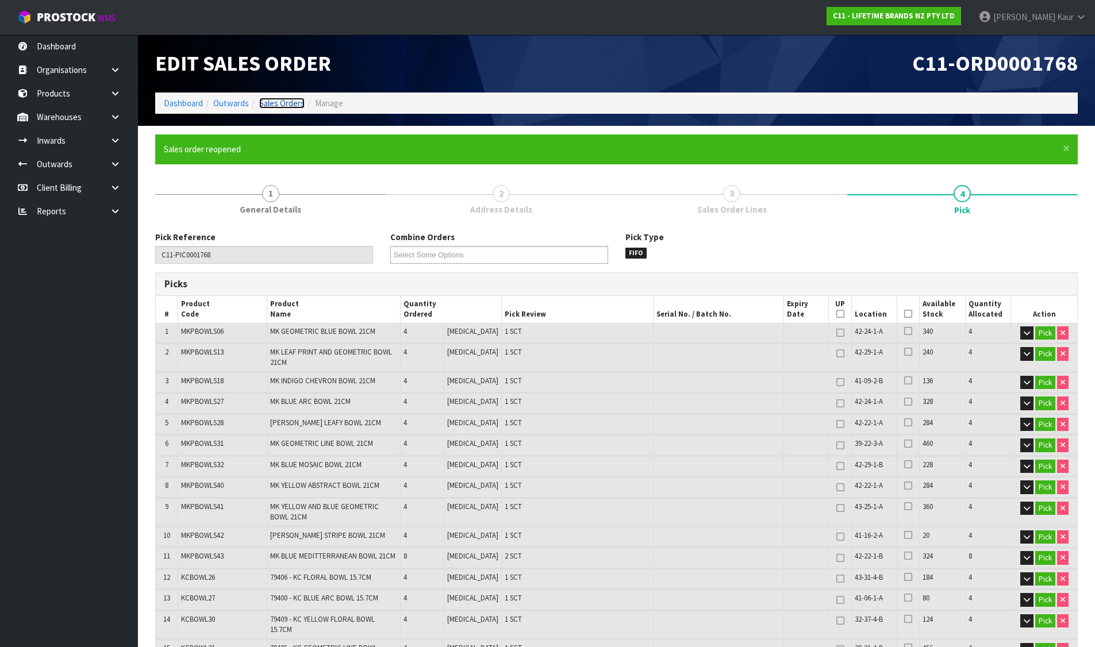
click at [286, 104] on link "Sales Orders" at bounding box center [281, 103] width 45 height 11
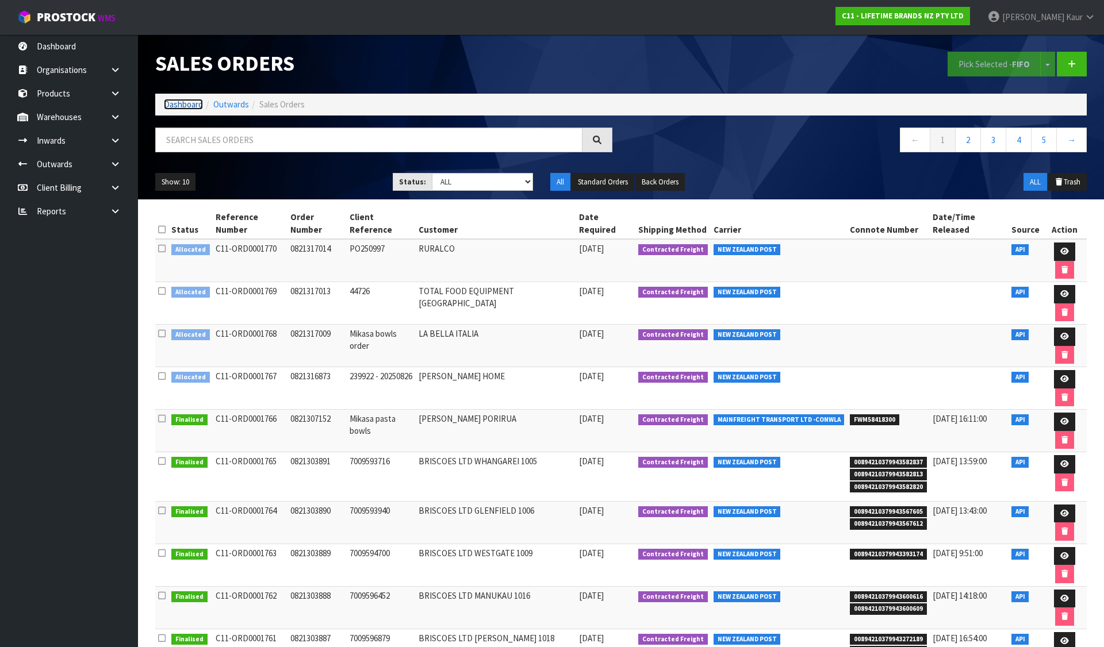
click at [182, 104] on link "Dashboard" at bounding box center [183, 104] width 39 height 11
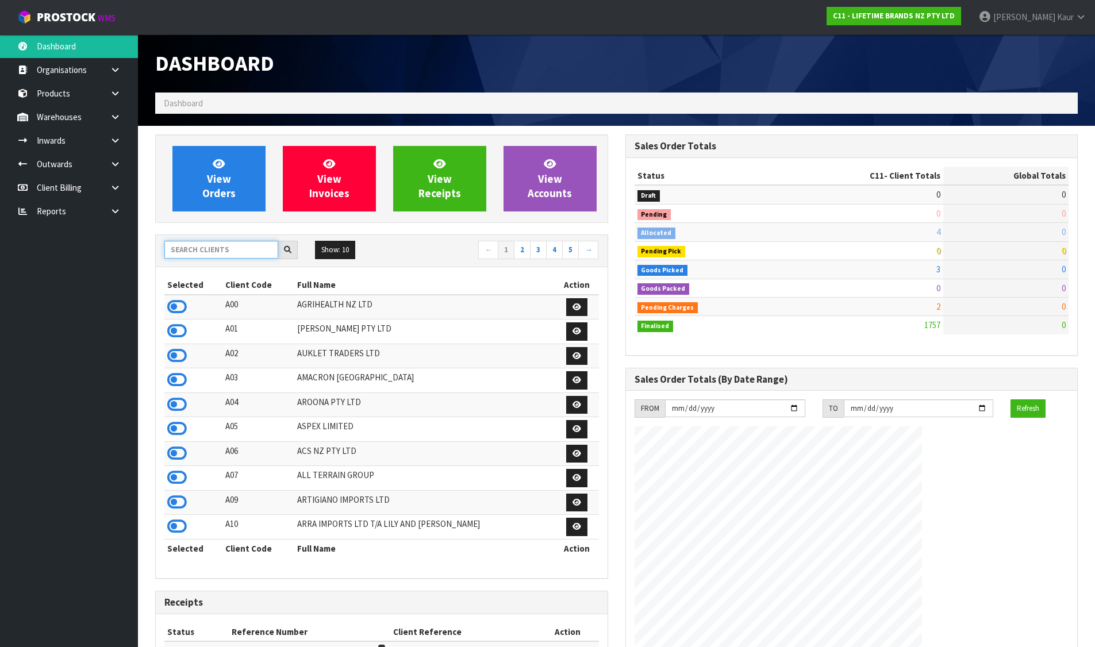
click at [206, 247] on input "text" at bounding box center [221, 250] width 114 height 18
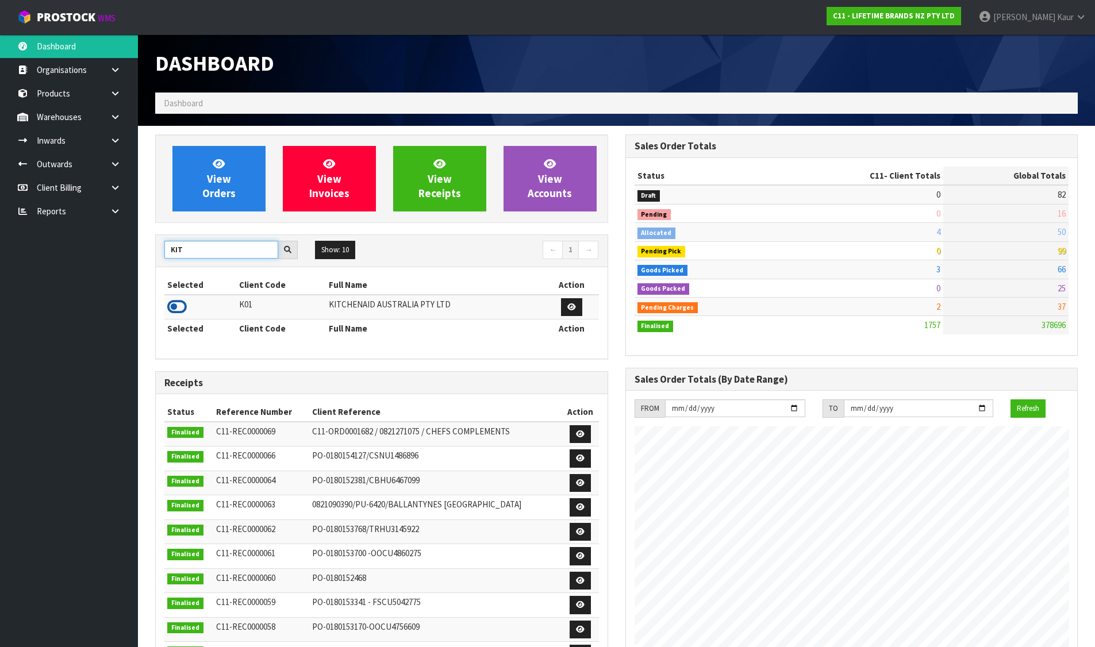
type input "KIT"
click at [180, 299] on icon at bounding box center [177, 306] width 20 height 17
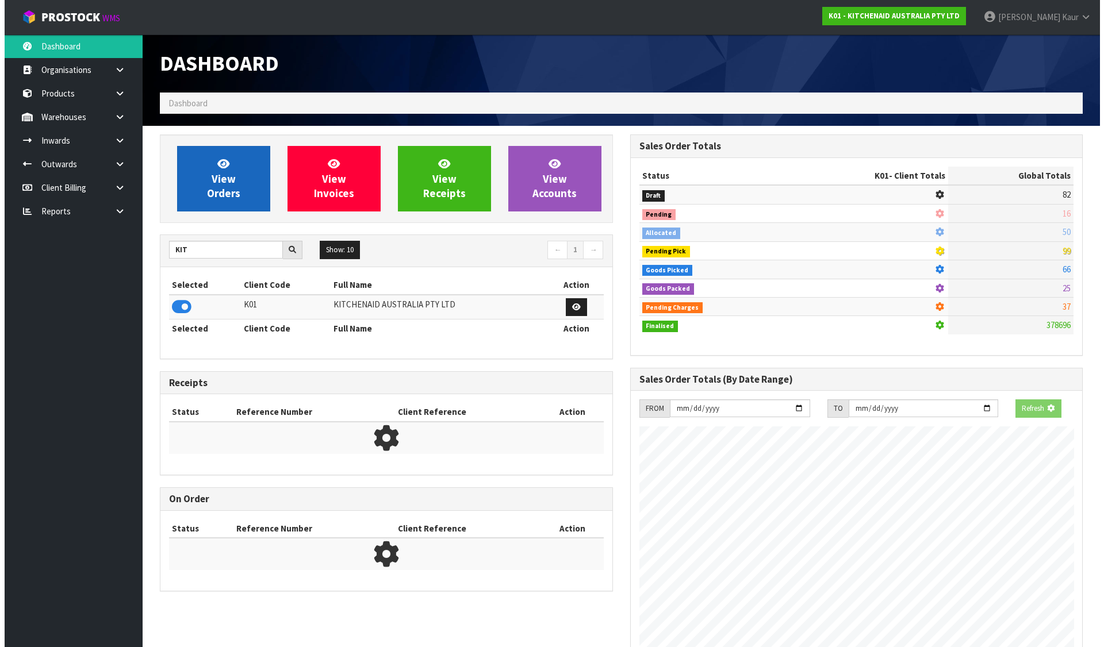
scroll to position [574027, 574274]
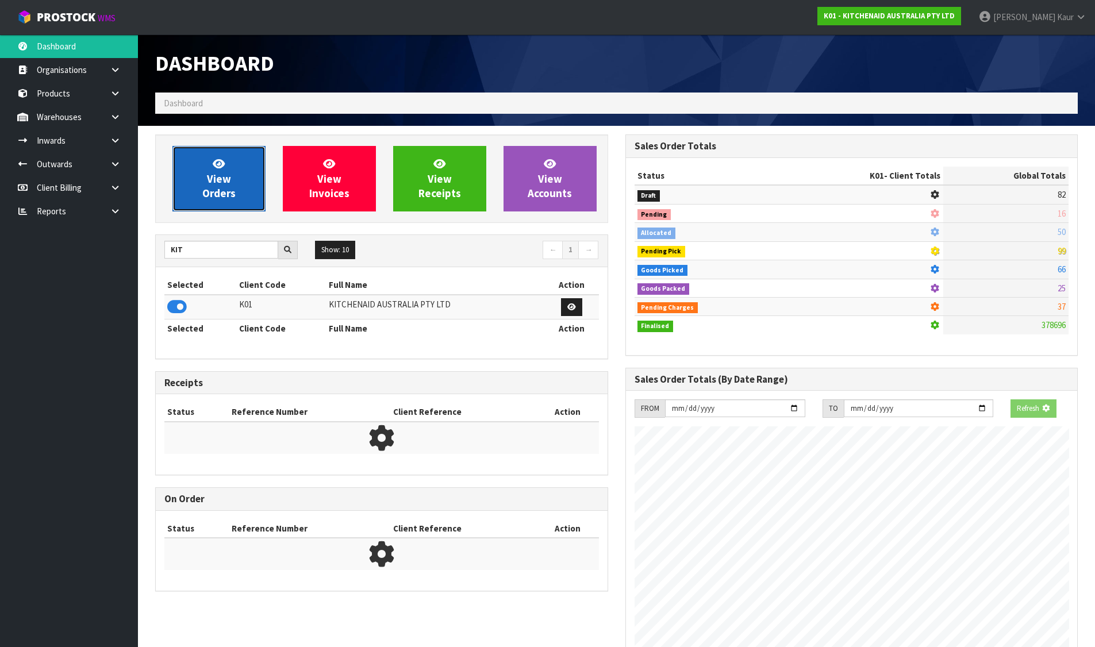
click at [234, 187] on span "View Orders" at bounding box center [218, 178] width 33 height 43
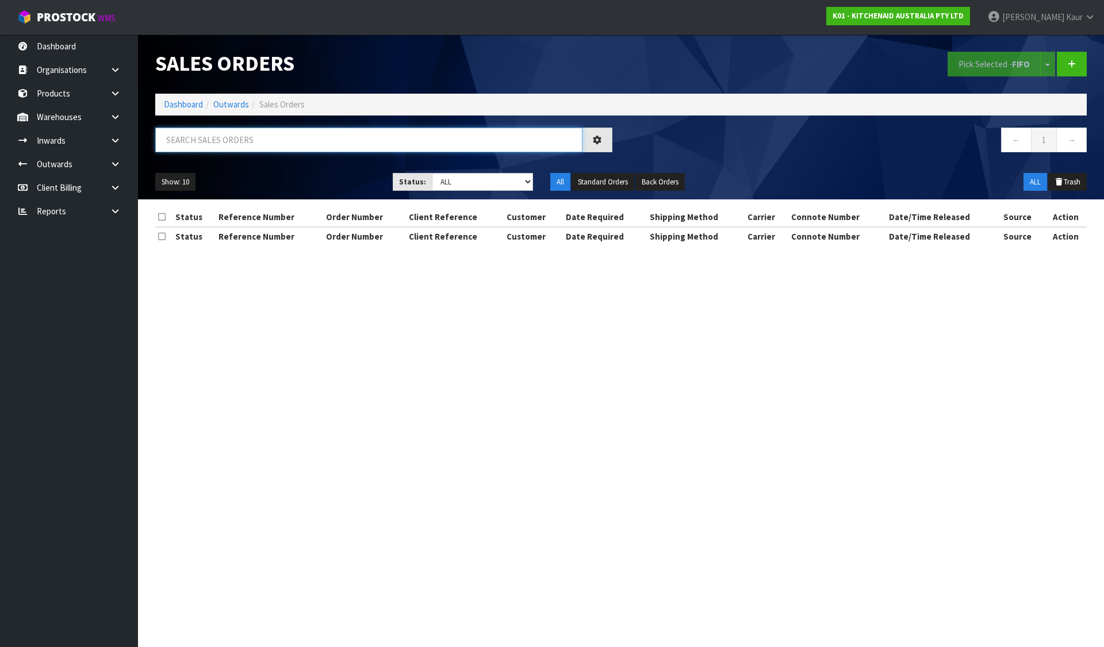
click at [412, 138] on input "text" at bounding box center [368, 140] width 427 height 25
paste input "0206795535"
type input "0206795535"
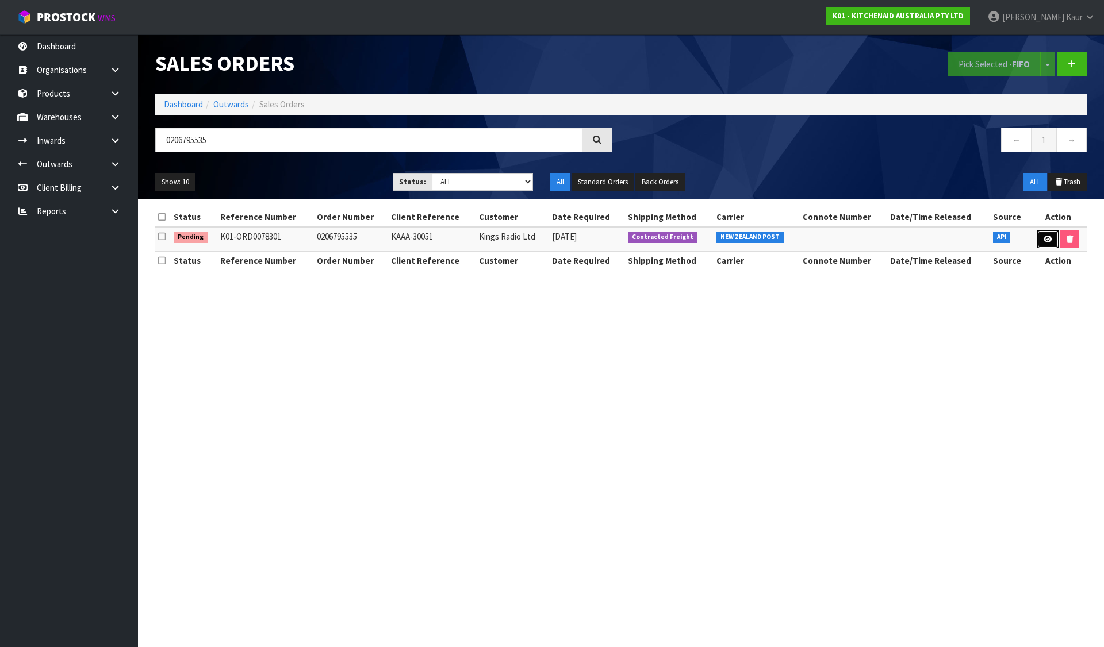
click at [1050, 238] on icon at bounding box center [1047, 239] width 9 height 7
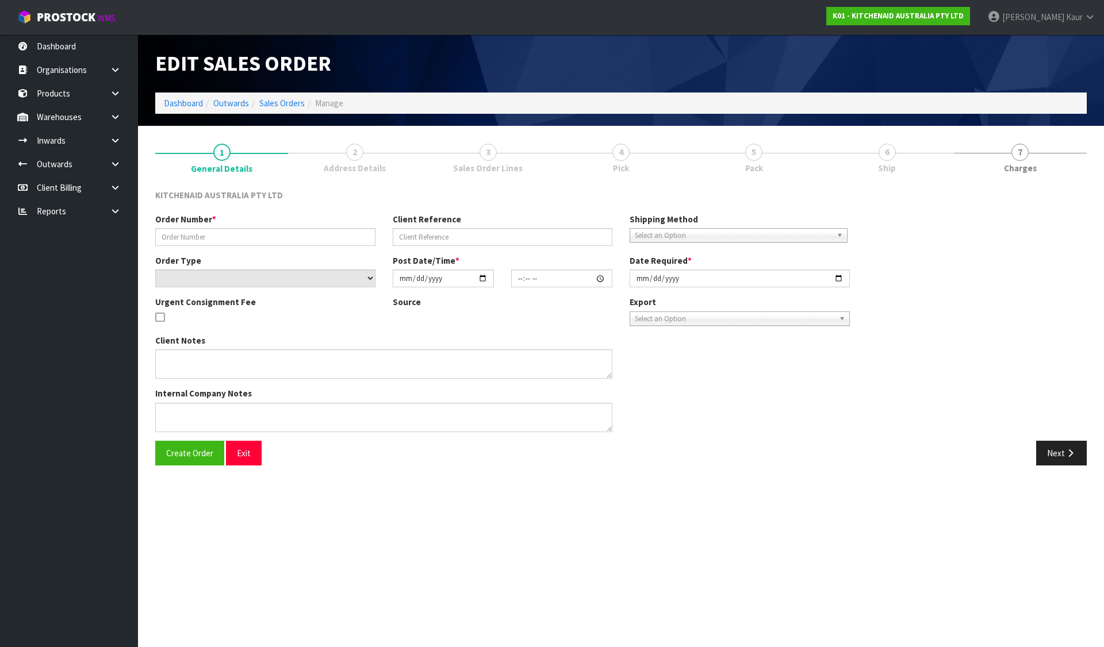
type input "0206795535"
type input "KAAA-30051"
select select "number:0"
type input "[DATE]"
type input "17:35:51.000"
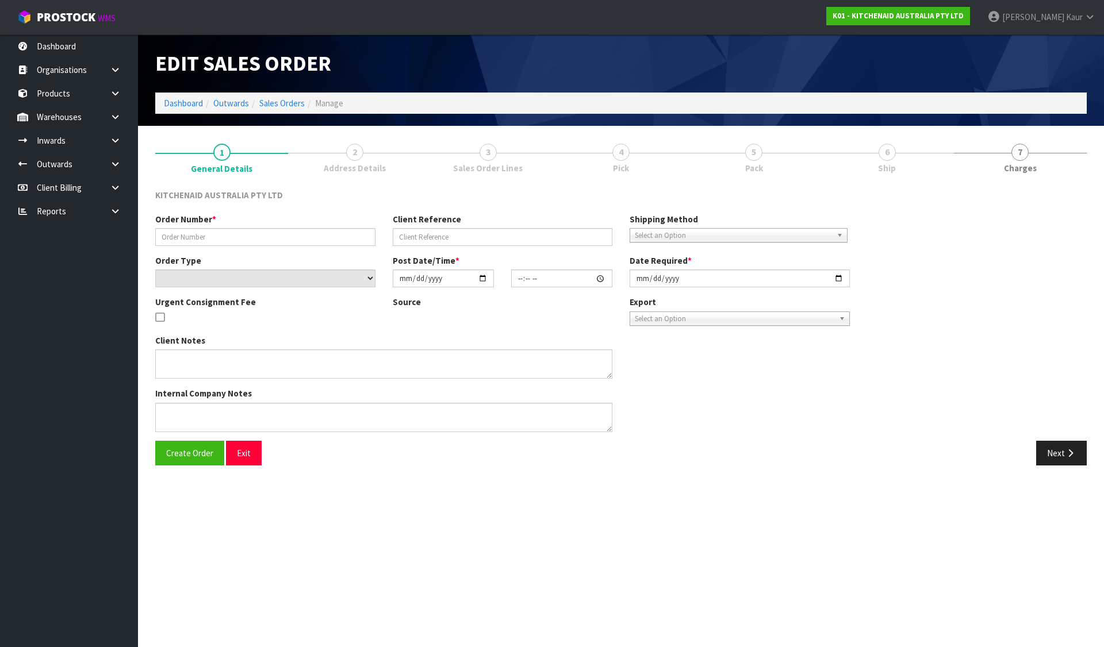
type input "[DATE]"
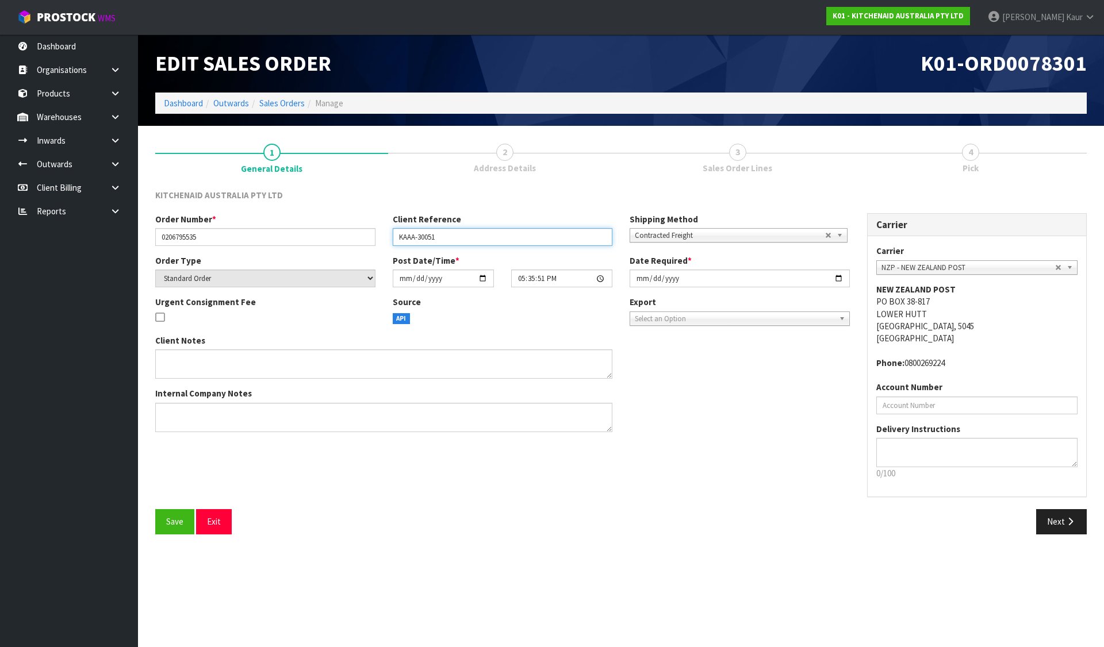
click at [527, 234] on input "KAAA-30051" at bounding box center [503, 237] width 220 height 18
paste input "PLEASE CANCEL AND WE WILL SUBMIT WHEN YOU GUYS HAVE STOCK."
drag, startPoint x: 170, startPoint y: 519, endPoint x: 523, endPoint y: 320, distance: 405.8
click at [170, 520] on span "Save" at bounding box center [174, 521] width 17 height 11
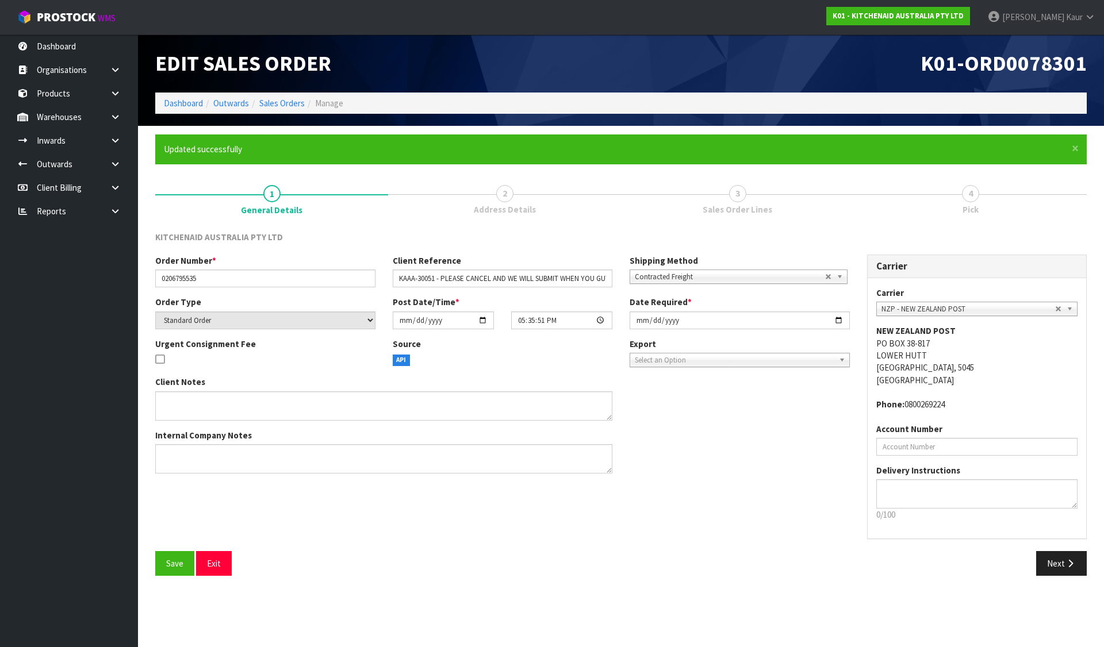
type input "KAAA-30051 - PLEASE CANCEL AND WE WILL SUBMIT WHEN"
click at [1063, 566] on button "Next" at bounding box center [1061, 563] width 51 height 25
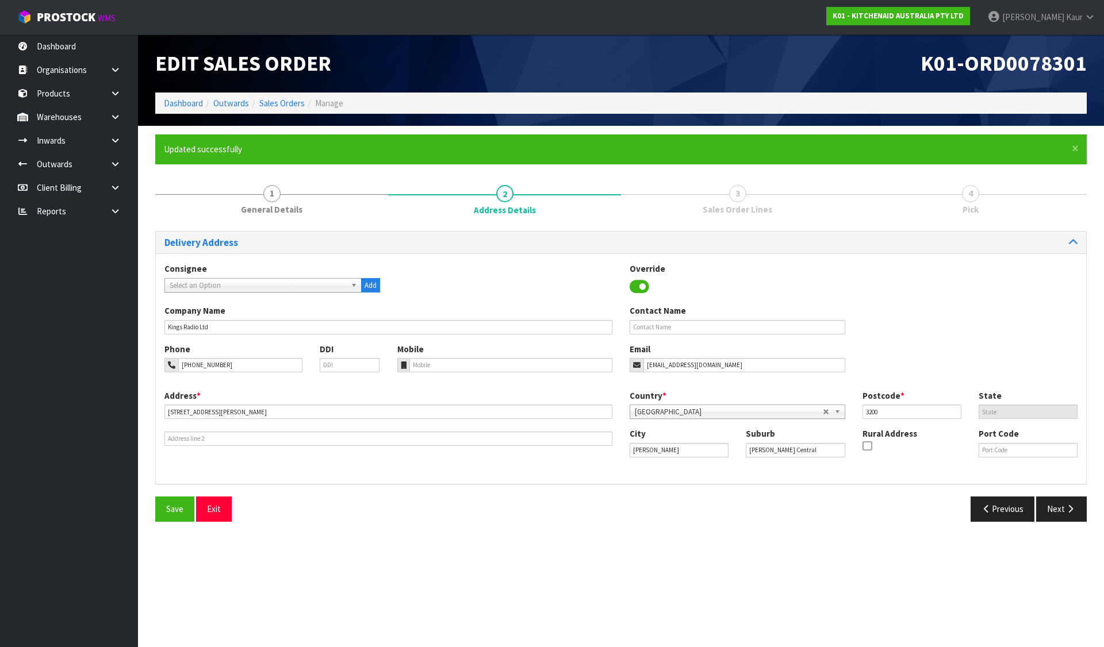
click at [1068, 493] on div "Delivery Address Consignee 000001.BAY MECHANICS - BAY MECHANICS 000001A - BRAKE…" at bounding box center [620, 380] width 931 height 299
click at [1062, 503] on button "Next" at bounding box center [1061, 509] width 51 height 25
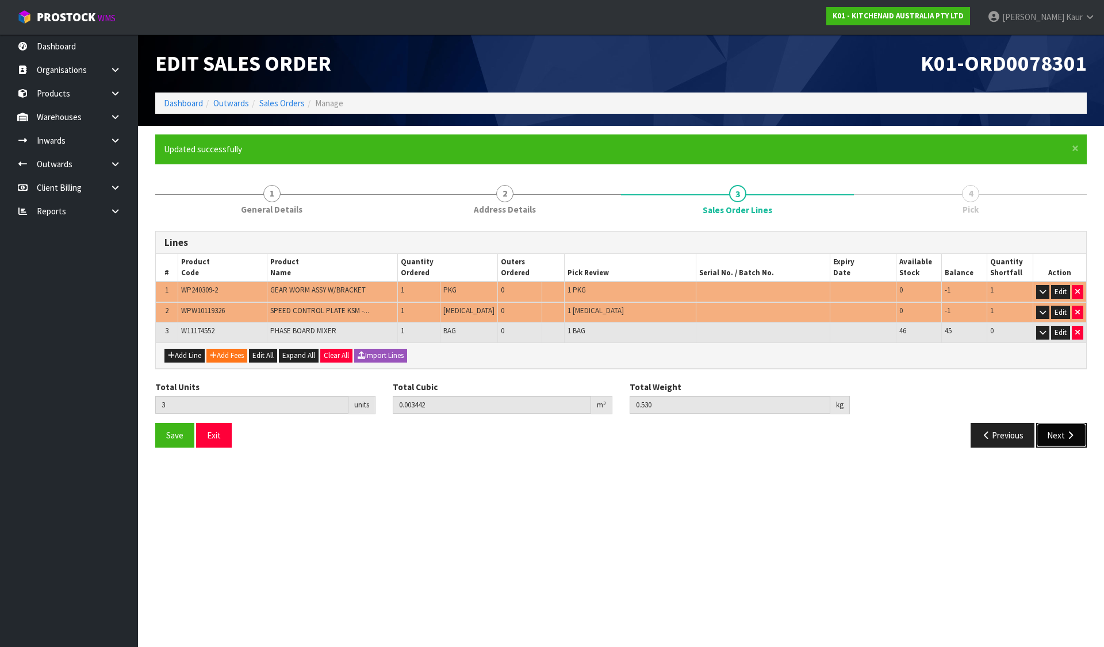
click at [1039, 425] on button "Next" at bounding box center [1061, 435] width 51 height 25
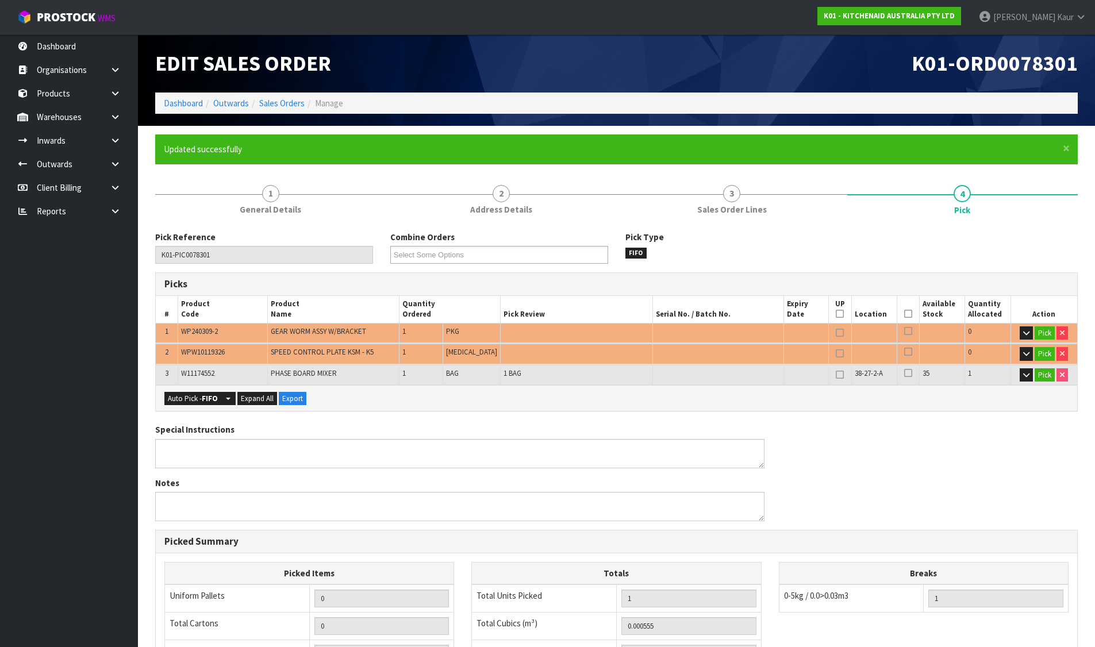
click at [1049, 430] on div "Special Instructions Notes" at bounding box center [617, 477] width 940 height 106
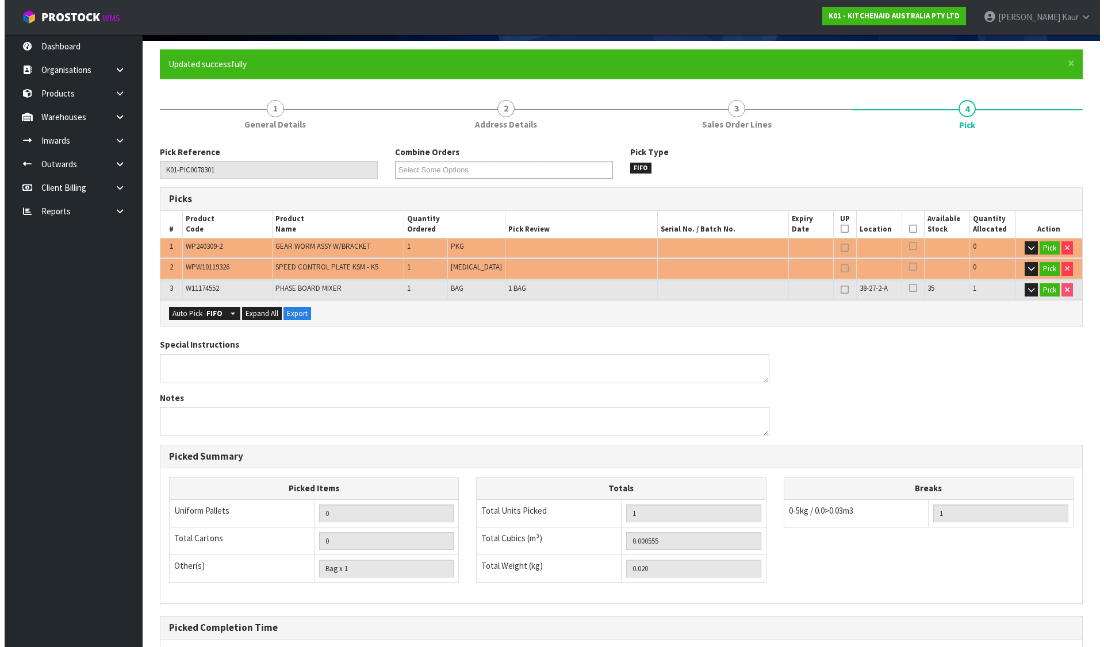
scroll to position [200, 0]
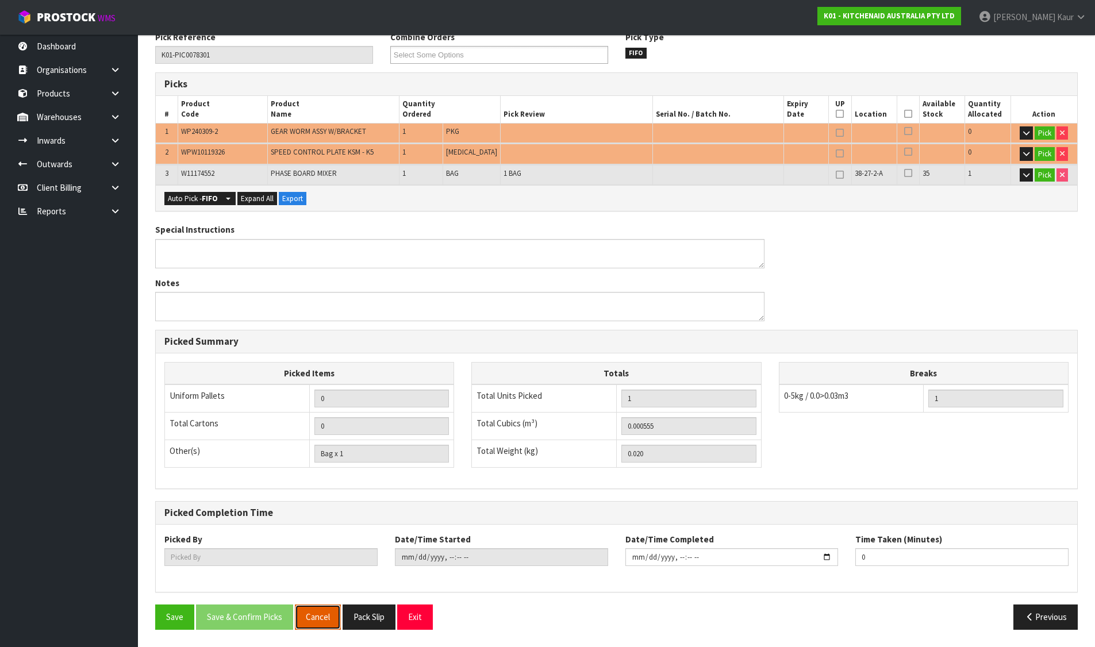
click at [310, 614] on button "Cancel" at bounding box center [318, 617] width 46 height 25
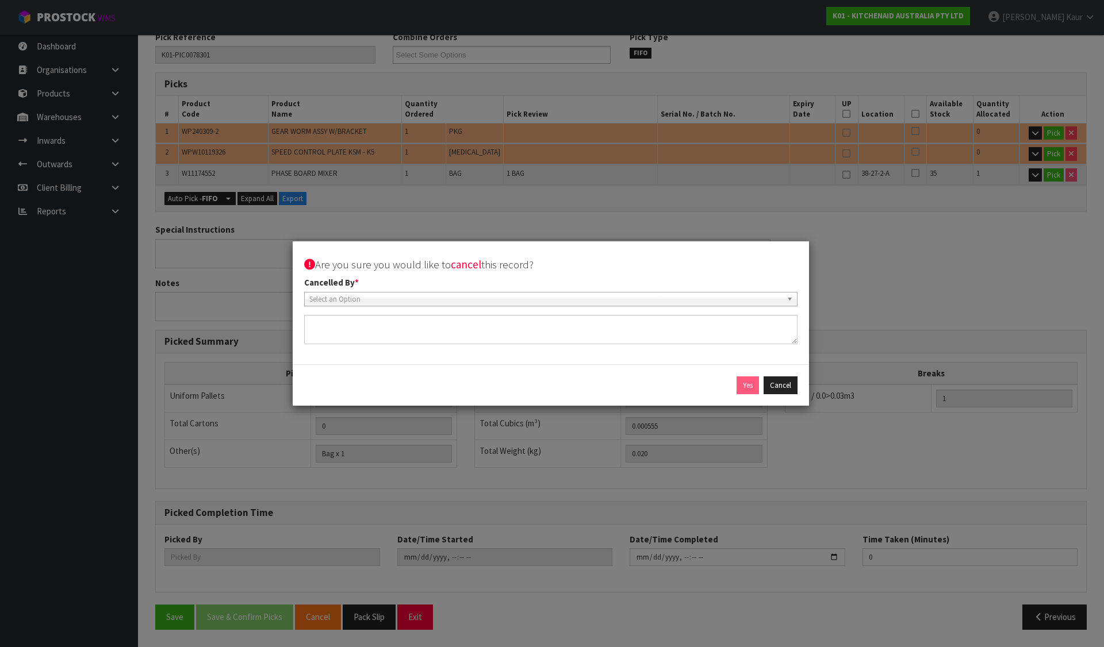
click at [345, 301] on span "Select an Option" at bounding box center [545, 300] width 472 height 14
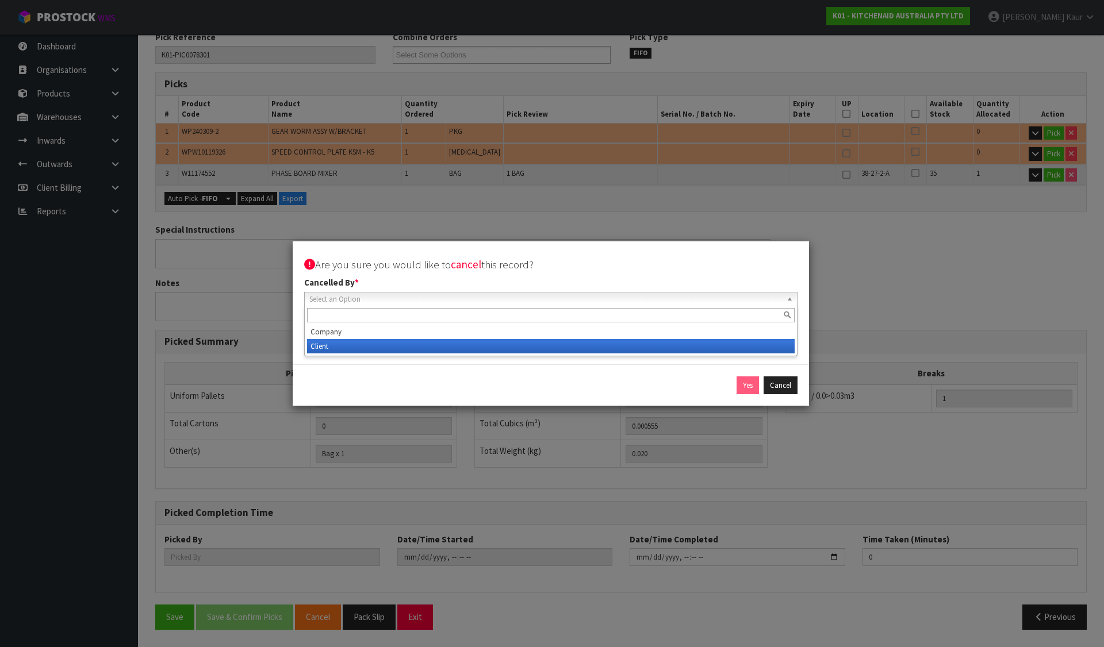
click at [337, 348] on li "Client" at bounding box center [550, 346] width 487 height 14
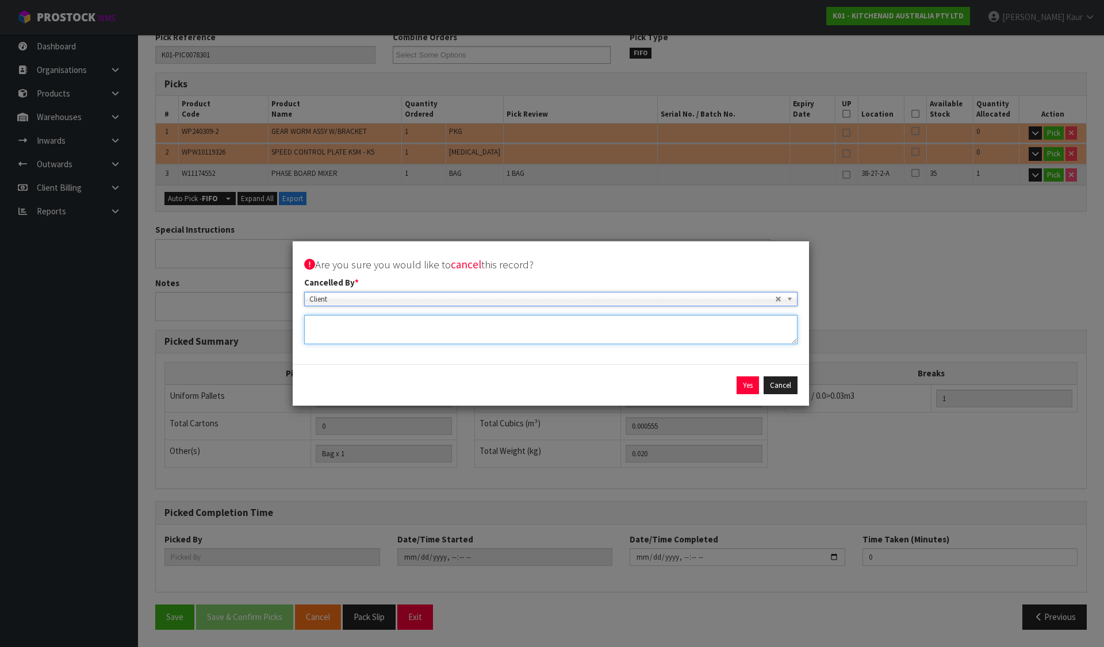
click at [341, 334] on textarea at bounding box center [550, 329] width 493 height 29
paste textarea "PLEASE CANCEL AND WE WILL SUBMIT WHEN YOU GUYS HAVE STOCK."
type textarea "PLEASE CANCEL AND WE WILL SUBMIT WHEN YOU GUYS HAVE STOCK."
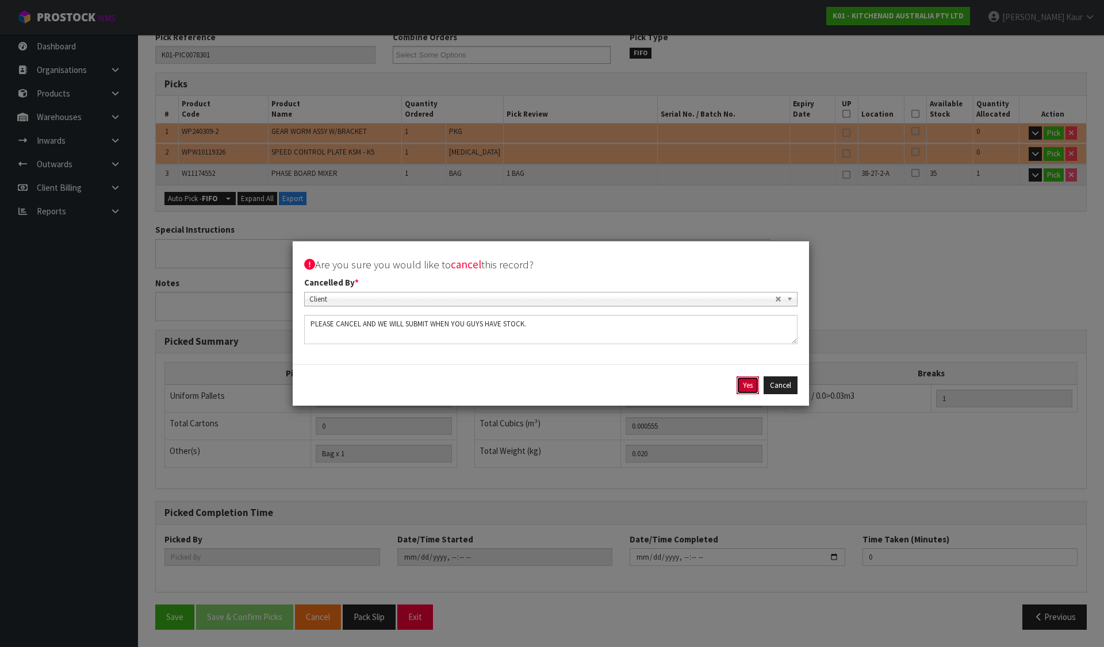
click at [737, 387] on button "Yes" at bounding box center [747, 385] width 22 height 18
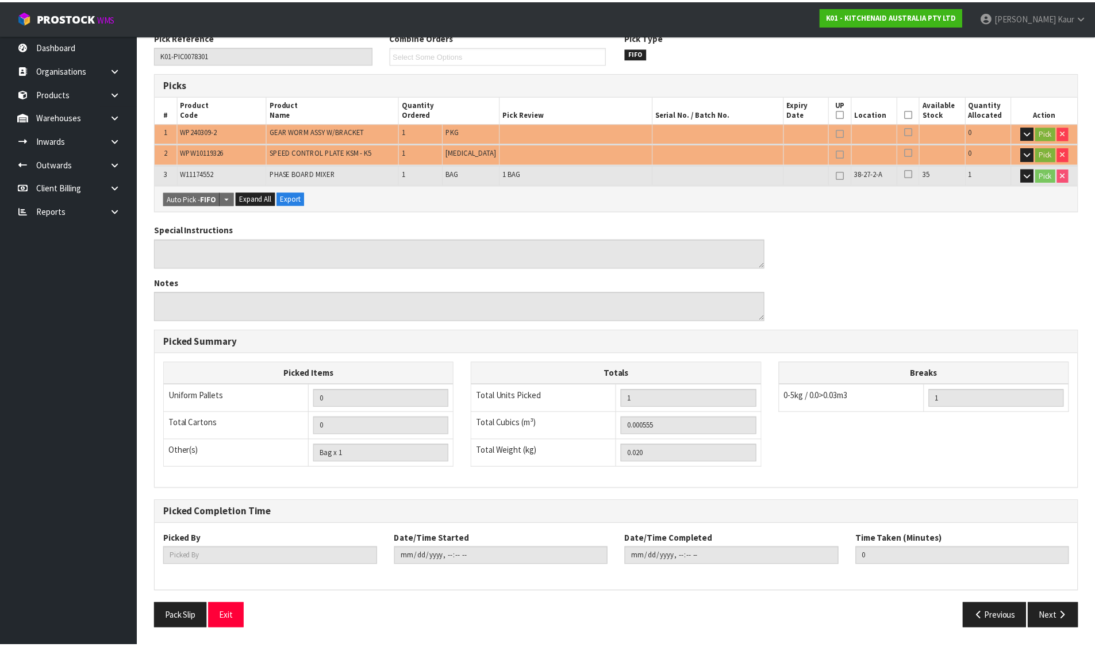
scroll to position [0, 0]
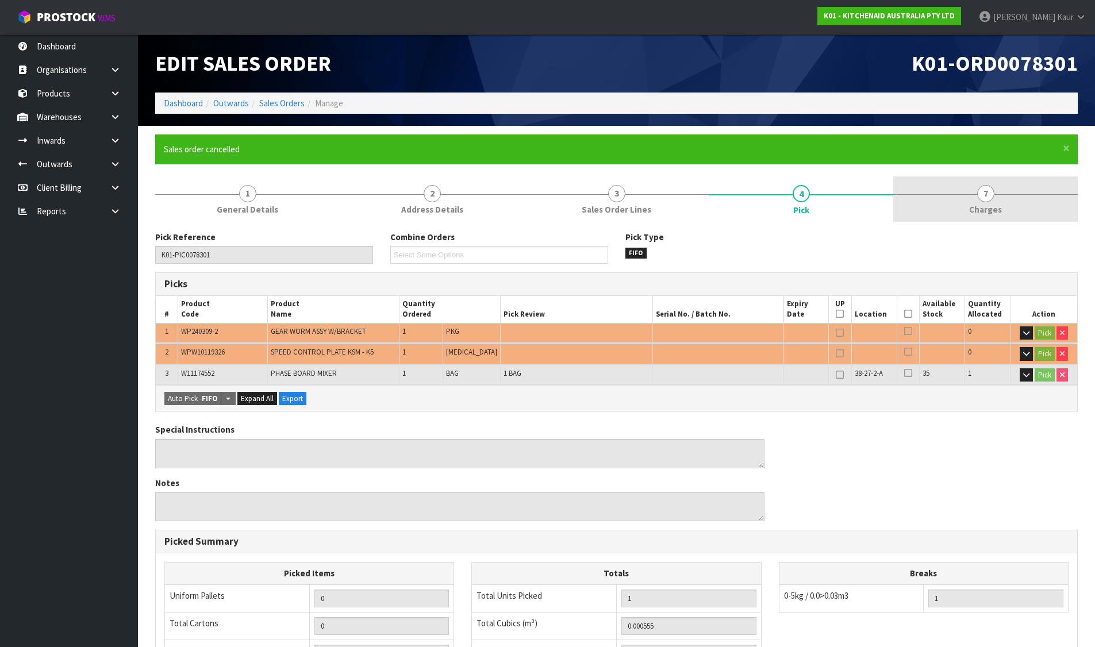
click at [1020, 195] on link "7 [GEOGRAPHIC_DATA]" at bounding box center [985, 198] width 184 height 45
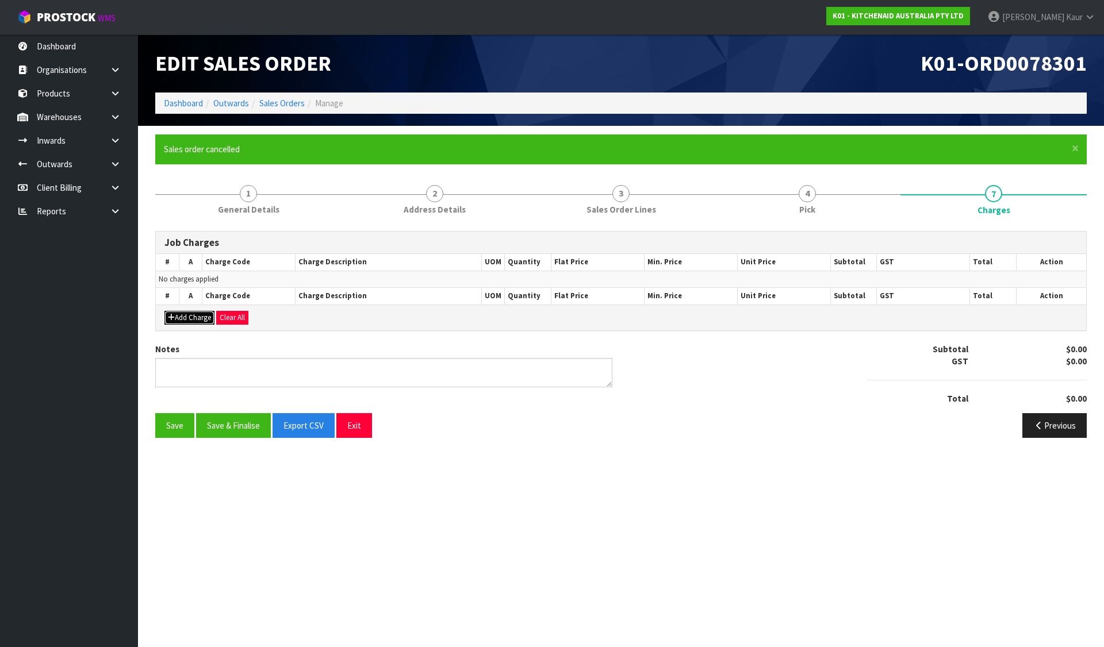
click at [192, 316] on button "Add Charge" at bounding box center [189, 318] width 50 height 14
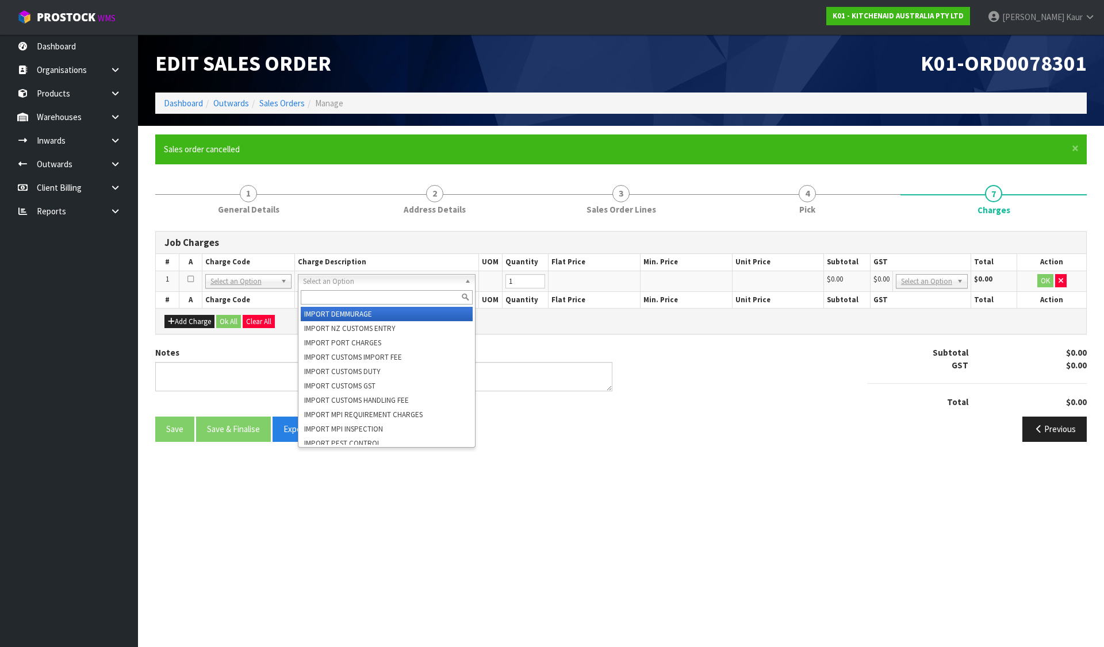
click at [335, 300] on input "text" at bounding box center [387, 297] width 172 height 14
type input "can"
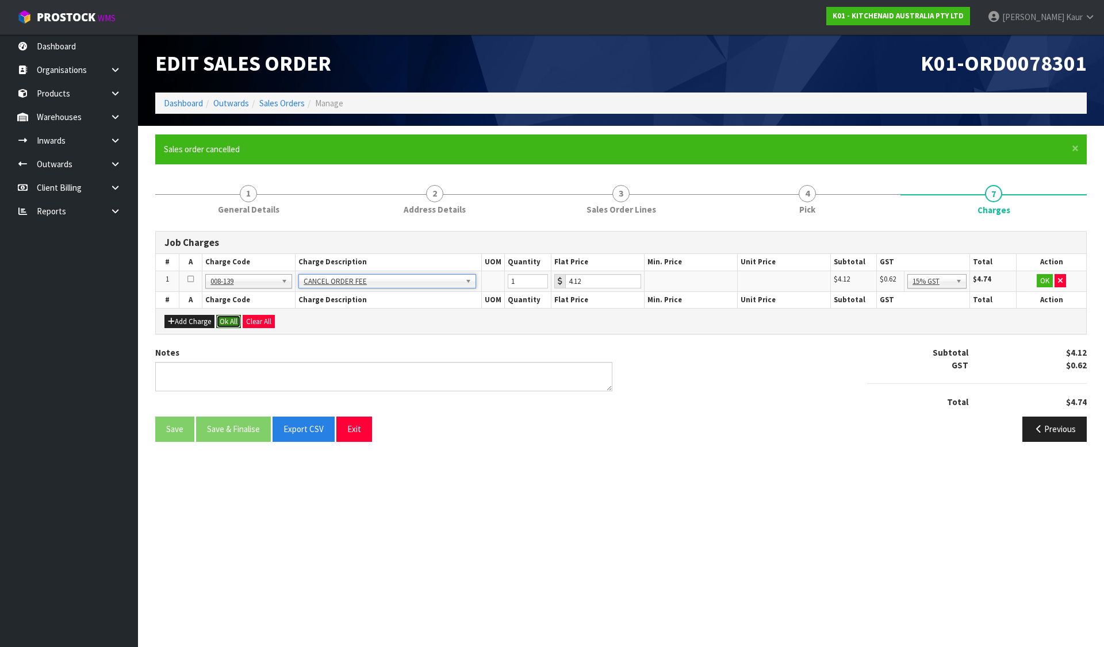
click at [233, 323] on button "Ok All" at bounding box center [228, 322] width 25 height 14
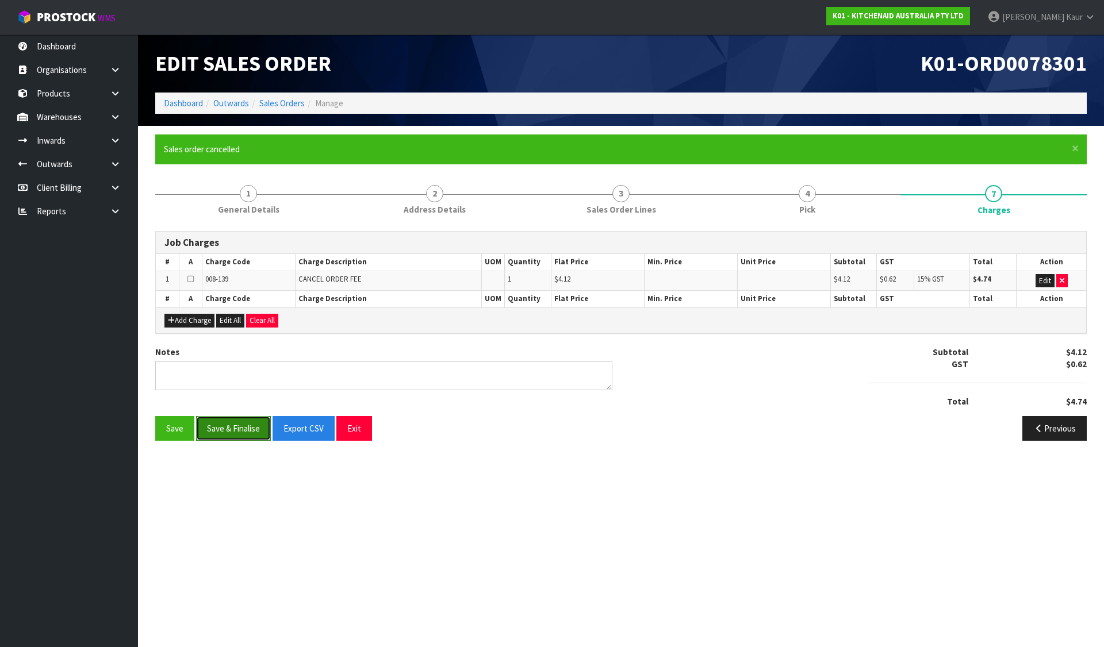
click at [233, 425] on button "Save & Finalise" at bounding box center [233, 428] width 75 height 25
click at [276, 96] on ol "Dashboard Outwards Sales Orders Manage" at bounding box center [620, 103] width 931 height 21
click at [279, 102] on link "Sales Orders" at bounding box center [281, 103] width 45 height 11
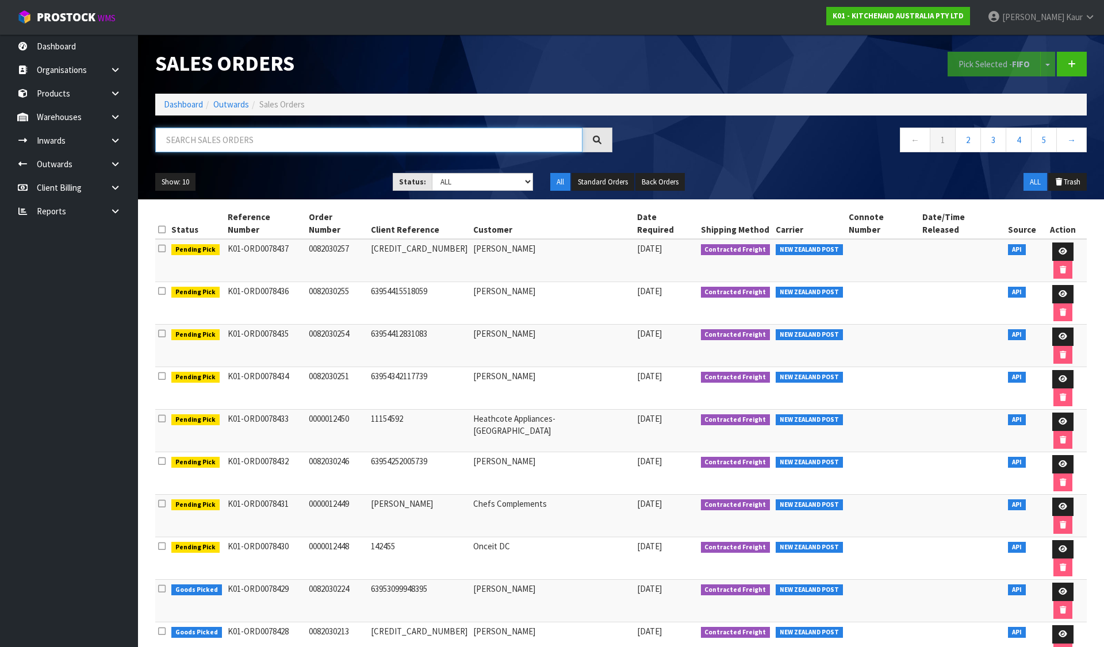
click at [353, 141] on input "text" at bounding box center [368, 140] width 427 height 25
click at [447, 147] on input "text" at bounding box center [368, 140] width 427 height 25
paste input "0206795535"
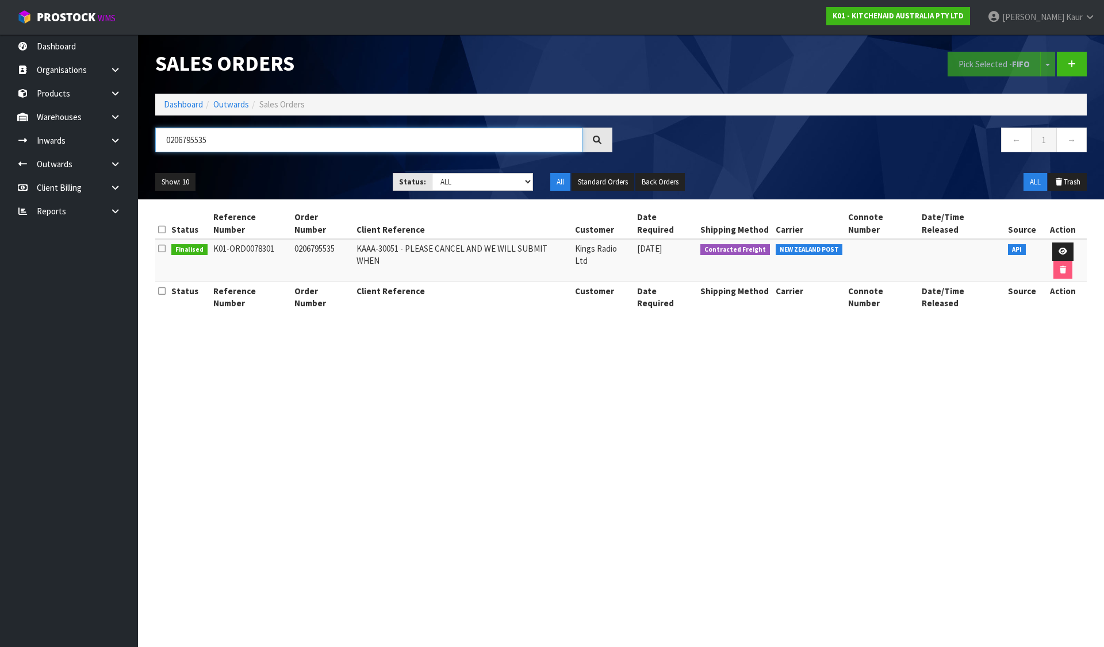
click at [194, 138] on input "0206795535" at bounding box center [368, 140] width 427 height 25
paste input "29132"
type input "29132"
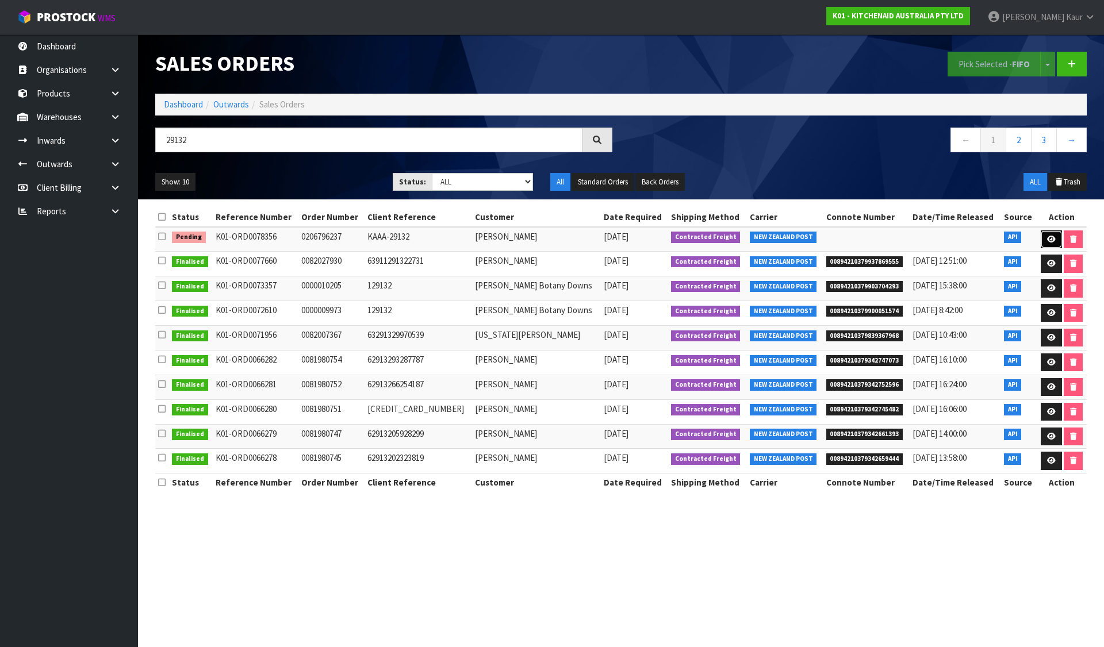
click at [1048, 232] on link at bounding box center [1050, 239] width 21 height 18
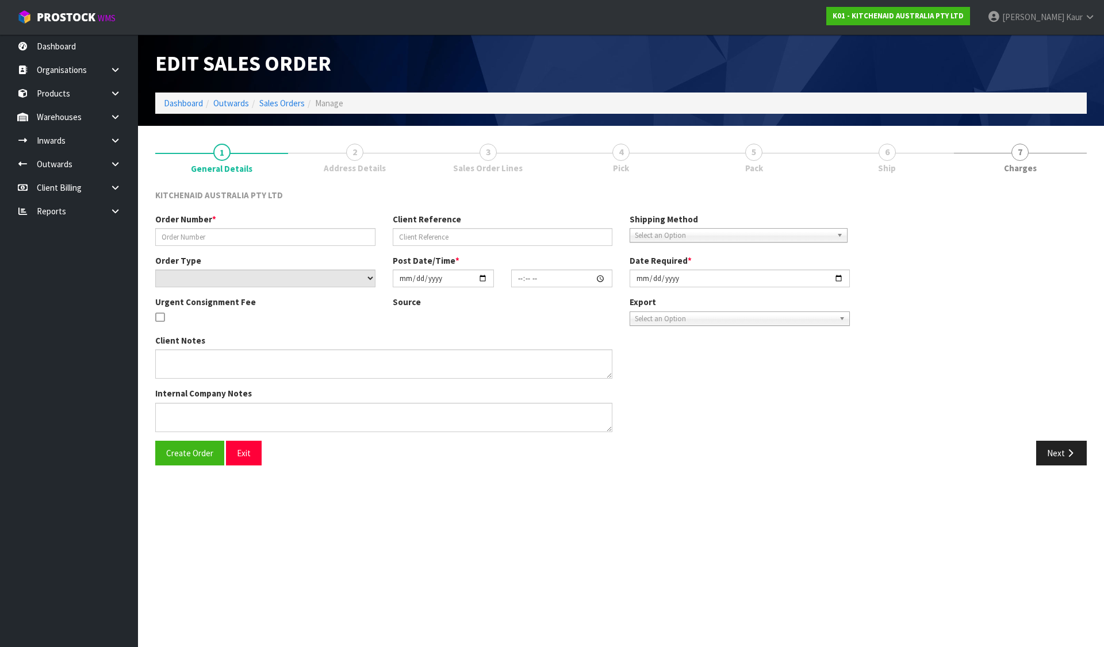
type input "0206796237"
type input "KAAA-29132"
select select "number:0"
type input "[DATE]"
type input "17:37:00.000"
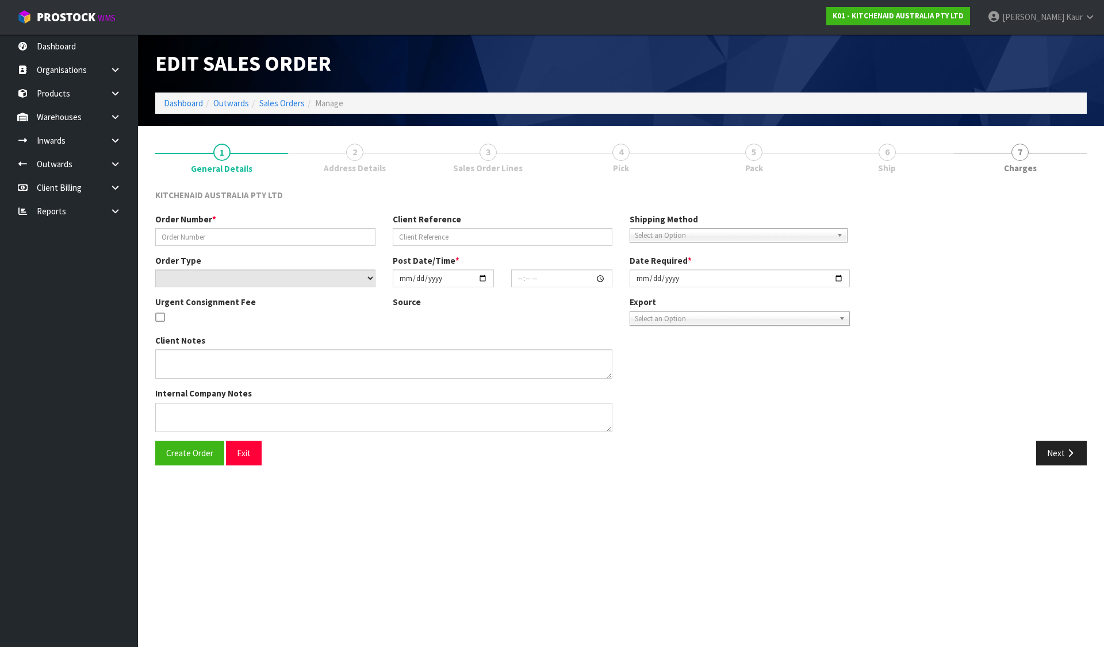
type input "[DATE]"
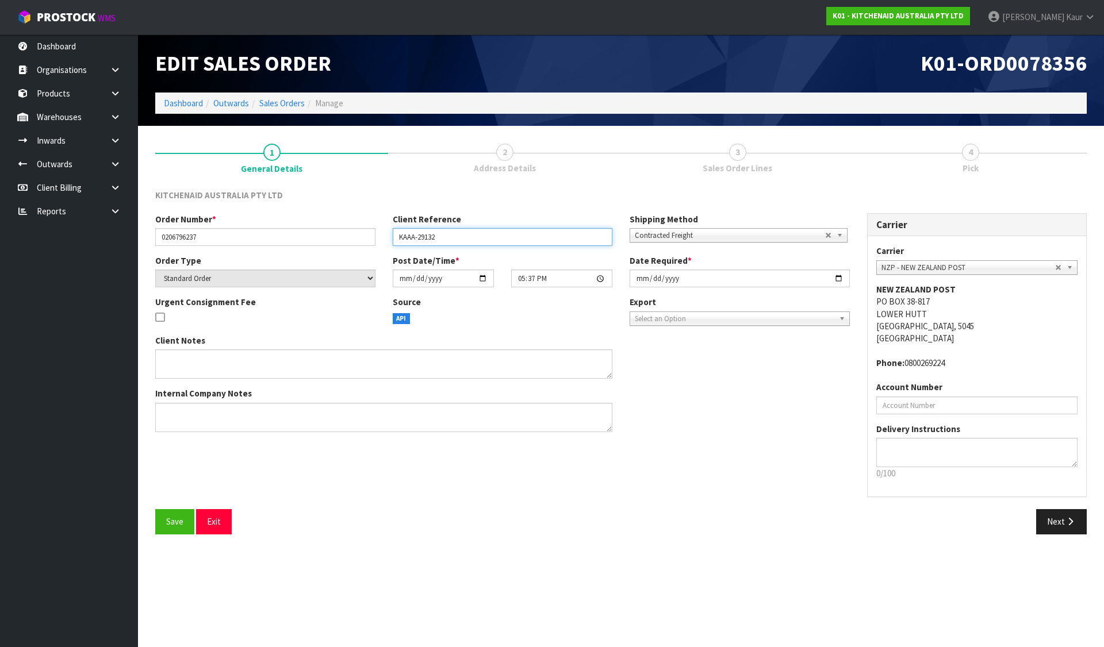
click at [499, 238] on input "KAAA-29132" at bounding box center [503, 237] width 220 height 18
paste input "CANCEL"
type input "KAAA-29132 - CANCEL"
click at [182, 520] on span "Save" at bounding box center [174, 521] width 17 height 11
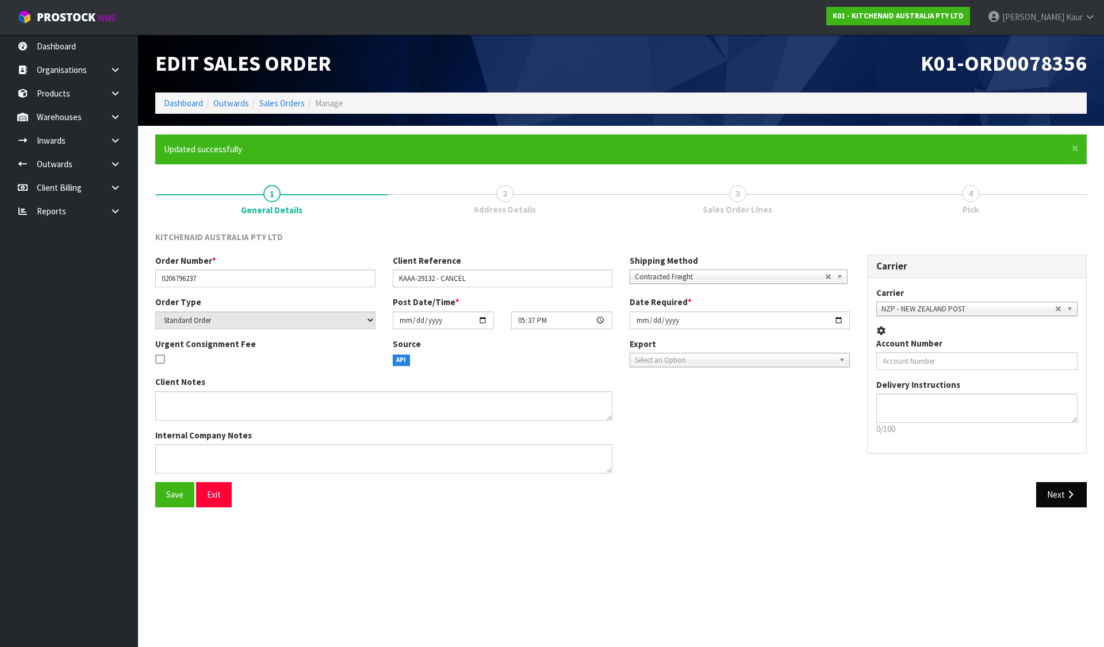
click at [1057, 566] on section "Edit Sales Order K01-ORD0078356 Dashboard Outwards Sales Orders Manage × Close …" at bounding box center [552, 323] width 1104 height 647
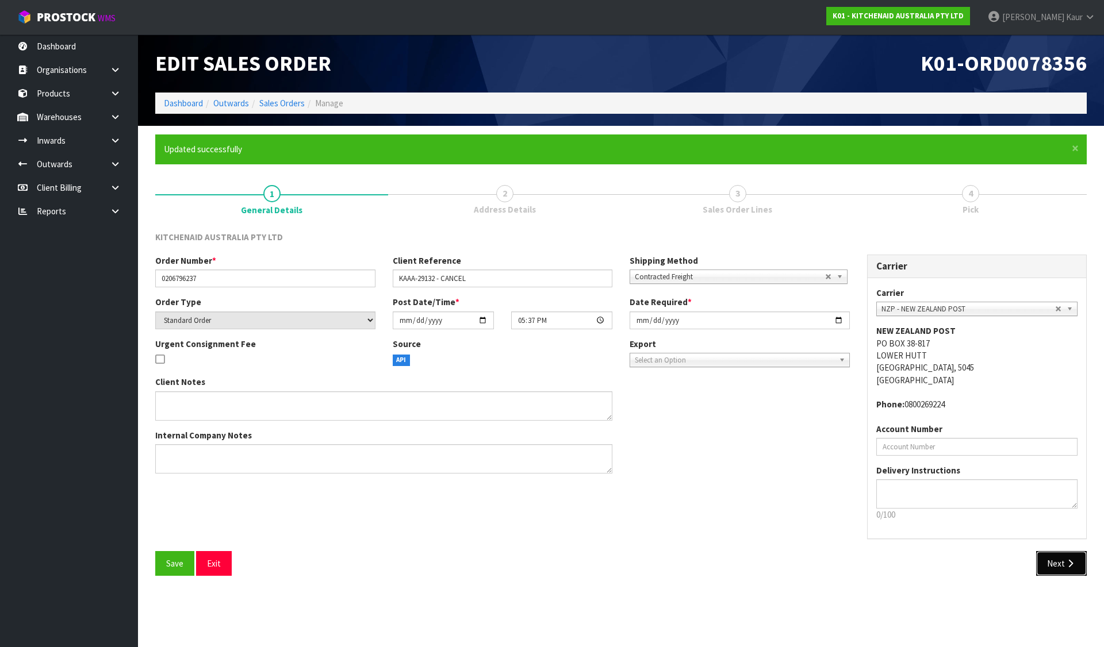
click at [1058, 566] on button "Next" at bounding box center [1061, 563] width 51 height 25
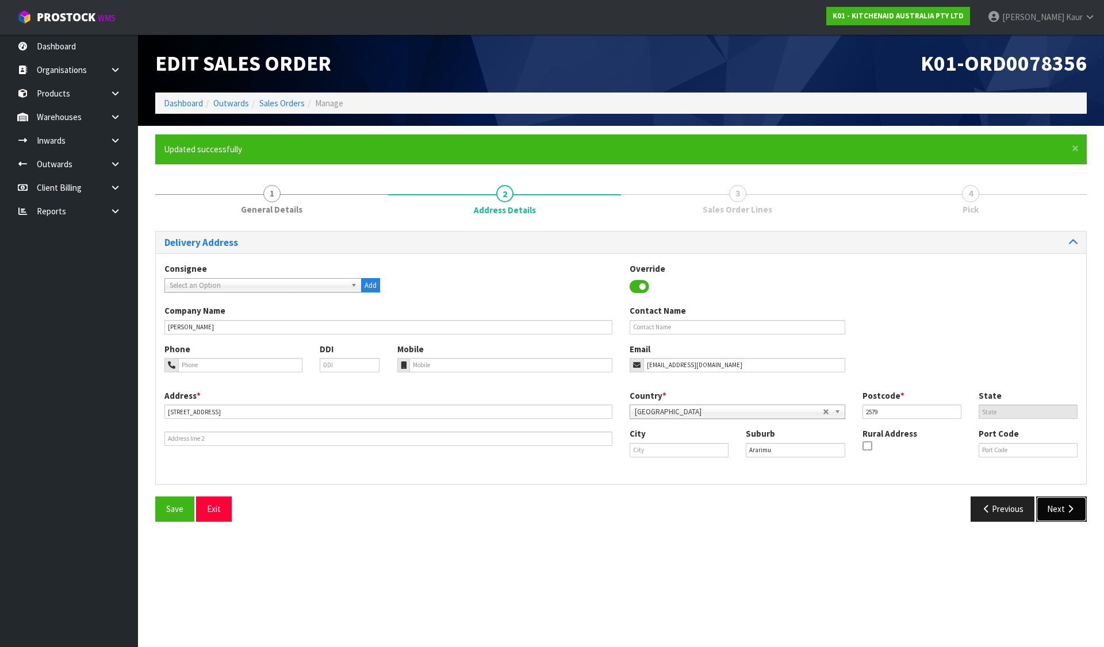
click at [1079, 512] on button "Next" at bounding box center [1061, 509] width 51 height 25
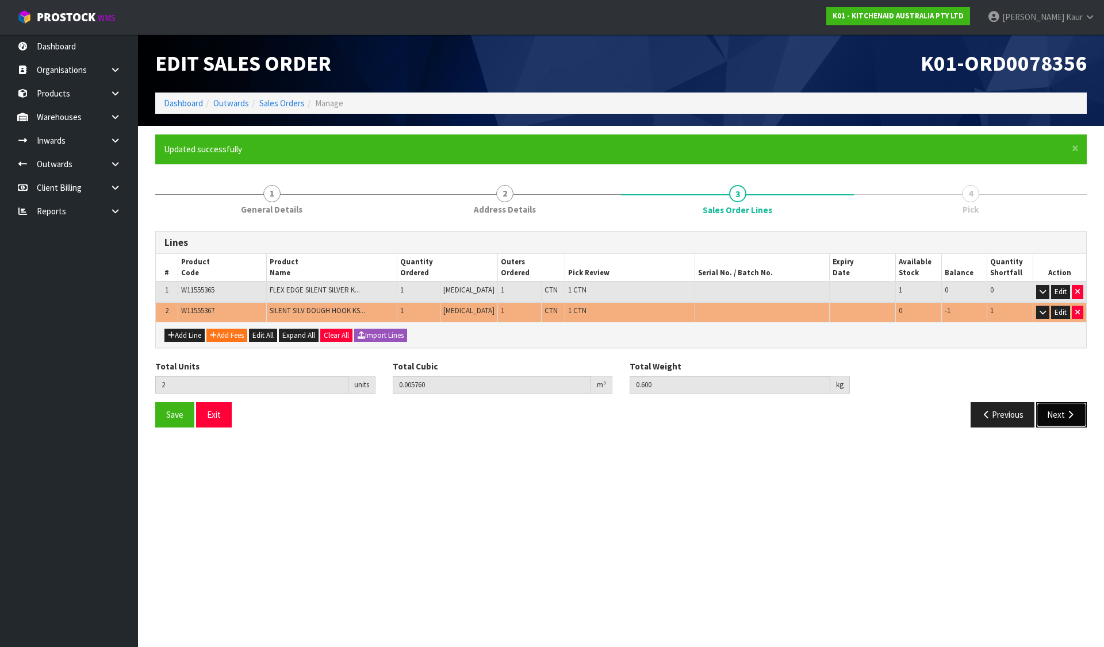
drag, startPoint x: 1059, startPoint y: 417, endPoint x: 879, endPoint y: 405, distance: 180.9
click at [1055, 417] on button "Next" at bounding box center [1061, 414] width 51 height 25
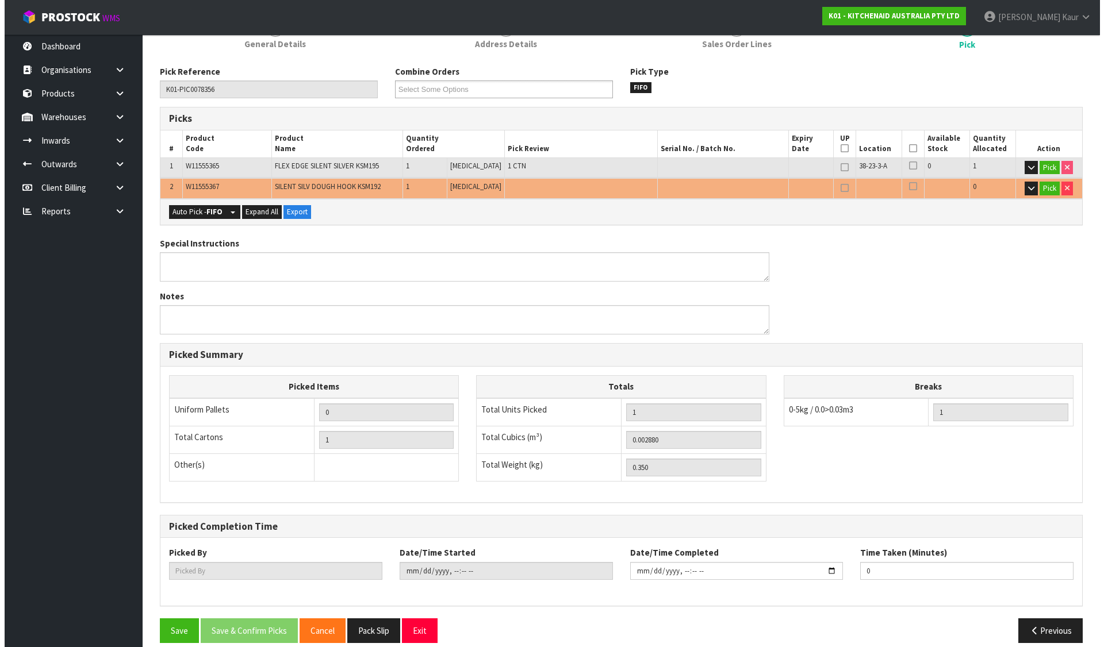
scroll to position [179, 0]
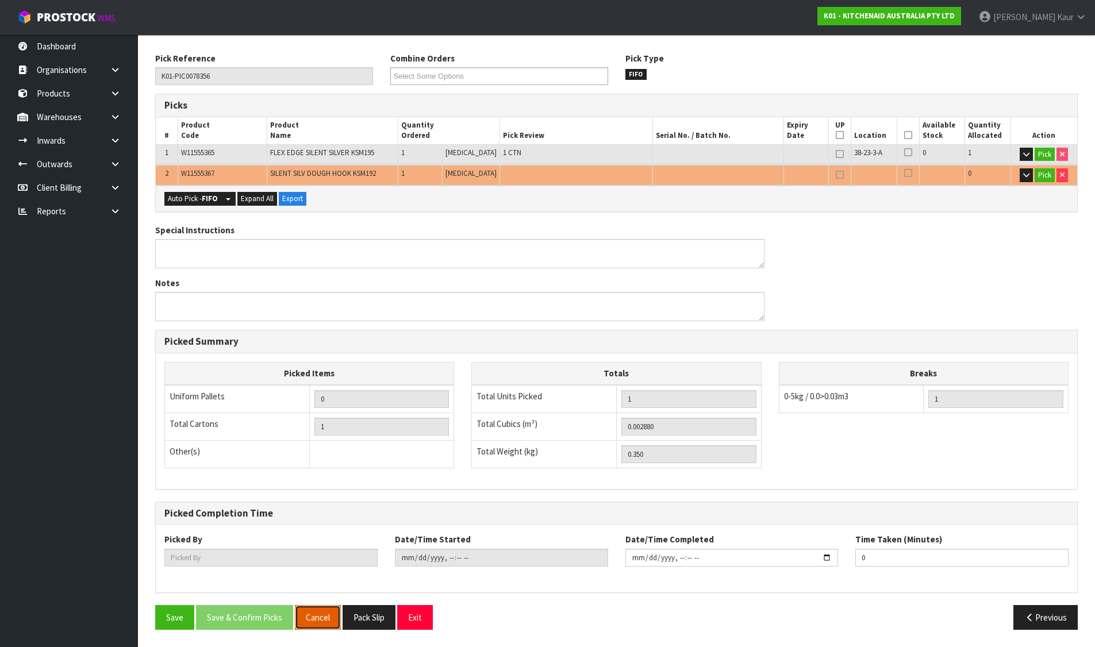
click at [311, 617] on button "Cancel" at bounding box center [318, 617] width 46 height 25
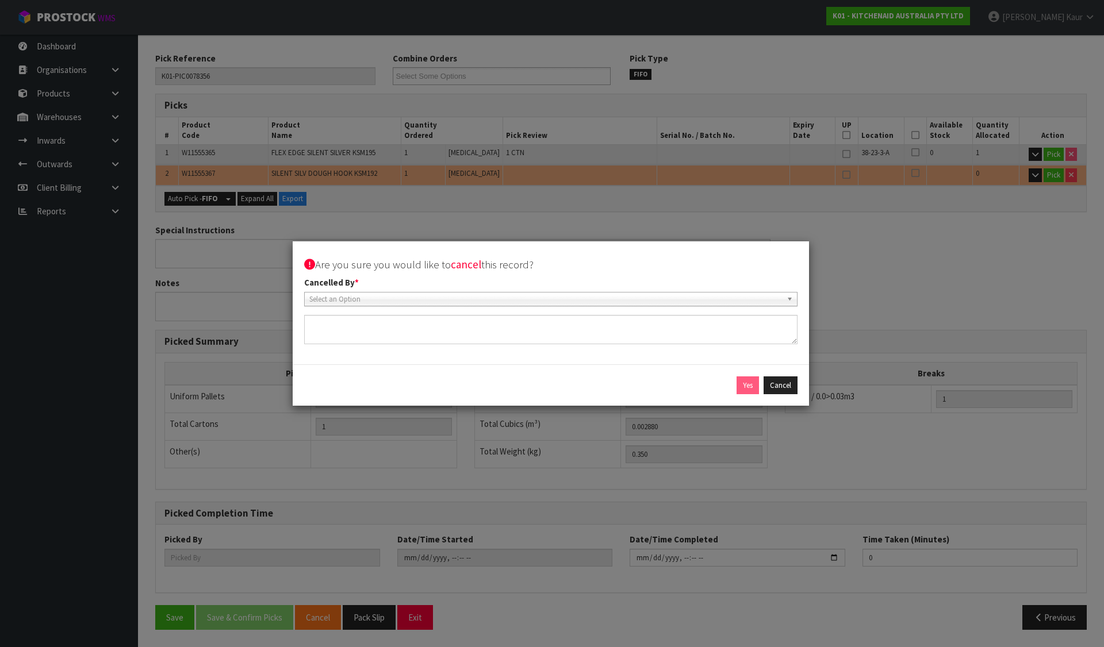
click at [430, 293] on span "Select an Option" at bounding box center [545, 300] width 472 height 14
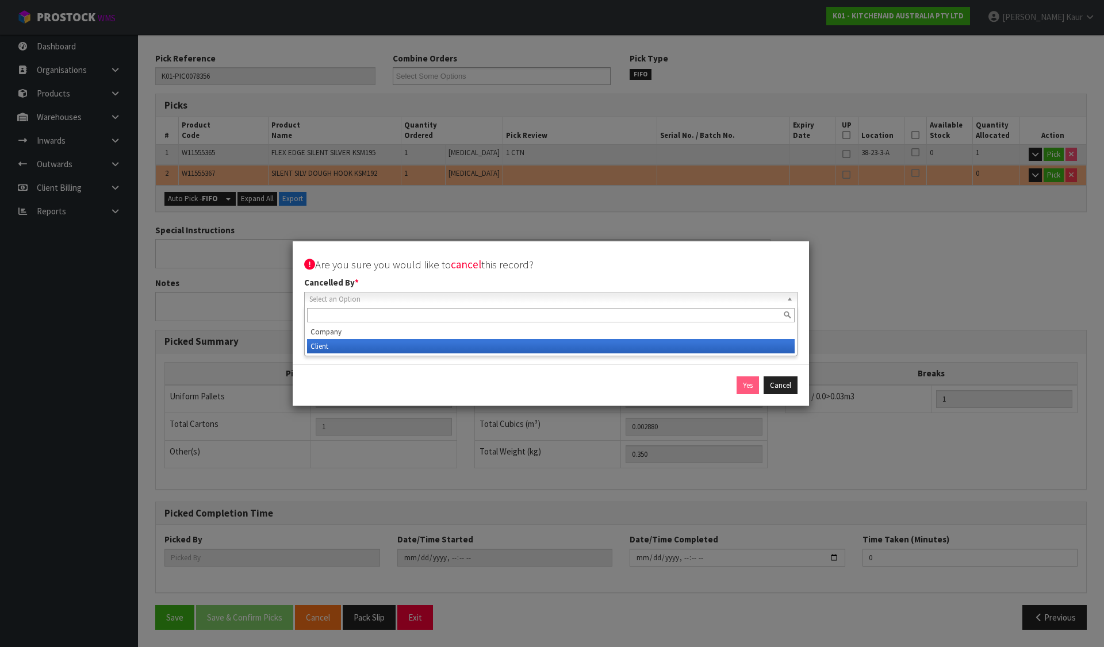
click at [406, 343] on li "Client" at bounding box center [550, 346] width 487 height 14
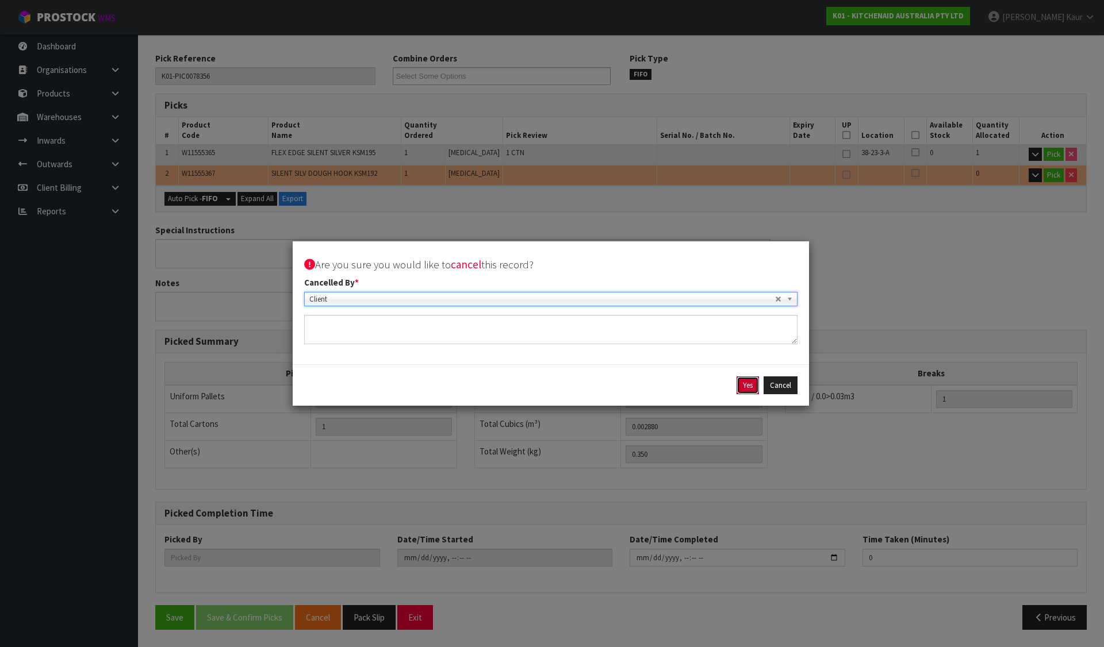
click at [750, 386] on button "Yes" at bounding box center [747, 385] width 22 height 18
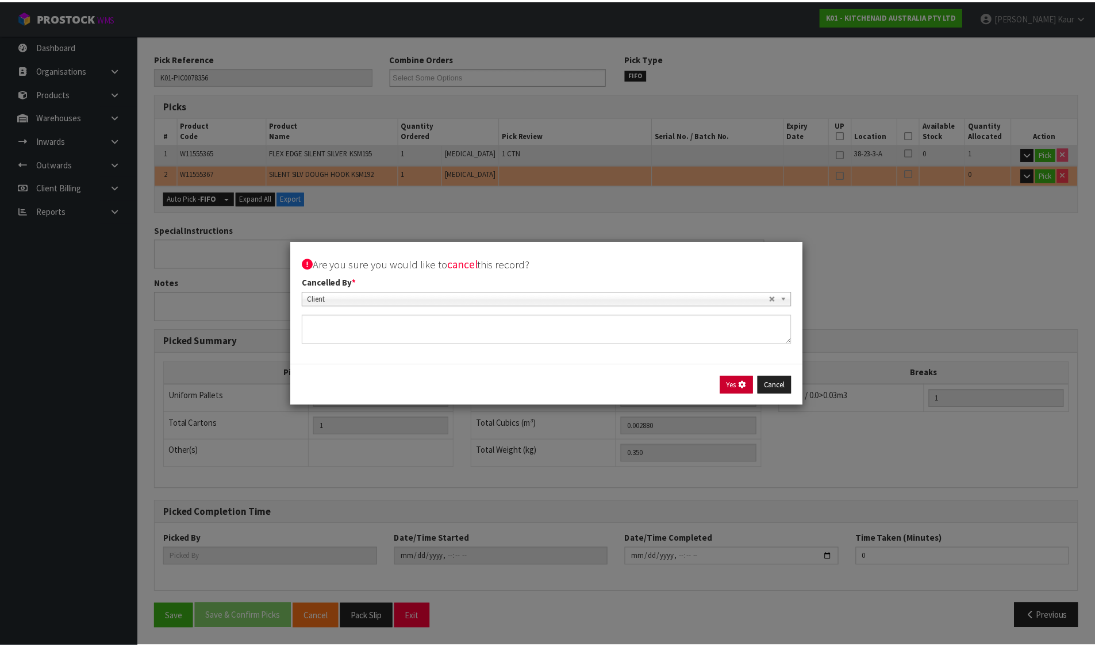
scroll to position [0, 0]
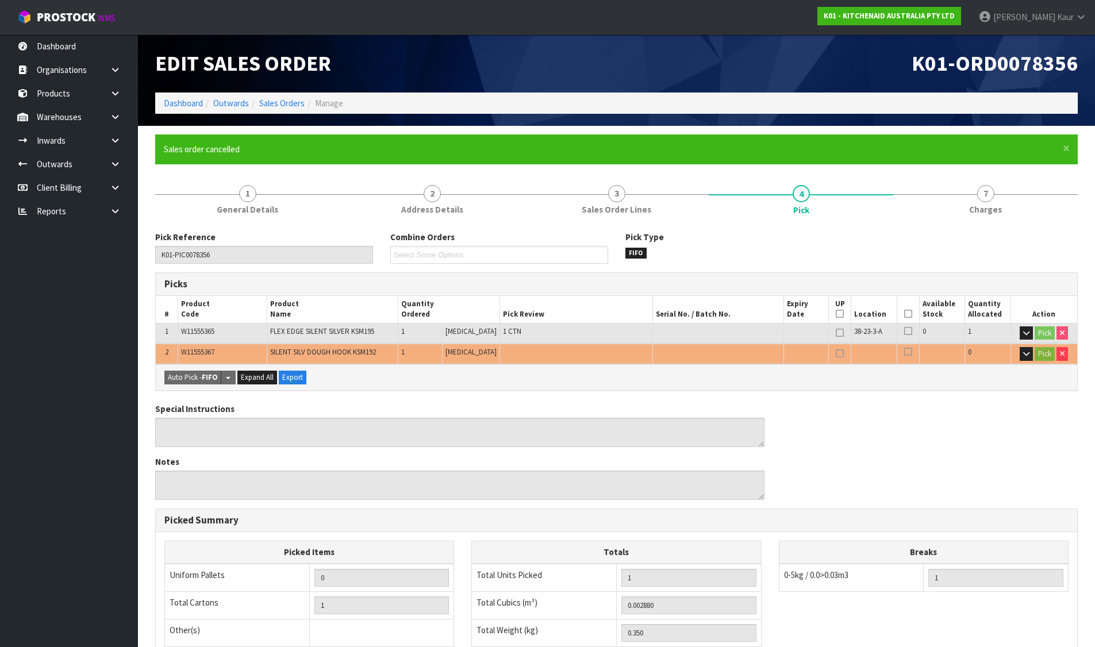
click at [280, 109] on li "Sales Orders" at bounding box center [277, 103] width 56 height 12
click at [282, 105] on link "Sales Orders" at bounding box center [281, 103] width 45 height 11
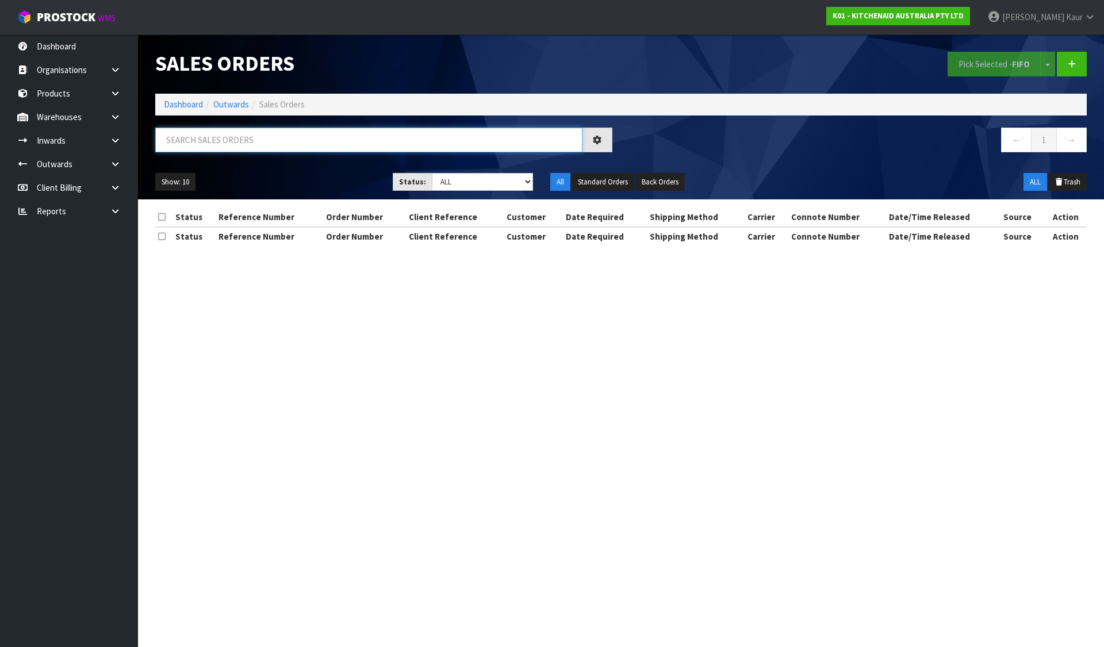
click at [168, 130] on input "text" at bounding box center [368, 140] width 427 height 25
paste input "240194"
type input "240194"
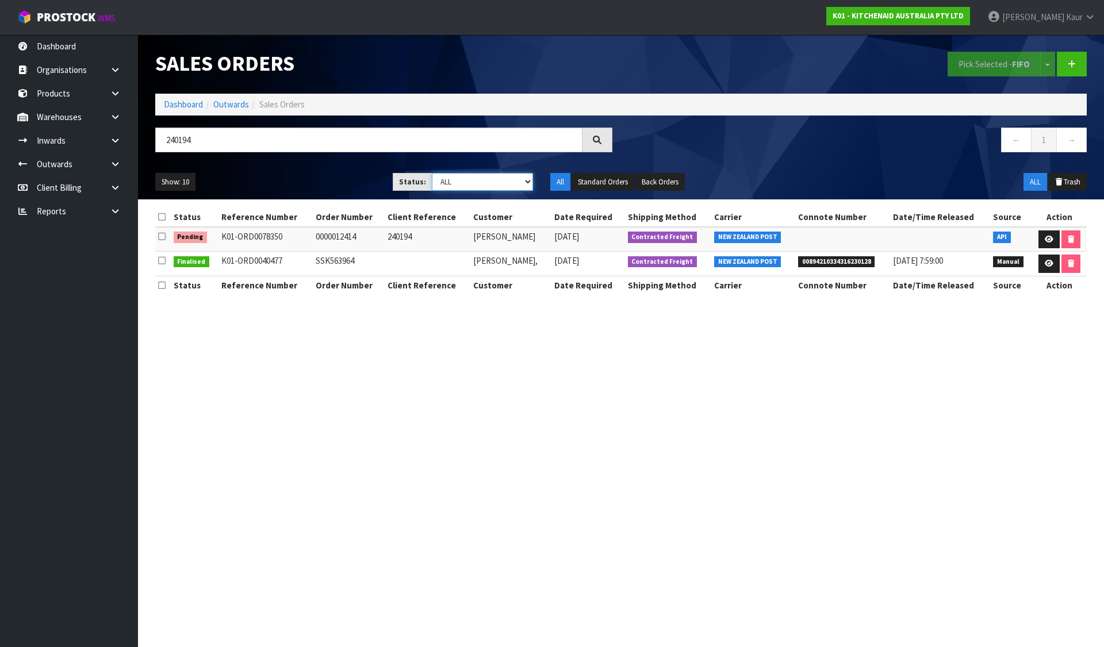
click at [447, 182] on select "Draft Pending Allocated Pending Pick Goods Picked Goods Packed Pending Charges …" at bounding box center [483, 182] width 102 height 18
select select "string:-1"
click at [432, 173] on select "Draft Pending Allocated Pending Pick Goods Picked Goods Packed Pending Charges …" at bounding box center [483, 182] width 102 height 18
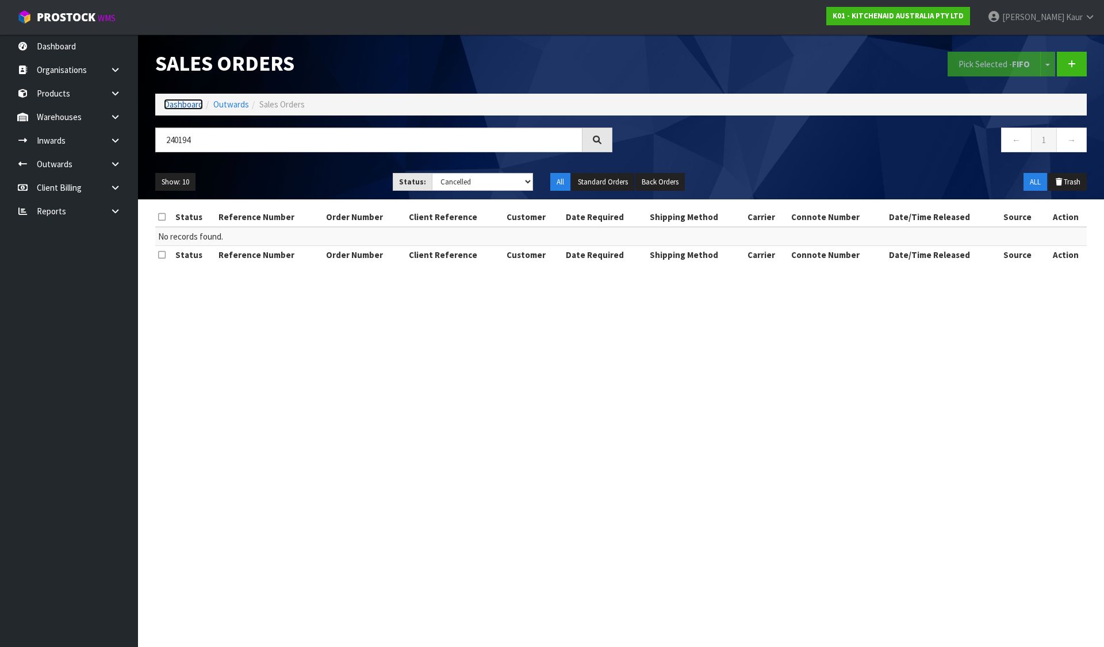
click at [180, 106] on link "Dashboard" at bounding box center [183, 104] width 39 height 11
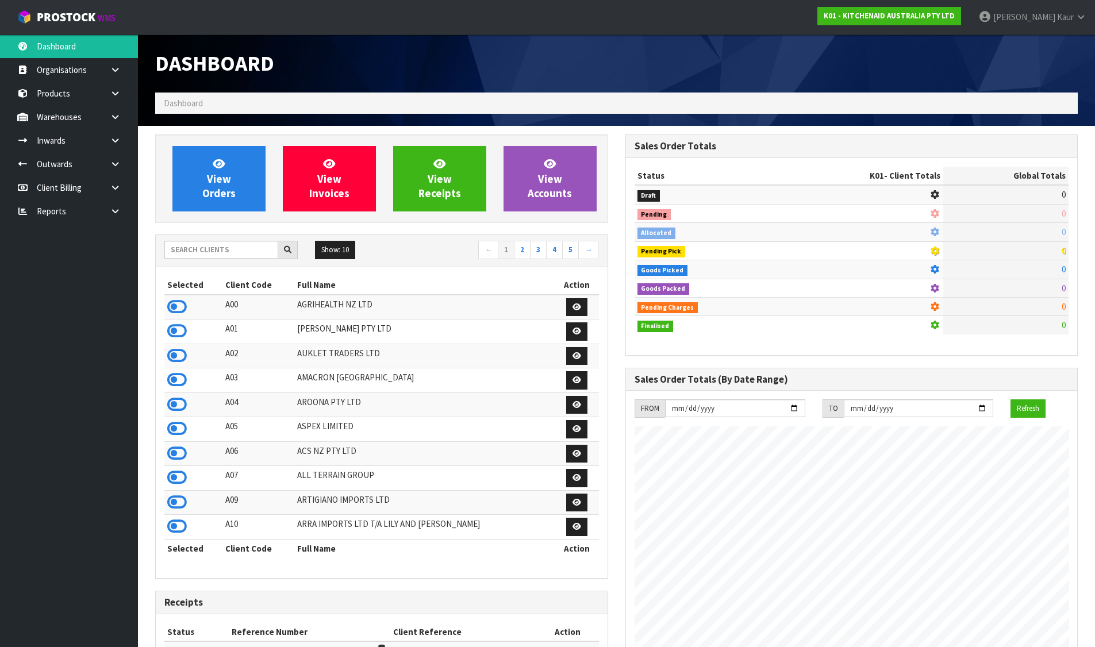
scroll to position [717, 470]
click at [217, 230] on div "View Orders View Invoices View Receipts View Accounts Show: 10 5 10 25" at bounding box center [382, 474] width 470 height 681
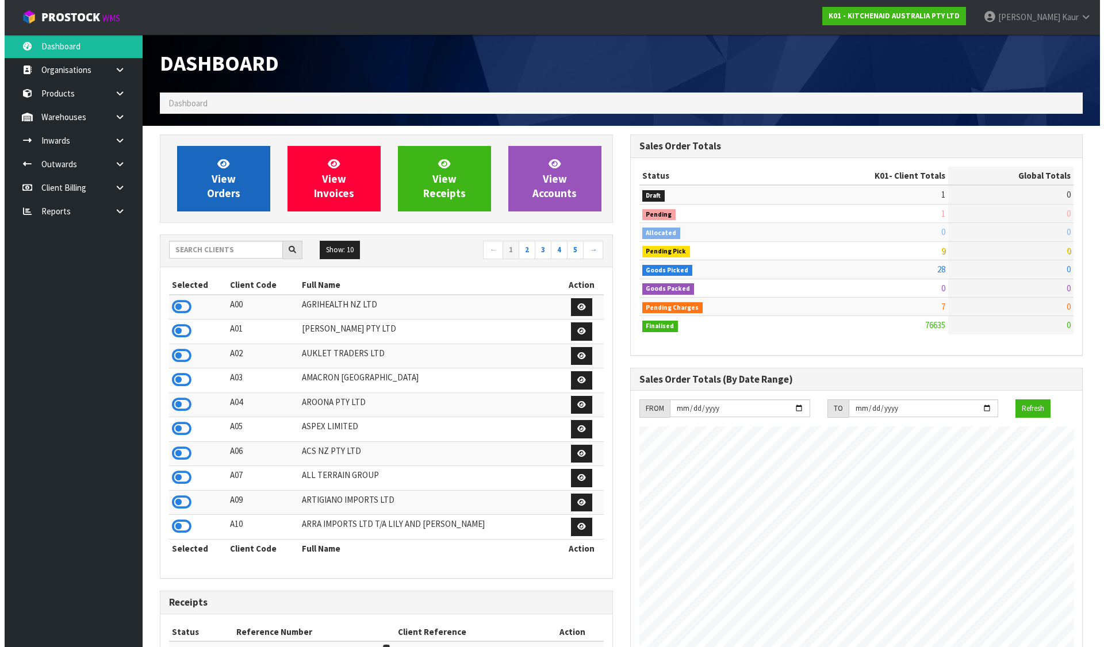
scroll to position [871, 470]
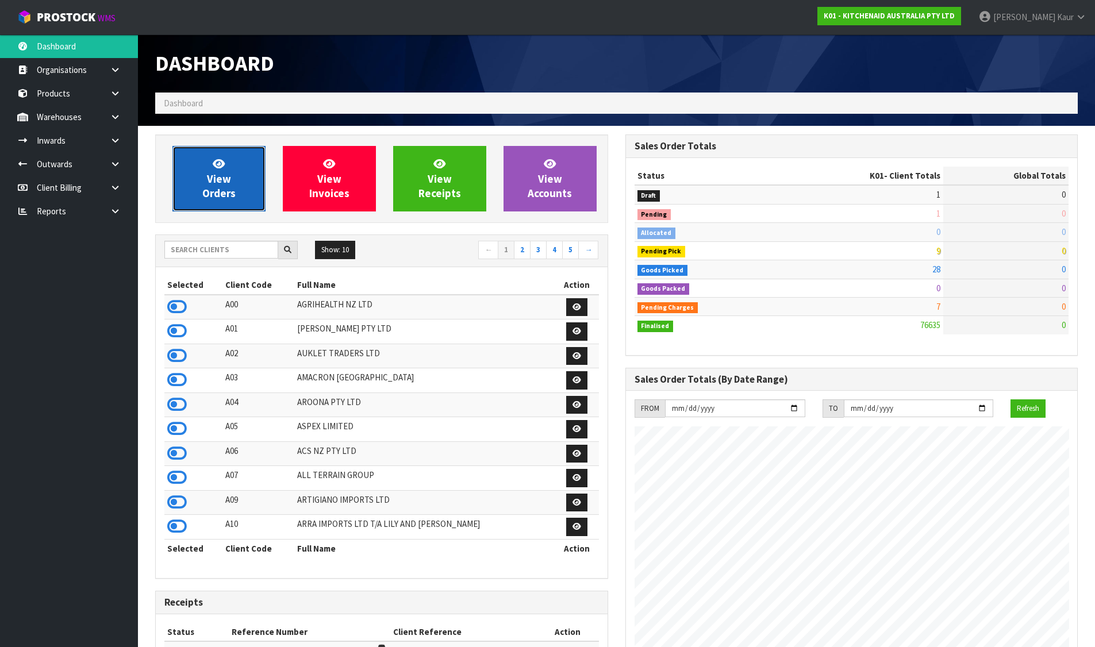
click at [219, 197] on span "View Orders" at bounding box center [218, 178] width 33 height 43
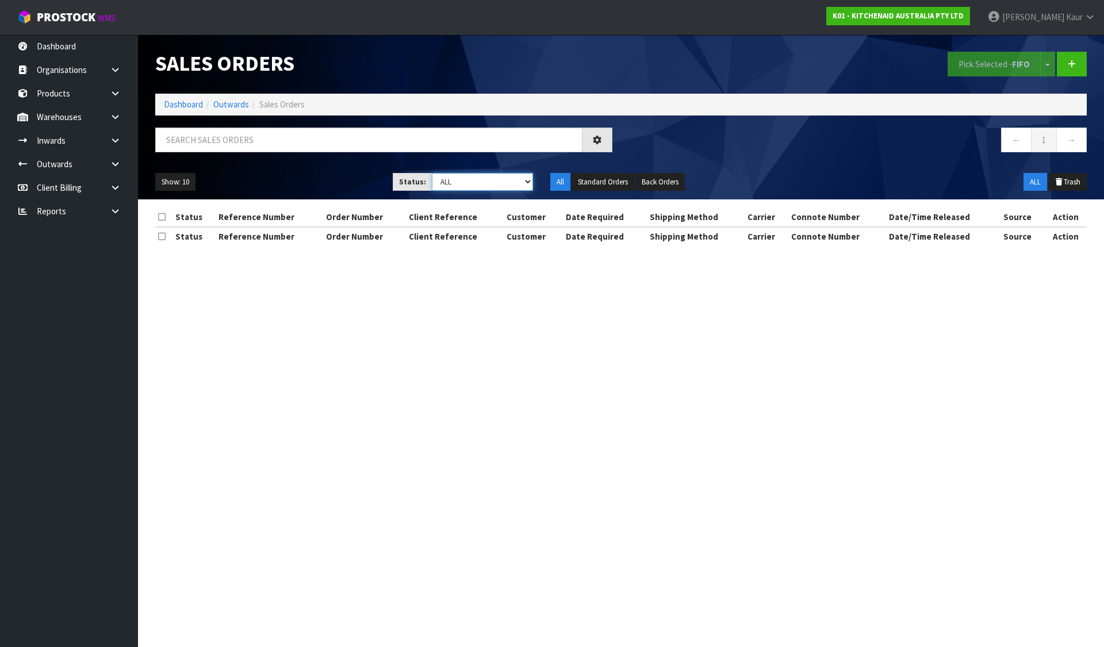
drag, startPoint x: 479, startPoint y: 182, endPoint x: 475, endPoint y: 187, distance: 7.4
click at [479, 182] on select "Draft Pending Allocated Pending Pick Goods Picked Goods Packed Pending Charges …" at bounding box center [483, 182] width 102 height 18
select select "string:-1"
click at [432, 173] on select "Draft Pending Allocated Pending Pick Goods Picked Goods Packed Pending Charges …" at bounding box center [483, 182] width 102 height 18
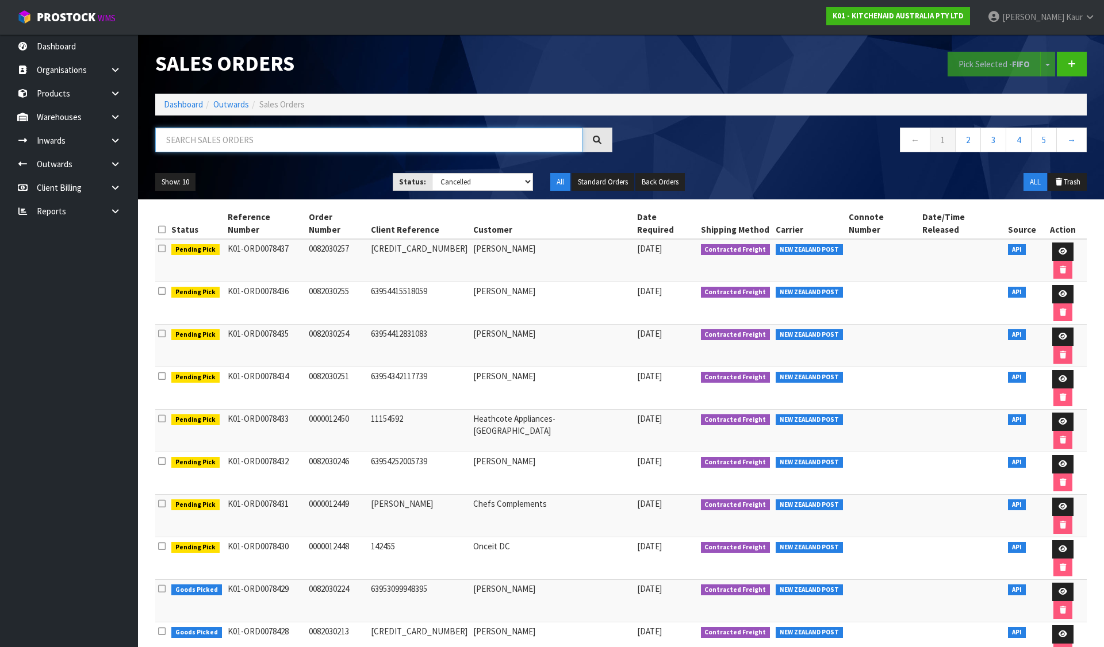
click at [499, 142] on input "text" at bounding box center [368, 140] width 427 height 25
click at [841, 143] on nav "← 1 2 3 4 5 →" at bounding box center [857, 142] width 457 height 28
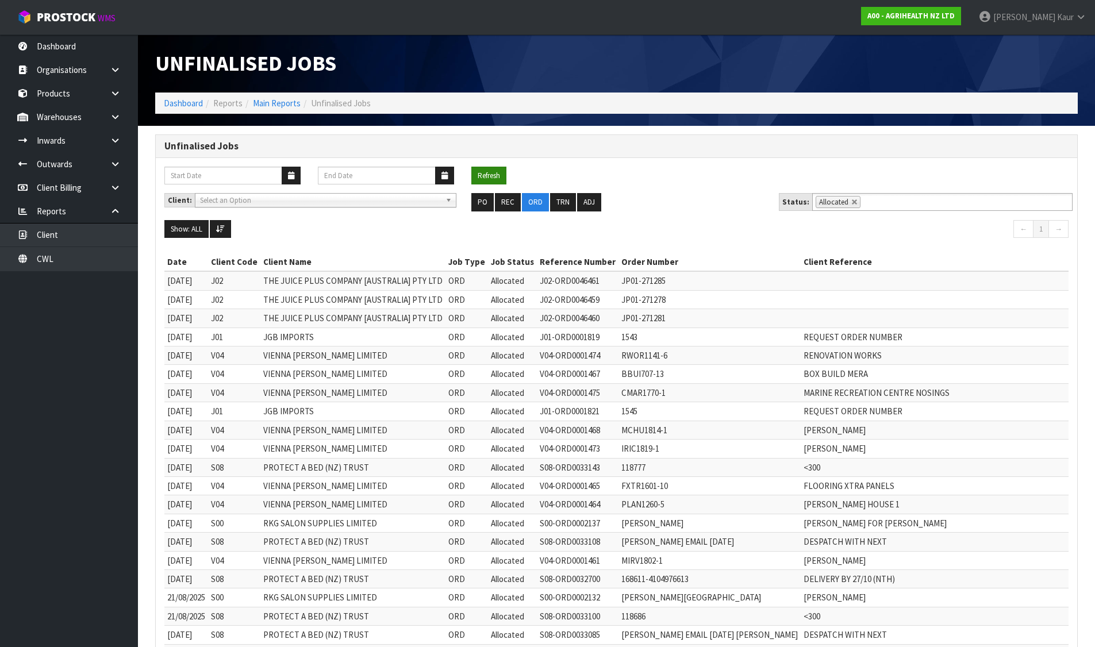
click at [489, 168] on button "Refresh" at bounding box center [488, 176] width 35 height 18
